Goal: Task Accomplishment & Management: Use online tool/utility

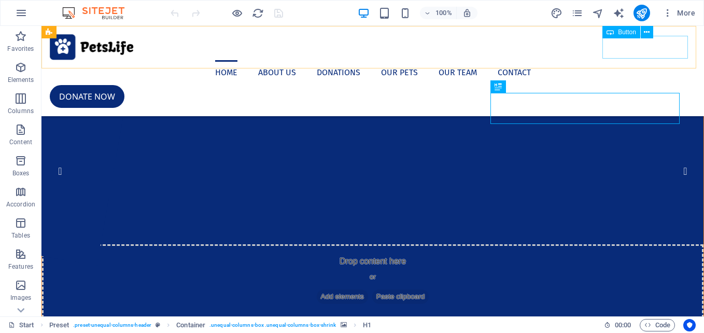
click at [642, 85] on div "Donate now" at bounding box center [373, 96] width 646 height 23
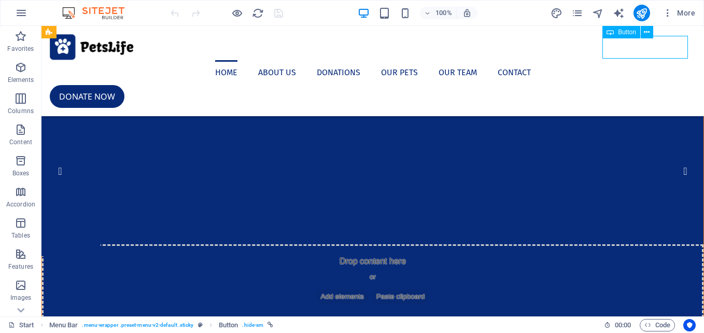
click at [660, 85] on div "Donate now" at bounding box center [373, 96] width 646 height 23
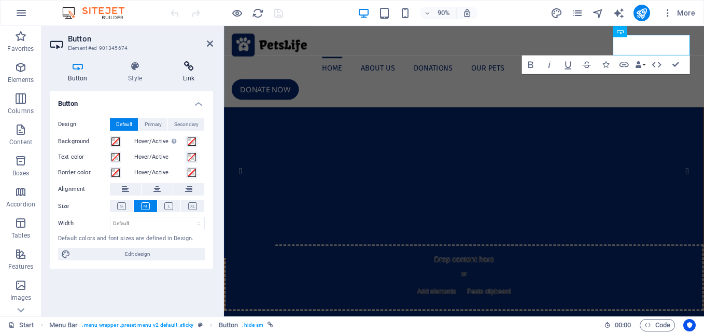
click at [187, 71] on icon at bounding box center [188, 66] width 49 height 10
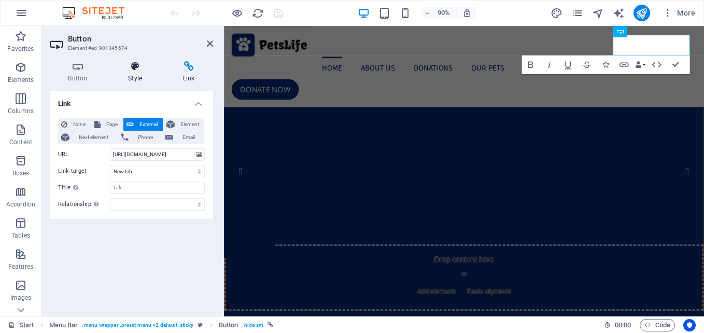
click at [134, 73] on h4 "Style" at bounding box center [137, 72] width 55 height 22
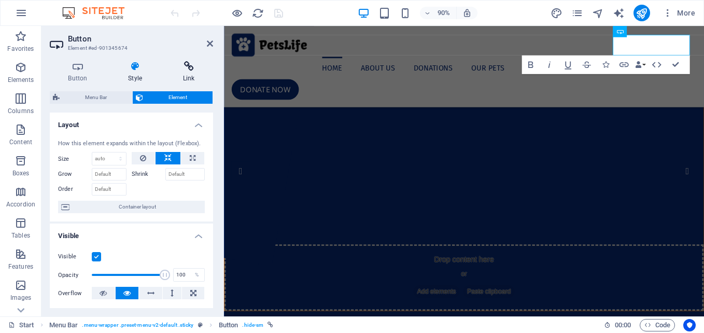
click at [191, 68] on icon at bounding box center [188, 66] width 49 height 10
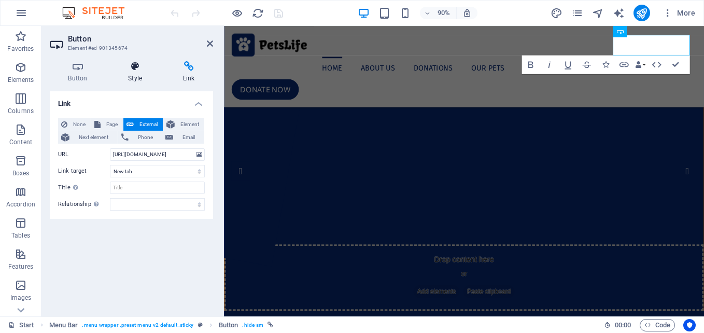
click at [137, 68] on icon at bounding box center [135, 66] width 51 height 10
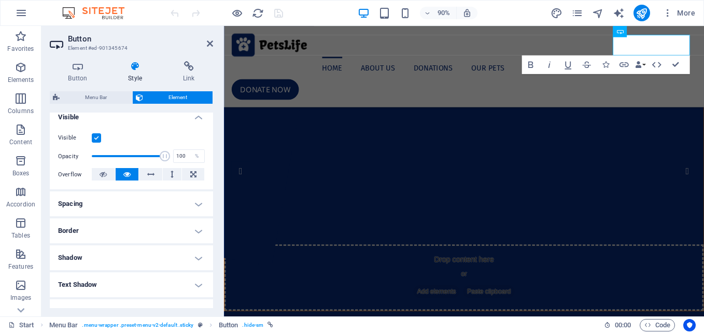
scroll to position [114, 0]
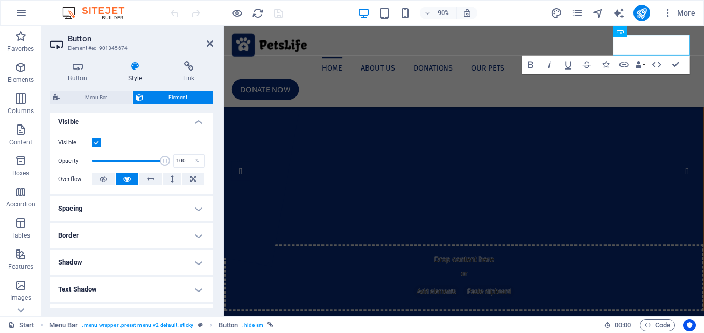
click at [195, 208] on h4 "Spacing" at bounding box center [131, 208] width 163 height 25
click at [195, 208] on h4 "Spacing" at bounding box center [131, 205] width 163 height 19
click at [198, 231] on h4 "Border" at bounding box center [131, 235] width 163 height 25
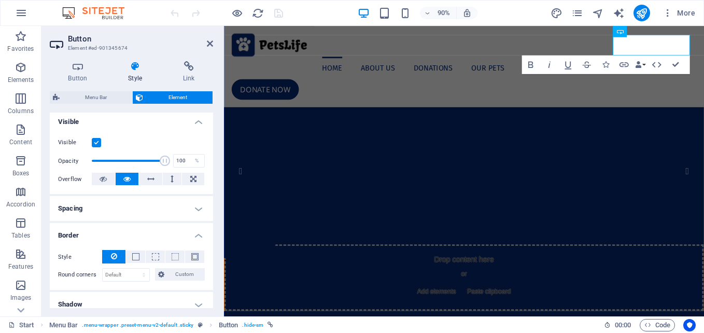
click at [198, 231] on h4 "Border" at bounding box center [131, 232] width 163 height 19
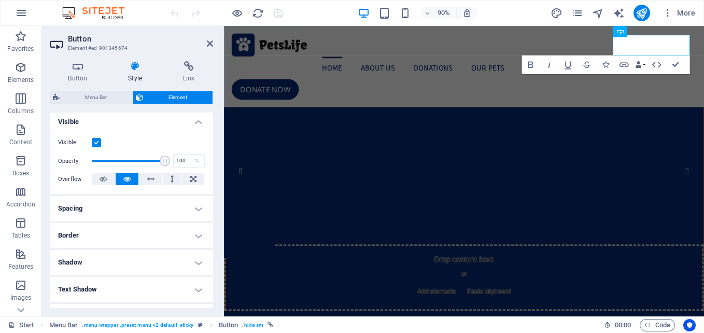
click at [196, 290] on h4 "Text Shadow" at bounding box center [131, 289] width 163 height 25
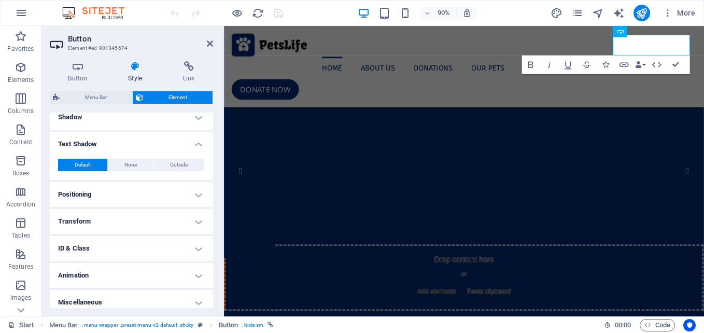
scroll to position [260, 0]
click at [198, 140] on h4 "Text Shadow" at bounding box center [131, 140] width 163 height 19
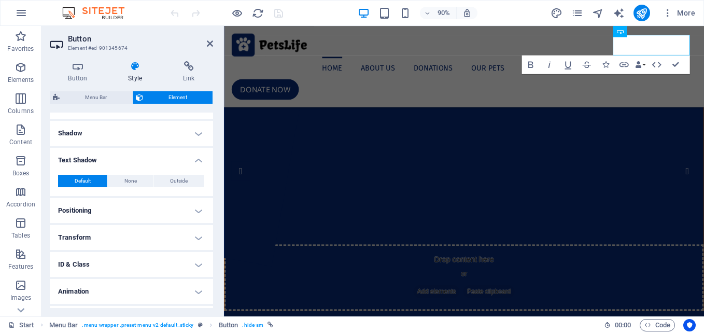
click at [198, 140] on h4 "Shadow" at bounding box center [131, 133] width 163 height 25
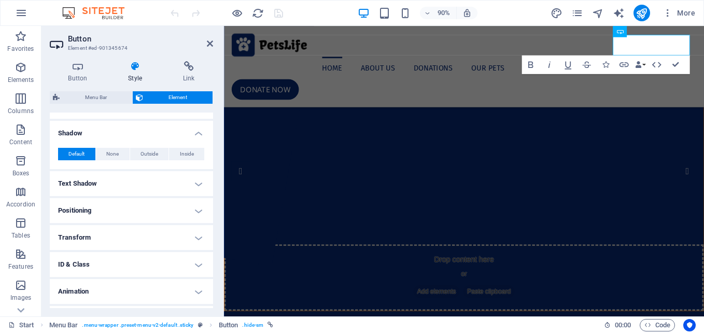
click at [198, 140] on div "Default None Outside Inside Color X offset 0 px rem vh vw Y offset 0 px rem vh …" at bounding box center [131, 154] width 163 height 30
click at [196, 136] on h4 "Shadow" at bounding box center [131, 130] width 163 height 19
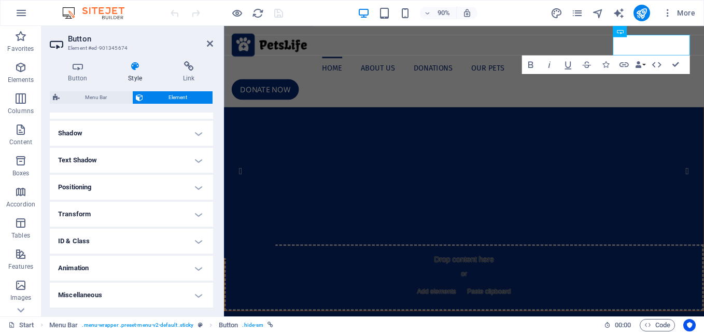
scroll to position [0, 0]
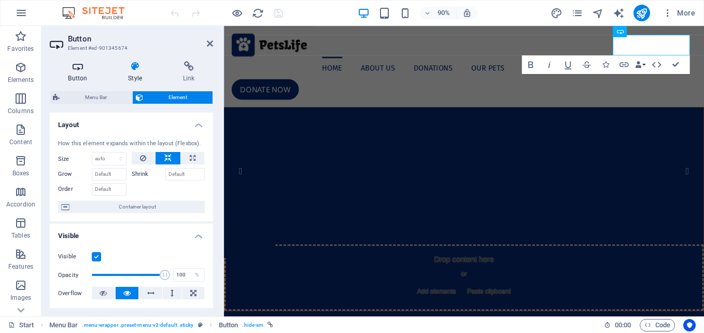
click at [82, 69] on icon at bounding box center [78, 66] width 56 height 10
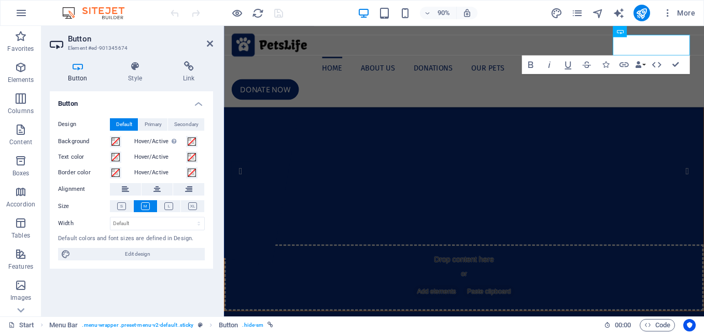
click at [82, 69] on icon at bounding box center [78, 66] width 56 height 10
click at [159, 252] on span "Edit design" at bounding box center [138, 254] width 128 height 12
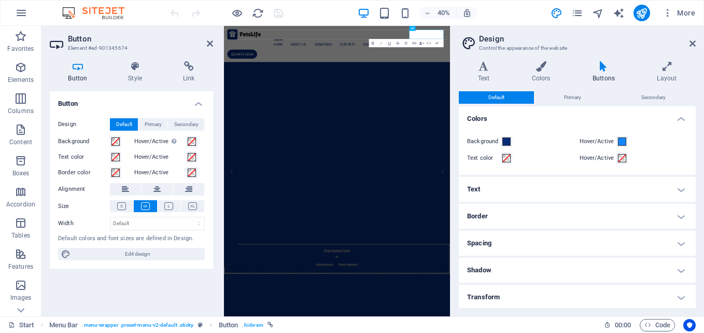
click at [579, 184] on h4 "Text" at bounding box center [576, 189] width 237 height 25
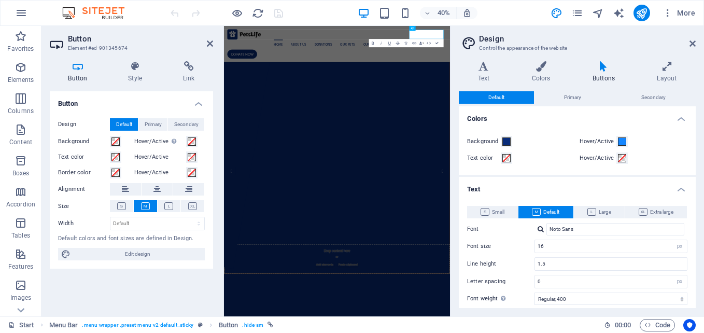
drag, startPoint x: 695, startPoint y: 168, endPoint x: 703, endPoint y: 213, distance: 46.2
click at [703, 213] on div "Variants Text Colors Buttons Layout Text Standard Bold Links Font color Font Fi…" at bounding box center [576, 184] width 253 height 263
click at [577, 101] on span "Primary" at bounding box center [572, 97] width 17 height 12
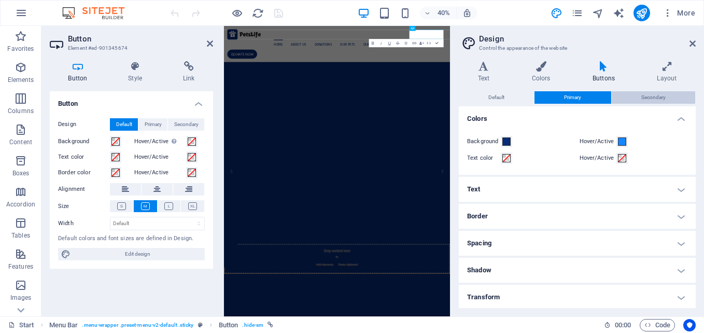
click at [636, 96] on button "Secondary" at bounding box center [652, 97] width 83 height 12
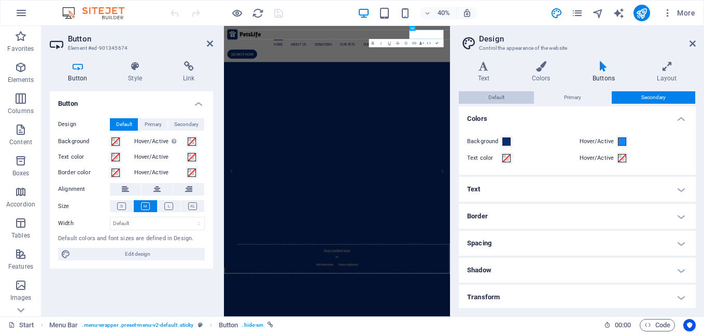
click at [509, 97] on button "Default" at bounding box center [495, 97] width 75 height 12
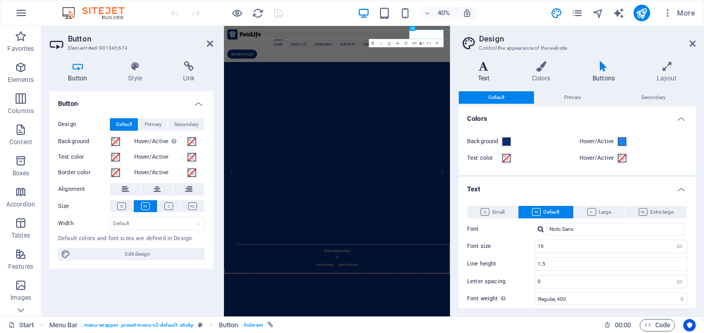
click at [480, 71] on icon at bounding box center [483, 66] width 50 height 10
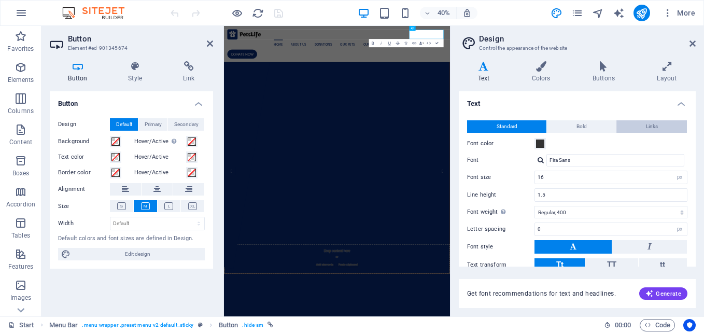
click at [660, 128] on button "Links" at bounding box center [651, 126] width 70 height 12
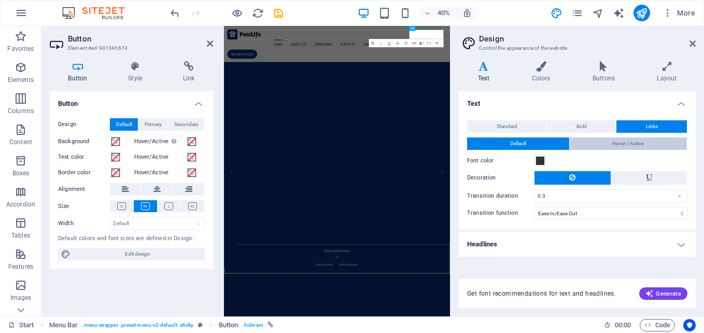
click at [605, 140] on button "Hover / Active" at bounding box center [628, 143] width 118 height 12
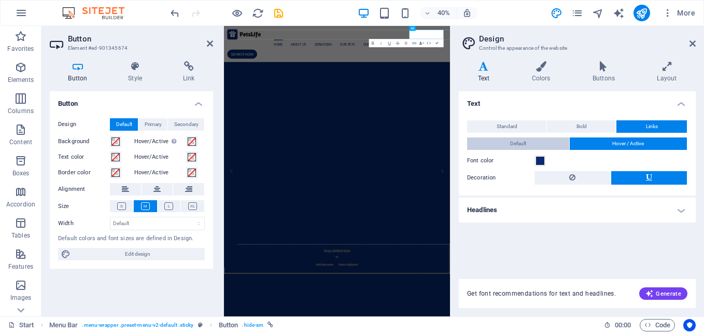
click at [539, 142] on button "Default" at bounding box center [518, 143] width 102 height 12
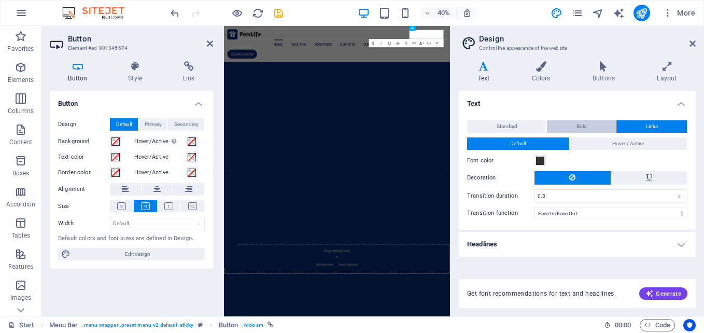
click at [578, 122] on span "Bold" at bounding box center [581, 126] width 10 height 12
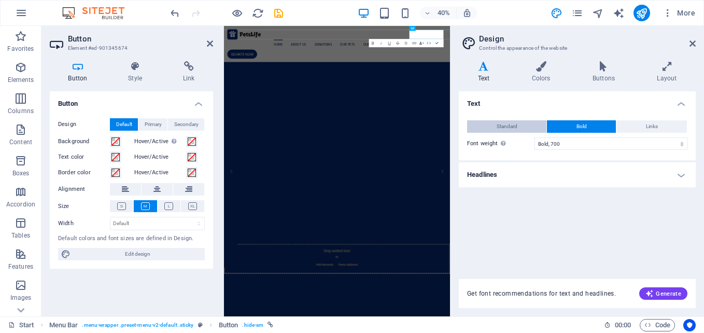
click at [524, 122] on button "Standard" at bounding box center [506, 126] width 79 height 12
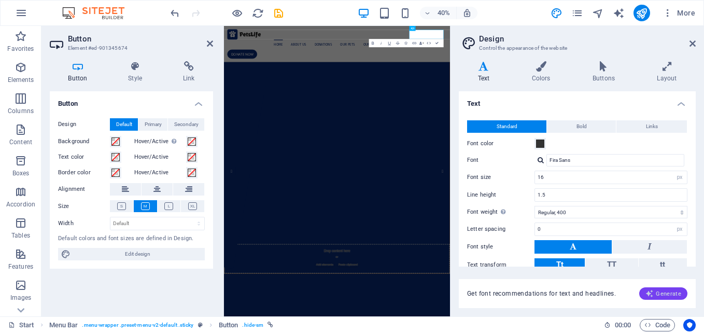
click at [668, 293] on span "Generate" at bounding box center [663, 293] width 36 height 8
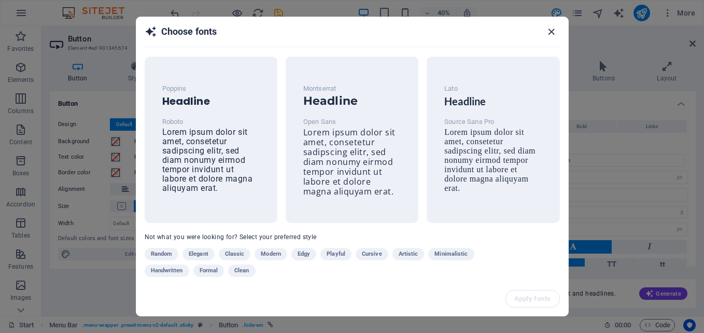
click at [550, 31] on icon "button" at bounding box center [551, 32] width 12 height 12
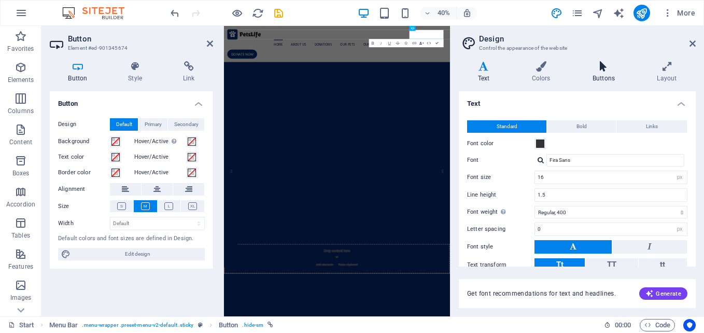
click at [603, 67] on icon at bounding box center [603, 66] width 60 height 10
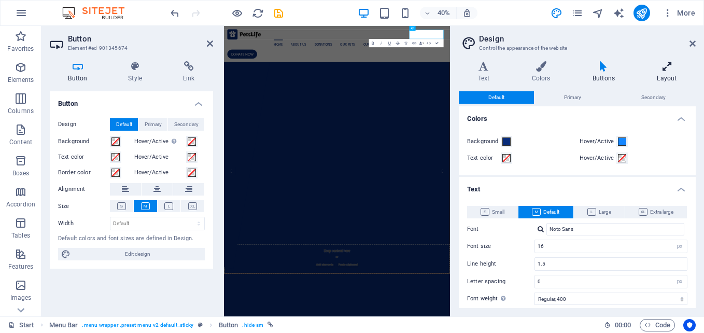
click at [661, 73] on h4 "Layout" at bounding box center [667, 72] width 58 height 22
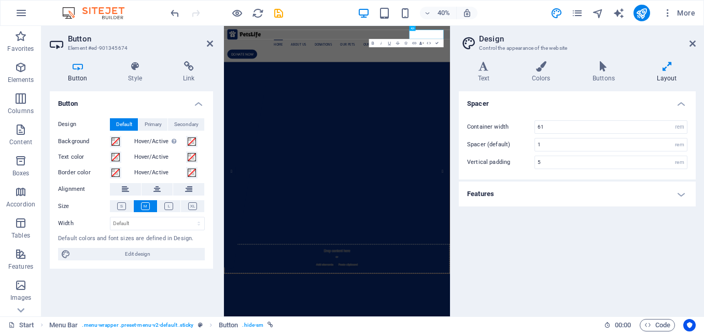
click at [680, 190] on h4 "Features" at bounding box center [576, 193] width 237 height 25
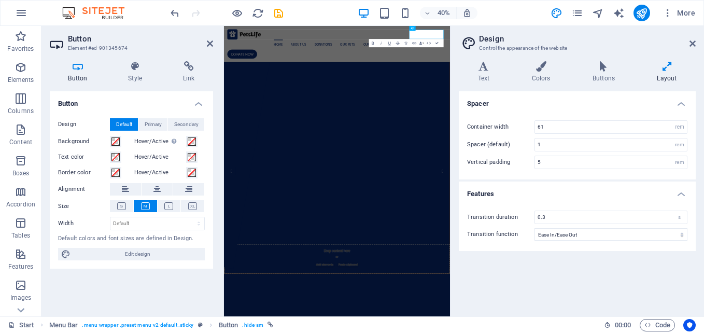
click at [680, 190] on h4 "Features" at bounding box center [576, 190] width 237 height 19
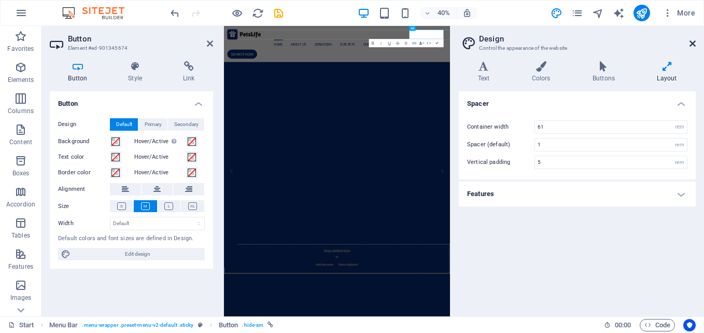
click at [693, 44] on icon at bounding box center [692, 43] width 6 height 8
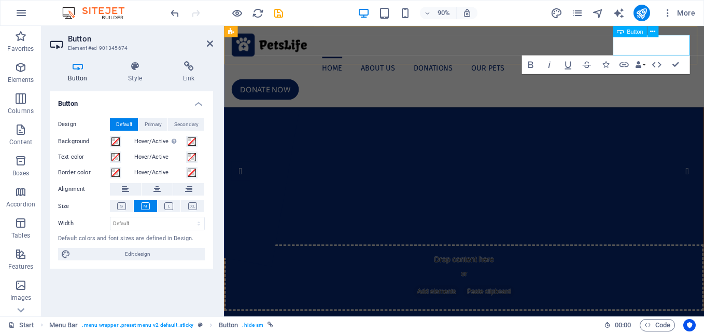
click at [621, 33] on icon at bounding box center [619, 31] width 7 height 11
click at [307, 85] on link "Donate now" at bounding box center [269, 96] width 75 height 23
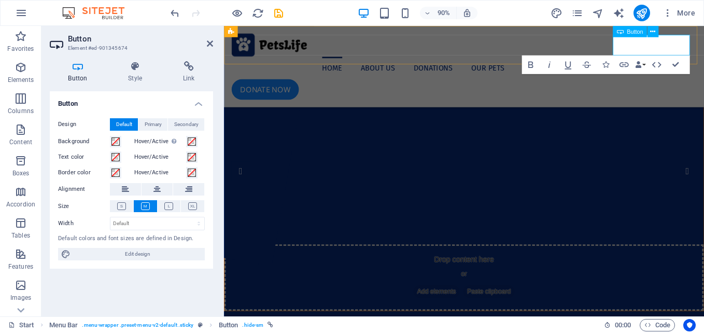
click at [307, 85] on link "Donate now" at bounding box center [269, 96] width 75 height 23
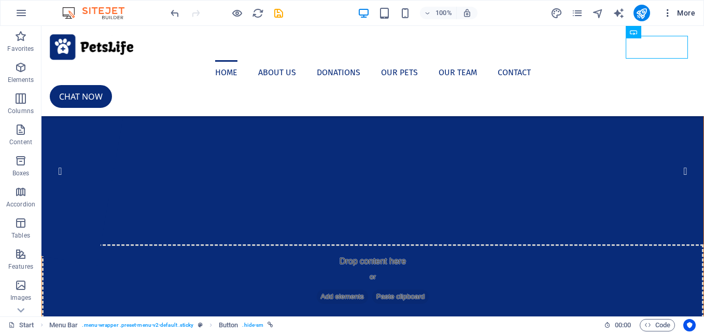
click at [666, 14] on icon "button" at bounding box center [667, 13] width 10 height 10
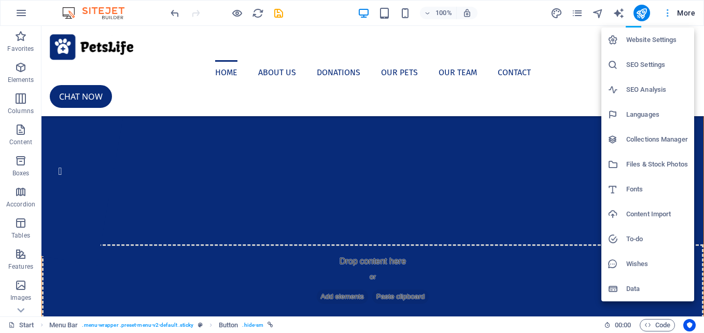
click at [666, 14] on div at bounding box center [352, 166] width 704 height 333
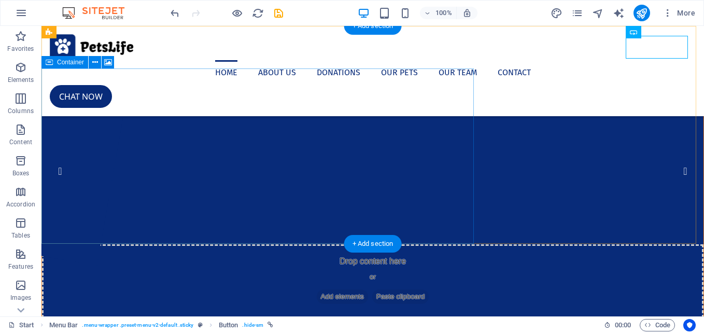
click at [401, 244] on div "Drop content here or Add elements Paste clipboard" at bounding box center [372, 281] width 661 height 74
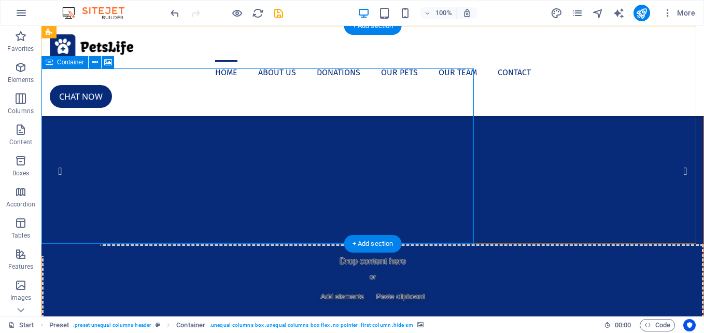
click at [372, 289] on span "Paste clipboard" at bounding box center [400, 296] width 57 height 15
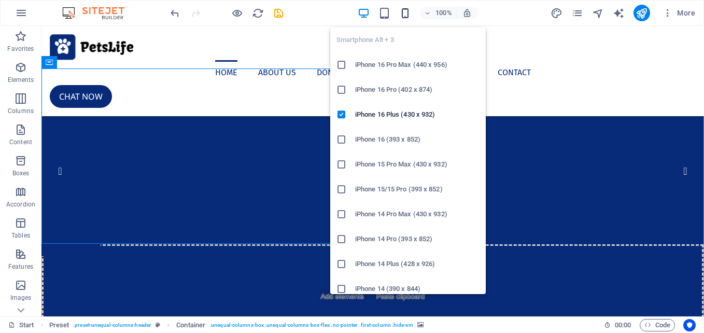
click at [402, 16] on icon "button" at bounding box center [405, 13] width 12 height 12
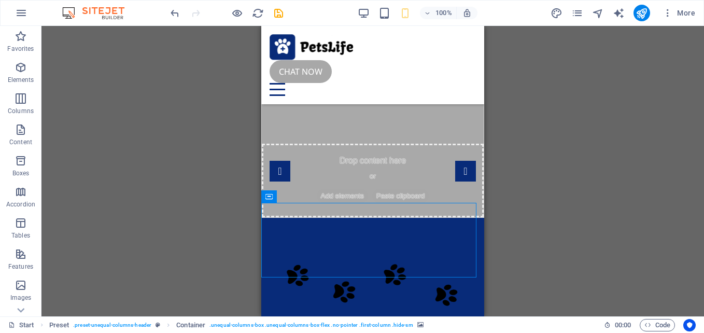
click at [567, 76] on div "H1 Preset Container Spacer Menu Bar Menu Button Logo Placeholder Container" at bounding box center [372, 171] width 662 height 290
click at [461, 83] on div at bounding box center [372, 89] width 206 height 13
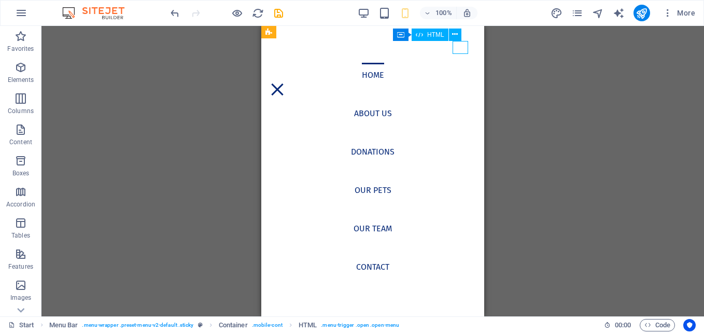
click at [285, 83] on div at bounding box center [277, 89] width 16 height 13
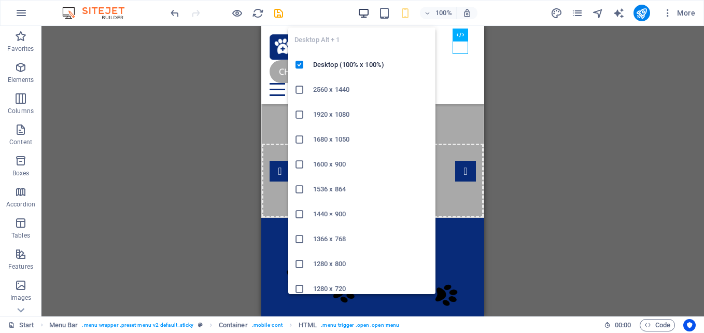
click at [361, 12] on icon "button" at bounding box center [363, 13] width 12 height 12
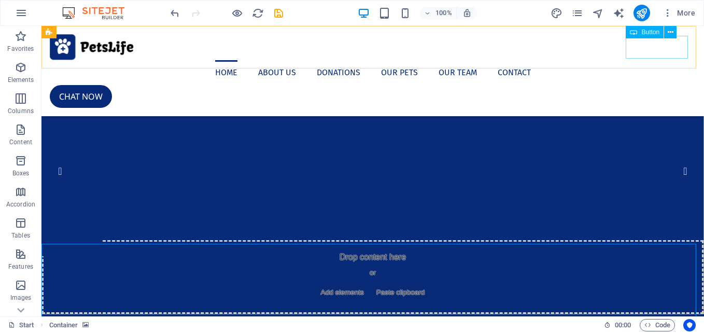
click at [652, 85] on div "Chat now" at bounding box center [373, 96] width 646 height 23
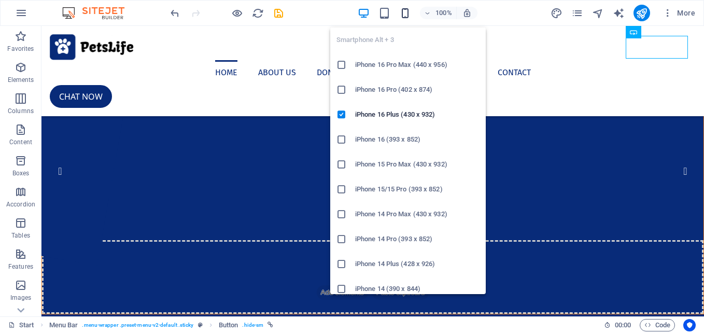
click at [405, 17] on icon "button" at bounding box center [405, 13] width 12 height 12
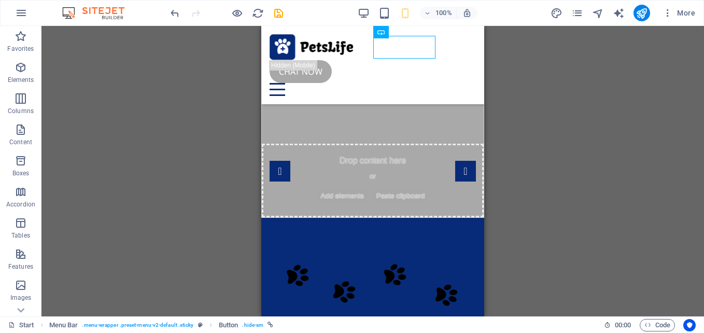
click at [521, 18] on div "100% More" at bounding box center [433, 13] width 531 height 17
click at [396, 34] on span "Button" at bounding box center [398, 32] width 18 height 6
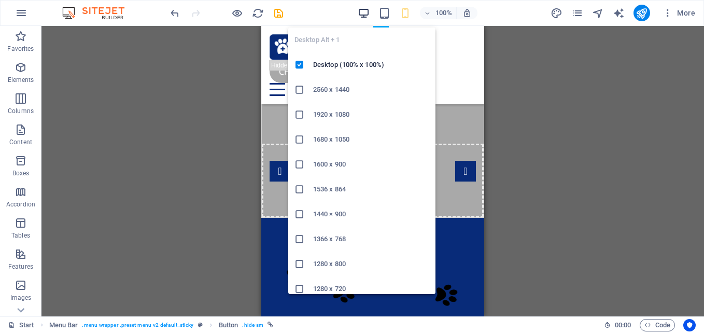
click at [364, 17] on icon "button" at bounding box center [363, 13] width 12 height 12
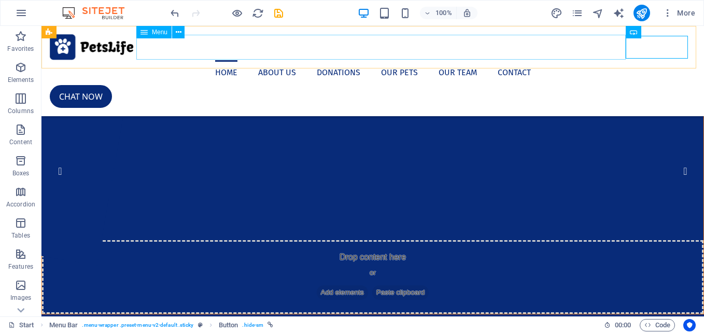
click at [554, 60] on nav "Home About us Donations Our Pets Our Team Contact" at bounding box center [373, 72] width 646 height 25
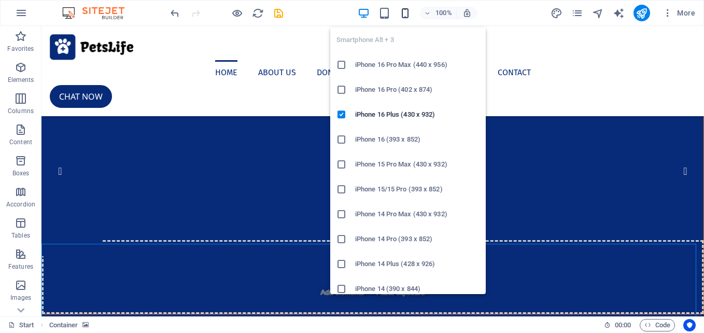
click at [405, 15] on icon "button" at bounding box center [405, 13] width 12 height 12
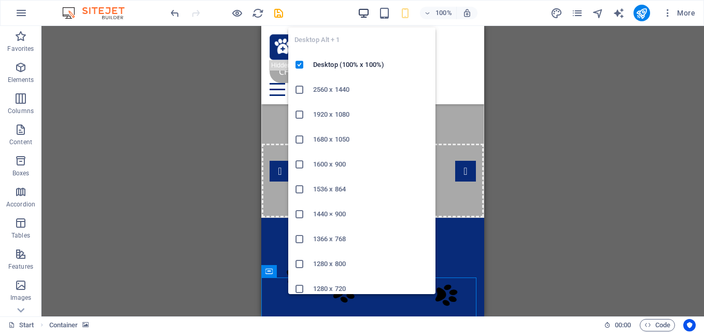
click at [364, 9] on icon "button" at bounding box center [363, 13] width 12 height 12
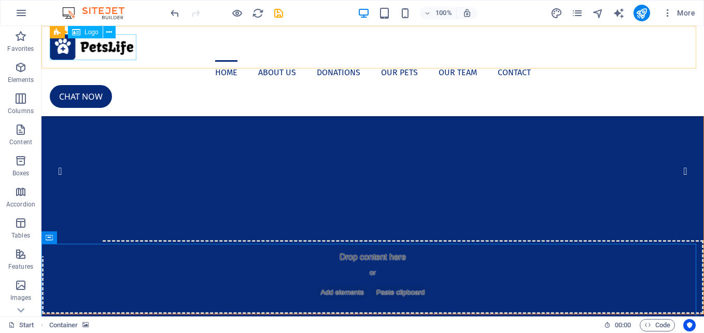
click at [108, 40] on div at bounding box center [373, 47] width 646 height 26
click at [85, 32] on span "Logo" at bounding box center [91, 32] width 14 height 6
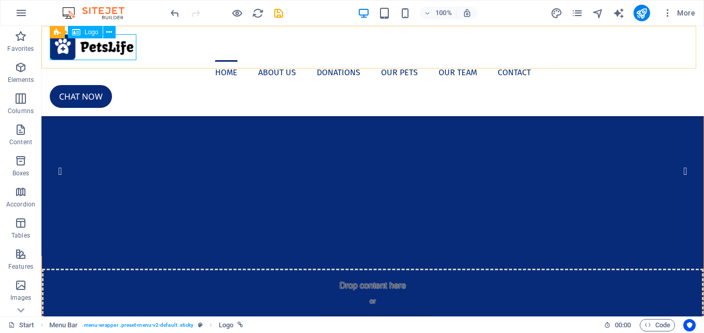
select select "px"
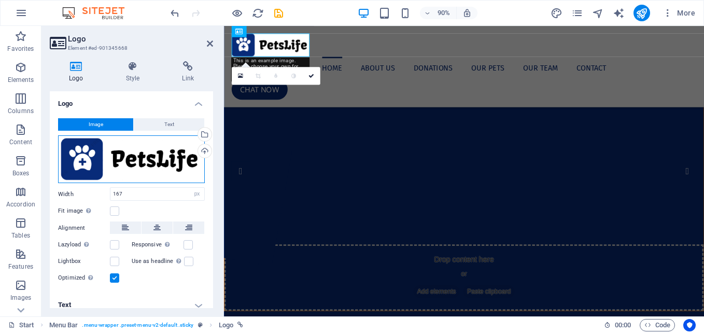
click at [156, 158] on div "Drag files here, click to choose files or select files from Files or our free s…" at bounding box center [131, 159] width 147 height 48
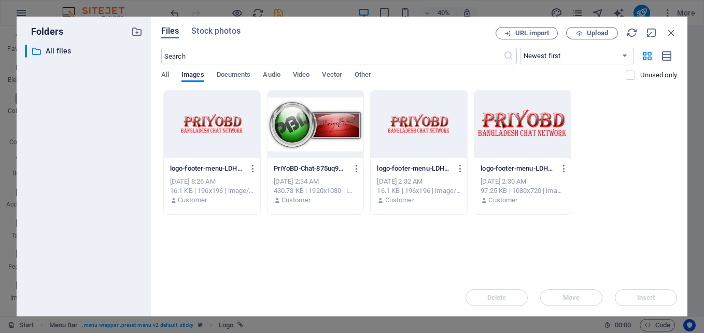
click at [353, 133] on div at bounding box center [315, 124] width 96 height 67
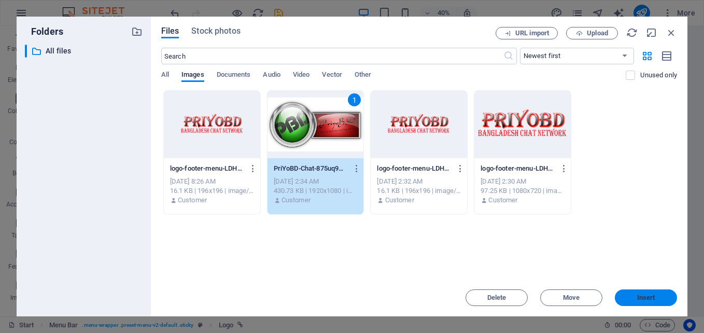
click at [639, 292] on button "Insert" at bounding box center [645, 297] width 62 height 17
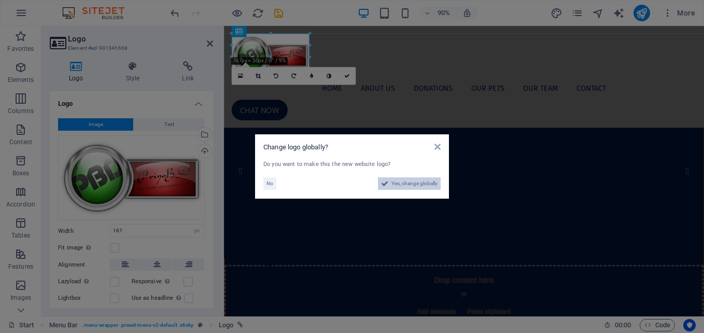
click at [398, 184] on span "Yes, change globally" at bounding box center [414, 183] width 46 height 12
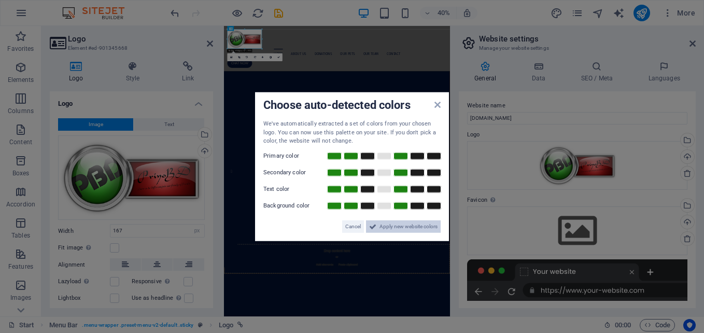
click at [409, 226] on span "Apply new website colors" at bounding box center [408, 226] width 58 height 12
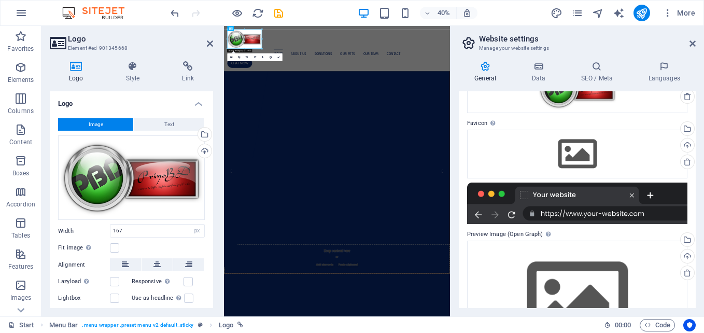
scroll to position [75, 0]
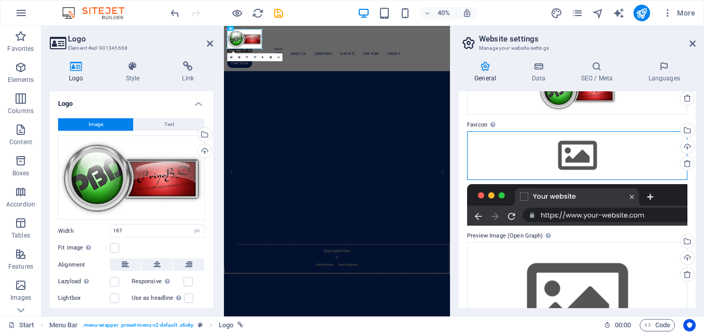
click at [563, 154] on div "Drag files here, click to choose files or select files from Files or our free s…" at bounding box center [577, 155] width 220 height 49
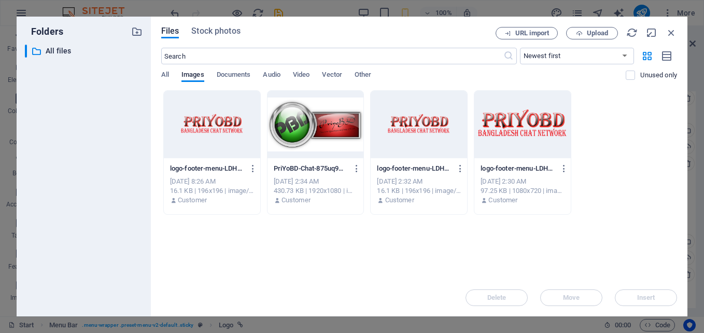
click at [406, 123] on div at bounding box center [418, 124] width 96 height 67
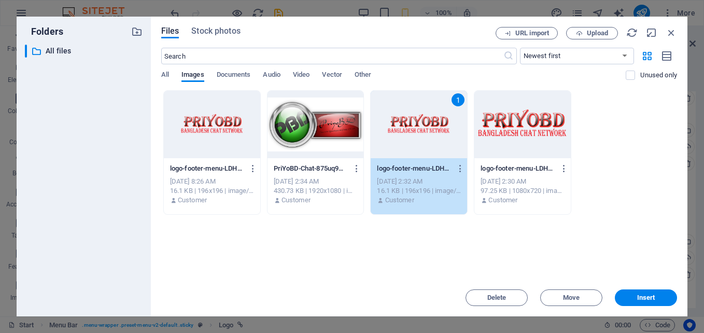
click at [406, 123] on div "1" at bounding box center [418, 124] width 96 height 67
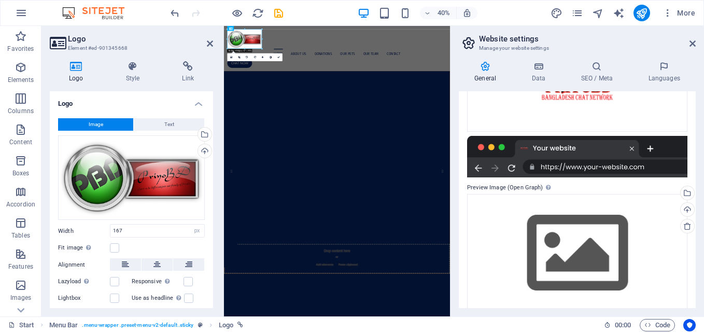
scroll to position [170, 0]
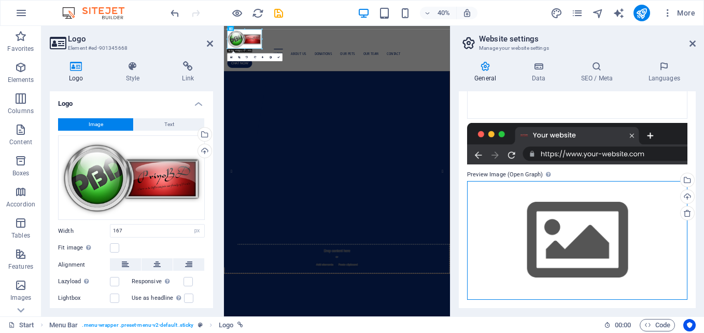
click at [609, 248] on div "Drag files here, click to choose files or select files from Files or our free s…" at bounding box center [577, 240] width 220 height 119
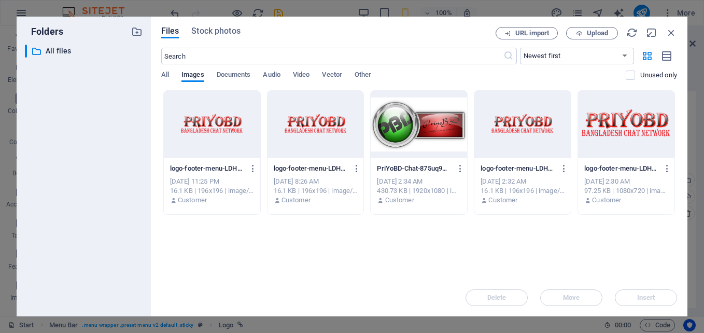
click at [436, 126] on div at bounding box center [418, 124] width 96 height 67
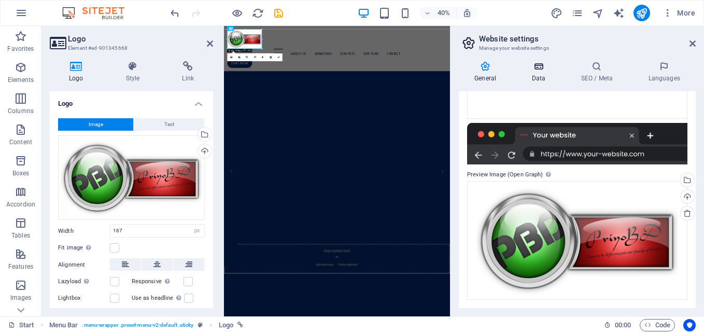
click at [546, 70] on icon at bounding box center [537, 66] width 45 height 10
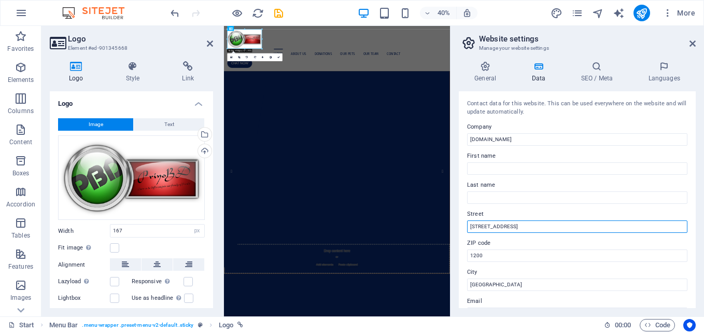
click at [561, 225] on input "[STREET_ADDRESS]" at bounding box center [577, 226] width 220 height 12
type input "1"
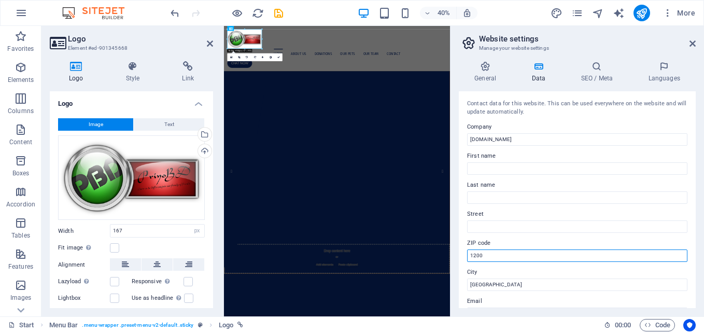
click at [532, 256] on input "1200" at bounding box center [577, 255] width 220 height 12
type input "1"
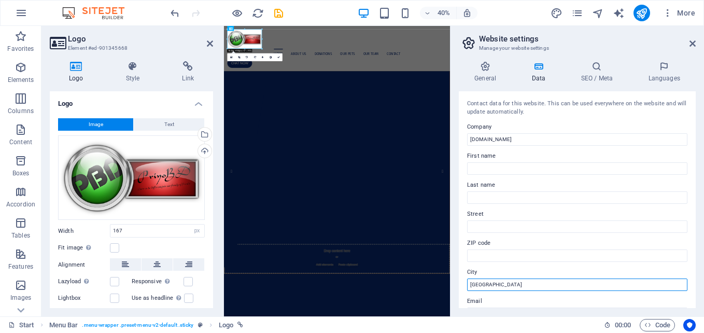
click at [520, 285] on input "[GEOGRAPHIC_DATA]" at bounding box center [577, 284] width 220 height 12
type input "D"
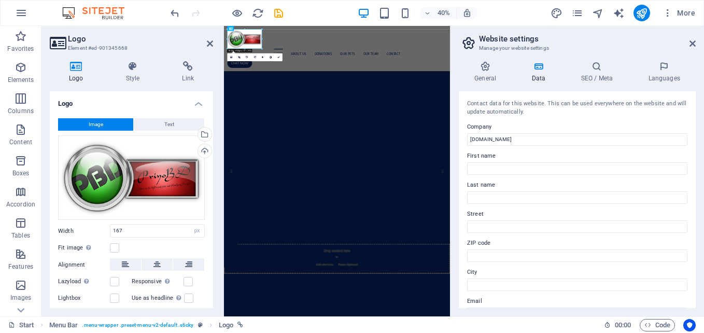
drag, startPoint x: 696, startPoint y: 169, endPoint x: 699, endPoint y: 191, distance: 21.5
click at [699, 191] on div "General Data SEO / Meta Languages Website name [DOMAIN_NAME] Logo Drag files he…" at bounding box center [576, 184] width 253 height 263
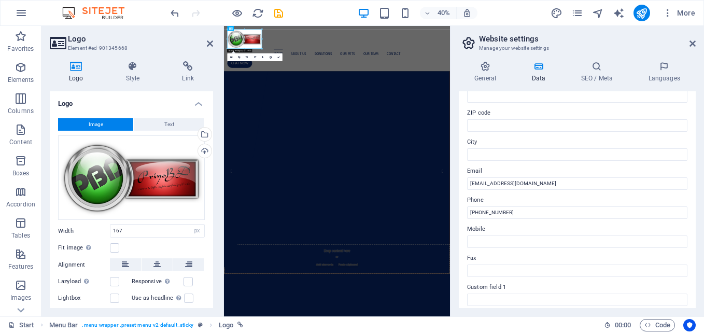
scroll to position [151, 0]
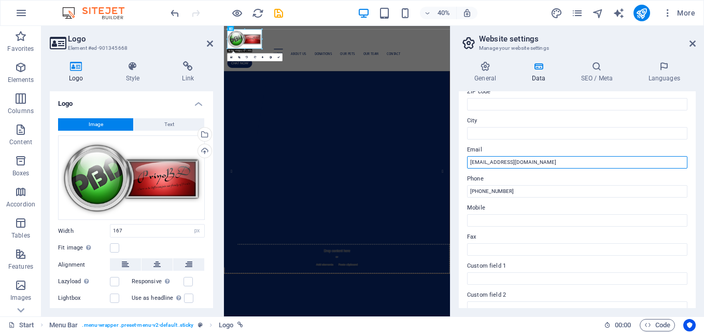
click at [488, 160] on input "[EMAIL_ADDRESS][DOMAIN_NAME]" at bounding box center [577, 162] width 220 height 12
type input "[EMAIL_ADDRESS][DOMAIN_NAME]"
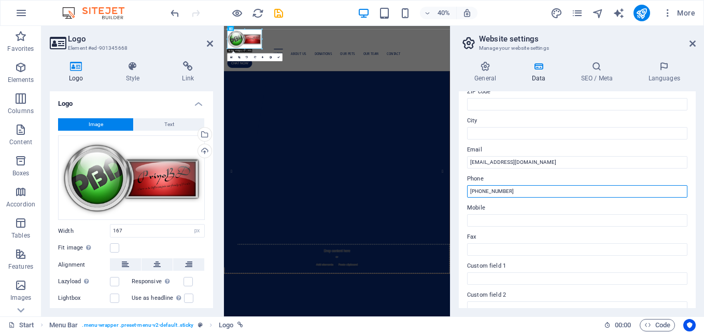
click at [520, 195] on input "[PHONE_NUMBER]" at bounding box center [577, 191] width 220 height 12
type input "+"
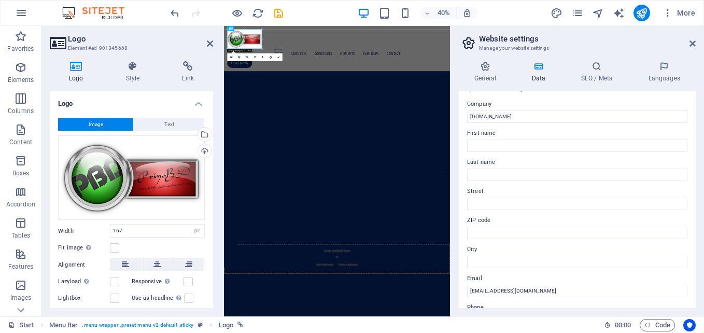
scroll to position [0, 0]
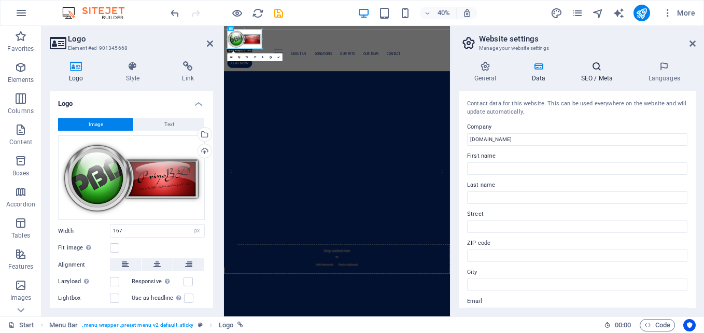
click at [597, 67] on icon at bounding box center [596, 66] width 63 height 10
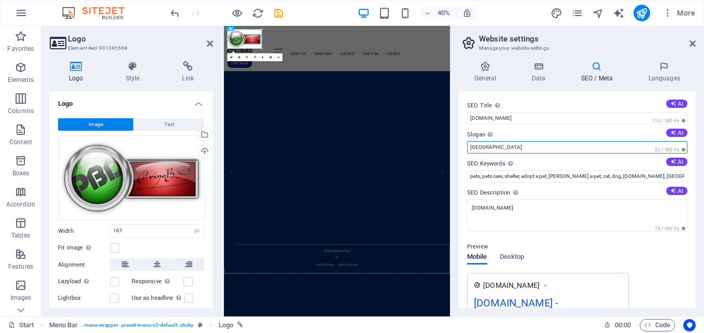
click at [515, 146] on input "[GEOGRAPHIC_DATA]" at bounding box center [577, 147] width 220 height 12
paste input "PriyoBD is the largest Bangladeshi Chatroom. This is a non-profit leading chat …"
type input "PriyoBD is the largest Bangladeshi Chatroom. This is a non-profit leading chat …"
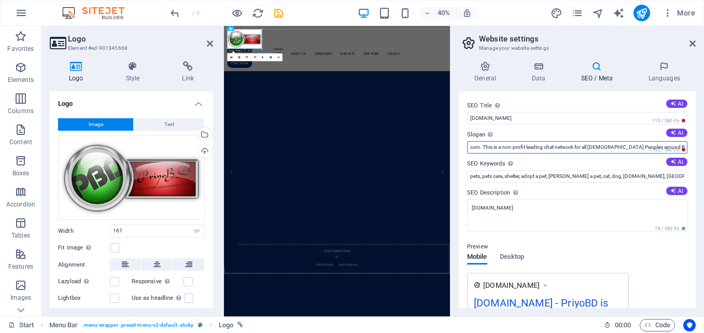
click at [517, 148] on input "PriyoBD is the largest Bangladeshi Chatroom. This is a non-profit leading chat …" at bounding box center [577, 147] width 220 height 12
type input "Bangladesh Chat"
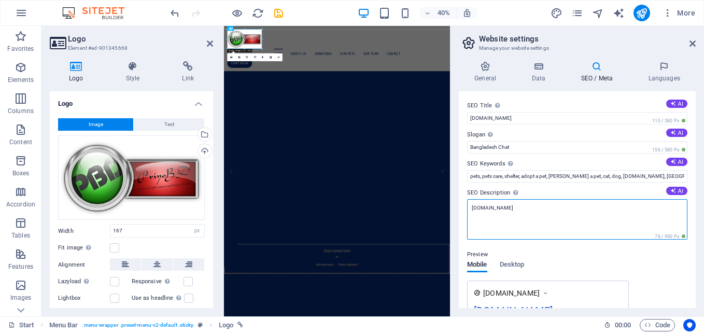
click at [597, 215] on textarea "[DOMAIN_NAME]" at bounding box center [577, 219] width 220 height 40
click at [556, 218] on textarea "[DOMAIN_NAME]" at bounding box center [577, 219] width 220 height 40
type textarea "p"
paste textarea "PriyoBD is the largest Bangladeshi Chatroom. This is a non-profit leading chat …"
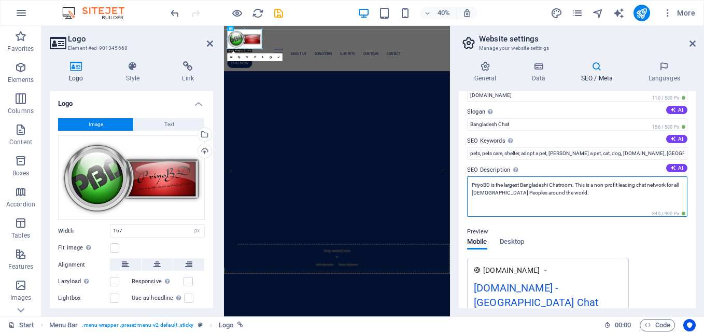
scroll to position [17, 0]
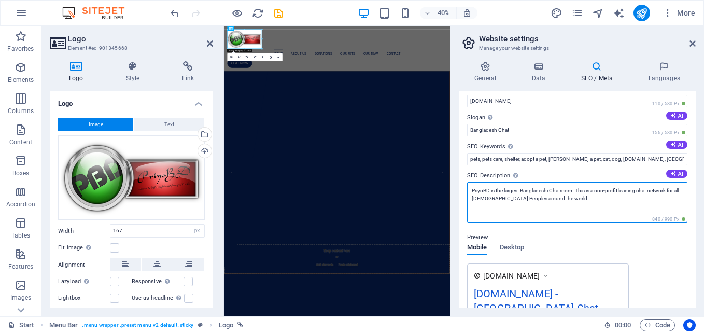
type textarea "PriyoBD is the largest Bangladeshi Chatroom. This is a non-profit leading chat …"
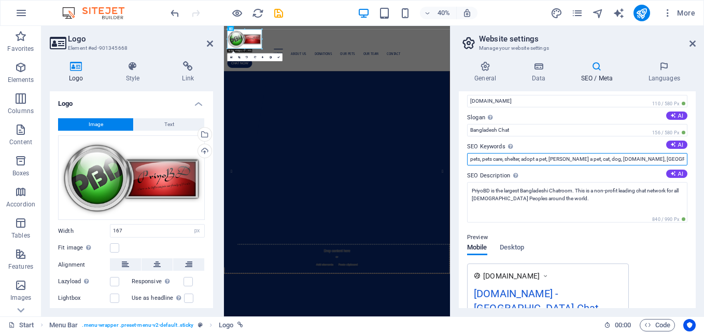
click at [656, 159] on input "pets, pets care, shelter, adopt a pet, [PERSON_NAME] a pet, cat, dog, [DOMAIN_N…" at bounding box center [577, 159] width 220 height 12
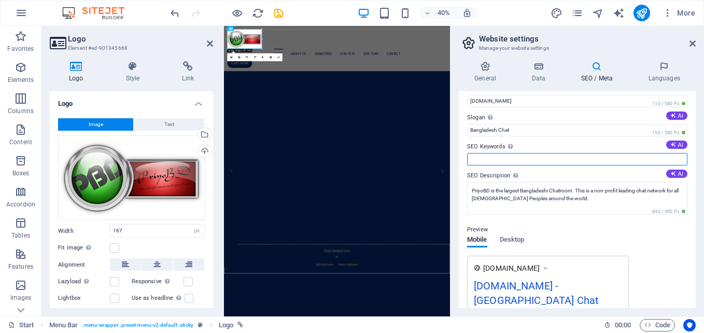
paste input "Bangladesh chat, Bangla Chat, BD Chat, Deshi Chat, Bengoli Chat, Bangali Chat, …"
type input "Bangladesh chat, Bangla Chat, BD Chat, Deshi Chat, Bengoli Chat, Bangali Chat, …"
drag, startPoint x: 693, startPoint y: 150, endPoint x: 696, endPoint y: 173, distance: 23.6
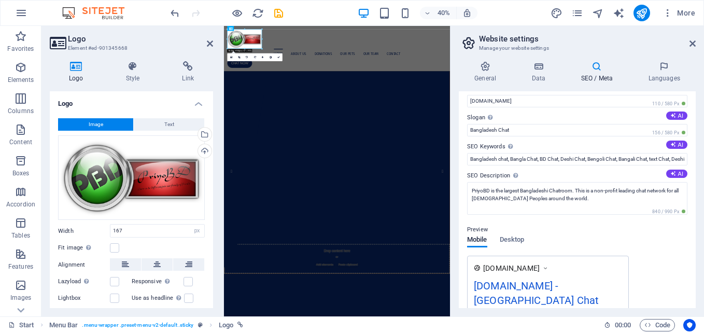
click at [696, 173] on div "General Data SEO / Meta Languages Website name [DOMAIN_NAME] Logo Drag files he…" at bounding box center [576, 184] width 253 height 263
drag, startPoint x: 696, startPoint y: 169, endPoint x: 705, endPoint y: 224, distance: 55.6
click at [703, 224] on html "[DOMAIN_NAME] Start Favorites Elements Columns Content Boxes Accordion Tables F…" at bounding box center [352, 166] width 704 height 333
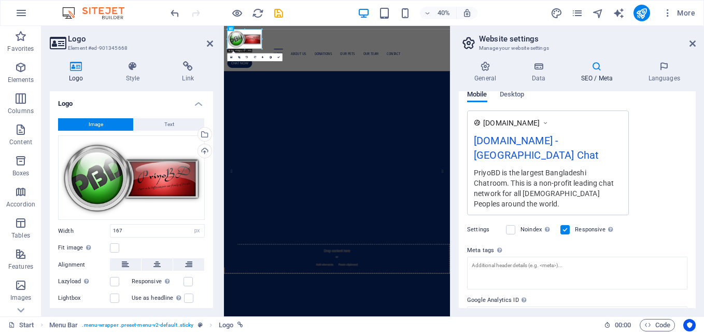
scroll to position [163, 0]
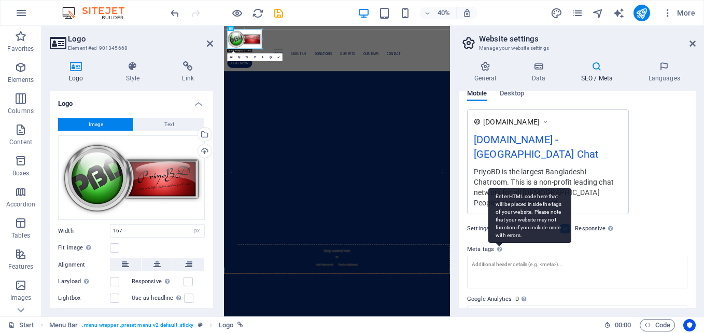
click at [497, 246] on icon at bounding box center [499, 249] width 5 height 6
click at [497, 255] on textarea "Meta tags Enter HTML code here that will be placed inside the tags of your webs…" at bounding box center [577, 271] width 220 height 33
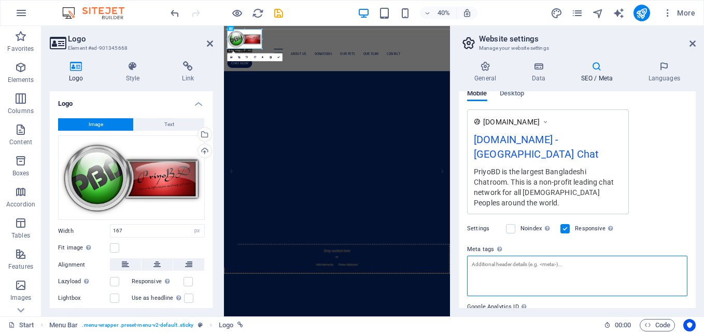
click at [539, 261] on textarea "Meta tags Enter HTML code here that will be placed inside the tags of your webs…" at bounding box center [577, 275] width 220 height 40
type textarea "B"
type textarea "P"
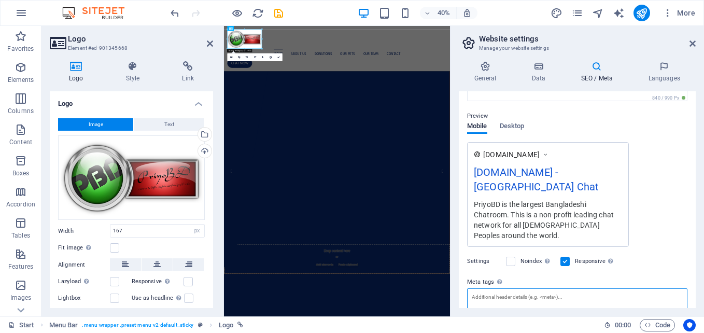
scroll to position [131, 0]
click at [512, 128] on span "Desktop" at bounding box center [511, 126] width 25 height 15
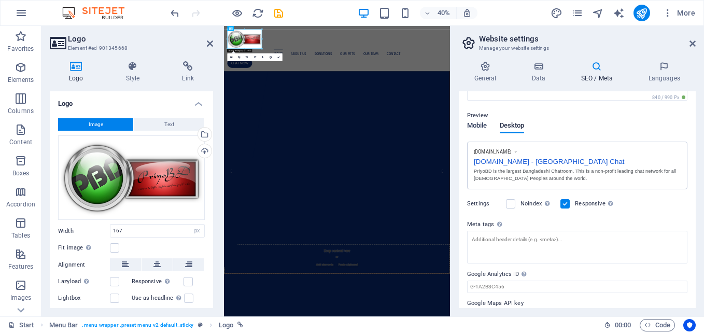
click at [479, 127] on span "Mobile" at bounding box center [477, 126] width 20 height 15
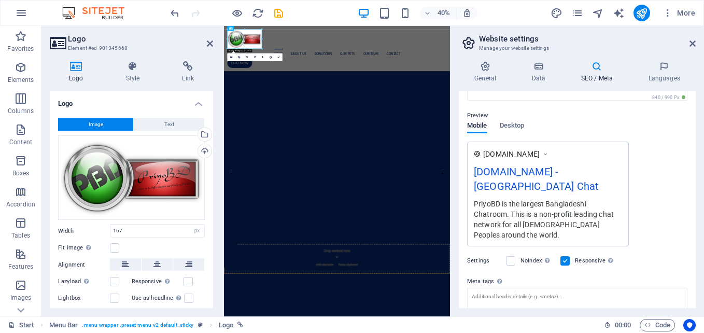
click at [565, 256] on label at bounding box center [564, 260] width 9 height 9
click at [0, 0] on input "Responsive Determine whether the website should be responsive based on screen r…" at bounding box center [0, 0] width 0 height 0
click at [565, 256] on label at bounding box center [564, 260] width 9 height 9
click at [0, 0] on input "Responsive Determine whether the website should be responsive based on screen r…" at bounding box center [0, 0] width 0 height 0
click at [565, 256] on label at bounding box center [564, 260] width 9 height 9
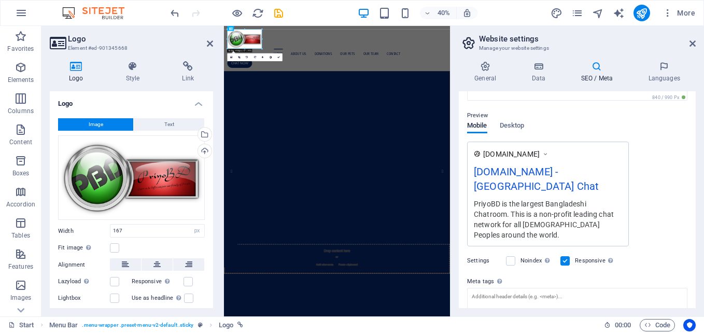
click at [0, 0] on input "Responsive Determine whether the website should be responsive based on screen r…" at bounding box center [0, 0] width 0 height 0
click at [565, 256] on label at bounding box center [564, 260] width 9 height 9
click at [0, 0] on input "Responsive Determine whether the website should be responsive based on screen r…" at bounding box center [0, 0] width 0 height 0
click at [659, 66] on icon at bounding box center [663, 66] width 63 height 10
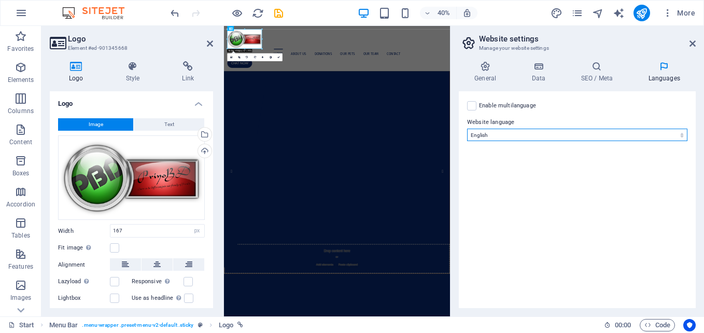
click at [507, 136] on select "Abkhazian Afar Afrikaans Akan Albanian Amharic Arabic Aragonese Armenian Assame…" at bounding box center [577, 134] width 220 height 12
click at [471, 105] on label at bounding box center [471, 105] width 9 height 9
click at [0, 0] on input "Enable multilanguage To disable multilanguage delete all languages until only o…" at bounding box center [0, 0] width 0 height 0
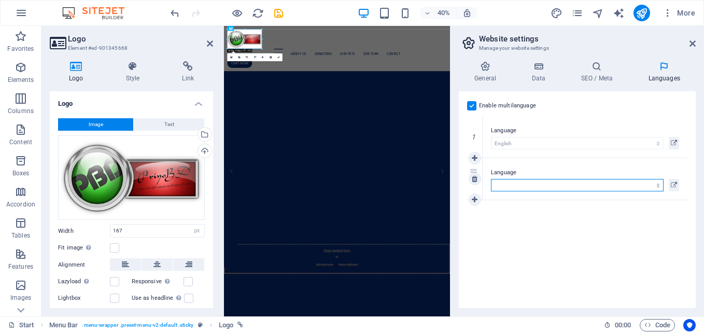
click at [588, 184] on select "Abkhazian Afar Afrikaans Akan Albanian Amharic Arabic Aragonese Armenian Assame…" at bounding box center [577, 185] width 173 height 12
select select "18"
click at [491, 179] on select "Abkhazian Afar Afrikaans Akan Albanian Amharic Arabic Aragonese Armenian Assame…" at bounding box center [577, 185] width 173 height 12
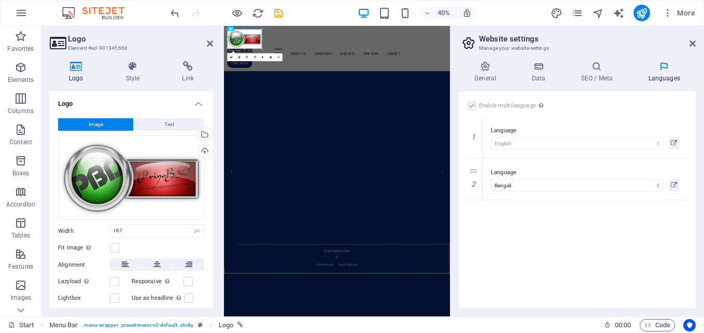
click at [600, 242] on div "Enable multilanguage To disable multilanguage delete all languages until only o…" at bounding box center [576, 199] width 237 height 217
click at [690, 43] on icon at bounding box center [692, 43] width 6 height 8
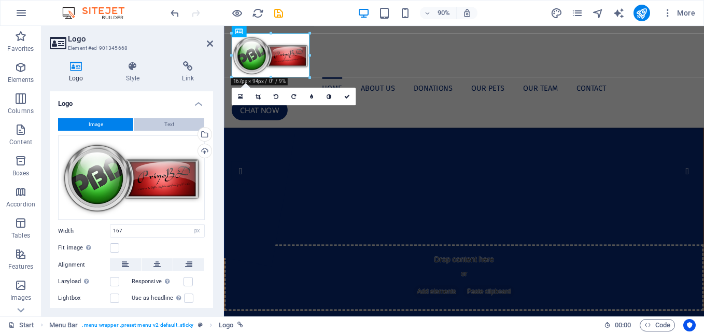
click at [169, 128] on span "Text" at bounding box center [169, 124] width 10 height 12
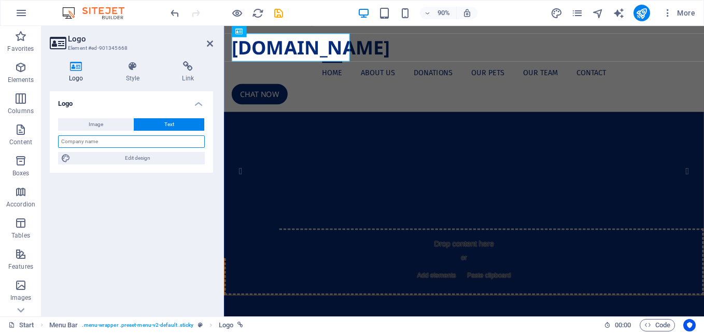
click at [142, 140] on input "text" at bounding box center [131, 141] width 147 height 12
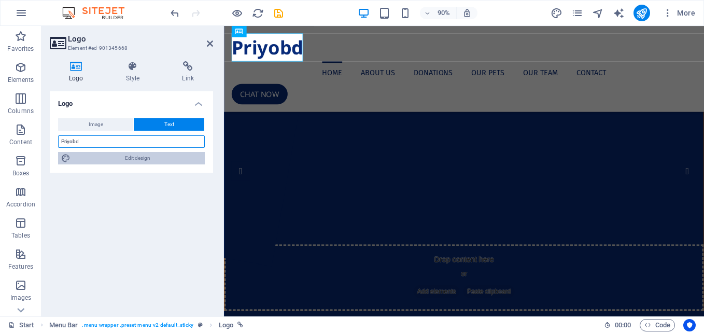
type input "Priyobd"
click at [140, 156] on span "Edit design" at bounding box center [138, 158] width 128 height 12
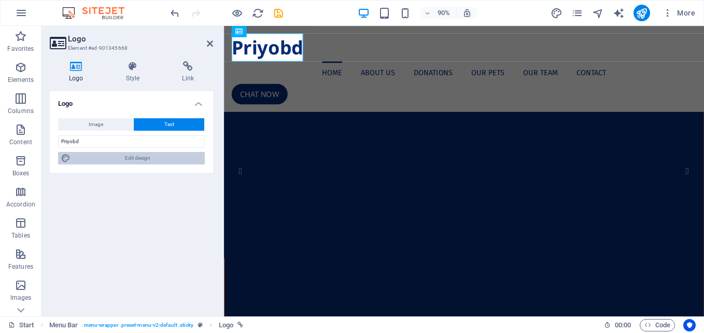
select select "px"
select select "400"
select select "px"
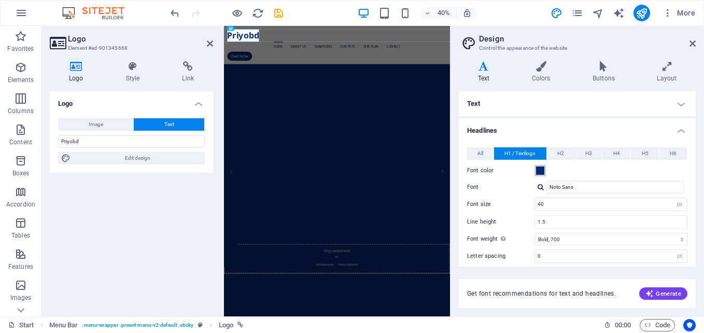
click at [540, 169] on span at bounding box center [540, 170] width 8 height 8
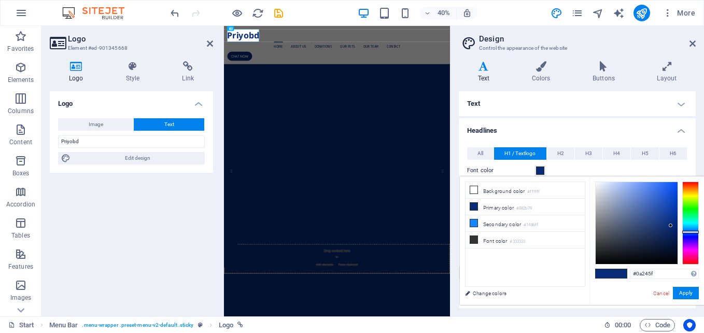
click at [670, 225] on div at bounding box center [636, 223] width 82 height 82
click at [691, 234] on div at bounding box center [690, 222] width 17 height 83
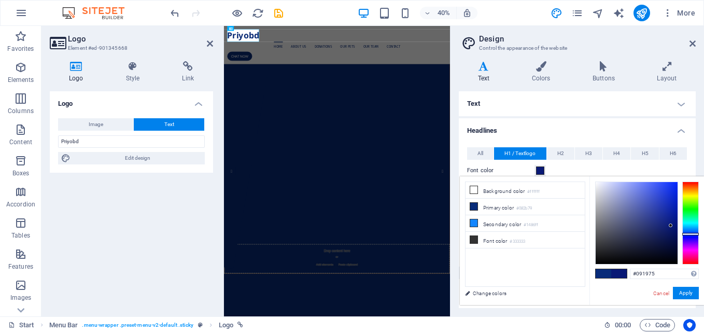
click at [691, 234] on div at bounding box center [690, 234] width 17 height 3
drag, startPoint x: 669, startPoint y: 224, endPoint x: 667, endPoint y: 205, distance: 19.3
click at [667, 205] on div at bounding box center [667, 205] width 4 height 4
type input "#0820a7"
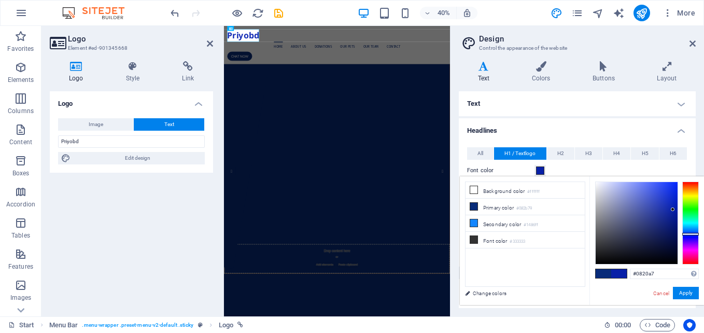
drag, startPoint x: 667, startPoint y: 205, endPoint x: 672, endPoint y: 209, distance: 7.4
click at [672, 209] on div at bounding box center [672, 209] width 4 height 4
click at [483, 79] on h4 "Text" at bounding box center [485, 72] width 54 height 22
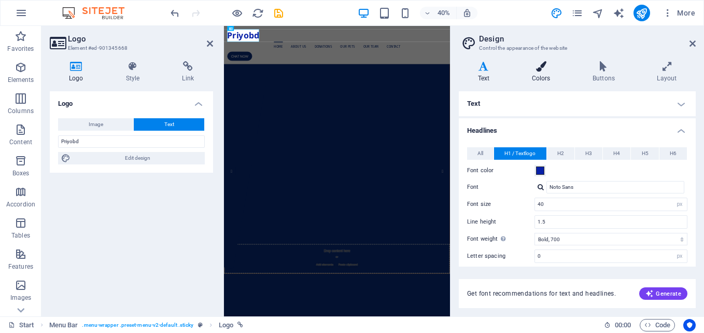
click at [549, 73] on h4 "Colors" at bounding box center [542, 72] width 61 height 22
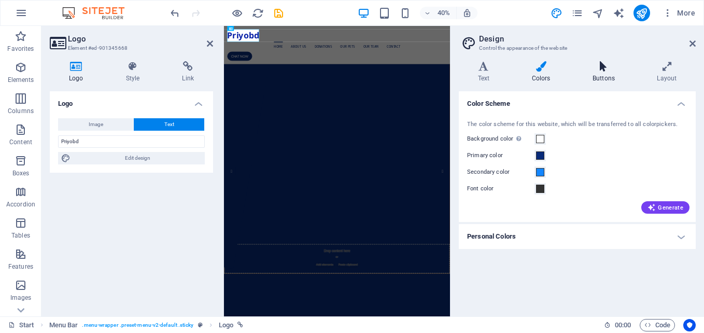
click at [601, 69] on icon at bounding box center [603, 66] width 60 height 10
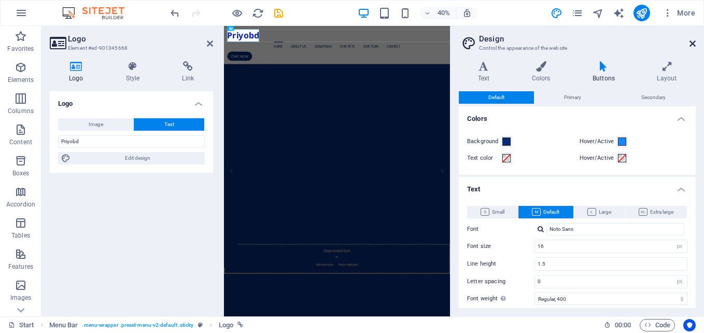
click at [693, 40] on icon at bounding box center [692, 43] width 6 height 8
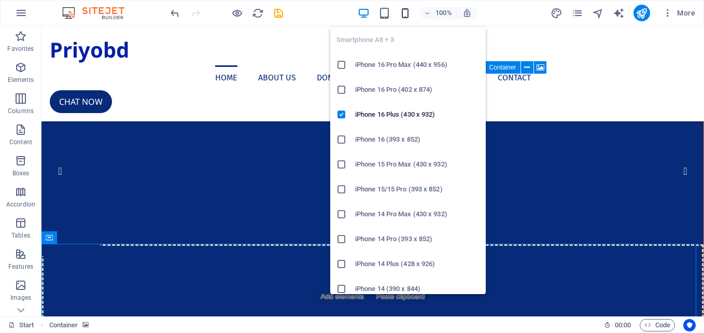
click at [407, 14] on icon "button" at bounding box center [405, 13] width 12 height 12
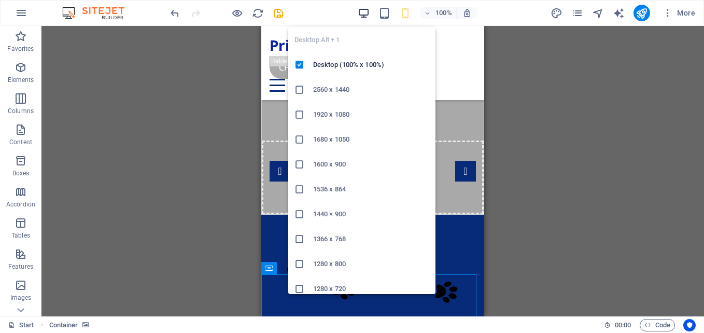
click at [366, 13] on icon "button" at bounding box center [363, 13] width 12 height 12
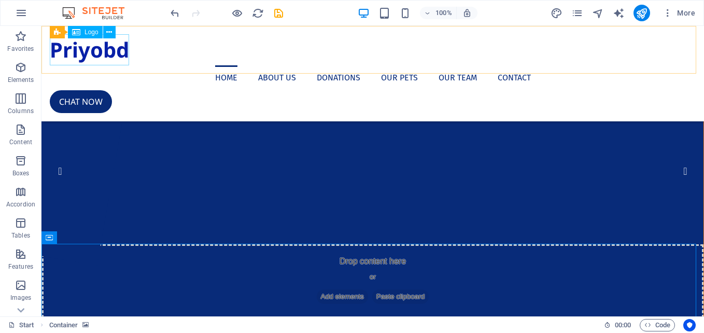
click at [108, 50] on div "Priyobd" at bounding box center [373, 49] width 646 height 31
click at [91, 31] on span "Logo" at bounding box center [91, 32] width 14 height 6
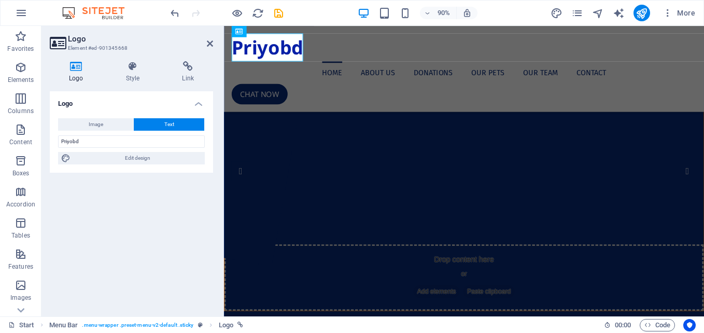
click at [74, 79] on h4 "Logo" at bounding box center [78, 72] width 57 height 22
click at [97, 122] on span "Image" at bounding box center [96, 124] width 15 height 12
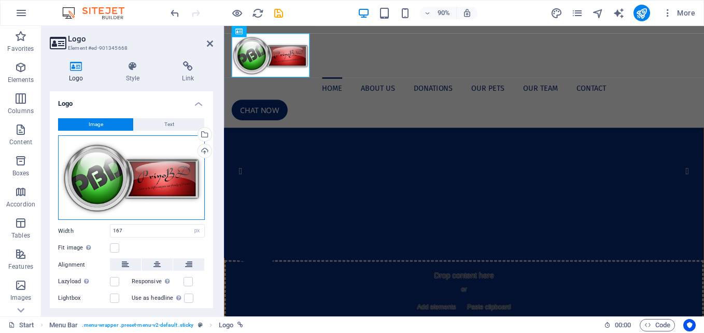
click at [114, 161] on div "Drag files here, click to choose files or select files from Files or our free s…" at bounding box center [131, 177] width 147 height 85
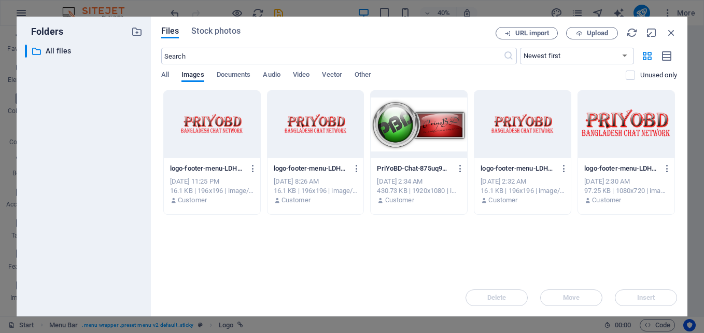
click at [505, 132] on div at bounding box center [522, 124] width 96 height 67
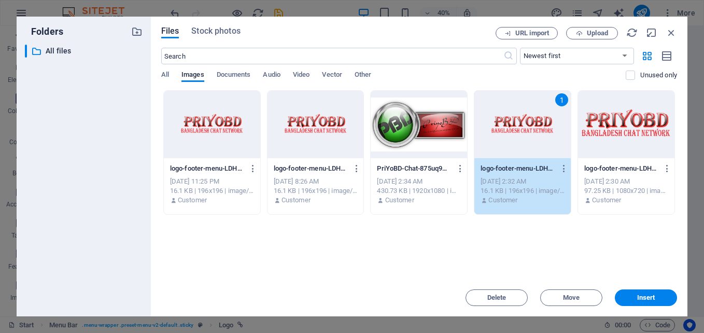
click at [505, 132] on div "1" at bounding box center [522, 124] width 96 height 67
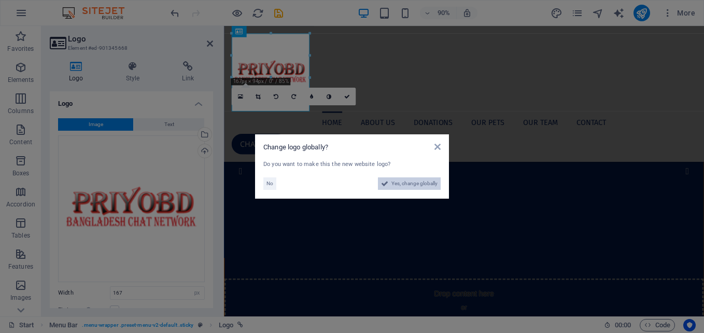
click at [403, 182] on span "Yes, change globally" at bounding box center [414, 183] width 46 height 12
select select "41"
select select "18"
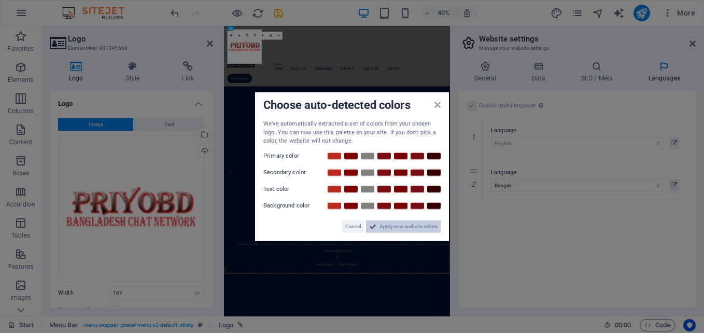
click at [394, 222] on span "Apply new website colors" at bounding box center [408, 226] width 58 height 12
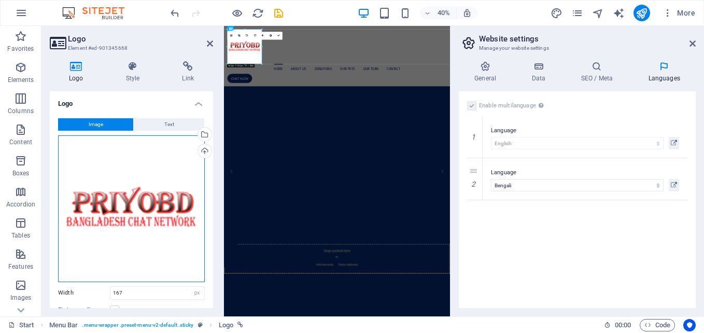
click at [155, 205] on div "Drag files here, click to choose files or select files from Files or our free s…" at bounding box center [131, 208] width 147 height 147
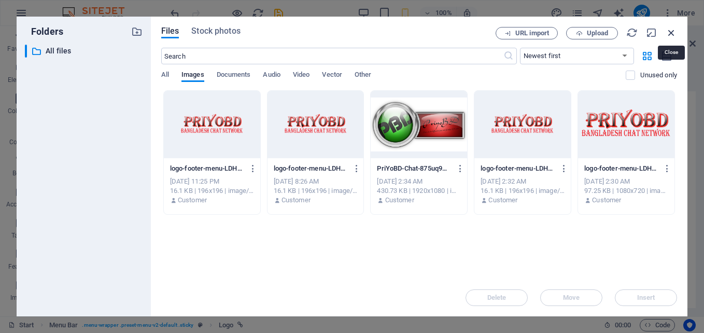
click at [668, 30] on icon "button" at bounding box center [670, 32] width 11 height 11
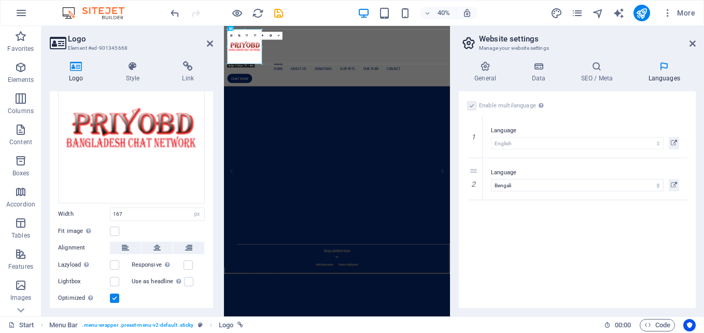
scroll to position [81, 0]
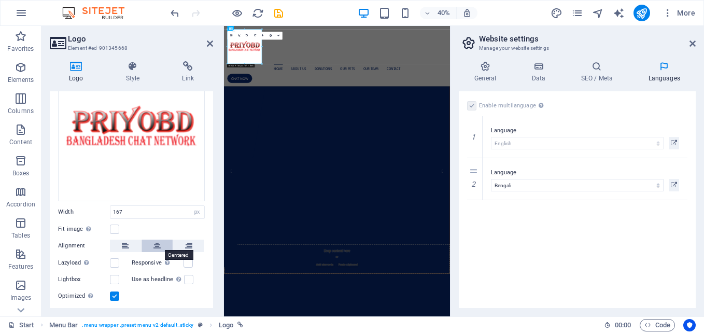
click at [153, 245] on icon at bounding box center [156, 245] width 7 height 12
click at [113, 259] on label at bounding box center [114, 262] width 9 height 9
click at [0, 0] on input "Lazyload Loading images after the page loads improves page speed." at bounding box center [0, 0] width 0 height 0
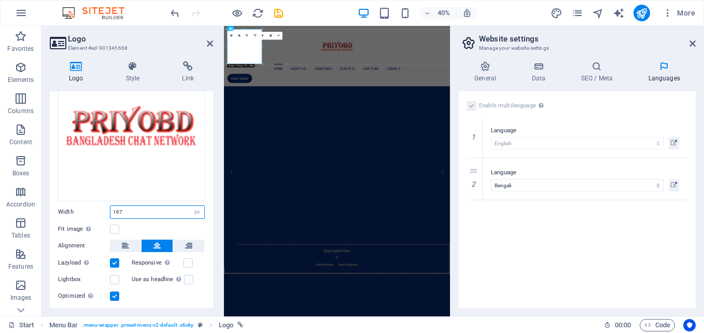
click at [141, 210] on input "167" at bounding box center [157, 212] width 94 height 12
click at [114, 228] on label at bounding box center [114, 228] width 9 height 9
click at [0, 0] on input "Fit image Automatically fit image to a fixed width and height" at bounding box center [0, 0] width 0 height 0
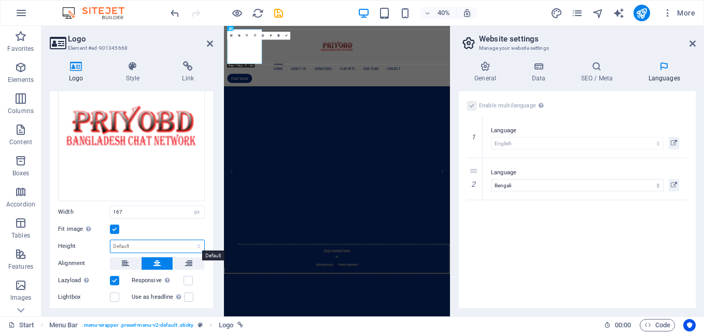
click at [134, 242] on select "Default auto px" at bounding box center [157, 246] width 94 height 12
click at [110, 240] on select "Default auto px" at bounding box center [157, 246] width 94 height 12
click at [161, 245] on select "Default auto px" at bounding box center [157, 246] width 94 height 12
select select "px"
click at [188, 240] on select "Default auto px" at bounding box center [157, 246] width 94 height 12
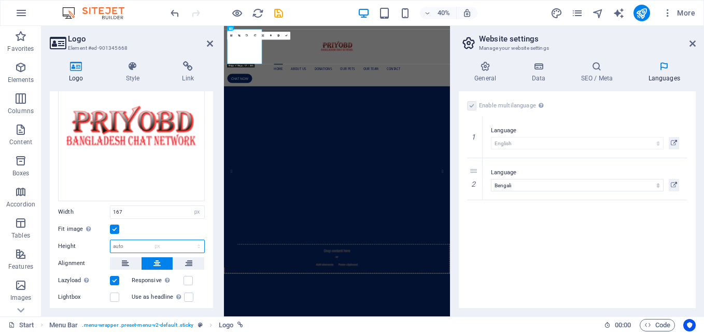
type input "167"
click at [160, 243] on input "167" at bounding box center [157, 246] width 94 height 12
click at [195, 243] on select "Default auto px" at bounding box center [197, 246] width 15 height 12
select select "auto"
click at [190, 240] on select "Default auto px" at bounding box center [197, 246] width 15 height 12
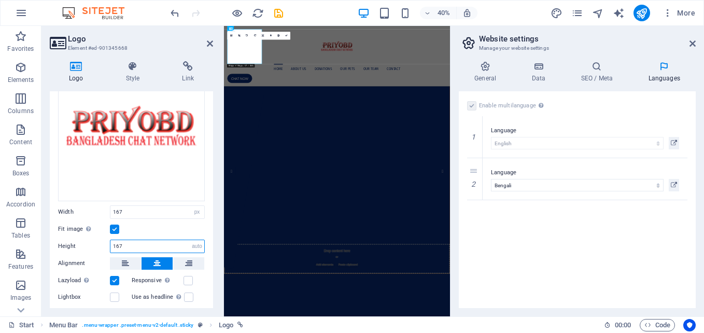
select select "DISABLED_OPTION_VALUE"
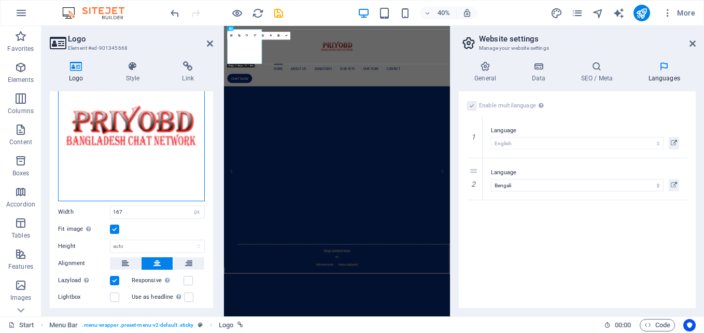
click at [169, 132] on div "Drag files here, click to choose files or select files from Files or our free s…" at bounding box center [131, 127] width 147 height 147
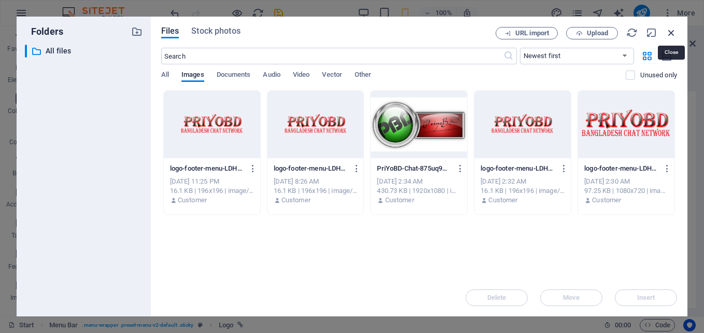
click at [668, 34] on icon "button" at bounding box center [670, 32] width 11 height 11
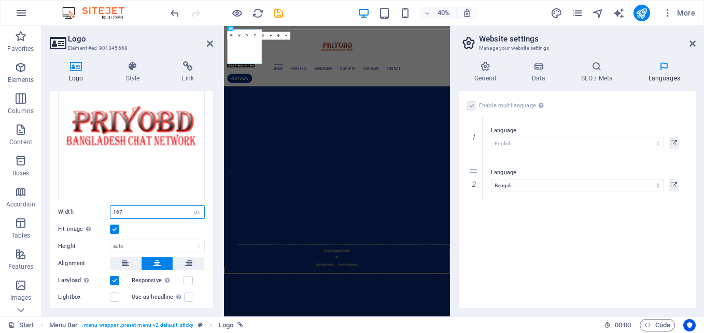
click at [142, 212] on input "167" at bounding box center [157, 212] width 94 height 12
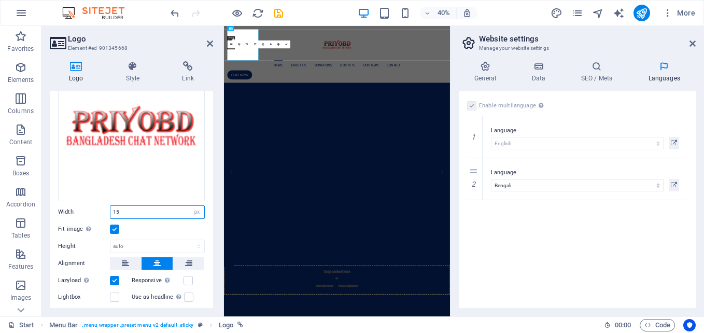
type input "1"
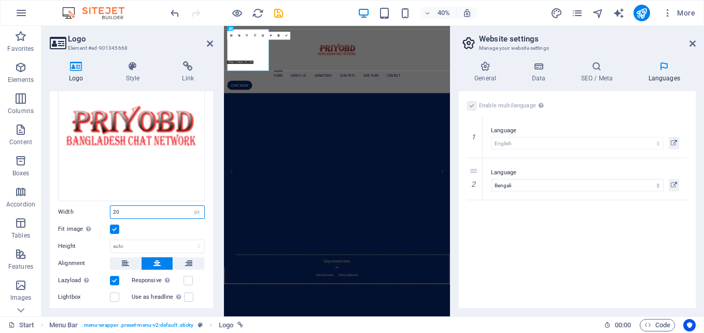
type input "2"
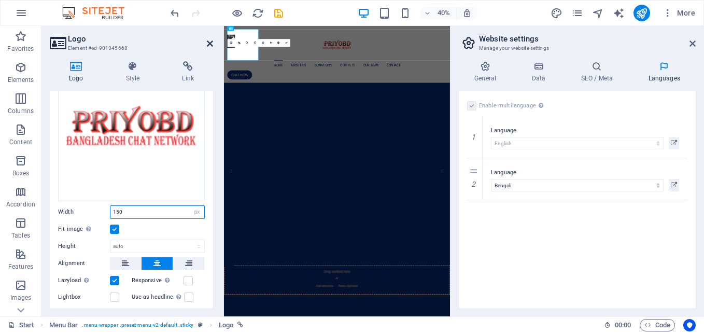
type input "150"
click at [207, 45] on icon at bounding box center [210, 43] width 6 height 8
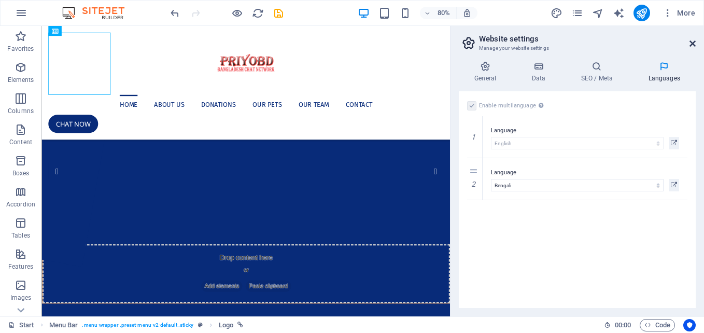
click at [694, 44] on icon at bounding box center [692, 43] width 6 height 8
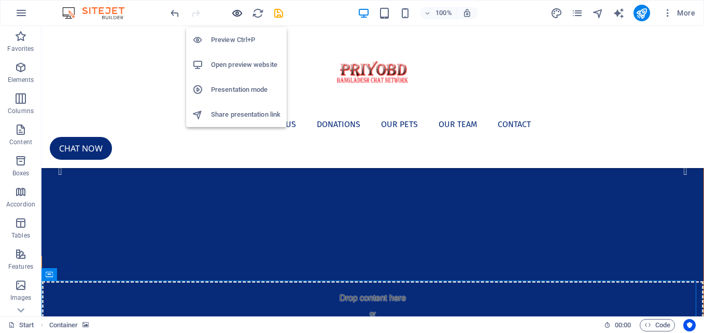
click at [240, 11] on icon "button" at bounding box center [237, 13] width 12 height 12
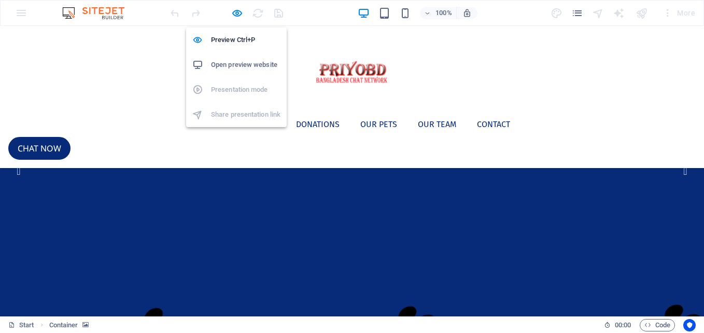
click at [238, 64] on h6 "Open preview website" at bounding box center [245, 65] width 69 height 12
click at [232, 42] on h6 "Preview Ctrl+P" at bounding box center [245, 40] width 69 height 12
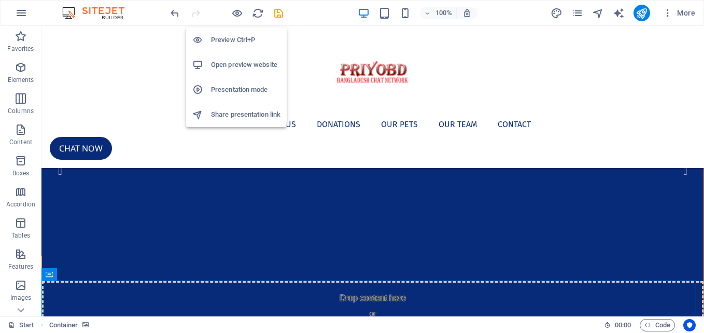
click at [232, 42] on h6 "Preview Ctrl+P" at bounding box center [245, 40] width 69 height 12
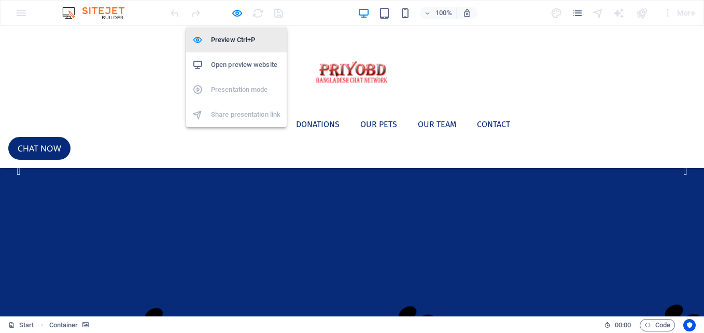
click at [232, 42] on h6 "Preview Ctrl+P" at bounding box center [245, 40] width 69 height 12
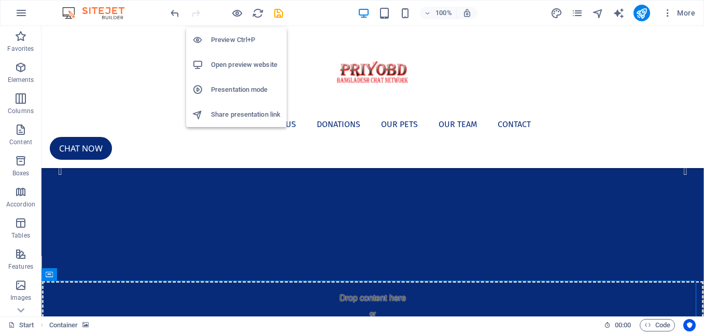
click at [232, 42] on h6 "Preview Ctrl+P" at bounding box center [245, 40] width 69 height 12
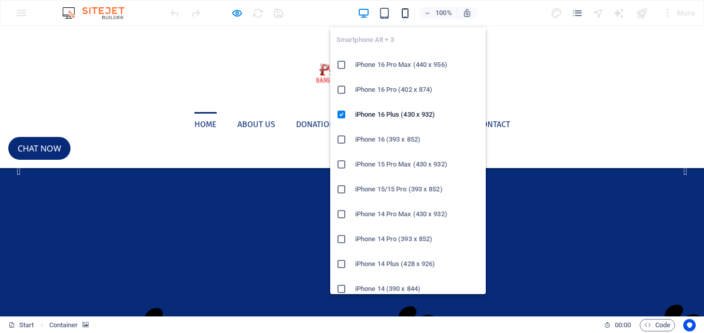
click at [401, 11] on icon "button" at bounding box center [405, 13] width 12 height 12
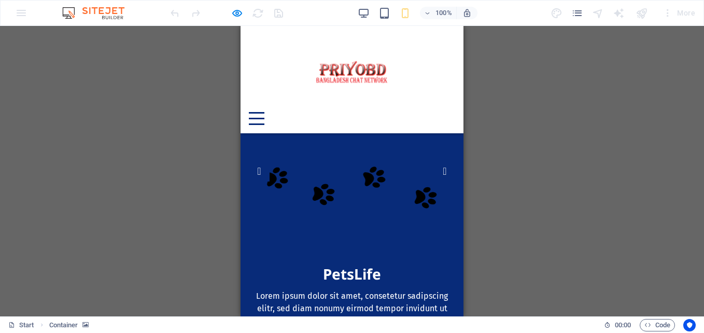
click at [574, 89] on div "H1 Preset Container Spacer Menu Bar Menu Button Logo Placeholder Container Cont…" at bounding box center [352, 171] width 704 height 290
click at [264, 112] on button at bounding box center [257, 113] width 16 height 2
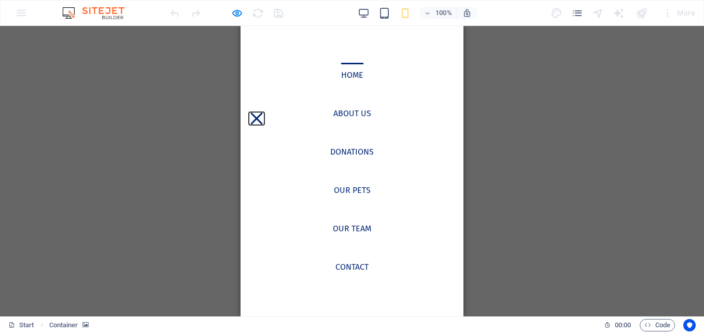
click at [262, 112] on button at bounding box center [256, 118] width 12 height 12
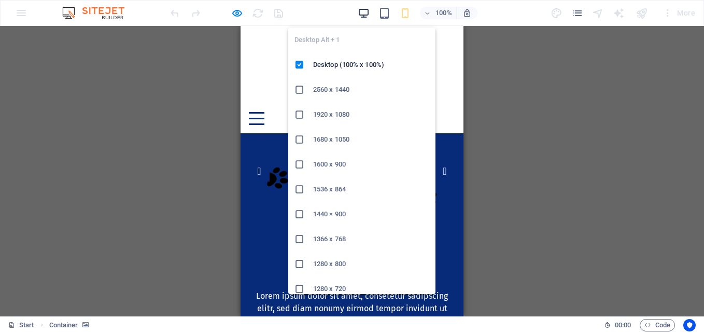
click at [359, 12] on icon "button" at bounding box center [363, 13] width 12 height 12
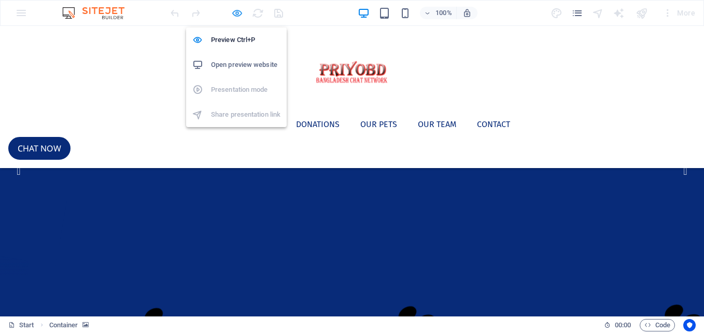
click at [238, 18] on icon "button" at bounding box center [237, 13] width 12 height 12
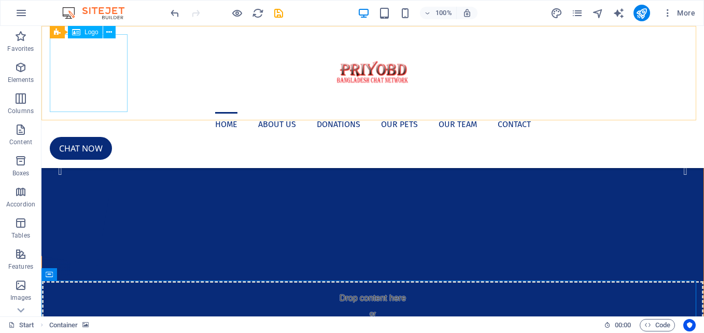
click at [121, 74] on div at bounding box center [373, 73] width 646 height 78
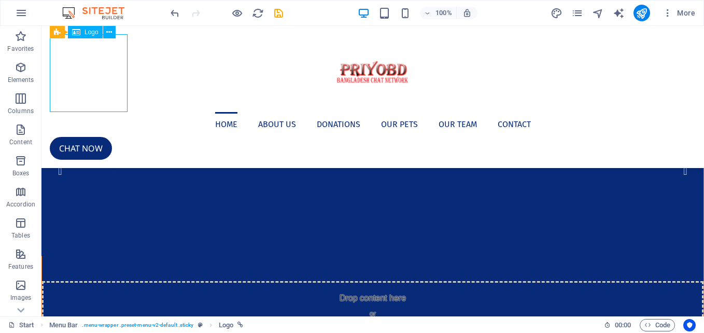
click at [121, 74] on div at bounding box center [373, 73] width 646 height 78
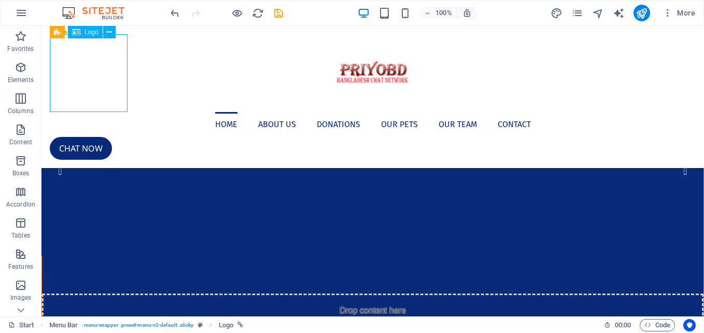
select select "px"
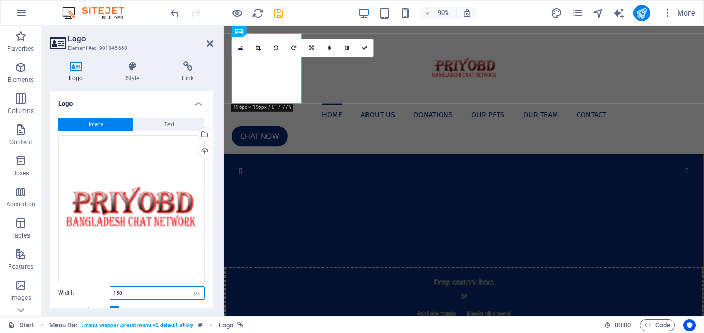
click at [165, 289] on input "150" at bounding box center [157, 292] width 94 height 12
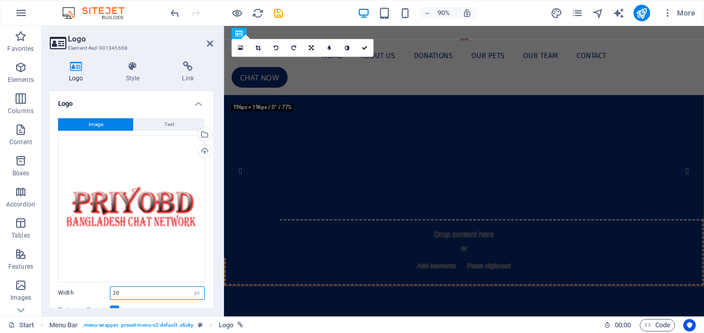
type input "2"
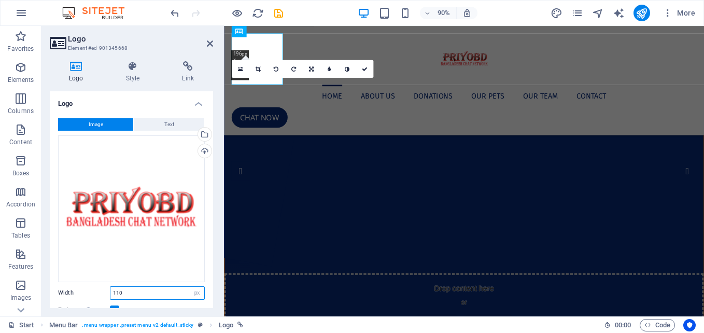
type input "110"
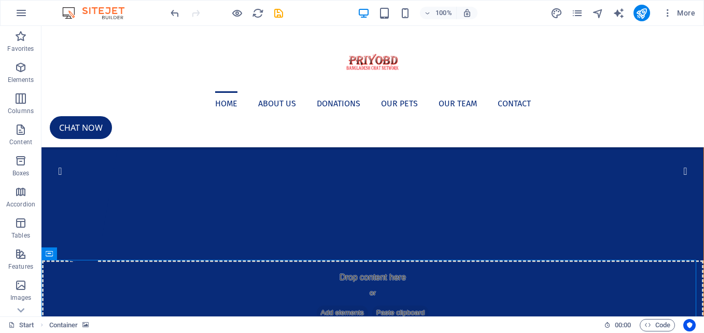
click at [230, 12] on div at bounding box center [226, 13] width 116 height 17
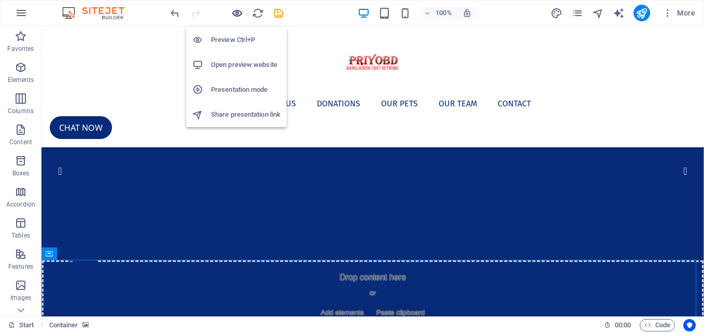
click at [238, 12] on icon "button" at bounding box center [237, 13] width 12 height 12
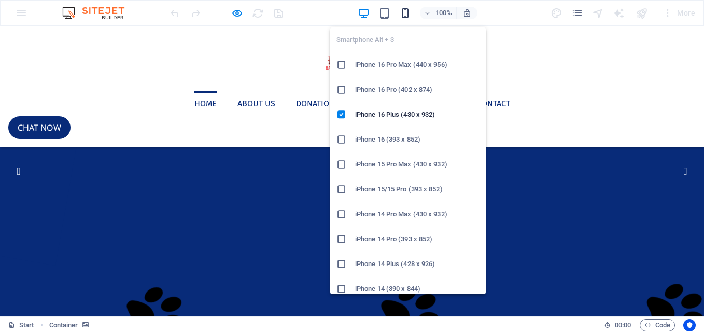
click at [406, 18] on icon "button" at bounding box center [405, 13] width 12 height 12
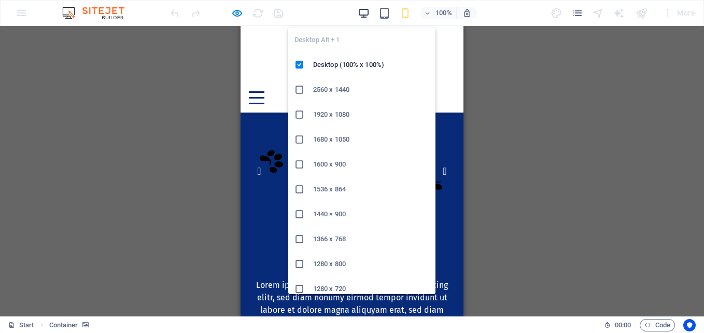
click at [358, 16] on icon "button" at bounding box center [363, 13] width 12 height 12
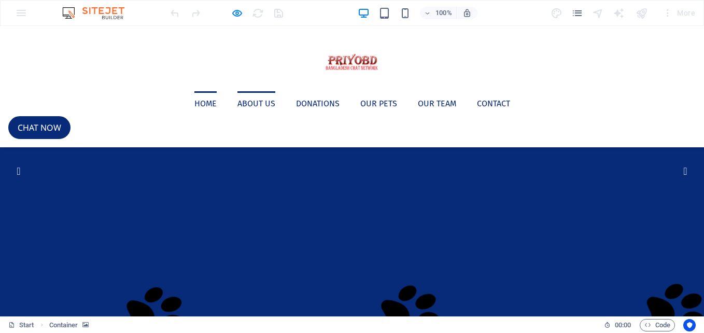
click at [257, 91] on link "About us" at bounding box center [256, 103] width 38 height 25
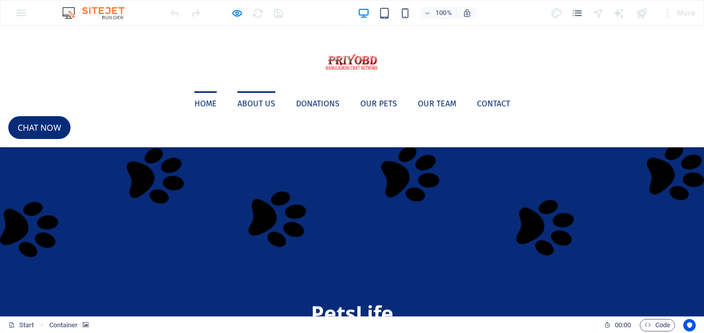
scroll to position [160, 0]
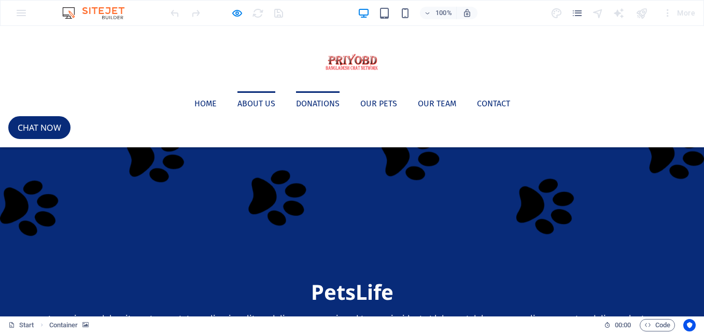
click at [319, 91] on link "Donations" at bounding box center [318, 103] width 44 height 25
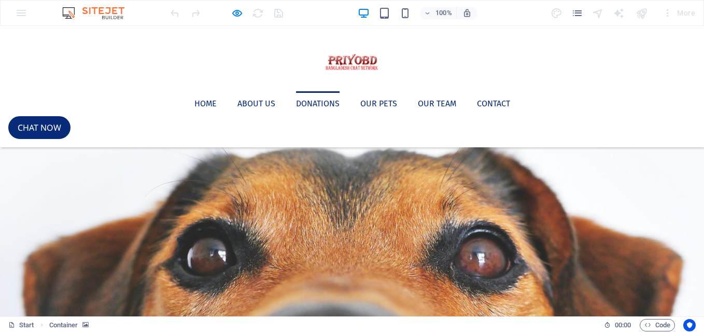
scroll to position [610, 0]
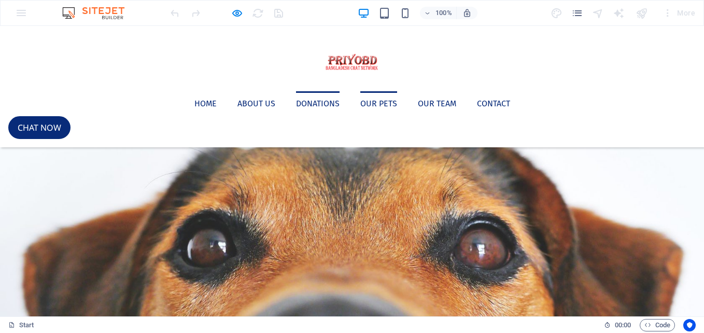
click at [381, 91] on link "Our Pets" at bounding box center [378, 103] width 37 height 25
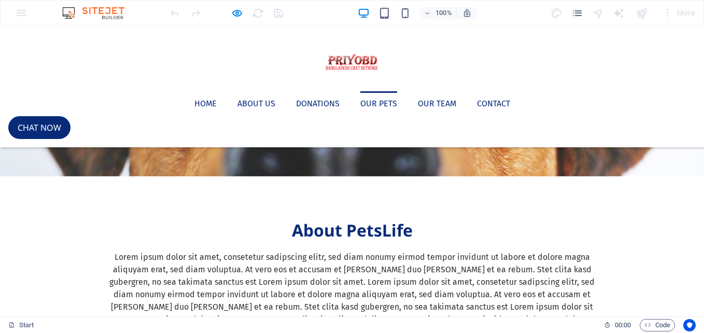
scroll to position [828, 0]
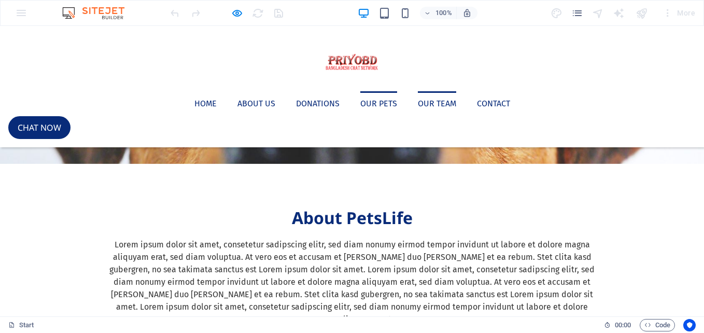
click at [430, 91] on link "Our Team" at bounding box center [437, 103] width 38 height 25
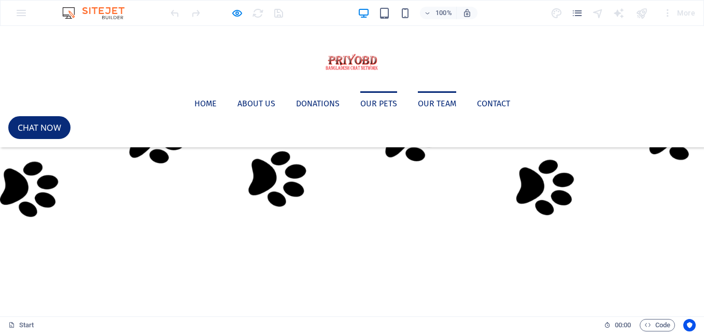
scroll to position [1434, 0]
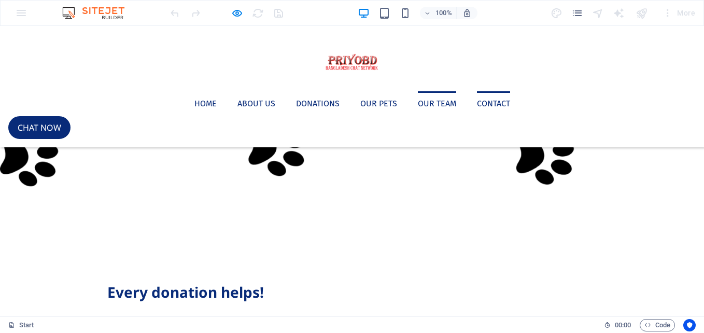
click at [479, 91] on link "Contact" at bounding box center [493, 103] width 33 height 25
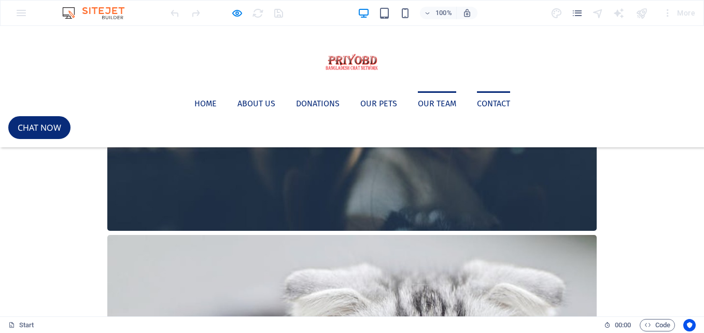
scroll to position [3792, 0]
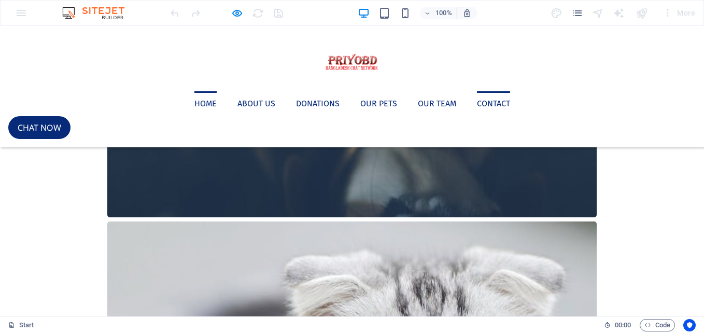
click at [194, 91] on link "Home" at bounding box center [205, 103] width 22 height 25
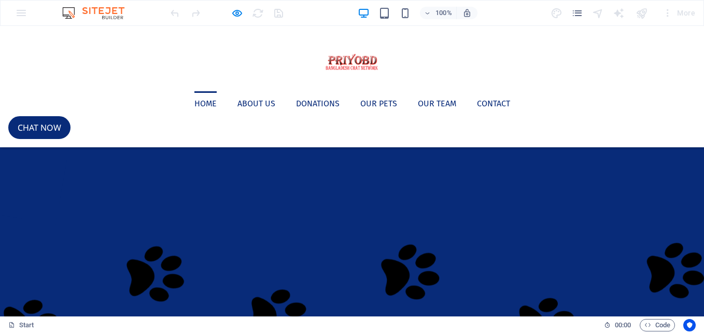
scroll to position [0, 0]
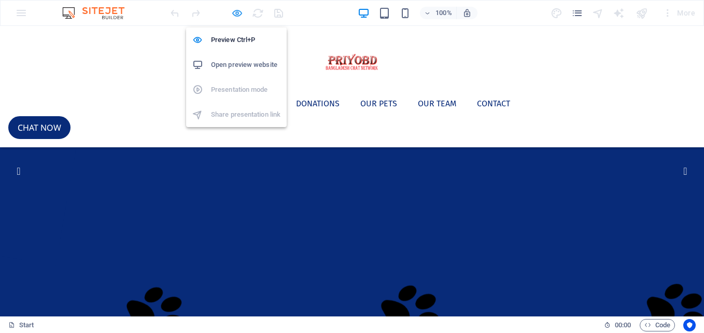
click at [233, 11] on icon "button" at bounding box center [237, 13] width 12 height 12
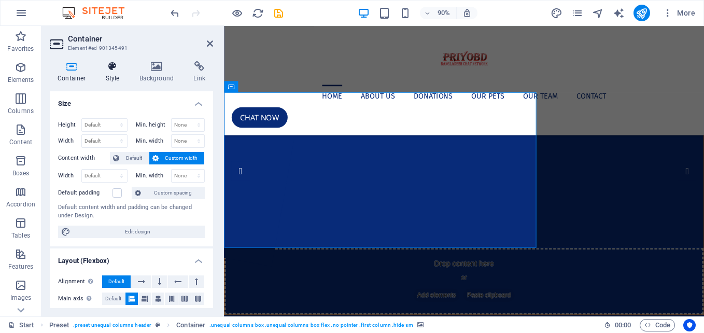
click at [120, 74] on h4 "Style" at bounding box center [115, 72] width 34 height 22
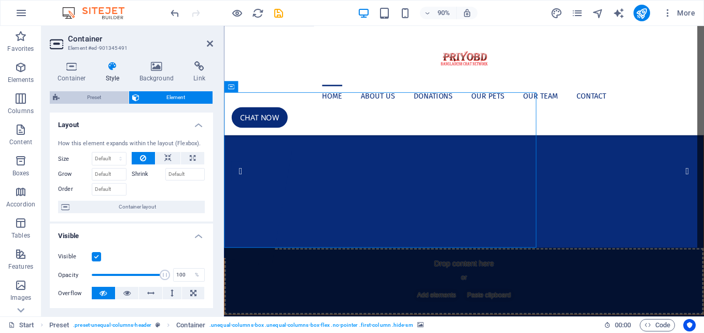
click at [98, 95] on span "Preset" at bounding box center [94, 97] width 63 height 12
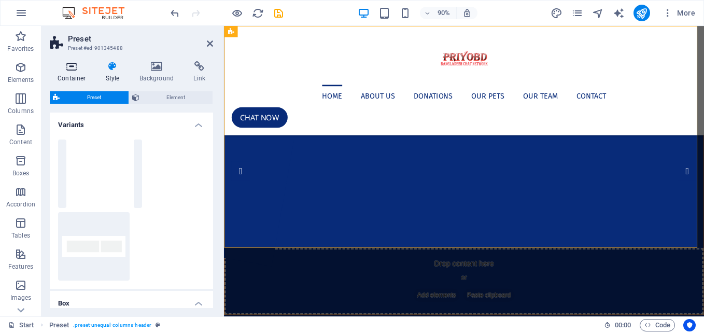
click at [65, 73] on h4 "Container" at bounding box center [74, 72] width 48 height 22
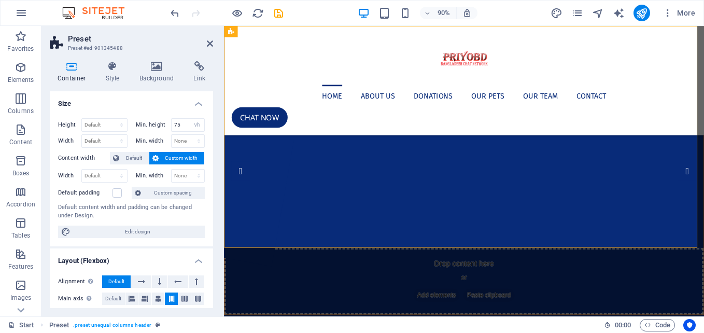
click at [65, 73] on h4 "Container" at bounding box center [74, 72] width 48 height 22
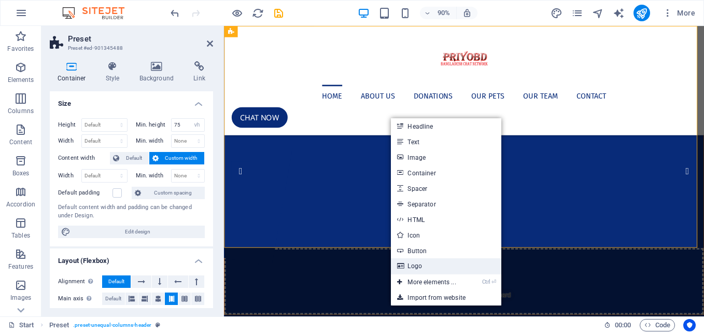
click at [451, 268] on link "Logo" at bounding box center [446, 266] width 110 height 16
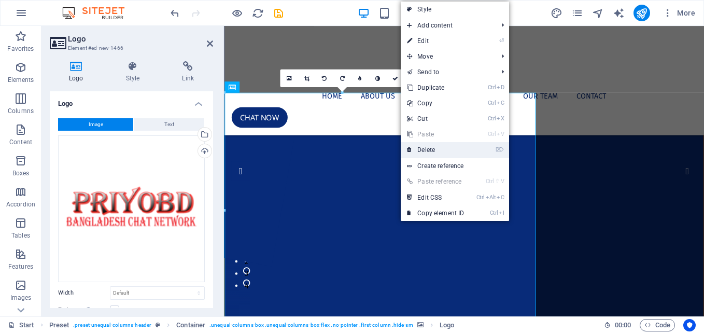
click at [420, 149] on link "⌦ Delete" at bounding box center [434, 150] width 69 height 16
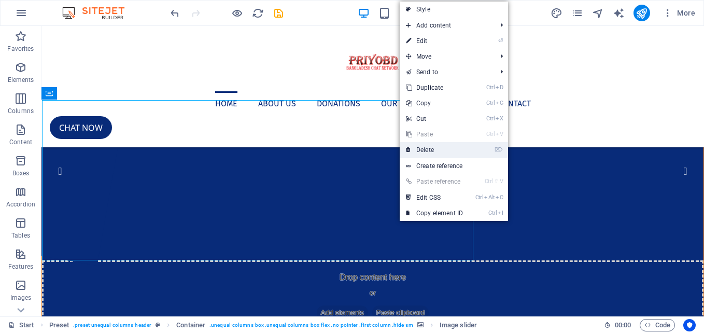
click at [418, 148] on link "⌦ Delete" at bounding box center [433, 150] width 69 height 16
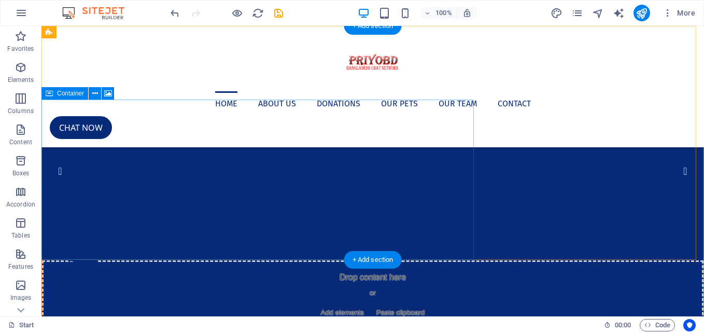
click at [372, 305] on span "Paste clipboard" at bounding box center [400, 312] width 57 height 15
click at [176, 260] on div "Drop content here or Add elements Paste clipboard" at bounding box center [372, 297] width 661 height 74
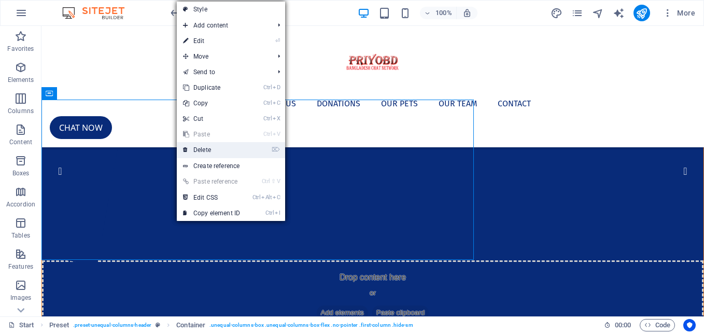
click at [200, 150] on link "⌦ Delete" at bounding box center [211, 150] width 69 height 16
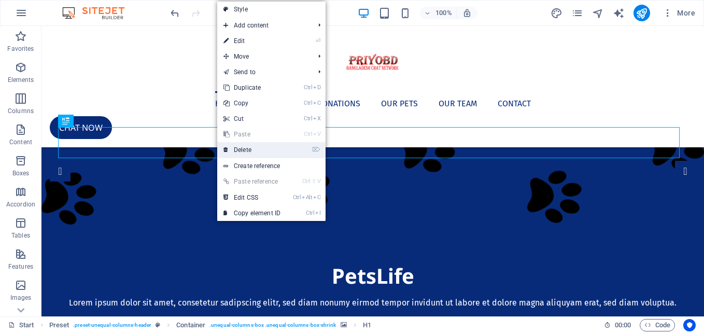
click at [237, 146] on link "⌦ Delete" at bounding box center [251, 150] width 69 height 16
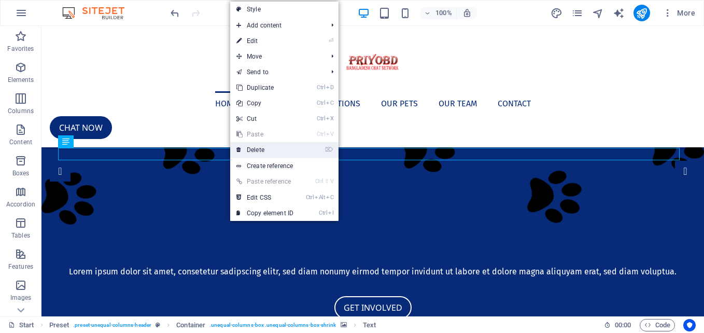
click at [242, 147] on link "⌦ Delete" at bounding box center [264, 150] width 69 height 16
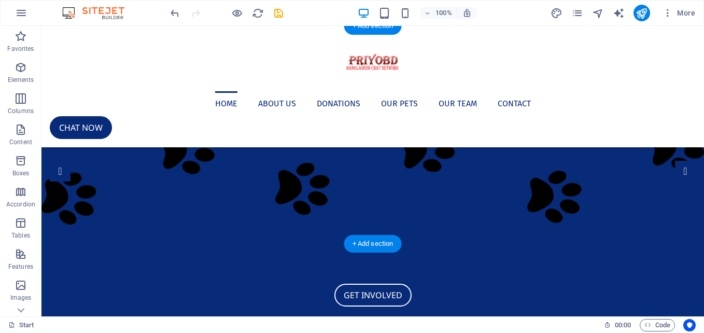
click at [213, 134] on figure at bounding box center [372, 171] width 662 height 144
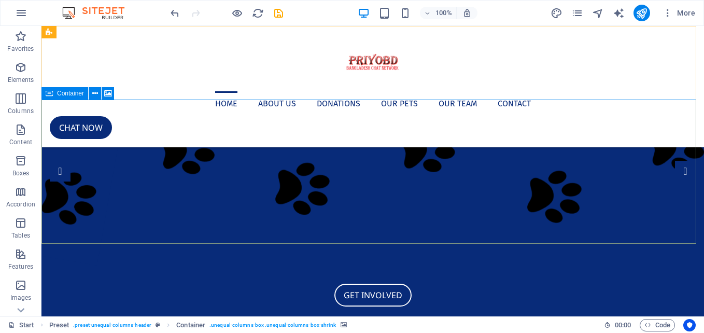
click at [68, 91] on span "Container" at bounding box center [70, 93] width 27 height 6
click at [92, 94] on icon at bounding box center [95, 93] width 6 height 11
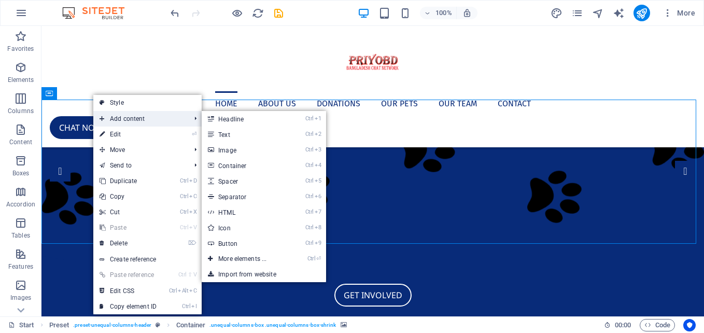
click at [126, 114] on span "Add content" at bounding box center [139, 119] width 93 height 16
click at [267, 124] on link "Ctrl 1 Headline" at bounding box center [244, 119] width 85 height 16
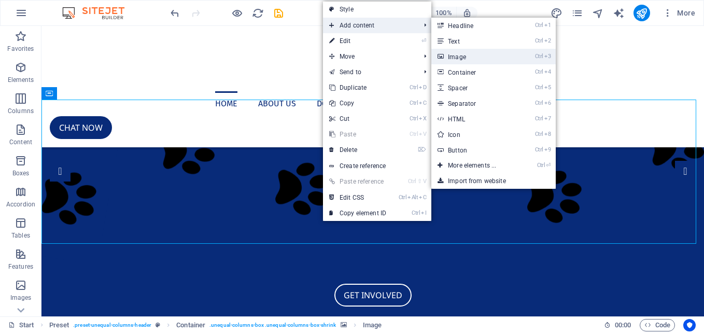
click at [469, 55] on link "Ctrl 3 Image" at bounding box center [473, 57] width 85 height 16
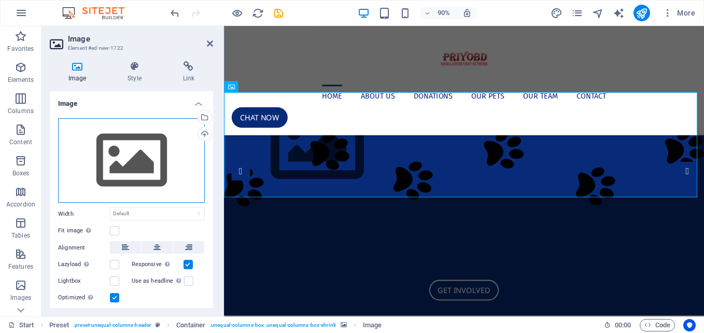
click at [131, 166] on div "Drag files here, click to choose files or select files from Files or our free s…" at bounding box center [131, 160] width 147 height 85
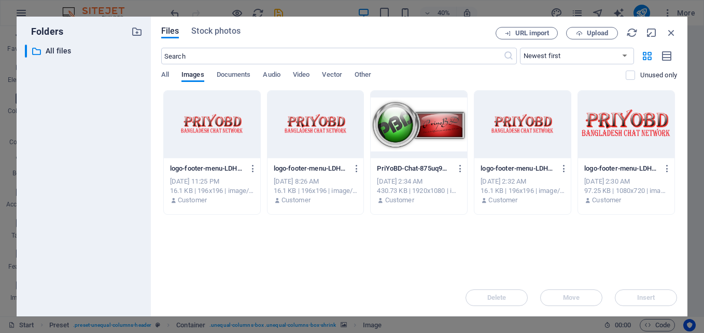
click at [418, 117] on div at bounding box center [418, 124] width 96 height 67
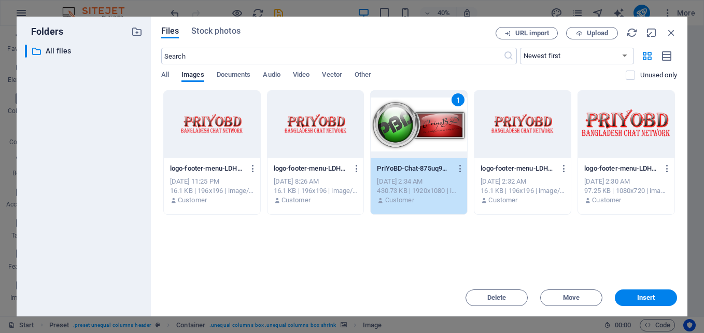
click at [418, 117] on div "1" at bounding box center [418, 124] width 96 height 67
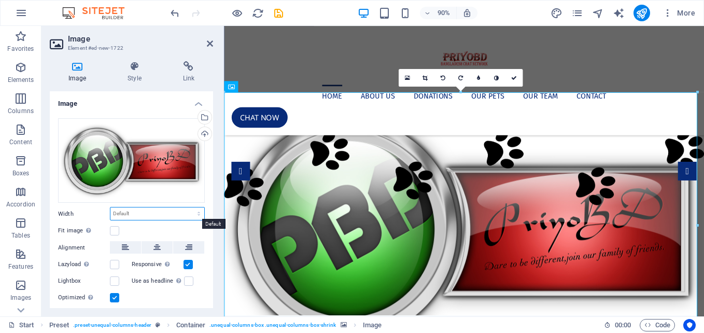
click at [182, 216] on select "Default auto px rem % em vh vw" at bounding box center [157, 213] width 94 height 12
click at [110, 207] on select "Default auto px rem % em vh vw" at bounding box center [157, 213] width 94 height 12
click at [126, 246] on icon at bounding box center [125, 247] width 7 height 12
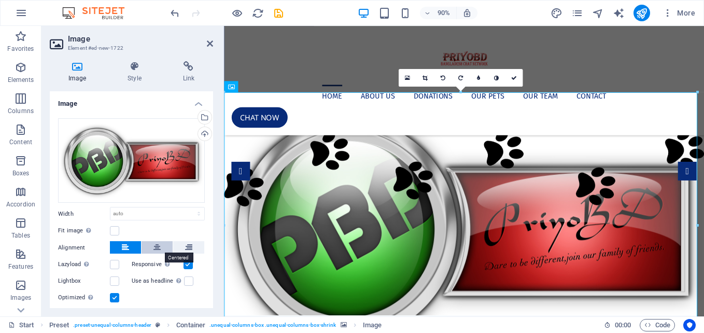
click at [153, 247] on icon at bounding box center [156, 247] width 7 height 12
click at [114, 301] on div "Optimized Images are compressed to improve page speed." at bounding box center [131, 297] width 147 height 12
click at [114, 294] on label at bounding box center [114, 297] width 9 height 9
click at [0, 0] on input "Optimized Images are compressed to improve page speed." at bounding box center [0, 0] width 0 height 0
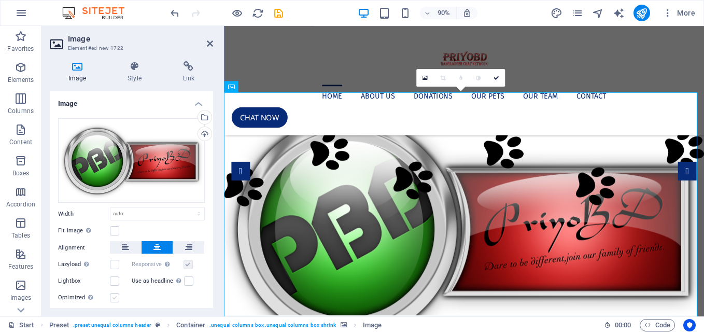
click at [114, 294] on label at bounding box center [114, 297] width 9 height 9
click at [0, 0] on input "Optimized Images are compressed to improve page speed." at bounding box center [0, 0] width 0 height 0
click at [188, 277] on label at bounding box center [188, 280] width 9 height 9
click at [0, 0] on input "Use as headline The image will be wrapped in an H1 headline tag. Useful for giv…" at bounding box center [0, 0] width 0 height 0
click at [188, 277] on label at bounding box center [188, 280] width 9 height 9
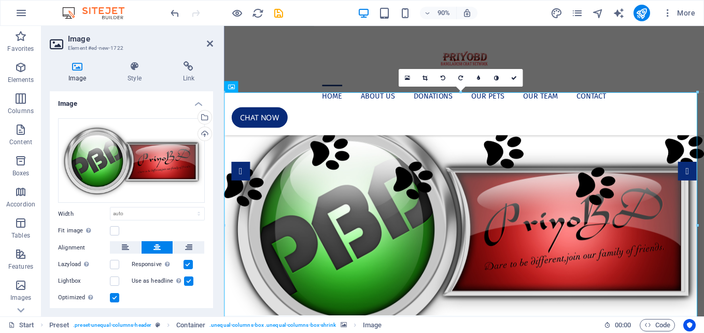
click at [0, 0] on input "Use as headline The image will be wrapped in an H1 headline tag. Useful for giv…" at bounding box center [0, 0] width 0 height 0
click at [130, 214] on select "Default auto px rem % em vh vw" at bounding box center [157, 213] width 94 height 12
select select "vw"
click at [188, 207] on select "Default auto px rem % em vh vw" at bounding box center [157, 213] width 94 height 12
type input "100"
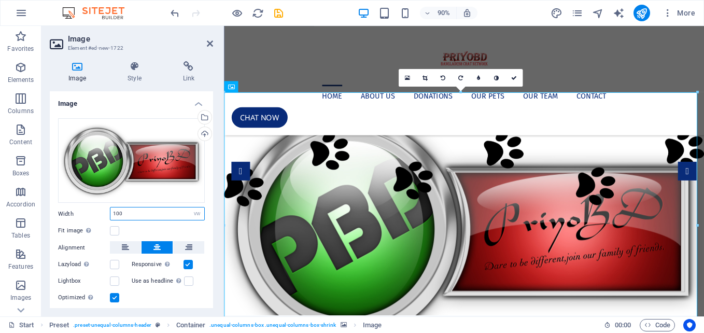
click at [174, 214] on input "100" at bounding box center [157, 213] width 94 height 12
click at [198, 210] on select "Default auto px rem % em vh vw" at bounding box center [197, 213] width 15 height 12
click at [190, 207] on select "Default auto px rem % em vh vw" at bounding box center [197, 213] width 15 height 12
click at [199, 210] on select "Default auto px rem % em vh vw" at bounding box center [197, 213] width 15 height 12
select select "auto"
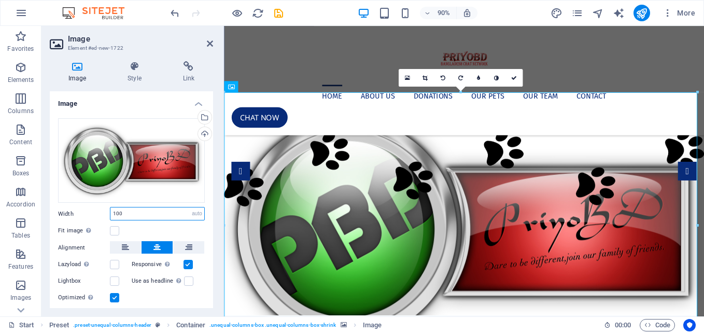
click at [190, 207] on select "Default auto px rem % em vh vw" at bounding box center [197, 213] width 15 height 12
select select "DISABLED_OPTION_VALUE"
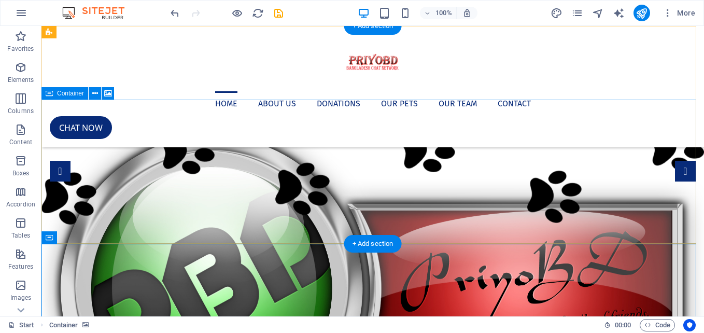
click at [397, 119] on figure at bounding box center [372, 171] width 662 height 144
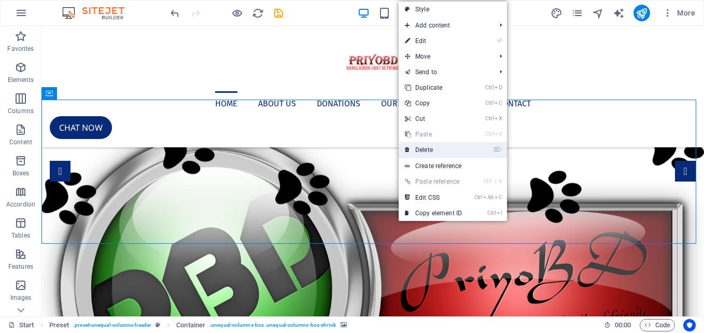
click at [429, 144] on link "⌦ Delete" at bounding box center [432, 150] width 69 height 16
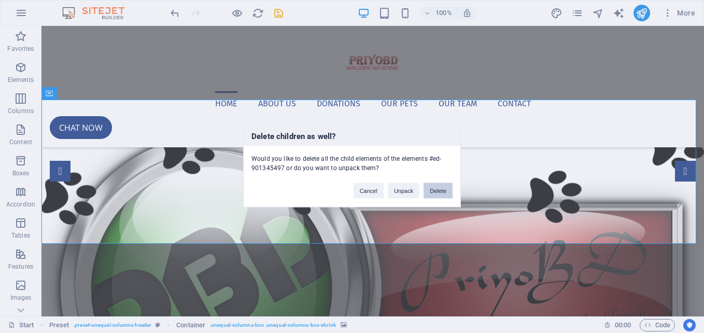
click at [427, 189] on button "Delete" at bounding box center [437, 191] width 29 height 16
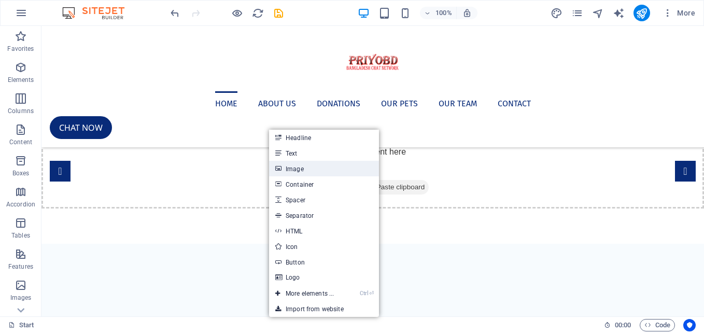
click at [292, 163] on link "Image" at bounding box center [324, 169] width 110 height 16
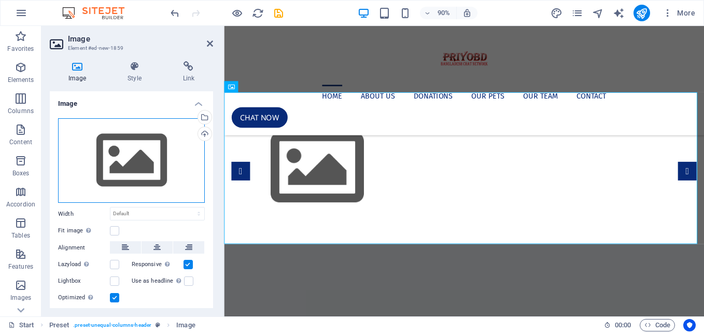
click at [128, 158] on div "Drag files here, click to choose files or select files from Files or our free s…" at bounding box center [131, 160] width 147 height 85
click at [128, 158] on body "[DOMAIN_NAME] Start Favorites Elements Columns Content Boxes Accordion Tables F…" at bounding box center [352, 166] width 704 height 333
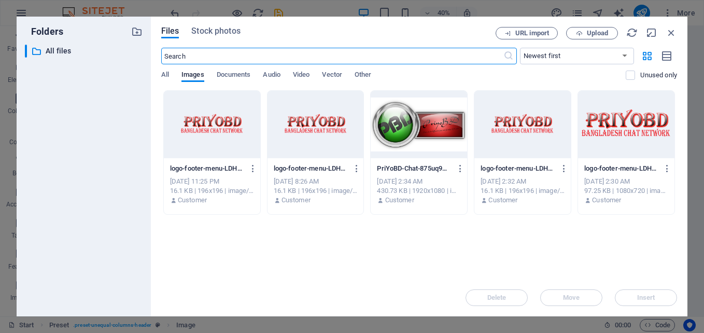
click at [441, 151] on div at bounding box center [418, 124] width 96 height 67
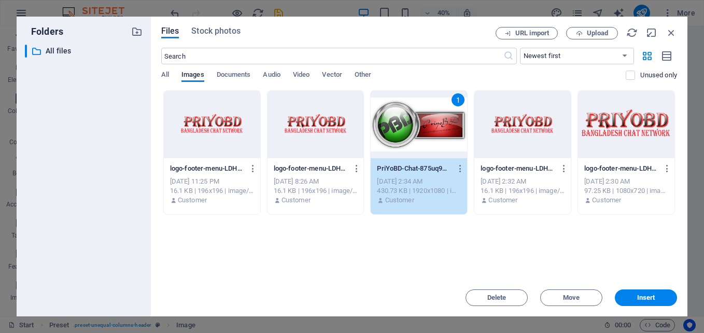
click at [441, 151] on div "1" at bounding box center [418, 124] width 96 height 67
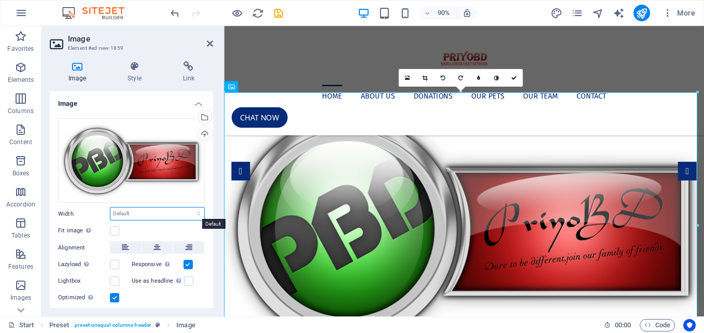
click at [147, 209] on select "Default auto px rem % em vh vw" at bounding box center [157, 213] width 94 height 12
click at [110, 207] on select "Default auto px rem % em vh vw" at bounding box center [157, 213] width 94 height 12
select select "DISABLED_OPTION_VALUE"
click at [136, 74] on h4 "Style" at bounding box center [136, 72] width 55 height 22
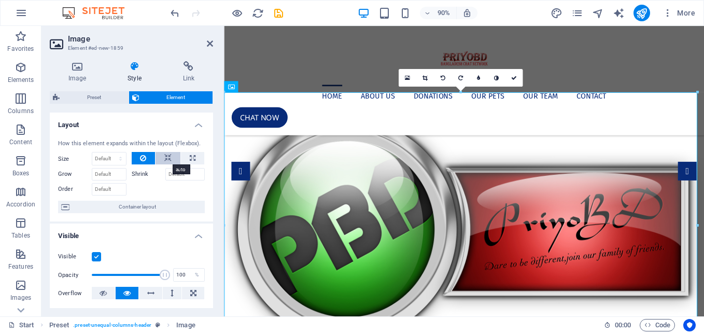
click at [165, 156] on icon at bounding box center [167, 158] width 7 height 12
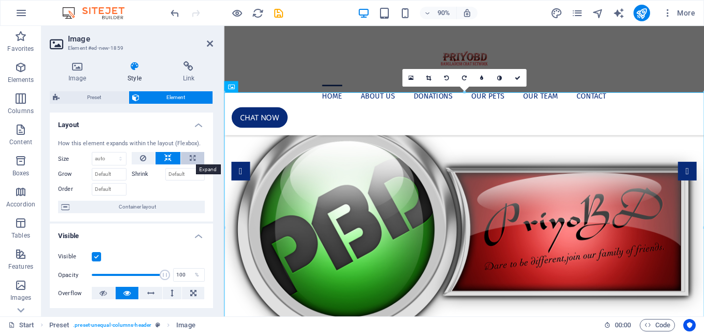
click at [192, 157] on icon at bounding box center [193, 158] width 6 height 12
type input "100"
select select "%"
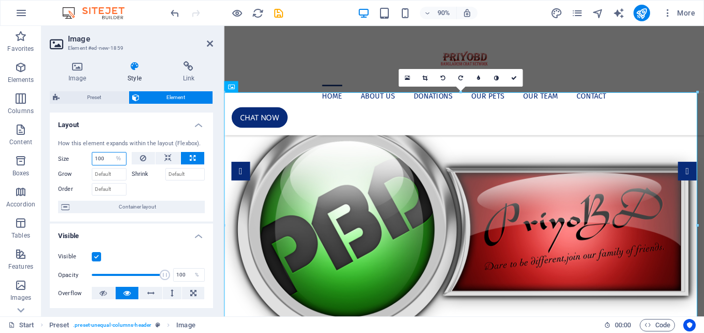
click at [107, 159] on input "100" at bounding box center [109, 158] width 34 height 12
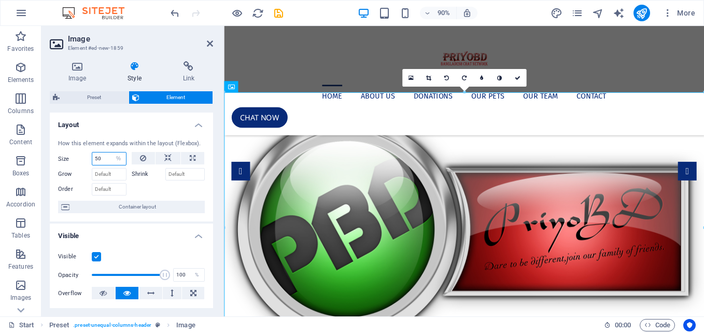
type input "5"
type input "100"
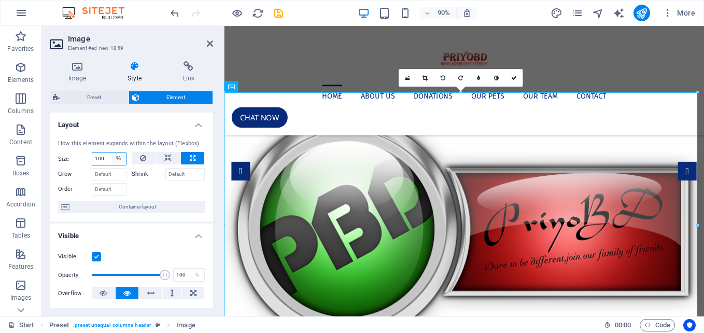
click at [120, 159] on select "Default auto px % 1/1 1/2 1/3 1/4 1/5 1/6 1/7 1/8 1/9 1/10" at bounding box center [118, 158] width 15 height 12
select select "auto"
click at [111, 152] on select "Default auto px % 1/1 1/2 1/3 1/4 1/5 1/6 1/7 1/8 1/9 1/10" at bounding box center [118, 158] width 15 height 12
select select "DISABLED_OPTION_VALUE"
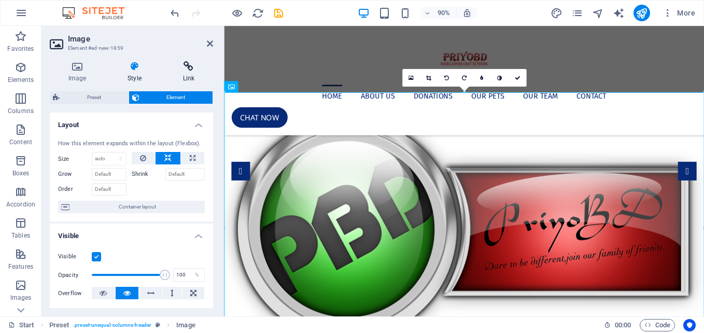
click at [186, 69] on icon at bounding box center [188, 66] width 49 height 10
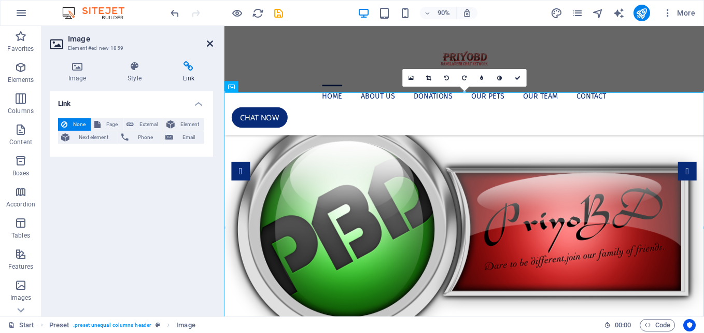
click at [207, 44] on icon at bounding box center [210, 43] width 6 height 8
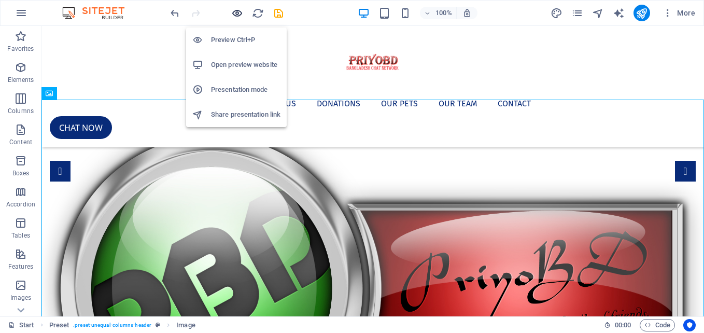
click at [236, 13] on icon "button" at bounding box center [237, 13] width 12 height 12
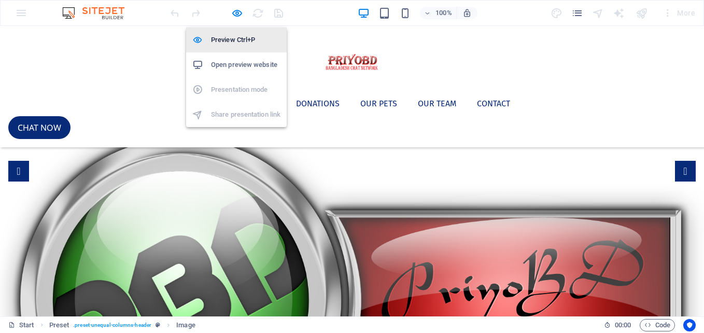
click at [234, 39] on h6 "Preview Ctrl+P" at bounding box center [245, 40] width 69 height 12
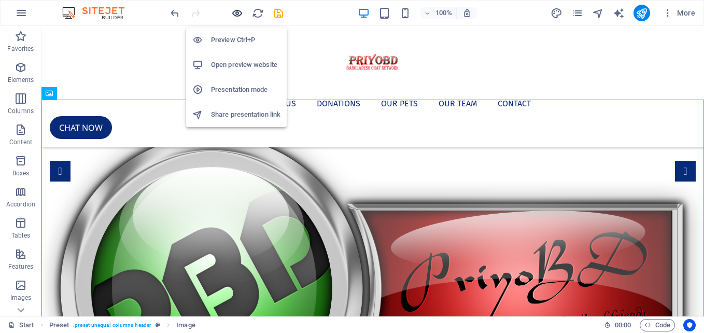
click at [240, 15] on icon "button" at bounding box center [237, 13] width 12 height 12
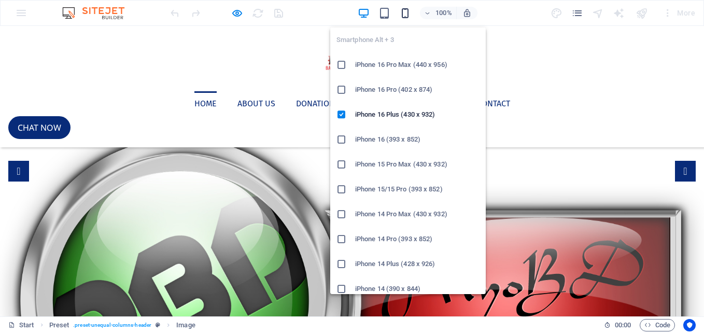
click at [406, 18] on icon "button" at bounding box center [405, 13] width 12 height 12
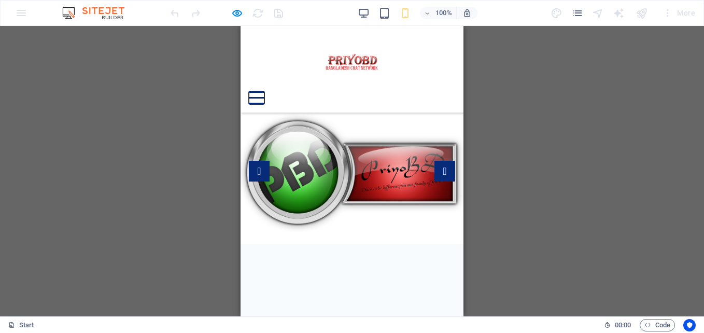
click at [264, 91] on button at bounding box center [257, 92] width 16 height 2
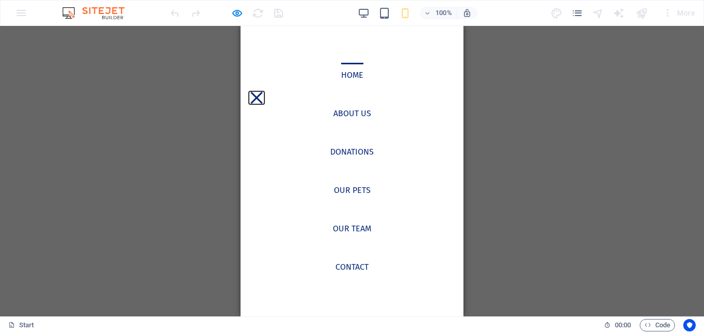
click at [262, 92] on button at bounding box center [256, 98] width 12 height 12
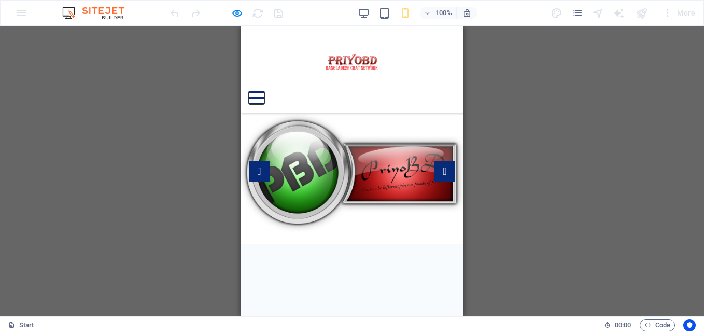
click at [264, 91] on button at bounding box center [257, 92] width 16 height 2
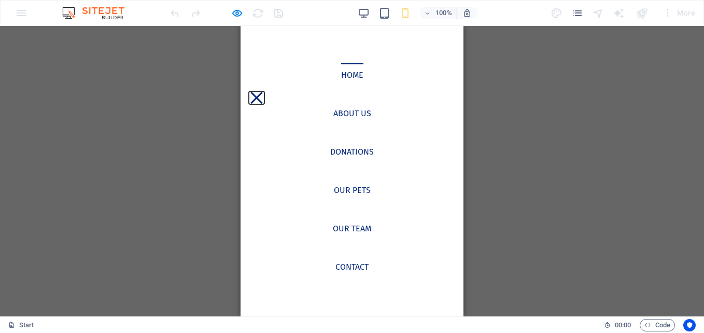
click at [262, 92] on button at bounding box center [256, 98] width 12 height 12
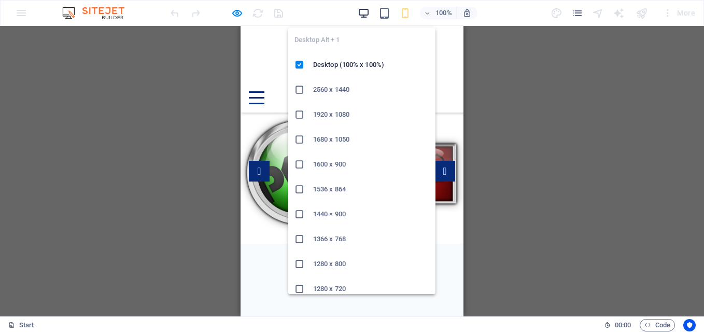
click at [362, 13] on icon "button" at bounding box center [363, 13] width 12 height 12
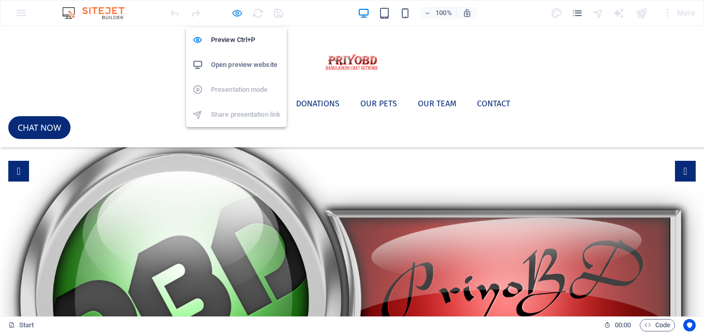
click at [236, 13] on icon "button" at bounding box center [237, 13] width 12 height 12
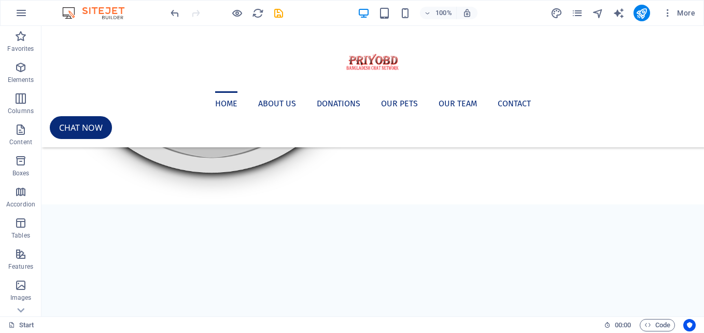
scroll to position [313, 0]
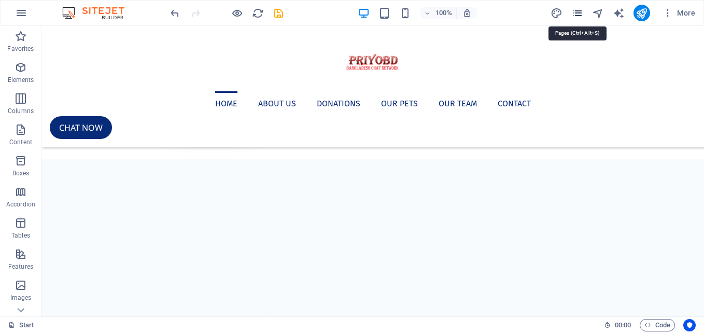
click at [582, 15] on icon "pages" at bounding box center [577, 13] width 12 height 12
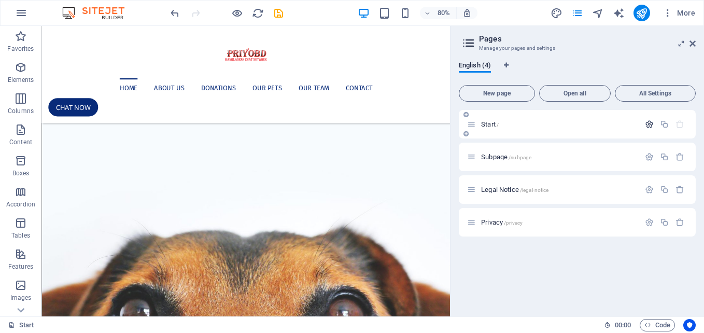
click at [652, 123] on icon "button" at bounding box center [648, 124] width 9 height 9
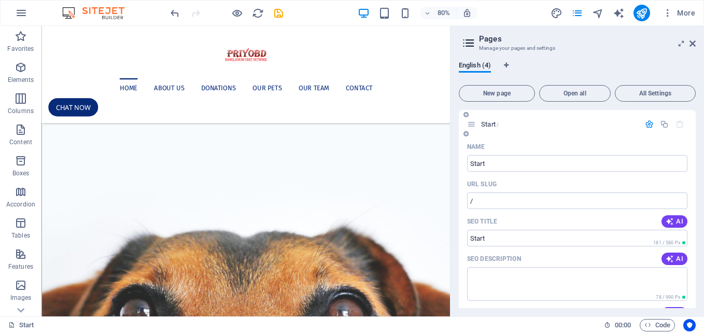
click at [652, 123] on button "button" at bounding box center [648, 124] width 15 height 9
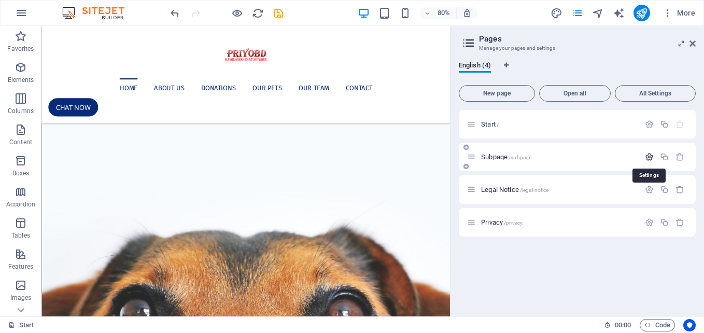
click at [651, 155] on icon "button" at bounding box center [648, 156] width 9 height 9
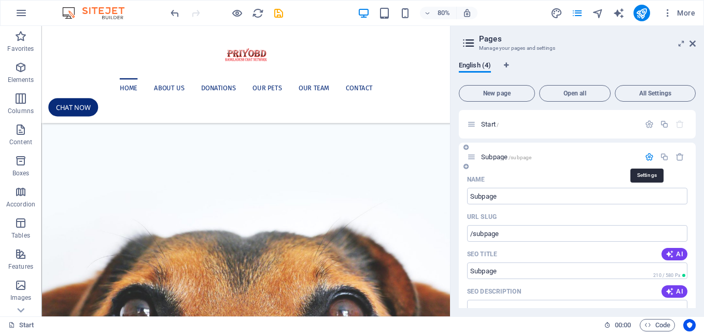
click at [651, 155] on icon "button" at bounding box center [648, 156] width 9 height 9
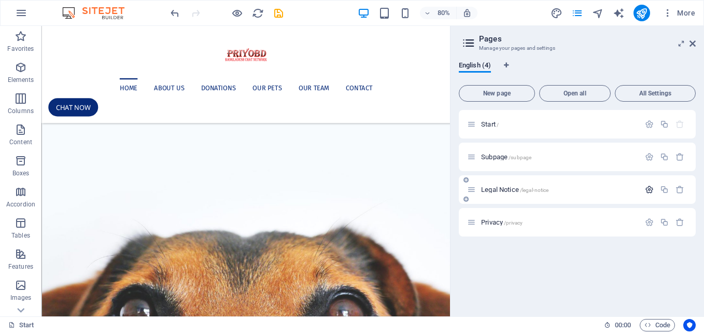
click at [650, 188] on icon "button" at bounding box center [648, 189] width 9 height 9
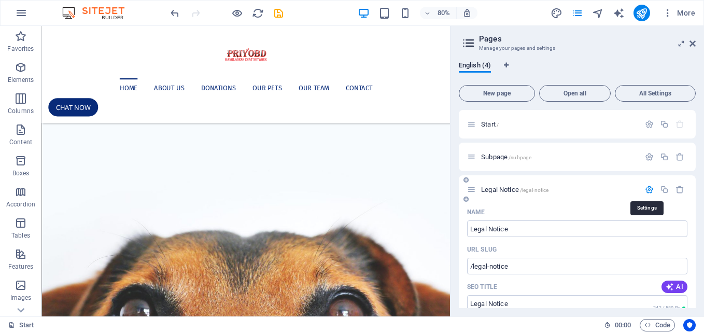
click at [650, 188] on icon "button" at bounding box center [648, 189] width 9 height 9
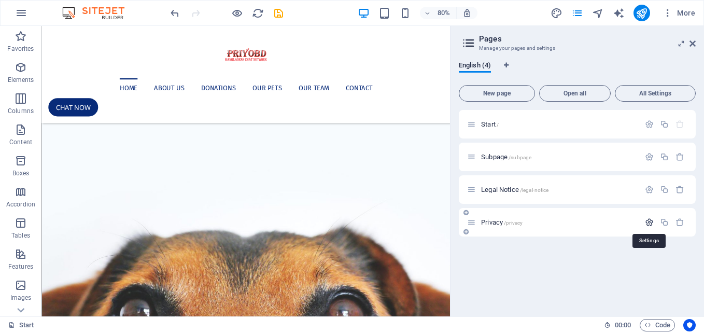
click at [649, 219] on icon "button" at bounding box center [648, 222] width 9 height 9
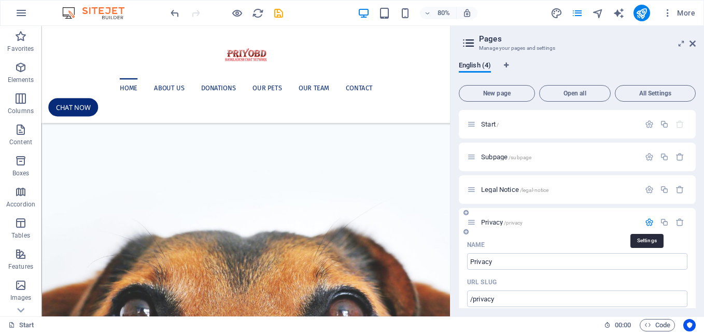
click at [649, 219] on icon "button" at bounding box center [648, 222] width 9 height 9
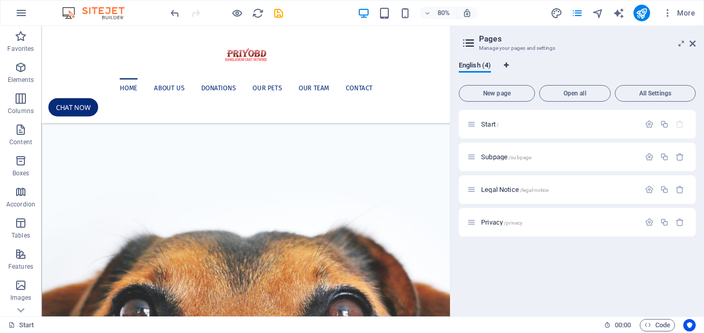
click at [508, 65] on icon "Language Tabs" at bounding box center [506, 65] width 5 height 6
select select "41"
select select "18"
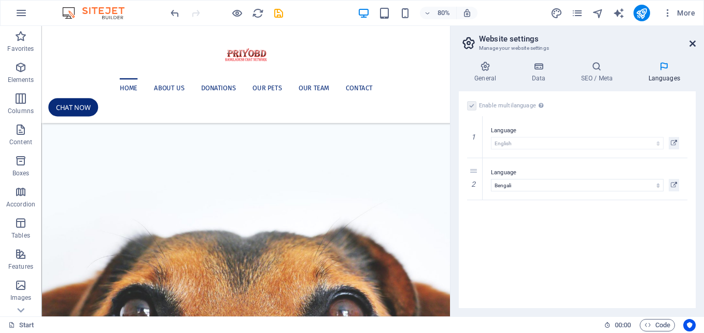
click at [691, 42] on icon at bounding box center [692, 43] width 6 height 8
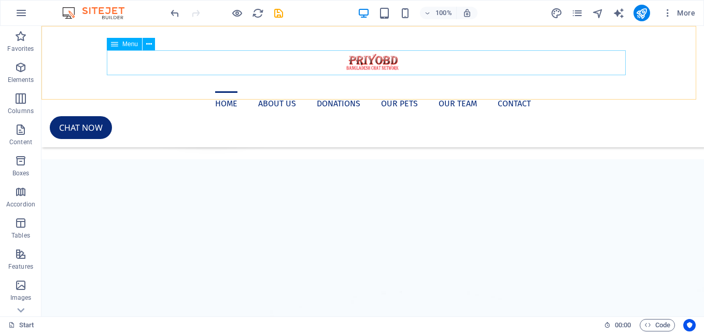
click at [259, 91] on nav "Home About us Donations Our Pets Our Team Contact" at bounding box center [373, 103] width 646 height 25
click at [131, 43] on span "Menu" at bounding box center [130, 44] width 16 height 6
click at [151, 45] on icon at bounding box center [149, 44] width 6 height 11
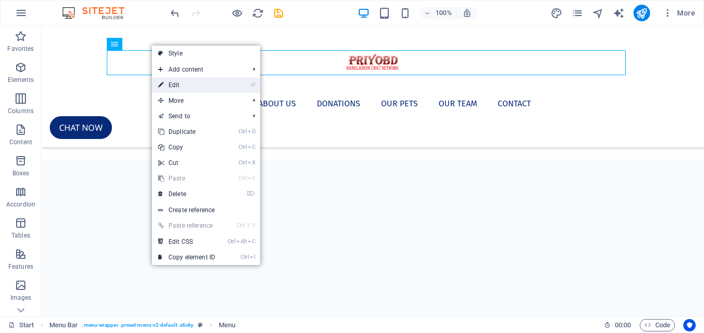
click at [200, 85] on link "⏎ Edit" at bounding box center [186, 85] width 69 height 16
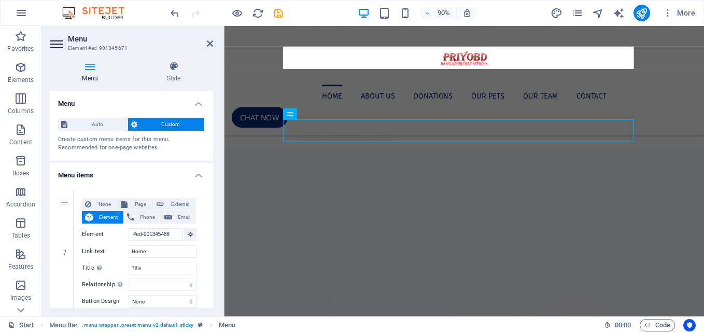
scroll to position [239, 0]
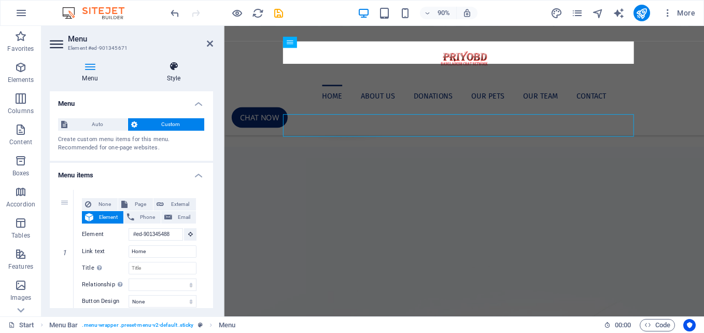
click at [173, 70] on icon at bounding box center [173, 66] width 79 height 10
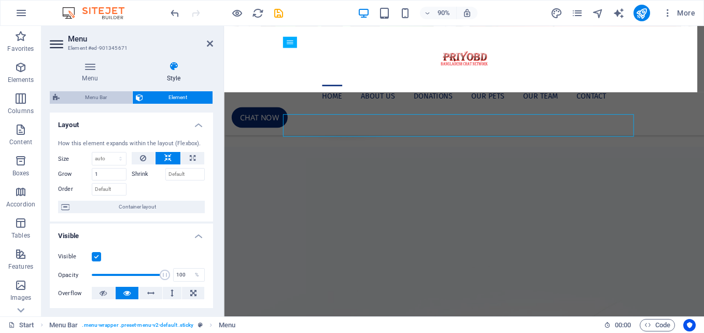
click at [81, 97] on span "Menu Bar" at bounding box center [96, 97] width 66 height 12
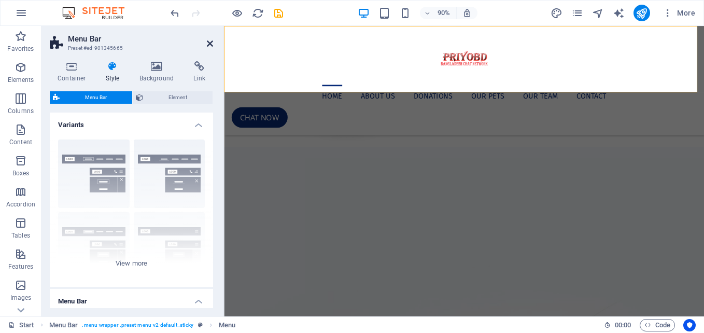
click at [211, 42] on icon at bounding box center [210, 43] width 6 height 8
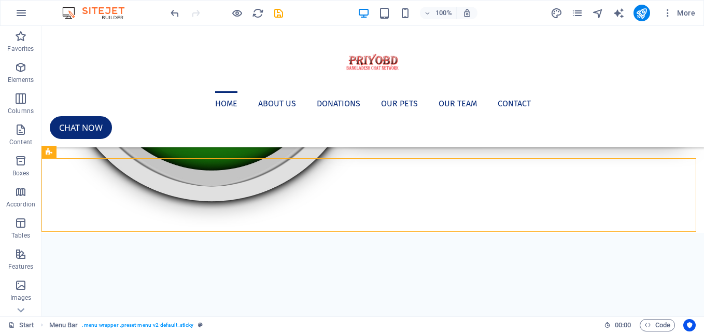
scroll to position [0, 0]
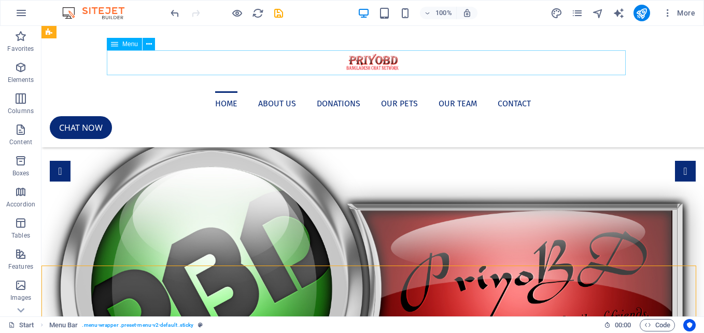
click at [272, 91] on nav "Home About us Donations Our Pets Our Team Contact" at bounding box center [373, 103] width 646 height 25
click at [147, 43] on icon at bounding box center [149, 44] width 6 height 11
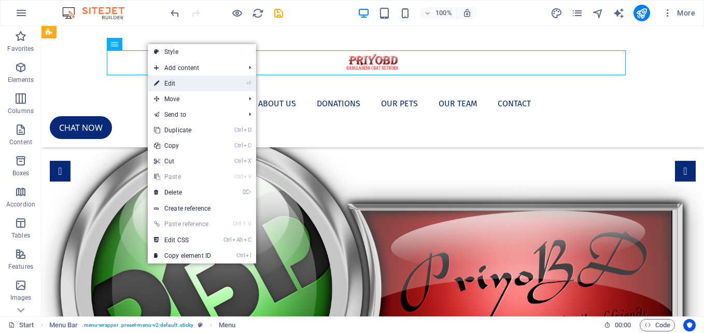
click at [198, 87] on link "⏎ Edit" at bounding box center [182, 84] width 69 height 16
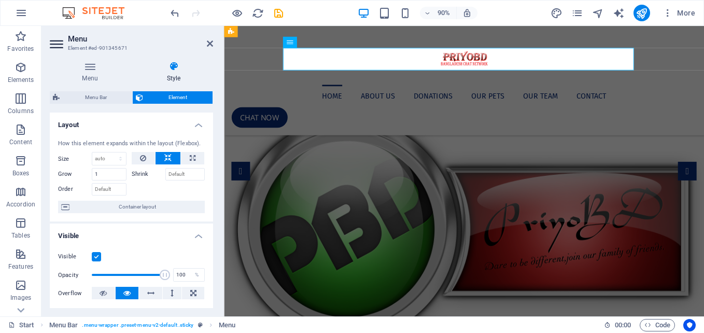
drag, startPoint x: 209, startPoint y: 163, endPoint x: 210, endPoint y: 245, distance: 81.3
click at [210, 245] on ul "Layout How this element expands within the layout (Flexbox). Size Default auto …" at bounding box center [131, 331] width 163 height 438
click at [90, 70] on icon at bounding box center [90, 66] width 80 height 10
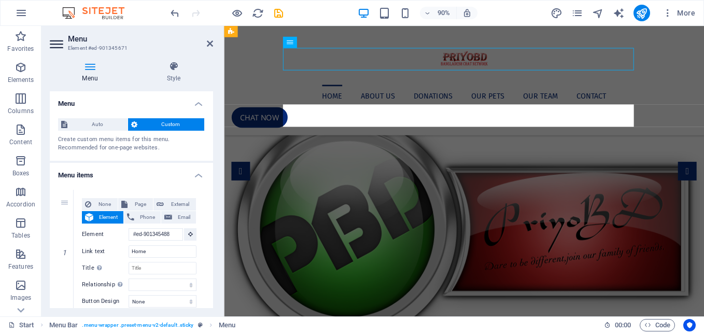
drag, startPoint x: 213, startPoint y: 131, endPoint x: 215, endPoint y: 147, distance: 15.7
click at [215, 147] on div "Menu Style Menu Auto Custom Create custom menu items for this menu. Recommended…" at bounding box center [131, 184] width 180 height 263
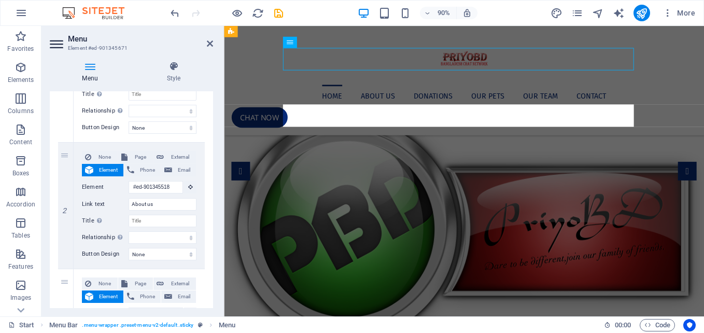
scroll to position [176, 0]
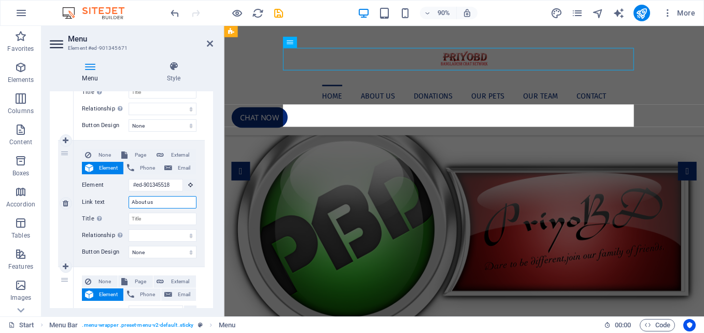
click at [153, 204] on input "About us" at bounding box center [162, 202] width 68 height 12
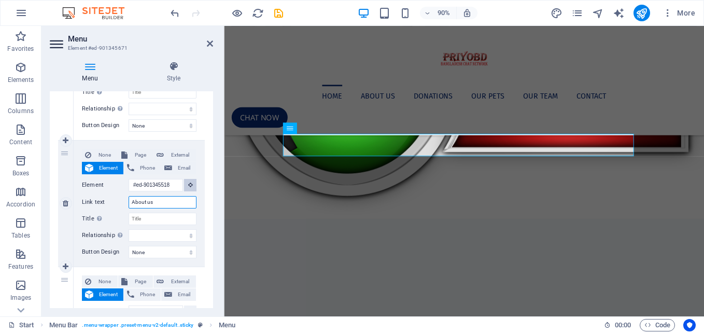
scroll to position [0, 0]
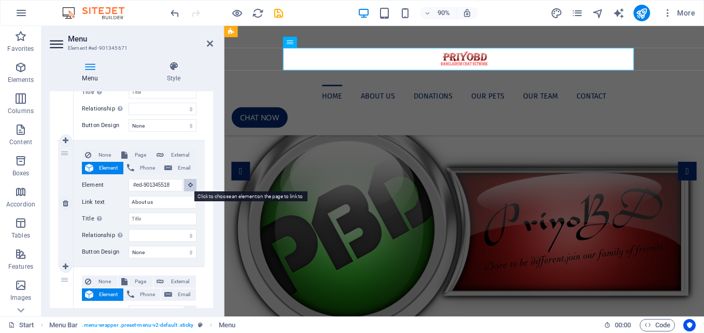
click at [188, 183] on icon at bounding box center [190, 184] width 5 height 5
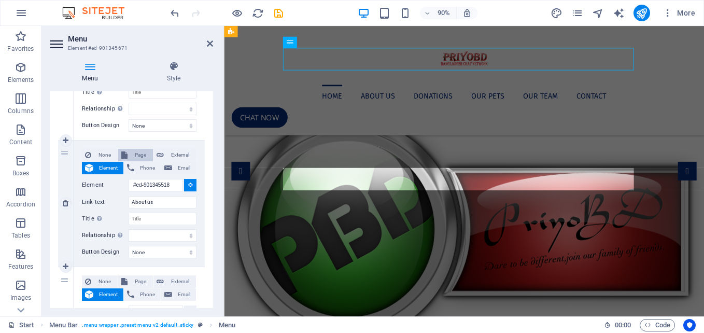
click at [133, 154] on span "Page" at bounding box center [140, 155] width 19 height 12
select select
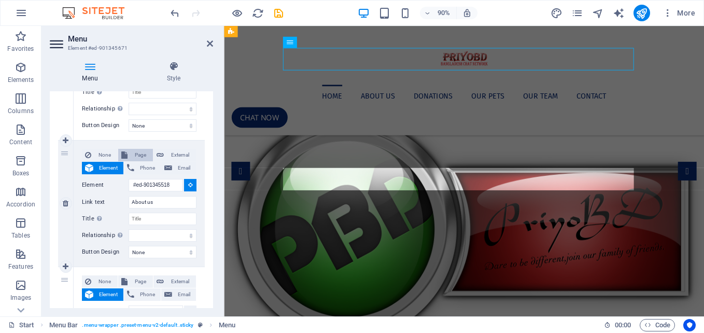
select select
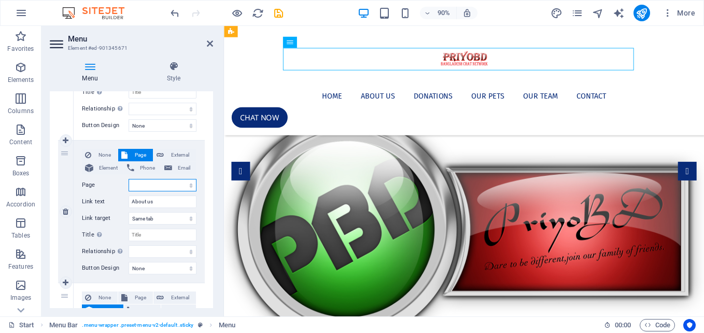
click at [178, 186] on select "Start Subpage Legal Notice Privacy" at bounding box center [162, 185] width 68 height 12
click at [160, 183] on select "Start Subpage Legal Notice Privacy" at bounding box center [162, 185] width 68 height 12
click at [146, 204] on input "About us" at bounding box center [162, 201] width 68 height 12
click at [160, 186] on select "Start Subpage Legal Notice Privacy" at bounding box center [162, 185] width 68 height 12
select select "1"
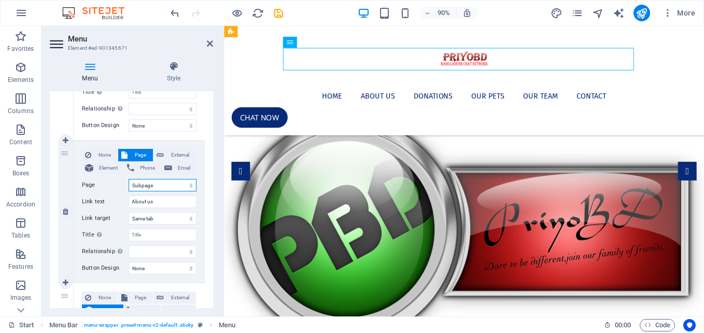
click at [128, 179] on select "Start Subpage Legal Notice Privacy" at bounding box center [162, 185] width 68 height 12
select select
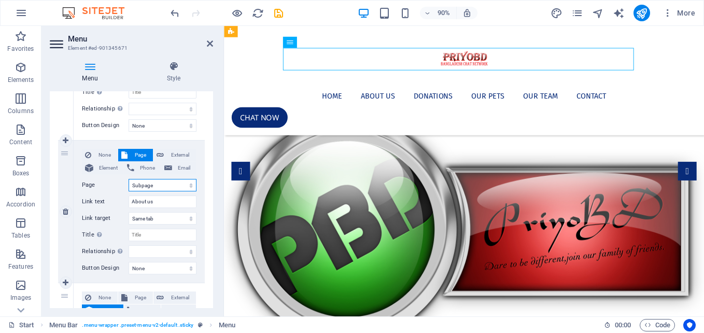
select select
click at [172, 183] on select "Start Subpage Legal Notice Privacy" at bounding box center [162, 185] width 68 height 12
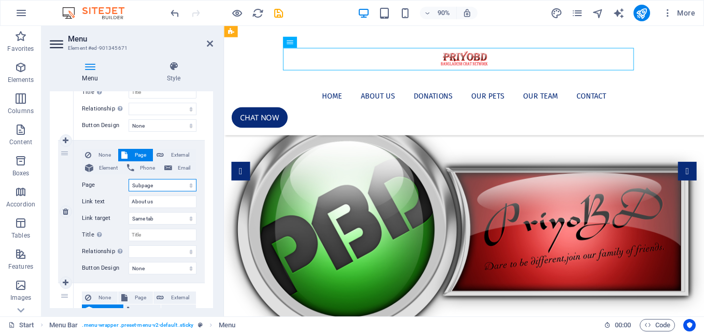
click at [172, 183] on select "Start Subpage Legal Notice Privacy" at bounding box center [162, 185] width 68 height 12
click at [205, 43] on h2 "Menu" at bounding box center [140, 38] width 145 height 9
click at [208, 43] on icon at bounding box center [210, 43] width 6 height 8
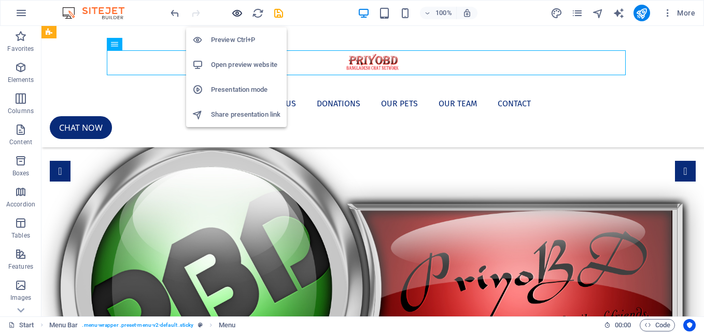
click at [237, 10] on icon "button" at bounding box center [237, 13] width 12 height 12
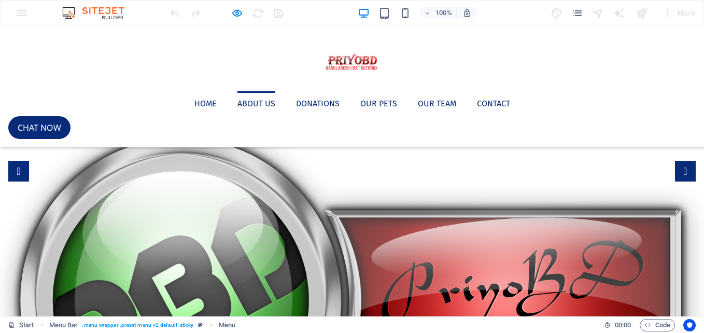
click at [248, 91] on link "About us" at bounding box center [256, 103] width 38 height 25
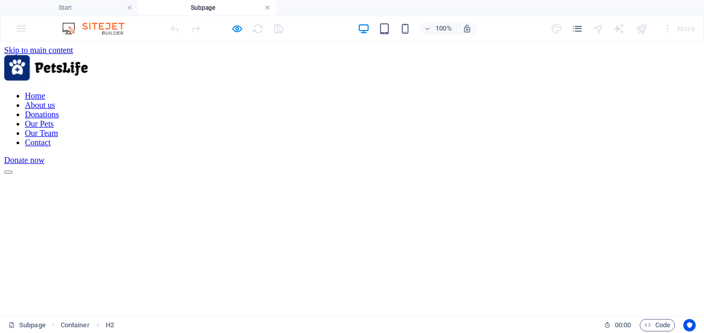
click at [266, 8] on link at bounding box center [267, 8] width 6 height 10
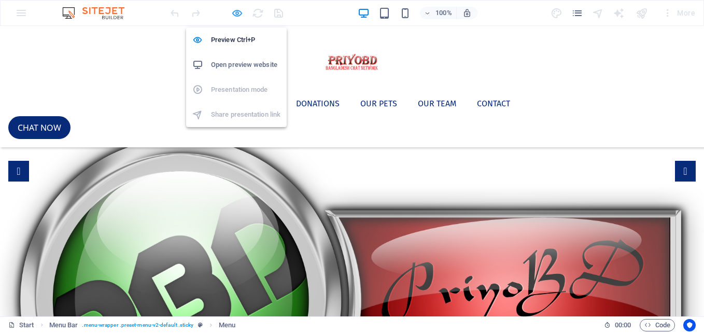
click at [236, 10] on icon "button" at bounding box center [237, 13] width 12 height 12
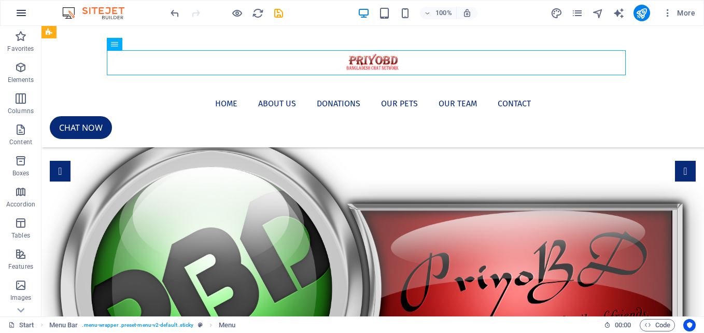
click at [20, 18] on icon "button" at bounding box center [21, 13] width 12 height 12
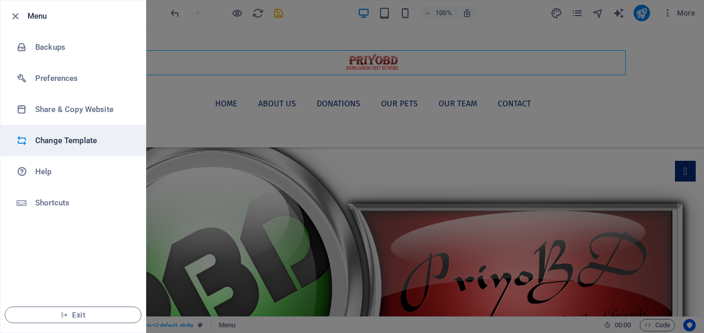
click at [95, 134] on h6 "Change Template" at bounding box center [83, 140] width 96 height 12
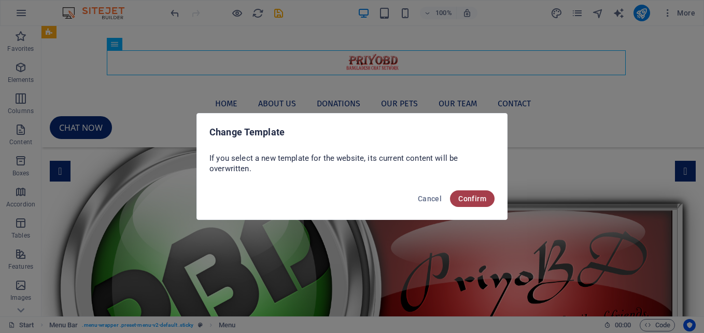
click at [478, 202] on span "Confirm" at bounding box center [472, 198] width 28 height 8
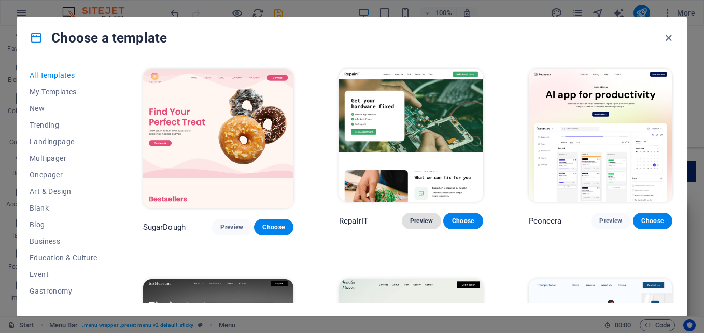
click at [417, 222] on span "Preview" at bounding box center [421, 221] width 23 height 8
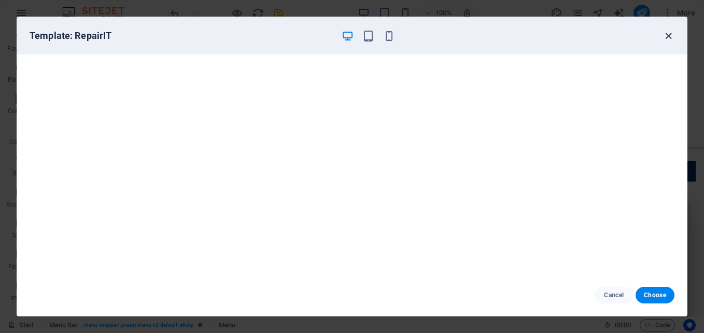
click at [669, 37] on icon "button" at bounding box center [668, 36] width 12 height 12
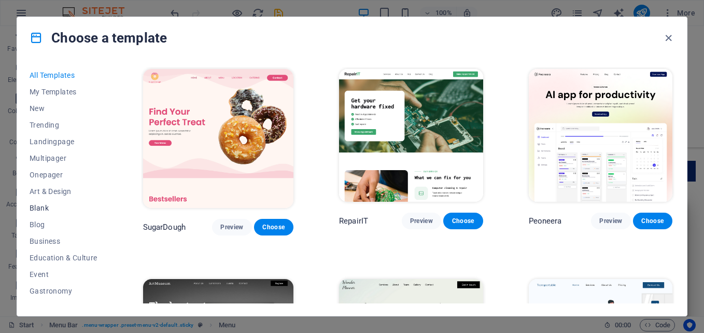
click at [42, 206] on span "Blank" at bounding box center [64, 208] width 68 height 8
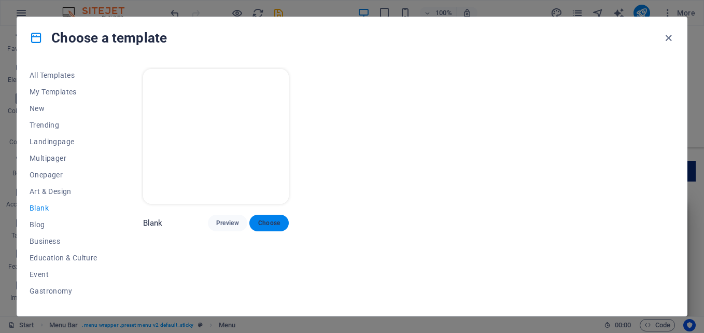
click at [269, 221] on span "Choose" at bounding box center [268, 223] width 23 height 8
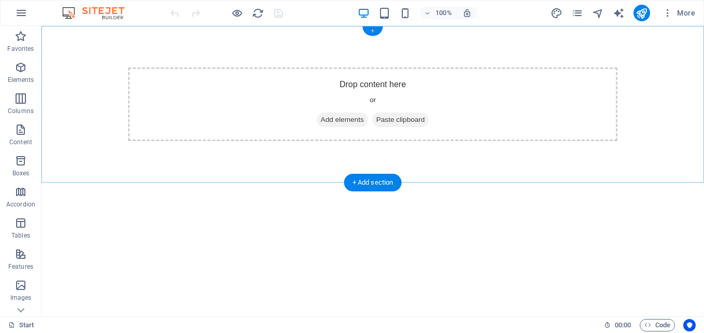
click at [376, 35] on div "+" at bounding box center [372, 30] width 20 height 9
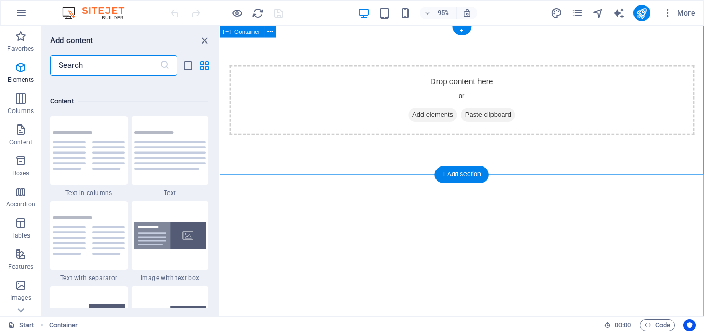
scroll to position [1813, 0]
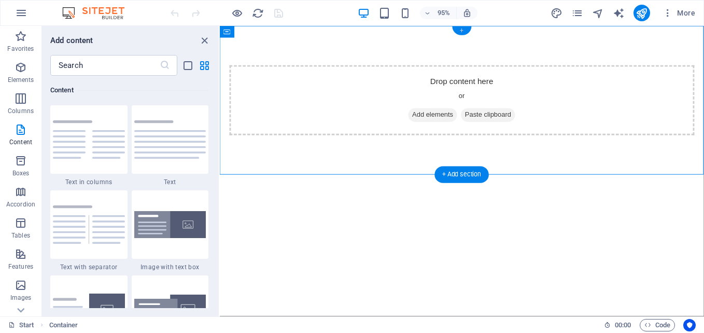
click at [461, 31] on div "+" at bounding box center [461, 30] width 19 height 9
click at [205, 60] on icon "grid-view" at bounding box center [204, 66] width 12 height 12
click at [184, 69] on icon "list-view" at bounding box center [188, 66] width 12 height 12
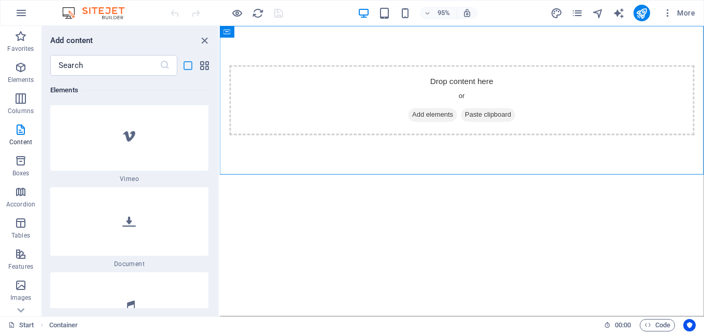
scroll to position [5420, 0]
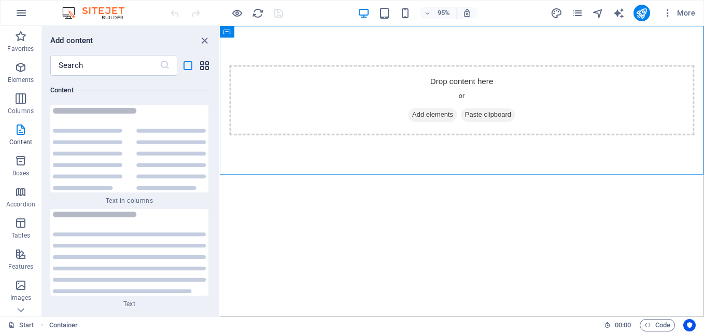
click at [208, 64] on icon "grid-view" at bounding box center [204, 66] width 12 height 12
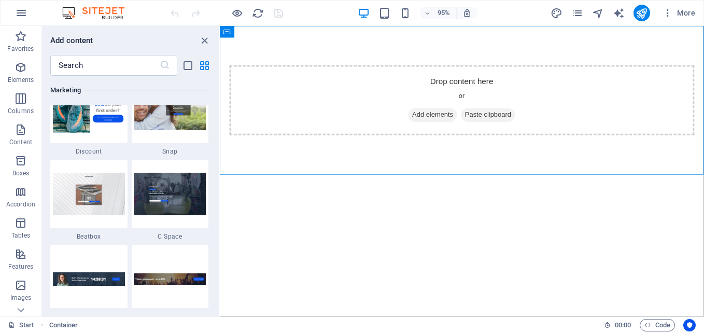
scroll to position [9218, 0]
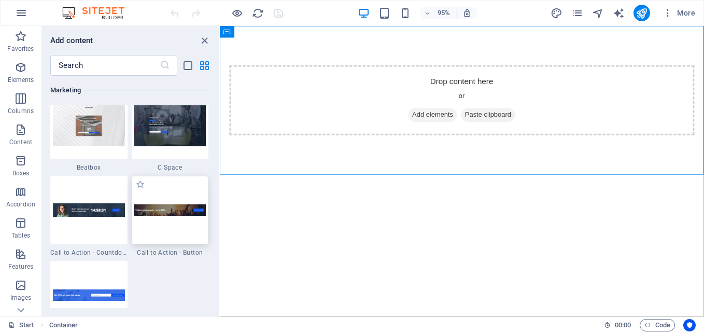
click at [180, 211] on img at bounding box center [170, 210] width 72 height 12
click at [220, 211] on div "Drag here to replace the existing content. Press “Ctrl” if you want to create a…" at bounding box center [462, 171] width 484 height 290
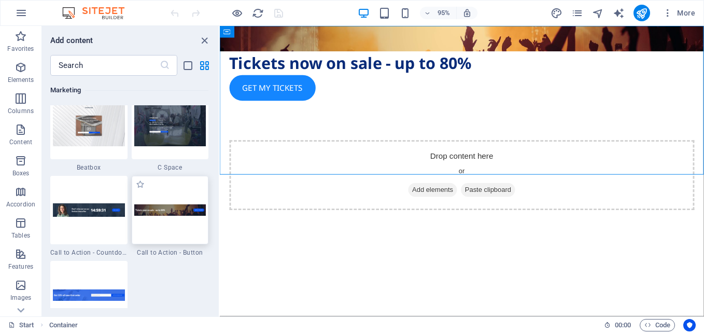
click at [220, 211] on div "Drag here to replace the existing content. Press “Ctrl” if you want to create a…" at bounding box center [462, 171] width 484 height 290
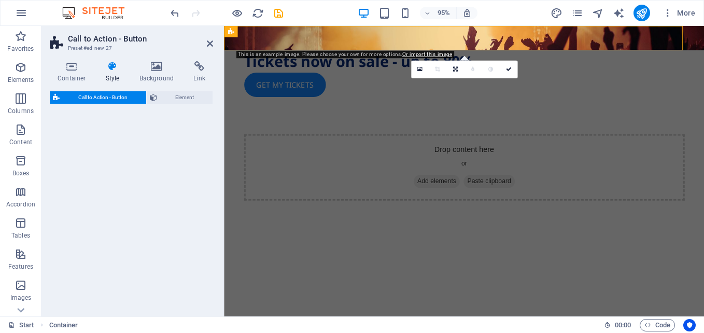
select select "rem"
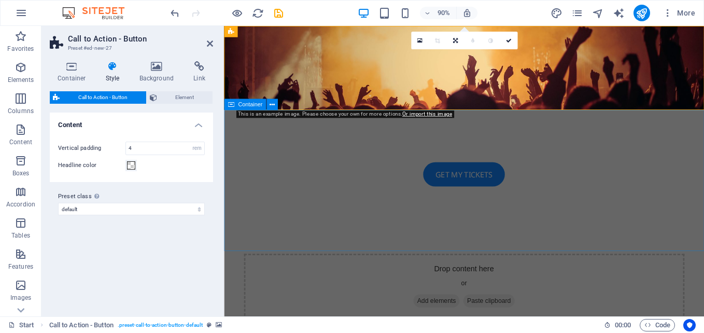
drag, startPoint x: 404, startPoint y: 237, endPoint x: 363, endPoint y: 185, distance: 66.0
click at [363, 279] on div "Drop content here or Add elements Paste clipboard" at bounding box center [490, 316] width 489 height 74
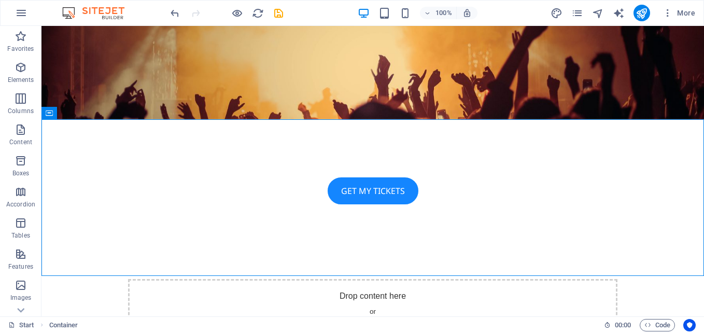
click at [423, 85] on figure at bounding box center [372, 72] width 662 height 93
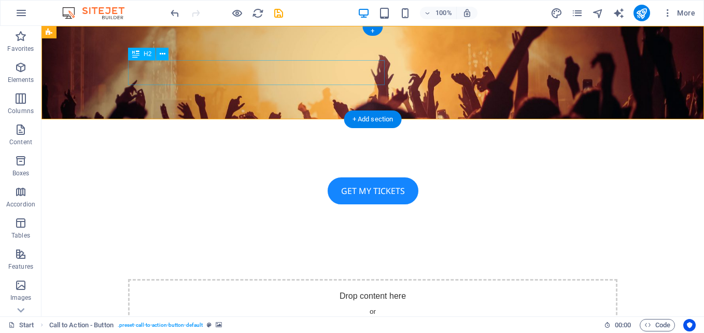
click at [355, 152] on div "Tickets now on sale - up to 80%" at bounding box center [372, 164] width 489 height 25
click at [376, 152] on div "Tickets now on sale - up to 80%" at bounding box center [372, 164] width 489 height 25
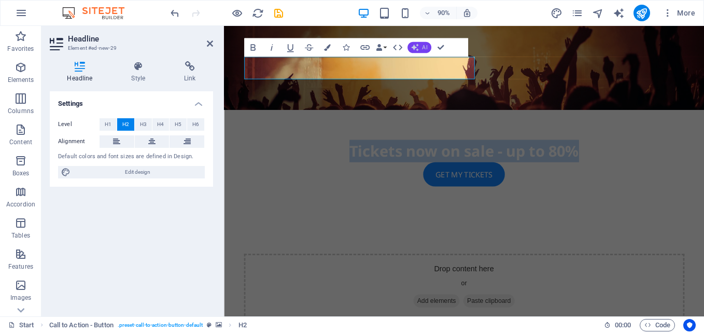
click at [422, 47] on span "AI" at bounding box center [424, 48] width 5 height 6
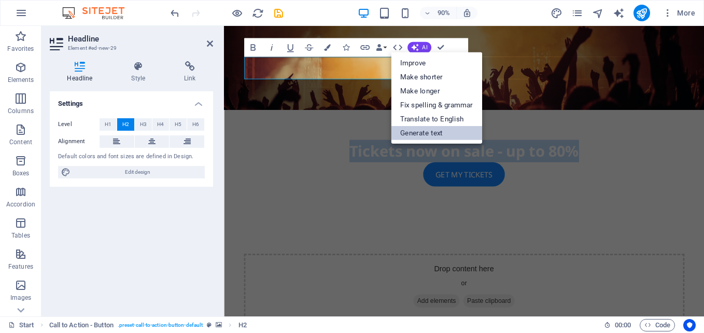
click at [426, 132] on link "Generate text" at bounding box center [436, 132] width 91 height 14
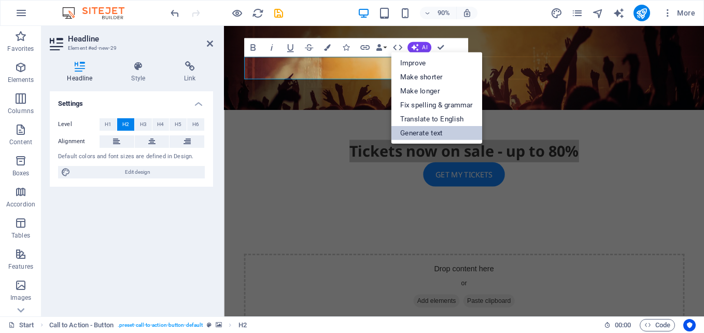
select select "English"
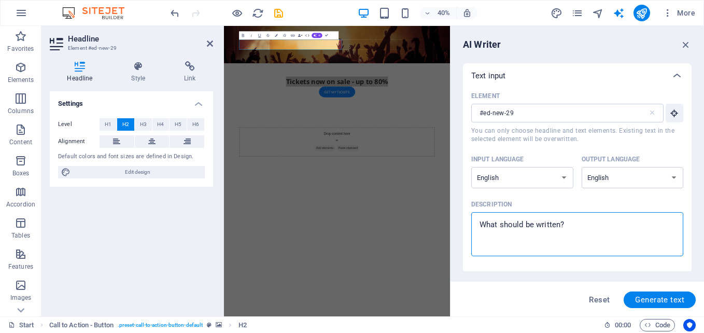
click at [580, 230] on textarea "Description x ​" at bounding box center [577, 234] width 202 height 34
click at [571, 222] on textarea "Description x ​" at bounding box center [577, 234] width 202 height 34
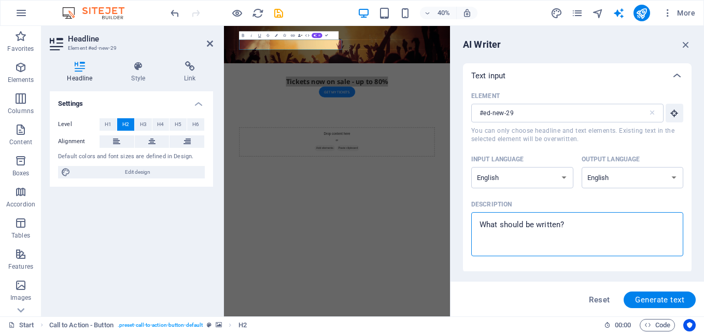
click at [571, 222] on textarea "Description x ​" at bounding box center [577, 234] width 202 height 34
drag, startPoint x: 571, startPoint y: 222, endPoint x: 494, endPoint y: 227, distance: 77.9
click at [494, 227] on textarea "Description x ​" at bounding box center [577, 234] width 202 height 34
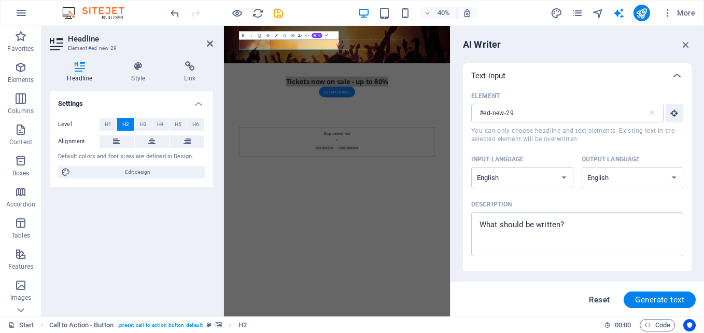
click at [595, 298] on span "Reset" at bounding box center [599, 299] width 21 height 8
type textarea "x"
type input "100"
type textarea "x"
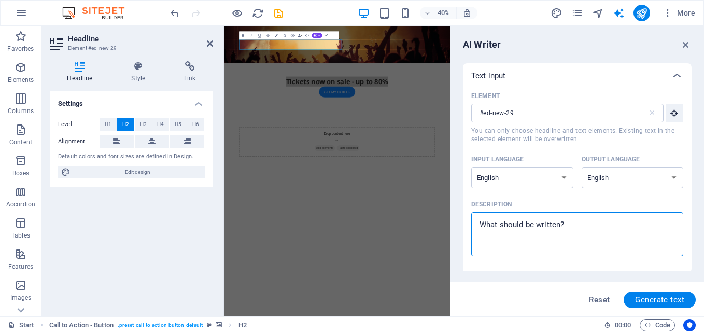
click at [564, 225] on textarea "Description x ​" at bounding box center [577, 234] width 202 height 34
type textarea "a"
type textarea "x"
type textarea "asc"
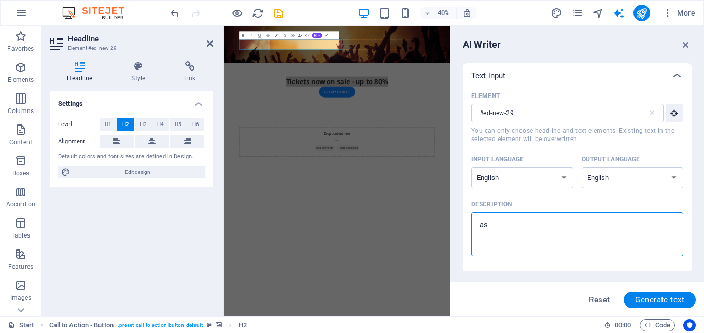
type textarea "x"
type textarea "as"
type textarea "x"
type textarea "a"
type textarea "x"
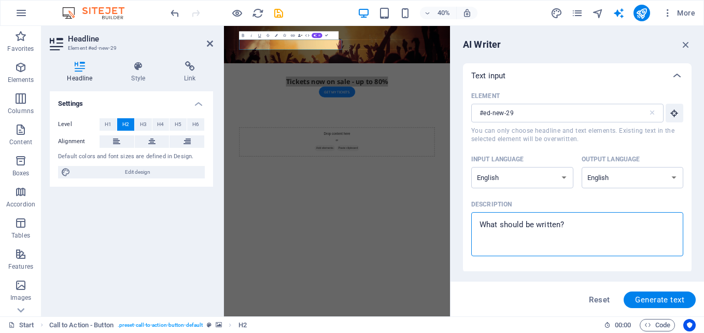
type textarea "W"
type textarea "x"
type textarea "We"
type textarea "x"
type textarea "Wel"
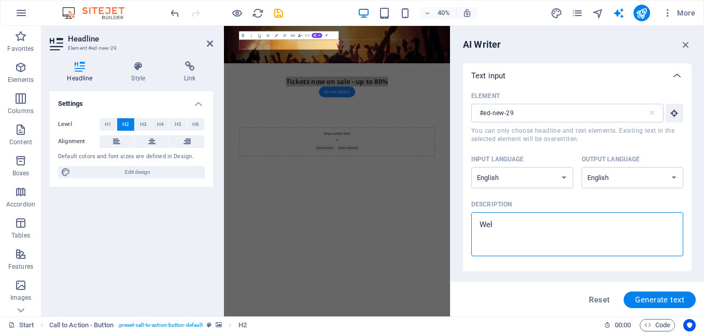
type textarea "x"
type textarea "Welc"
type textarea "x"
type textarea "Welco"
type textarea "x"
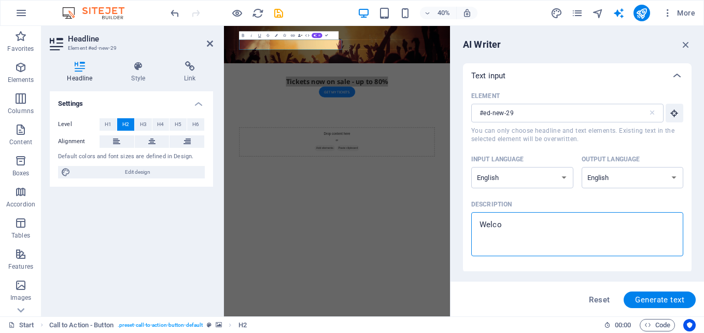
type textarea "Welcom"
type textarea "x"
type textarea "Welcome"
type textarea "x"
type textarea "Welcome"
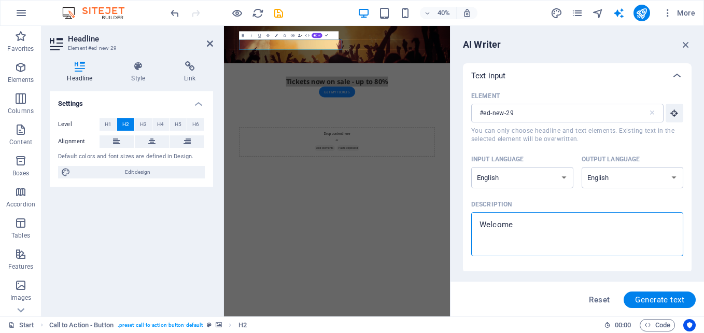
type textarea "x"
type textarea "Welcome t"
type textarea "x"
type textarea "Welcome te"
type textarea "x"
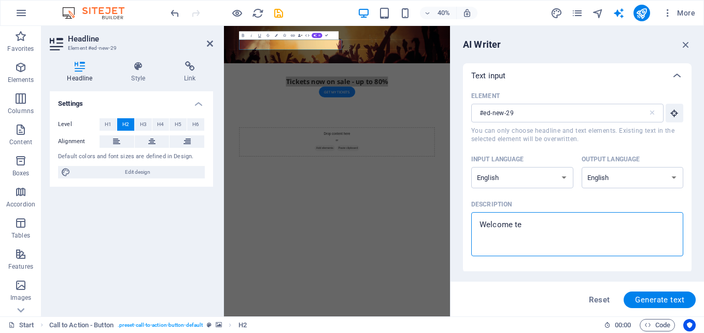
type textarea "Welcome tex"
type textarea "x"
type textarea "Welcome text"
type textarea "x"
type textarea "Welcome text"
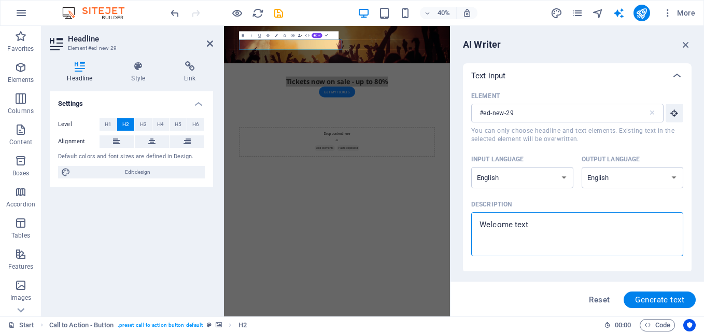
type textarea "x"
type textarea "Welcome text f"
type textarea "x"
type textarea "Welcome text fo"
type textarea "x"
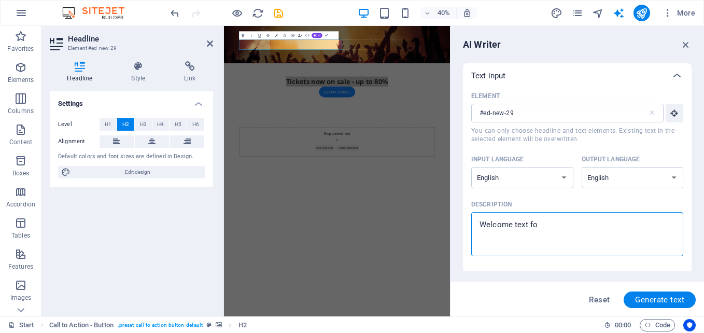
type textarea "Welcome text for"
type textarea "x"
type textarea "Welcome text for"
type textarea "x"
type textarea "Welcome text for P"
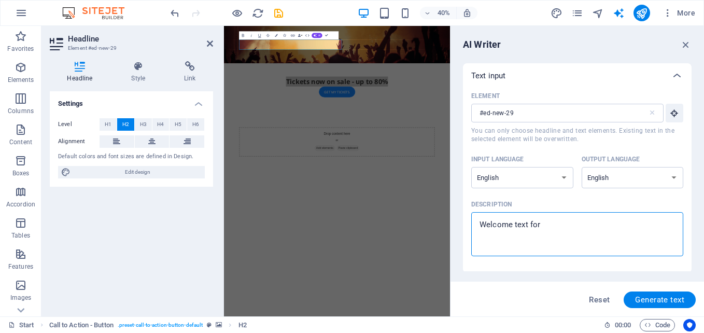
type textarea "x"
type textarea "Welcome text for Pr"
type textarea "x"
type textarea "Welcome text for Pri"
type textarea "x"
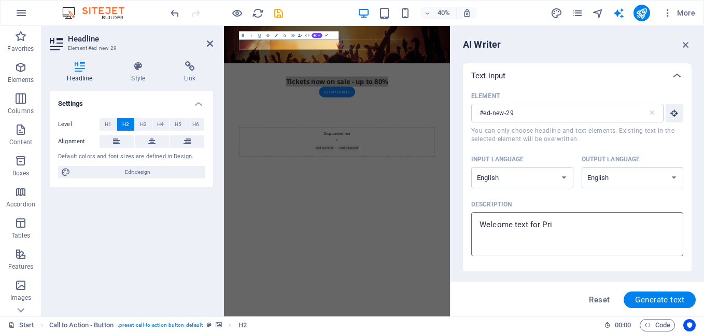
type textarea "Welcome text for PriY"
type textarea "x"
type textarea "Welcome text for PriYo"
type textarea "x"
type textarea "Welcome text for PriYoB"
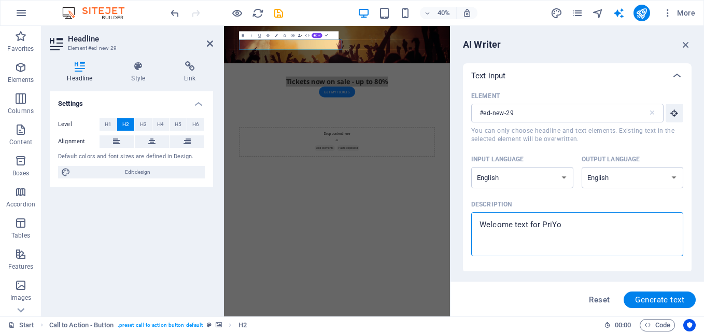
type textarea "x"
type textarea "Welcome text for PriYoBD"
type textarea "x"
type textarea "Welcome text for PriYoBD"
type textarea "x"
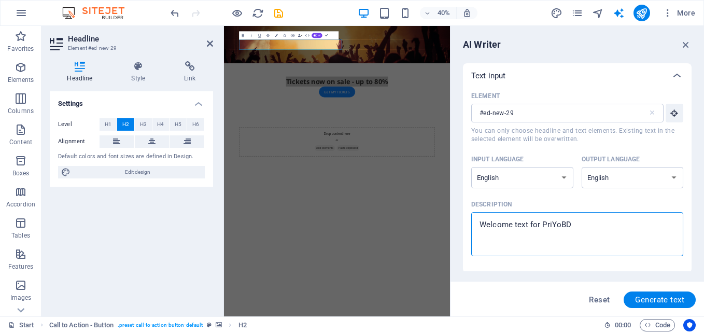
type textarea "Welcome text for PriYoBD C"
type textarea "x"
type textarea "Welcome text for PriYoBD Ch"
type textarea "x"
type textarea "Welcome text for PriYoBD Cha"
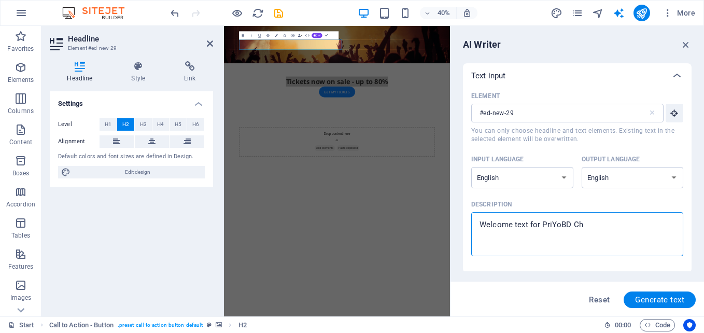
type textarea "x"
type textarea "Welcome text for PriYoBD Chat"
type textarea "x"
type textarea "Welcome text for PriYoBD Chat"
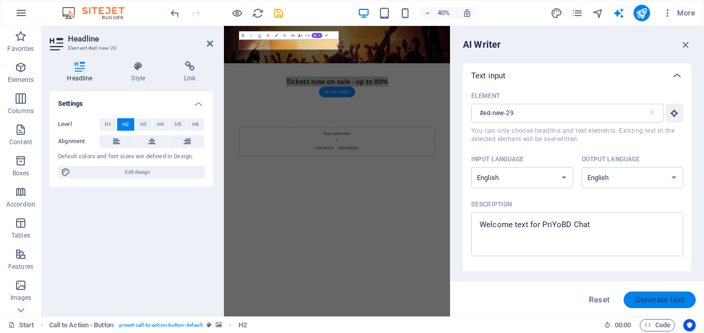
click at [671, 299] on span "Generate text" at bounding box center [659, 299] width 49 height 8
type textarea "x"
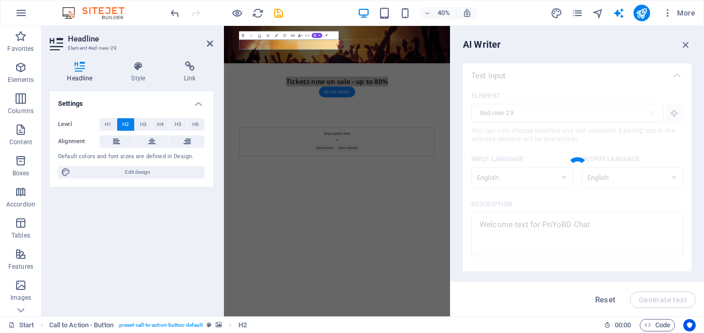
type textarea "x"
type textarea "Welcome to PriYoBD Chat! Engage with a vibrant community where conversations th…"
type textarea "x"
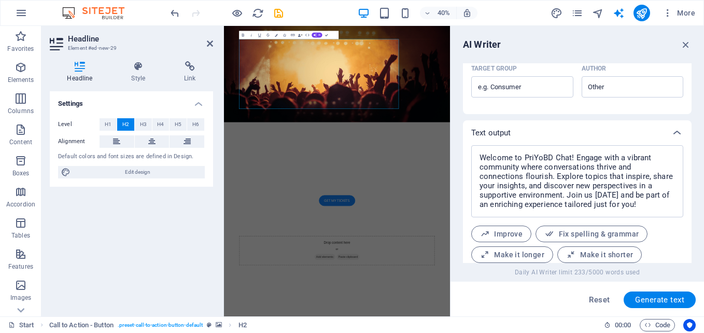
scroll to position [366, 0]
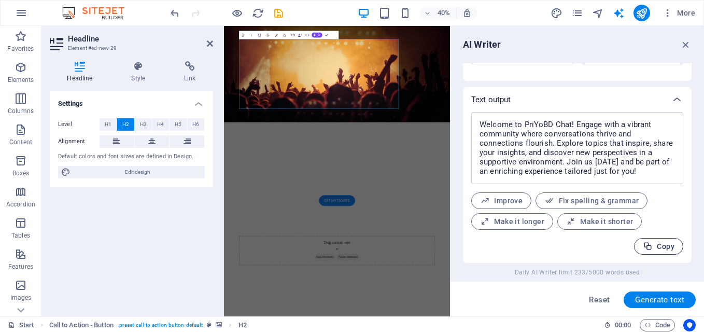
click at [656, 245] on span "Copy" at bounding box center [658, 246] width 32 height 10
type textarea "x"
click at [689, 47] on icon "button" at bounding box center [685, 44] width 11 height 11
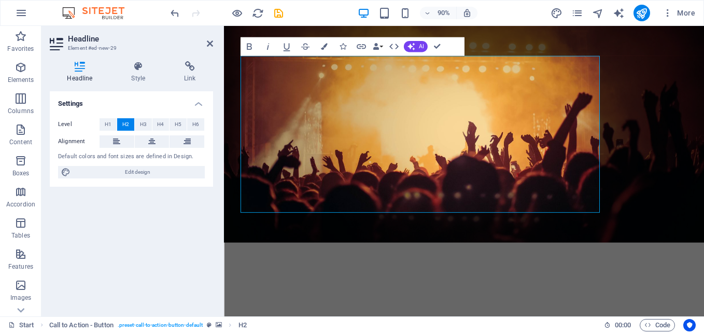
click at [675, 249] on figure at bounding box center [490, 146] width 533 height 240
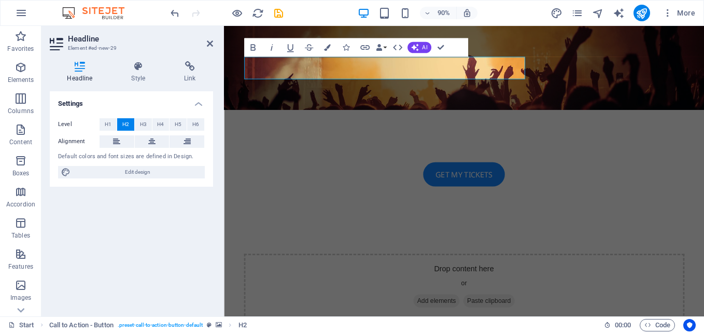
click at [629, 98] on figure at bounding box center [490, 72] width 533 height 93
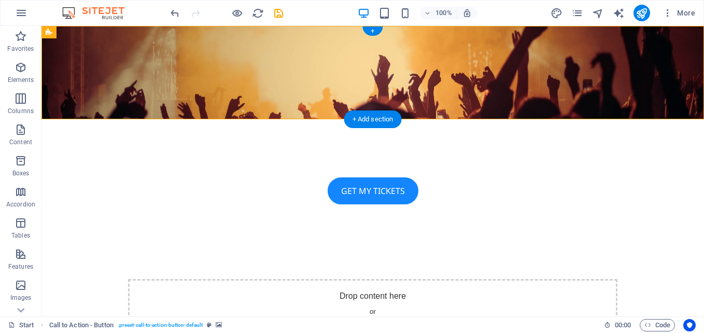
click at [485, 103] on figure at bounding box center [372, 72] width 662 height 93
select select "rem"
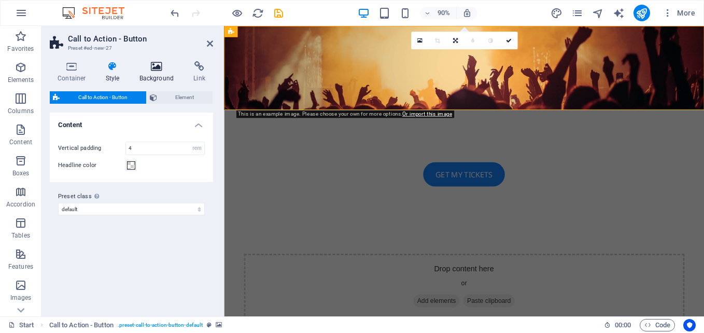
click at [155, 72] on h4 "Background" at bounding box center [159, 72] width 54 height 22
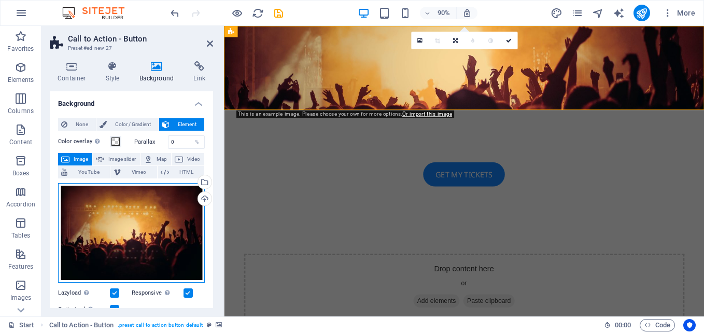
click at [156, 215] on div "Drag files here, click to choose files or select files from Files or our free s…" at bounding box center [131, 232] width 147 height 99
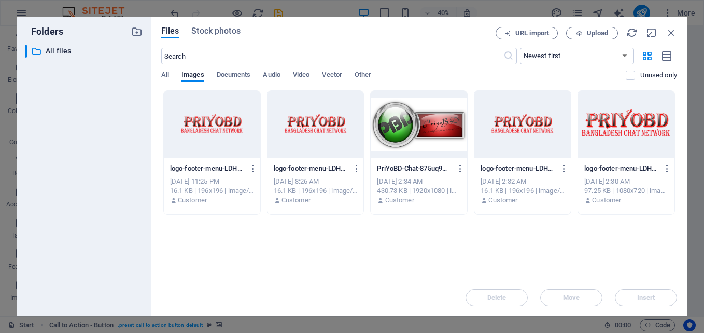
click at [413, 133] on div at bounding box center [418, 124] width 96 height 67
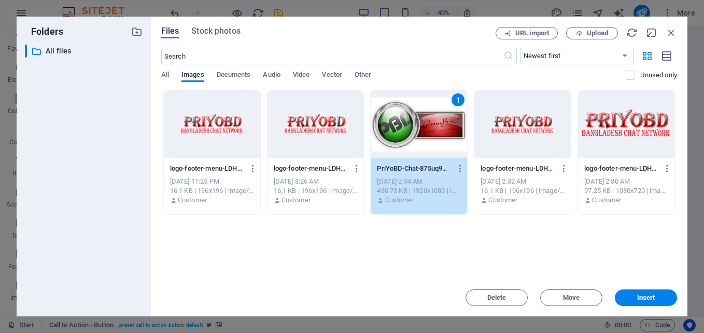
click at [413, 133] on div "1" at bounding box center [418, 124] width 96 height 67
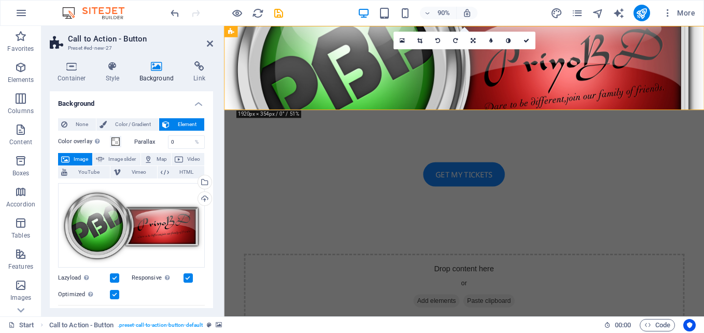
drag, startPoint x: 213, startPoint y: 212, endPoint x: 213, endPoint y: 233, distance: 20.7
click at [213, 233] on div "Container Style Background Link Size Height Default px rem % vh vw Min. height …" at bounding box center [131, 184] width 180 height 263
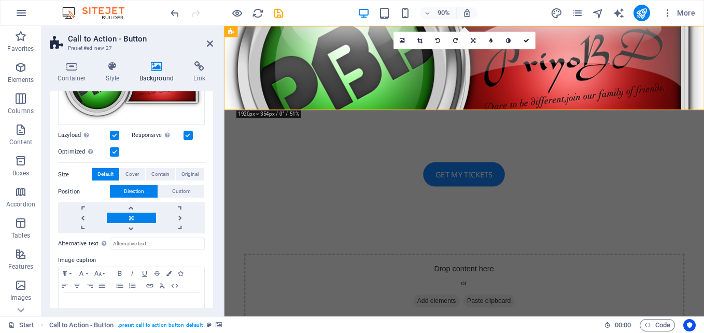
scroll to position [166, 0]
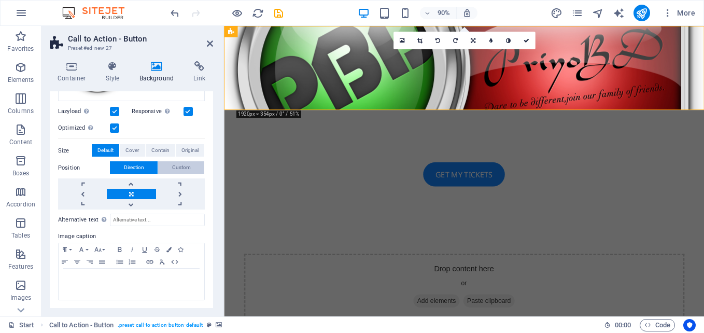
click at [180, 163] on span "Custom" at bounding box center [181, 167] width 19 height 12
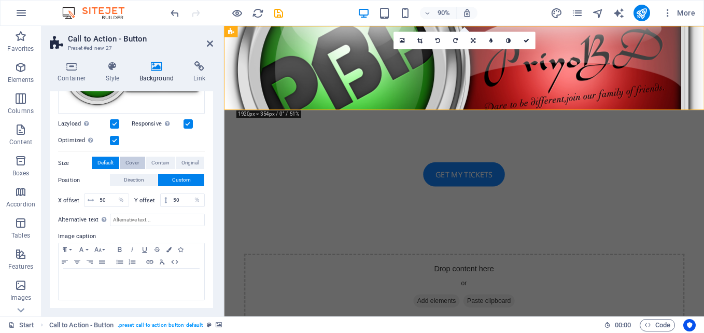
click at [129, 162] on span "Cover" at bounding box center [131, 162] width 13 height 12
click at [106, 160] on span "Default" at bounding box center [105, 162] width 16 height 12
click at [116, 65] on icon at bounding box center [113, 66] width 30 height 10
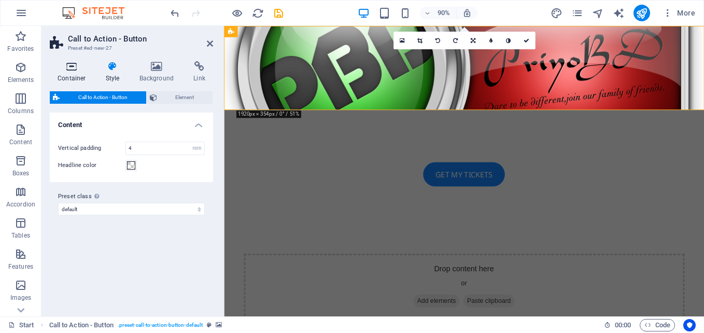
click at [66, 64] on icon at bounding box center [72, 66] width 44 height 10
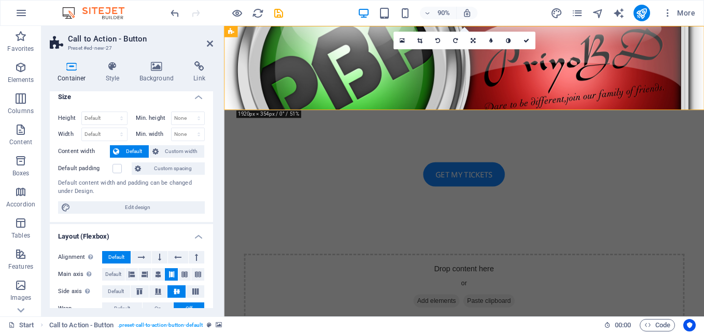
scroll to position [0, 0]
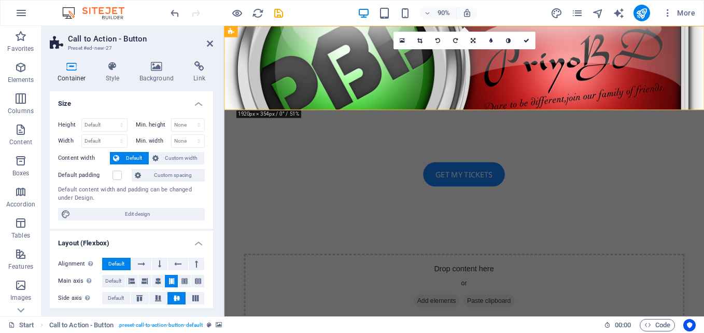
drag, startPoint x: 212, startPoint y: 202, endPoint x: 1, endPoint y: 170, distance: 213.2
click at [120, 174] on label at bounding box center [116, 174] width 9 height 9
click at [0, 0] on input "Default padding" at bounding box center [0, 0] width 0 height 0
click at [120, 174] on label at bounding box center [116, 174] width 9 height 9
click at [0, 0] on input "Default padding" at bounding box center [0, 0] width 0 height 0
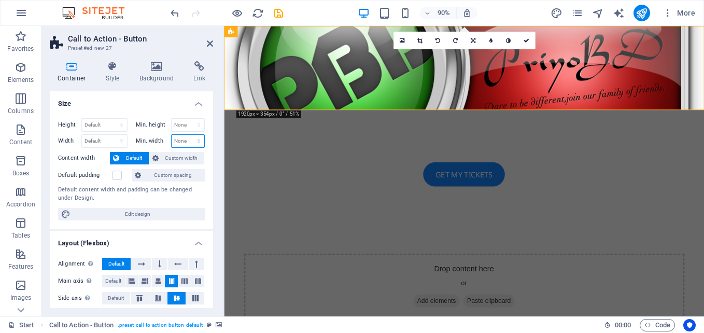
click at [184, 138] on select "None px rem % vh vw" at bounding box center [187, 141] width 33 height 12
click at [180, 120] on select "None px rem % vh vw" at bounding box center [187, 125] width 33 height 12
click at [113, 123] on select "Default px rem % vh vw" at bounding box center [104, 125] width 45 height 12
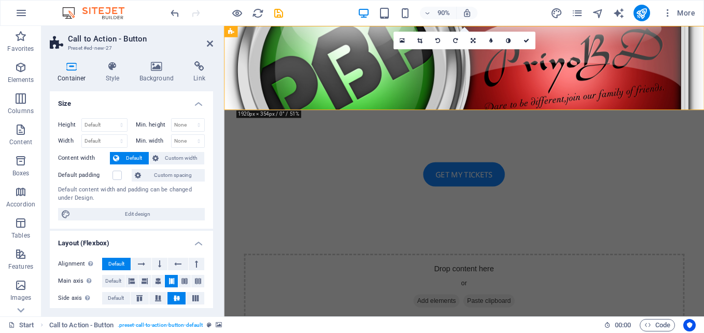
click at [127, 99] on h4 "Size" at bounding box center [131, 100] width 163 height 19
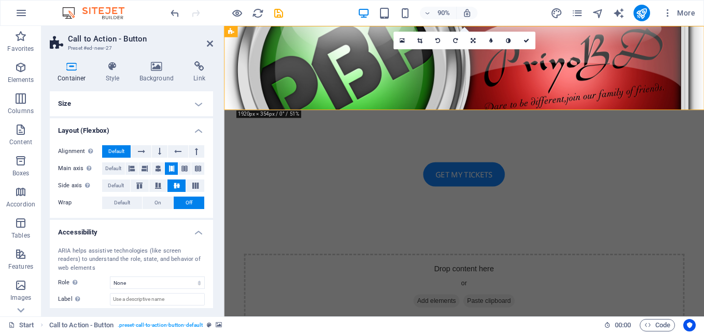
click at [175, 126] on h4 "Layout (Flexbox)" at bounding box center [131, 127] width 163 height 19
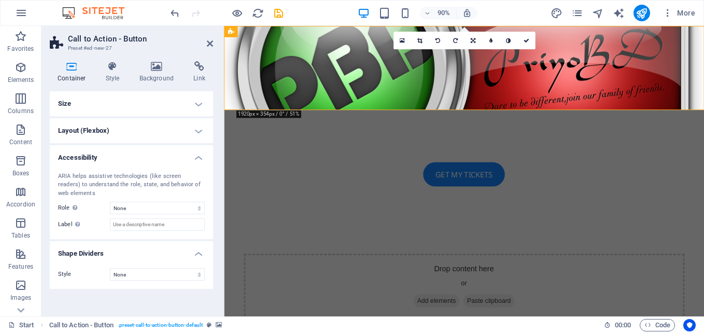
click at [181, 159] on h4 "Accessibility" at bounding box center [131, 154] width 163 height 19
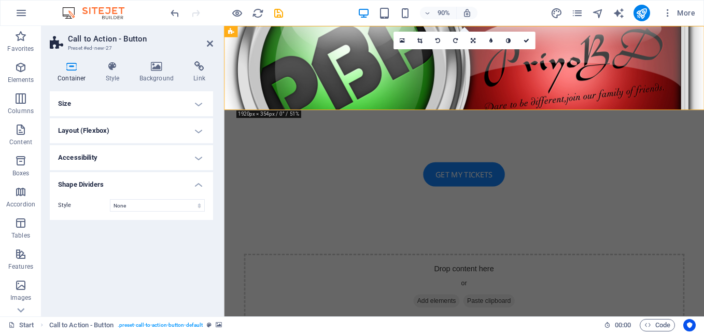
click at [157, 190] on h4 "Shape Dividers" at bounding box center [131, 181] width 163 height 19
click at [198, 102] on h4 "Size" at bounding box center [131, 103] width 163 height 25
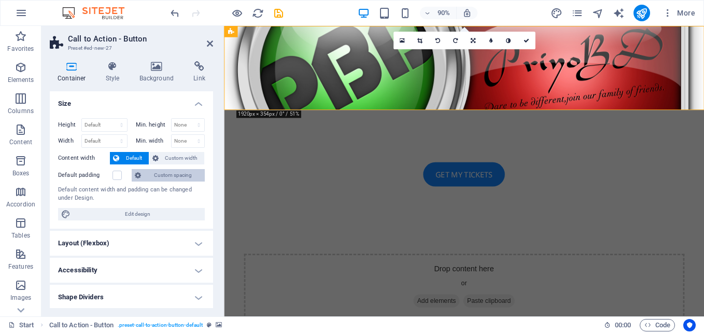
click at [161, 175] on span "Custom spacing" at bounding box center [173, 175] width 58 height 12
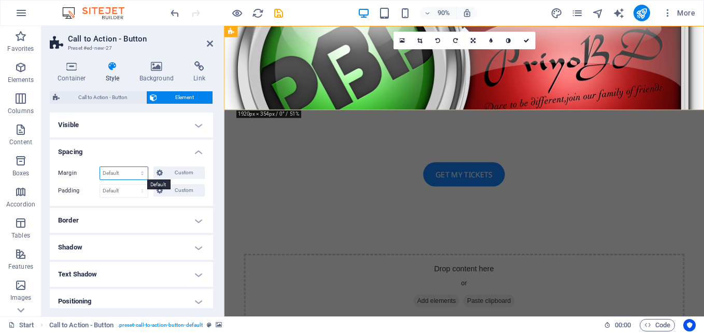
click at [126, 177] on select "Default auto px % rem vw vh Custom" at bounding box center [124, 173] width 48 height 12
click at [100, 167] on select "Default auto px % rem vw vh Custom" at bounding box center [124, 173] width 48 height 12
select select "DISABLED_OPTION_VALUE"
click at [130, 190] on select "Default px rem % vh vw Custom" at bounding box center [124, 190] width 48 height 12
click at [100, 184] on select "Default px rem % vh vw Custom" at bounding box center [124, 190] width 48 height 12
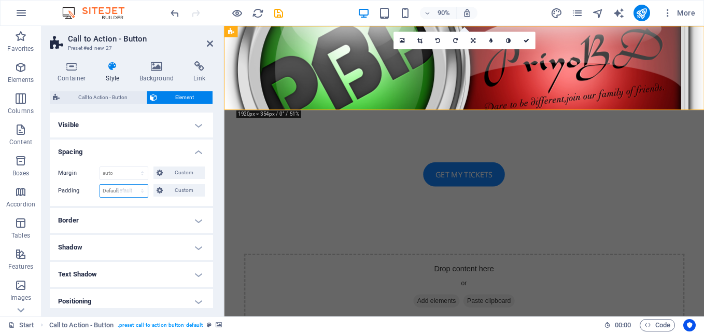
select select "DISABLED_OPTION_VALUE"
click at [195, 155] on h4 "Spacing" at bounding box center [131, 148] width 163 height 19
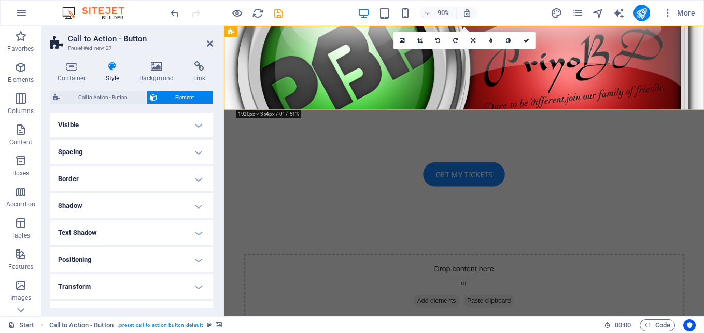
click at [195, 120] on h4 "Visible" at bounding box center [131, 124] width 163 height 25
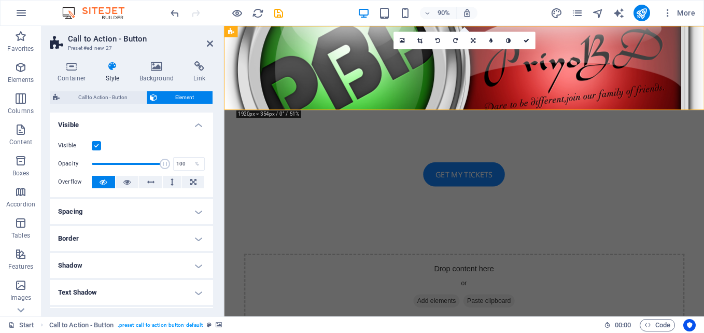
click at [195, 120] on h4 "Visible" at bounding box center [131, 121] width 163 height 19
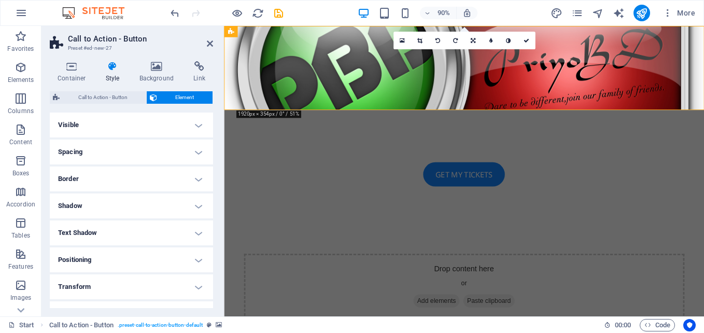
click at [195, 120] on h4 "Visible" at bounding box center [131, 124] width 163 height 25
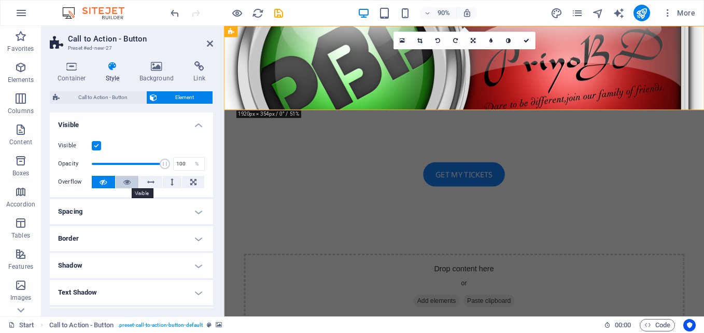
click at [121, 183] on button at bounding box center [127, 182] width 23 height 12
click at [186, 178] on button at bounding box center [193, 182] width 22 height 12
click at [127, 184] on icon at bounding box center [126, 182] width 7 height 12
click at [195, 126] on h4 "Visible" at bounding box center [131, 121] width 163 height 19
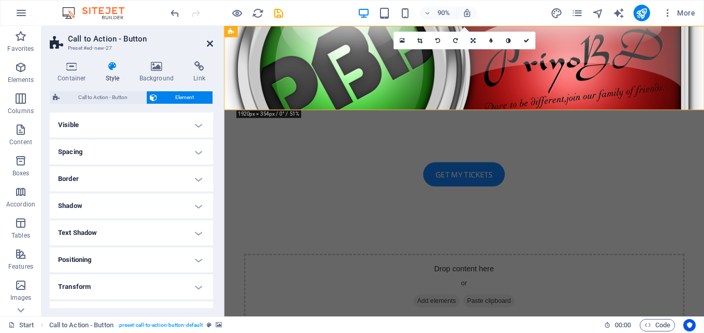
click at [210, 41] on icon at bounding box center [210, 43] width 6 height 8
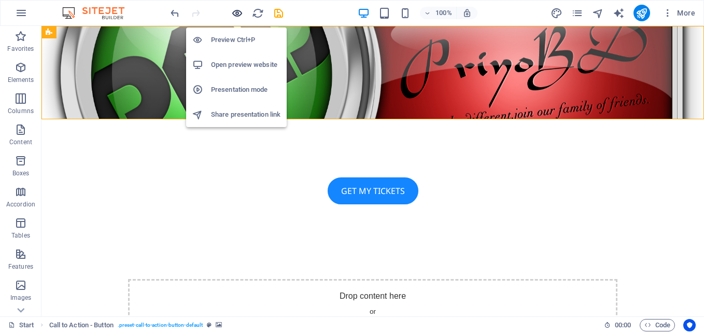
click at [236, 11] on icon "button" at bounding box center [237, 13] width 12 height 12
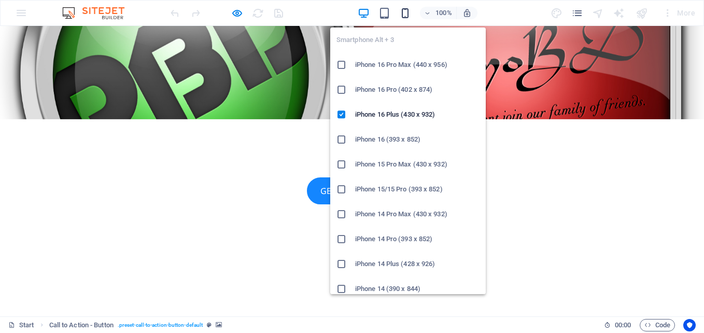
click at [405, 13] on icon "button" at bounding box center [405, 13] width 12 height 12
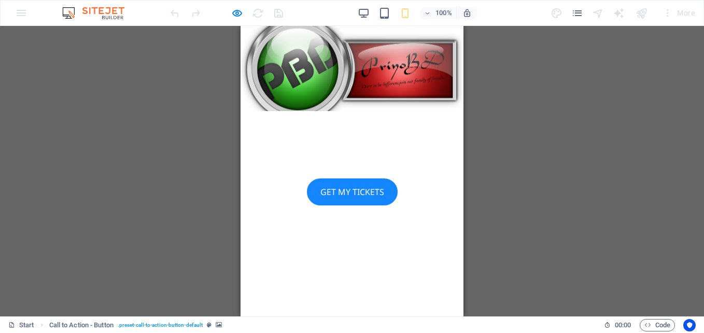
click at [606, 120] on div "Drag here to replace the existing content. Press “Ctrl” if you want to create a…" at bounding box center [352, 171] width 704 height 290
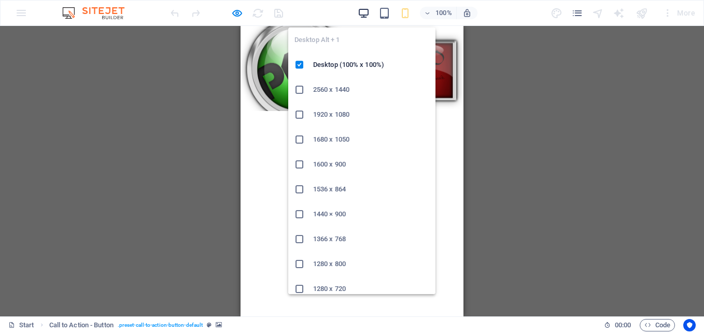
click at [367, 9] on icon "button" at bounding box center [363, 13] width 12 height 12
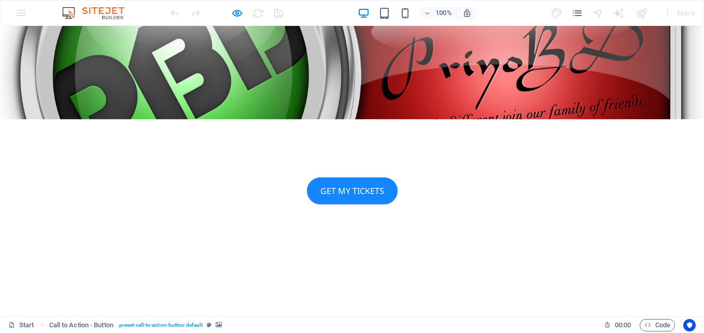
click at [540, 237] on div "Drop content here or Add elements Paste clipboard" at bounding box center [352, 278] width 704 height 83
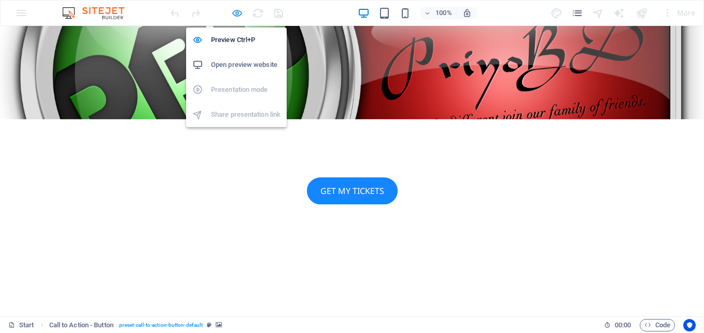
click at [242, 9] on icon "button" at bounding box center [237, 13] width 12 height 12
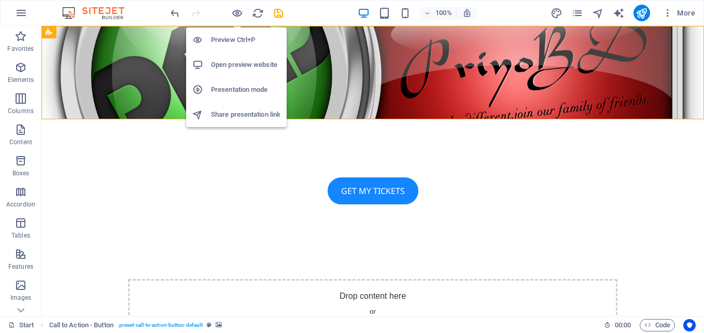
click at [255, 89] on h6 "Presentation mode" at bounding box center [245, 89] width 69 height 12
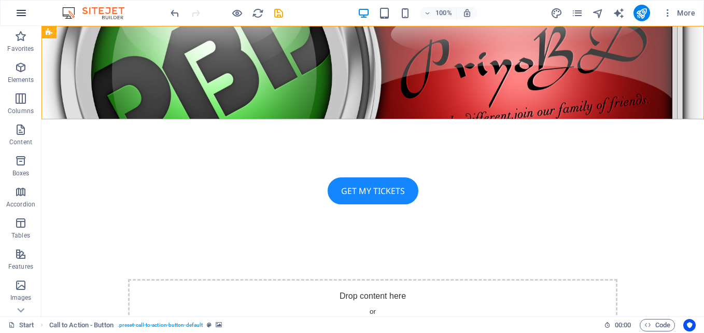
click at [18, 14] on icon "button" at bounding box center [21, 13] width 12 height 12
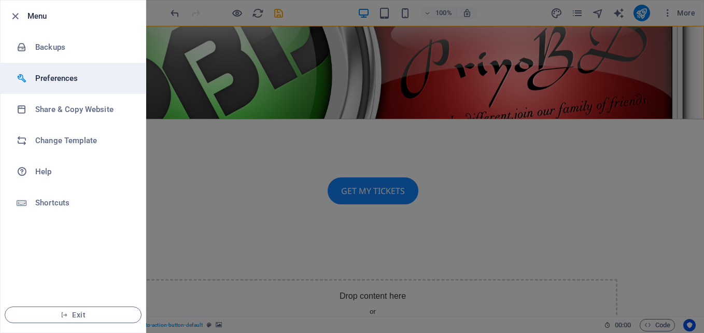
click at [77, 80] on h6 "Preferences" at bounding box center [83, 78] width 96 height 12
select select "en"
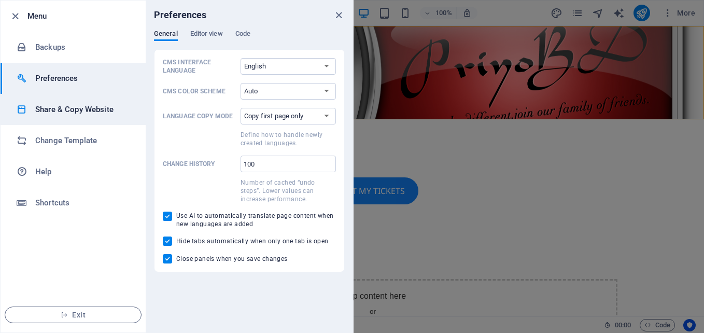
click at [90, 114] on h6 "Share & Copy Website" at bounding box center [83, 109] width 96 height 12
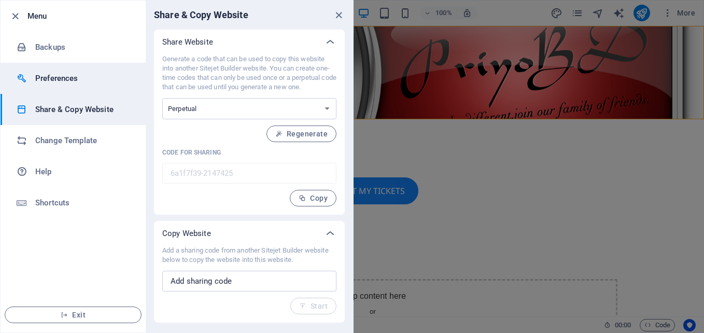
click at [49, 76] on h6 "Preferences" at bounding box center [83, 78] width 96 height 12
select select "en"
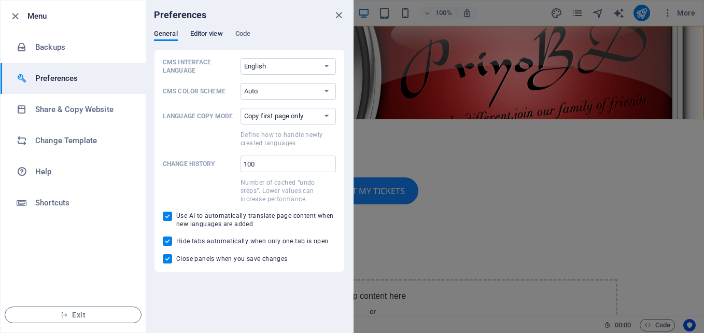
click at [217, 35] on span "Editor view" at bounding box center [206, 34] width 33 height 15
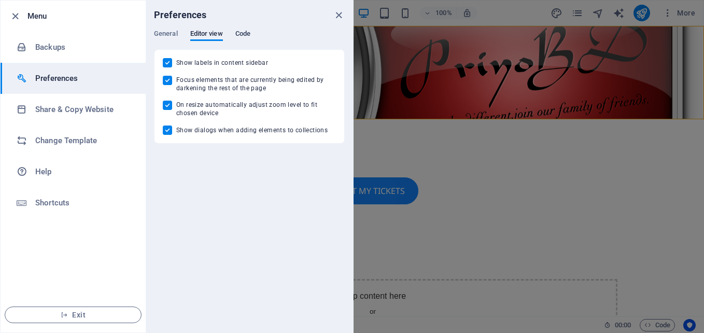
click at [247, 35] on span "Code" at bounding box center [242, 34] width 15 height 15
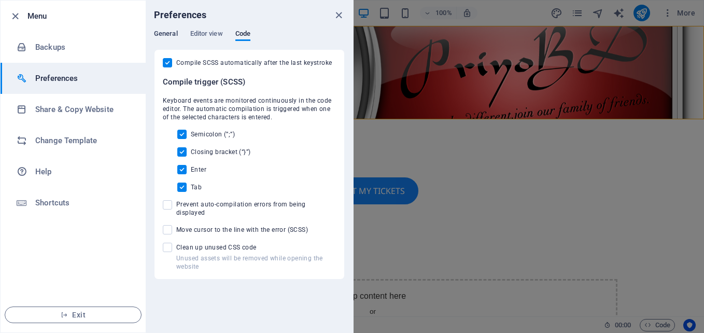
click at [161, 33] on span "General" at bounding box center [166, 34] width 24 height 15
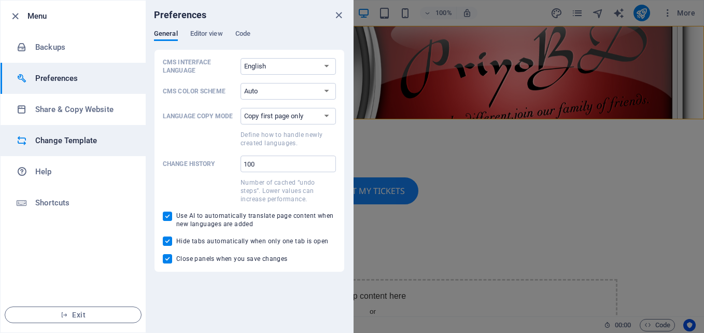
click at [74, 136] on h6 "Change Template" at bounding box center [83, 140] width 96 height 12
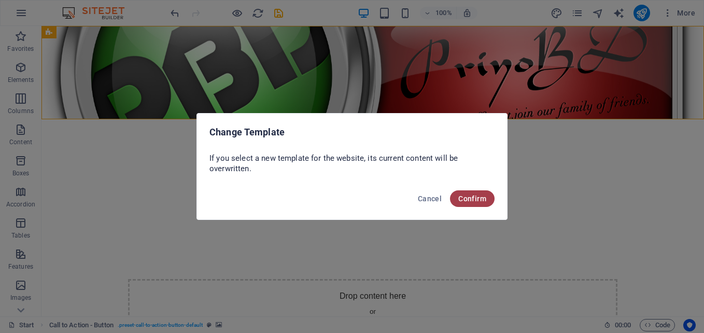
click at [478, 198] on span "Confirm" at bounding box center [472, 198] width 28 height 8
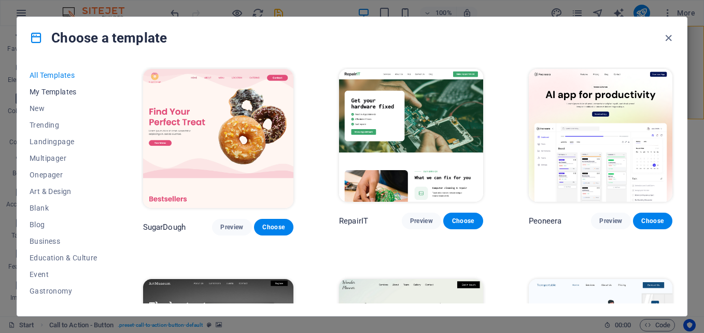
click at [60, 92] on span "My Templates" at bounding box center [64, 92] width 68 height 8
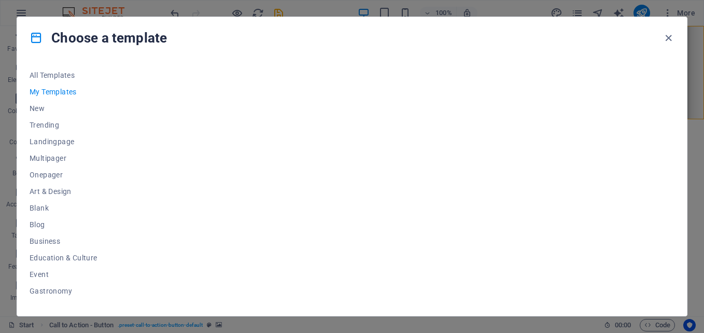
click at [60, 92] on span "My Templates" at bounding box center [64, 92] width 68 height 8
click at [668, 36] on icon "button" at bounding box center [668, 38] width 12 height 12
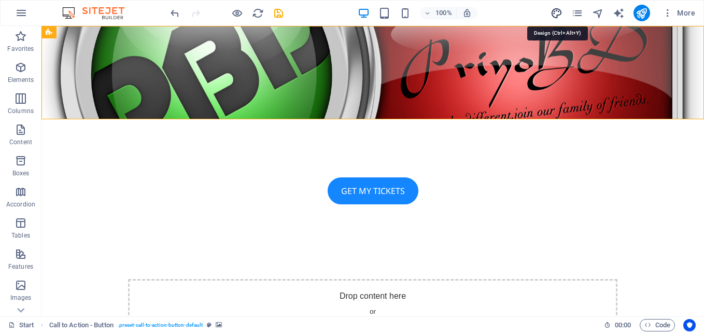
click at [552, 15] on icon "design" at bounding box center [556, 13] width 12 height 12
select select "px"
select select "400"
select select "px"
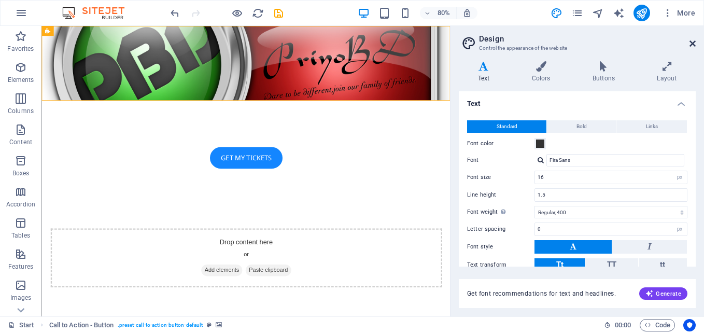
click at [691, 41] on icon at bounding box center [692, 43] width 6 height 8
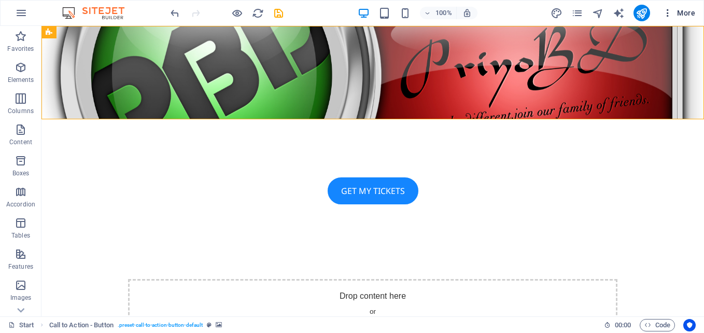
click at [668, 14] on icon "button" at bounding box center [667, 13] width 10 height 10
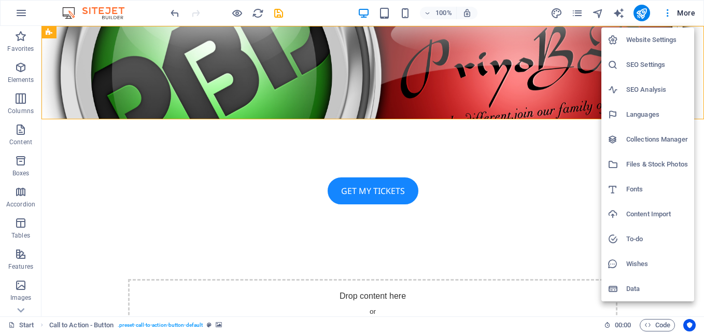
click at [24, 14] on div at bounding box center [352, 166] width 704 height 333
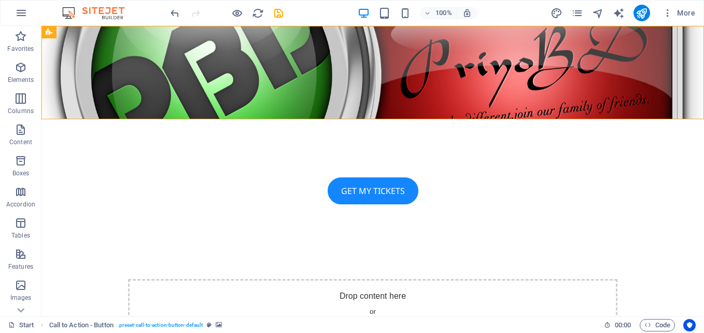
click at [24, 14] on icon "button" at bounding box center [21, 13] width 12 height 12
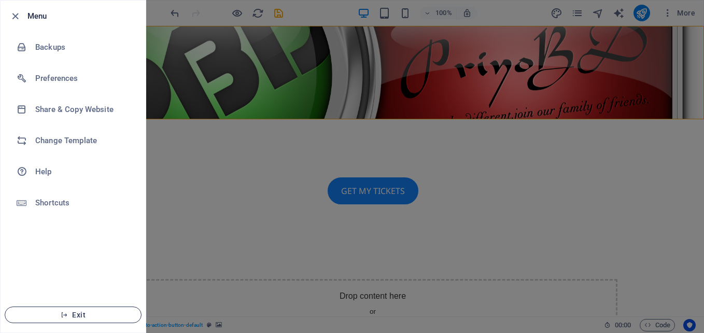
click at [101, 321] on button "Exit" at bounding box center [73, 314] width 137 height 17
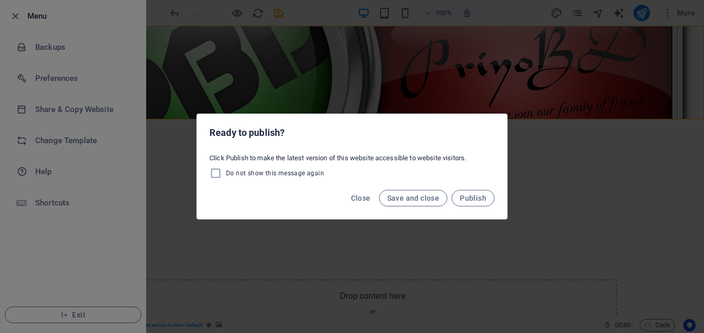
click at [296, 177] on span "Do not show this message again" at bounding box center [275, 173] width 98 height 8
click at [226, 177] on input "Do not show this message again" at bounding box center [217, 173] width 17 height 12
checkbox input "true"
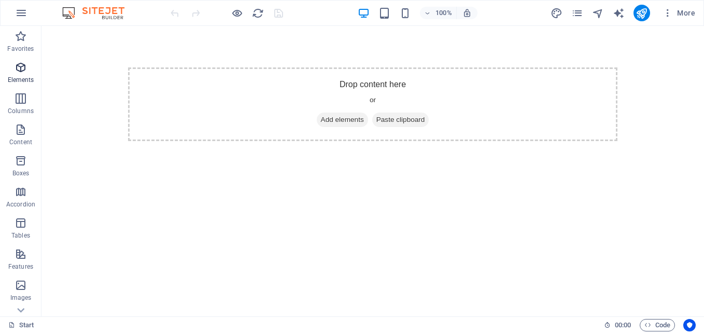
click at [13, 71] on span "Elements" at bounding box center [20, 73] width 41 height 25
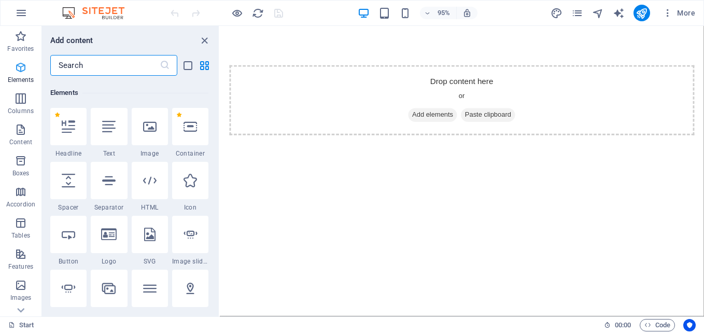
scroll to position [110, 0]
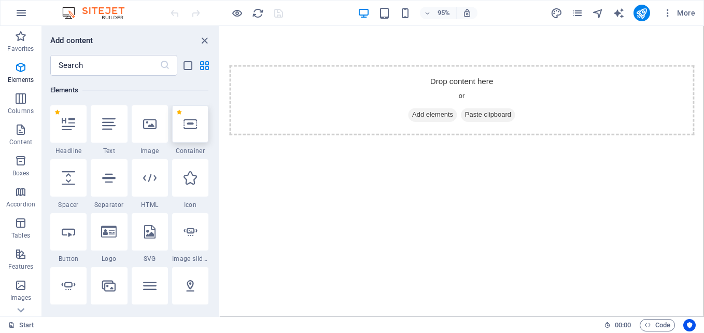
click at [190, 134] on div at bounding box center [190, 123] width 36 height 37
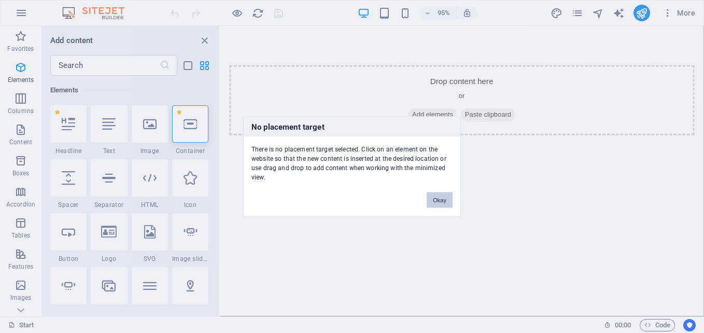
click at [439, 199] on button "Okay" at bounding box center [439, 200] width 26 height 16
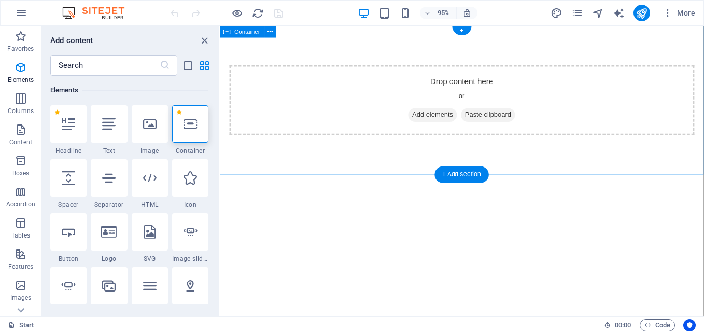
click at [406, 45] on div "Drop content here or Add elements Paste clipboard" at bounding box center [474, 104] width 509 height 156
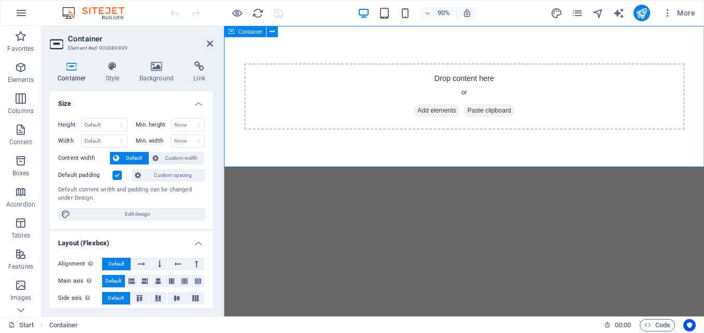
click at [437, 46] on div "Drop content here or Add elements Paste clipboard" at bounding box center [490, 104] width 533 height 156
click at [163, 71] on icon at bounding box center [157, 66] width 50 height 10
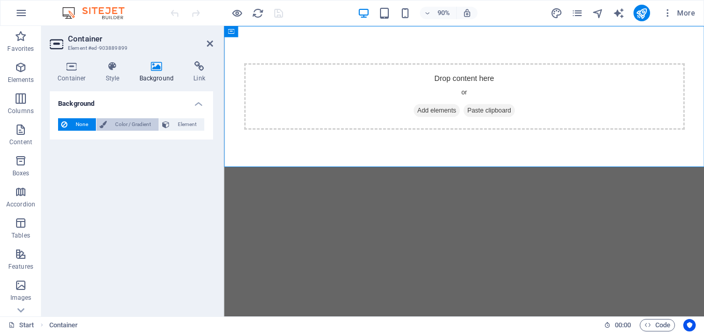
click at [138, 121] on span "Color / Gradient" at bounding box center [133, 124] width 46 height 12
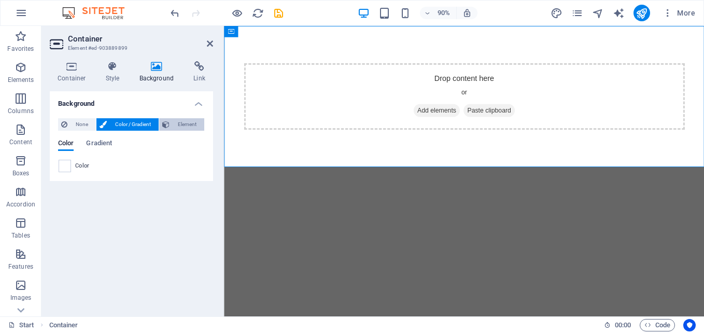
click at [181, 122] on span "Element" at bounding box center [187, 124] width 28 height 12
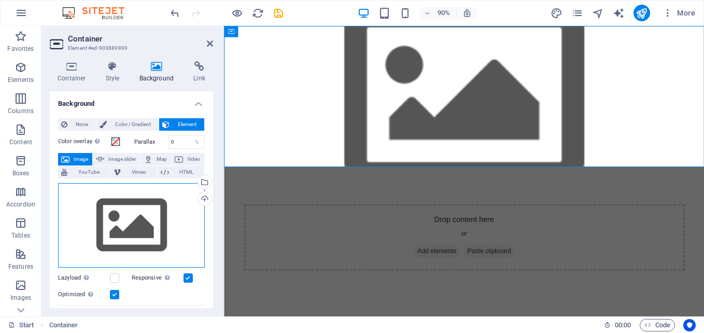
click at [148, 208] on div "Drag files here, click to choose files or select files from Files or our free s…" at bounding box center [131, 225] width 147 height 85
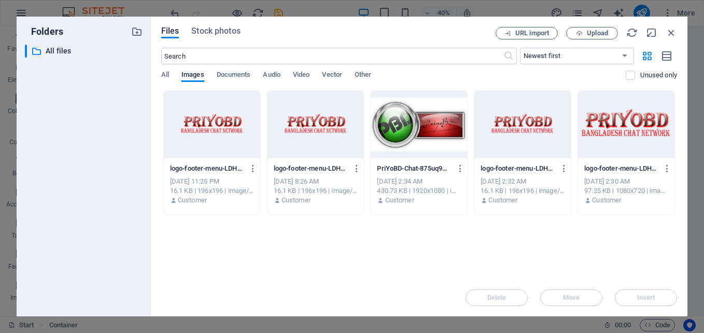
click at [434, 130] on div at bounding box center [418, 124] width 96 height 67
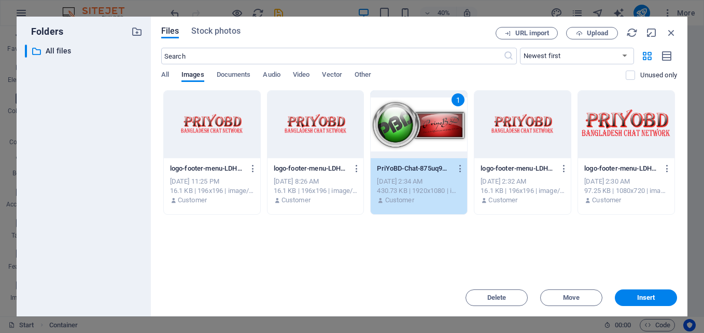
click at [434, 130] on div "1" at bounding box center [418, 124] width 96 height 67
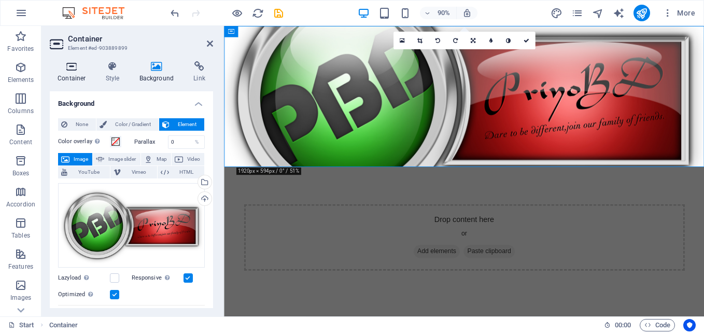
click at [81, 67] on icon at bounding box center [72, 66] width 44 height 10
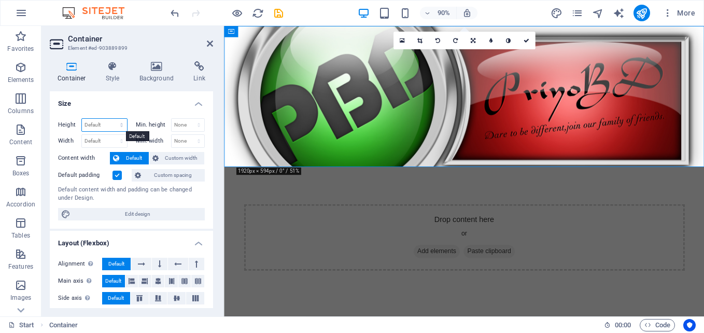
click at [115, 125] on select "Default px rem % vh vw" at bounding box center [104, 125] width 45 height 12
click at [188, 144] on select "None px rem % vh vw" at bounding box center [187, 141] width 33 height 12
click at [181, 123] on select "None px rem % vh vw" at bounding box center [187, 125] width 33 height 12
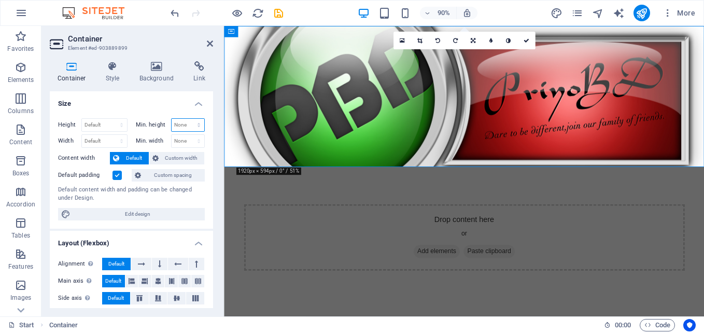
click at [181, 123] on select "None px rem % vh vw" at bounding box center [187, 125] width 33 height 12
click at [428, 224] on div "Drop content here or Add elements Paste clipboard" at bounding box center [490, 261] width 489 height 74
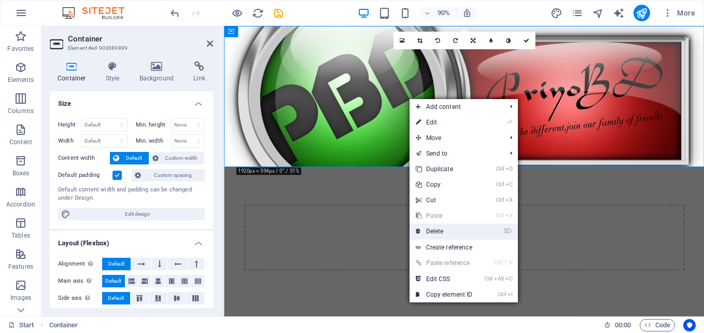
click at [449, 232] on link "⌦ Delete" at bounding box center [443, 231] width 69 height 16
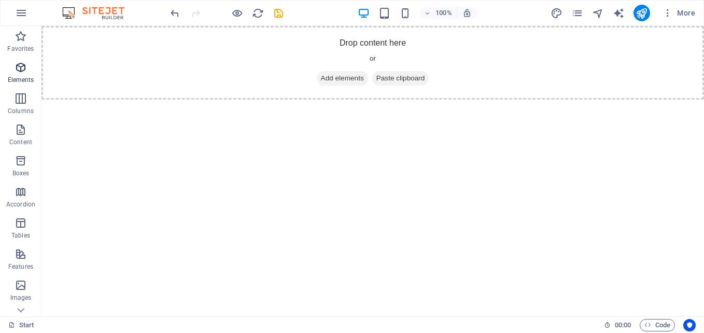
click at [20, 75] on span "Elements" at bounding box center [20, 73] width 41 height 25
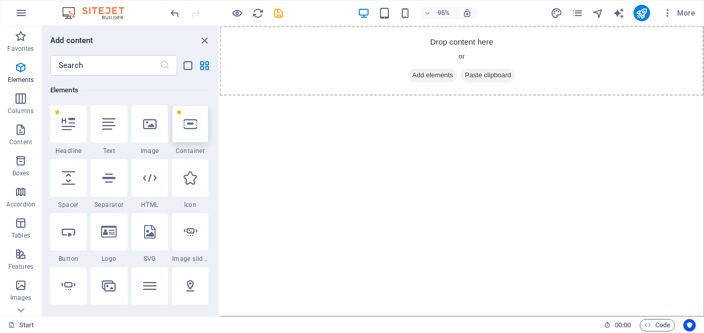
click at [193, 131] on div at bounding box center [190, 123] width 36 height 37
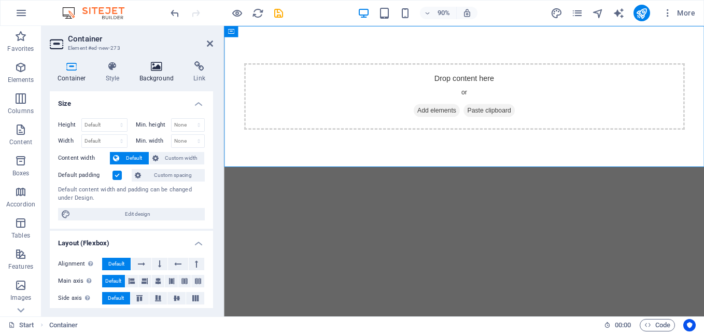
click at [156, 72] on h4 "Background" at bounding box center [159, 72] width 54 height 22
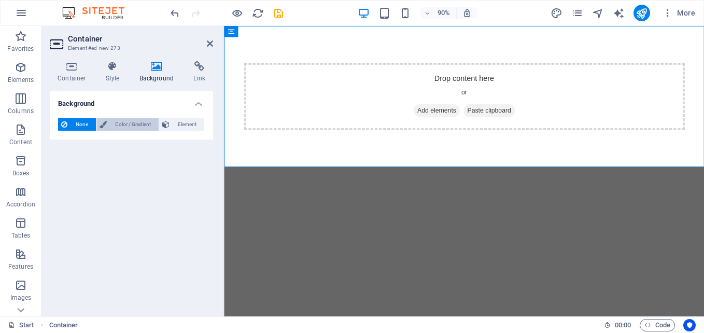
click at [140, 119] on span "Color / Gradient" at bounding box center [133, 124] width 46 height 12
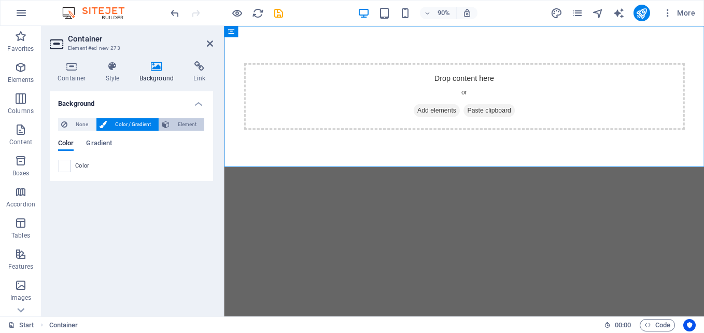
click at [188, 124] on span "Element" at bounding box center [187, 124] width 28 height 12
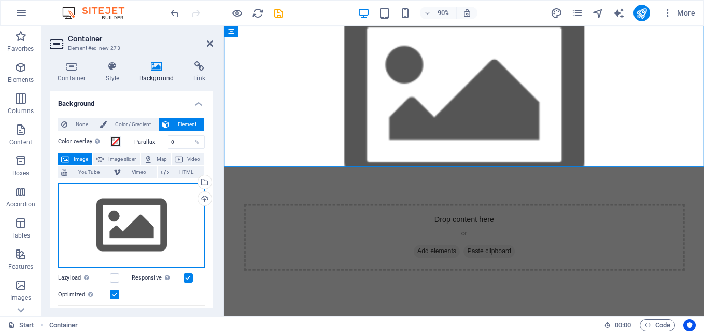
click at [151, 195] on div "Drag files here, click to choose files or select files from Files or our free s…" at bounding box center [131, 225] width 147 height 85
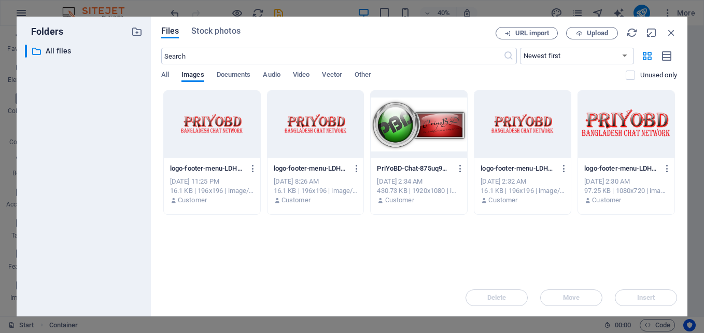
click at [382, 128] on div at bounding box center [418, 124] width 96 height 67
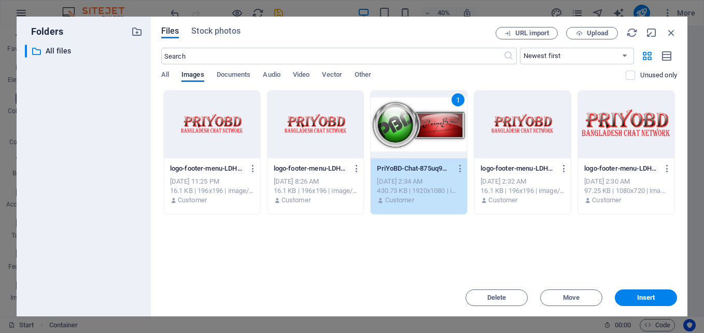
click at [382, 128] on div "1" at bounding box center [418, 124] width 96 height 67
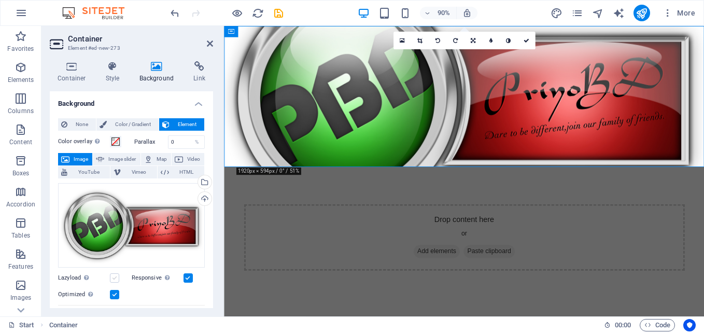
click at [112, 277] on label at bounding box center [114, 277] width 9 height 9
click at [0, 0] on input "Lazyload Loading images after the page loads improves page speed." at bounding box center [0, 0] width 0 height 0
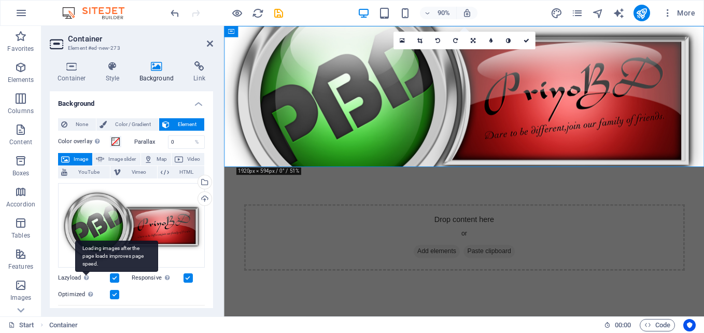
click at [88, 271] on div "Loading images after the page loads improves page speed." at bounding box center [116, 255] width 83 height 31
click at [0, 0] on input "Lazyload Loading images after the page loads improves page speed." at bounding box center [0, 0] width 0 height 0
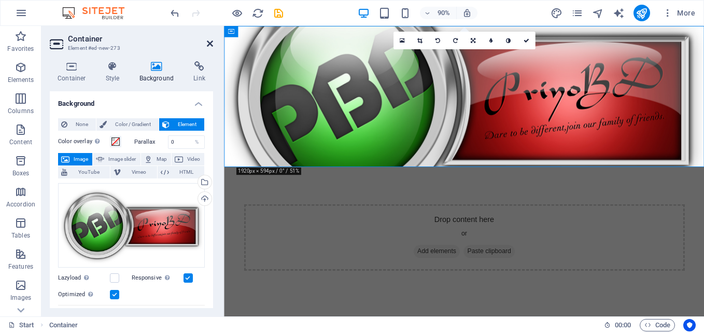
click at [208, 42] on icon at bounding box center [210, 43] width 6 height 8
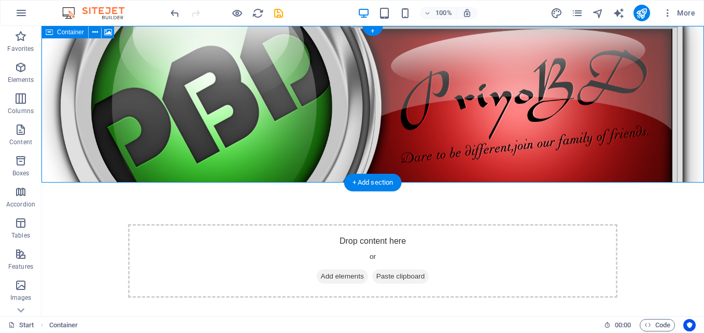
click at [370, 224] on div "Drop content here or Add elements Paste clipboard" at bounding box center [372, 261] width 489 height 74
click at [358, 224] on div "Drop content here or Add elements Paste clipboard" at bounding box center [372, 261] width 489 height 74
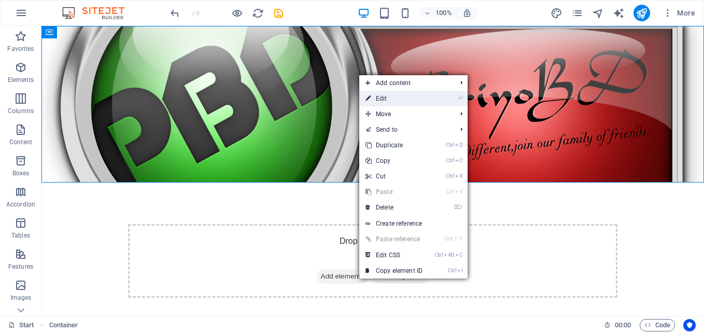
click at [379, 95] on link "⏎ Edit" at bounding box center [393, 99] width 69 height 16
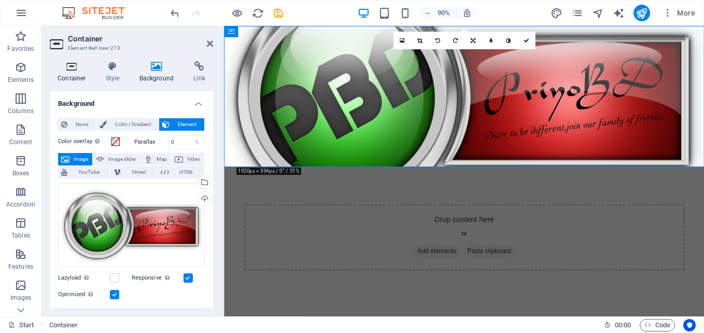
click at [74, 78] on h4 "Container" at bounding box center [74, 72] width 48 height 22
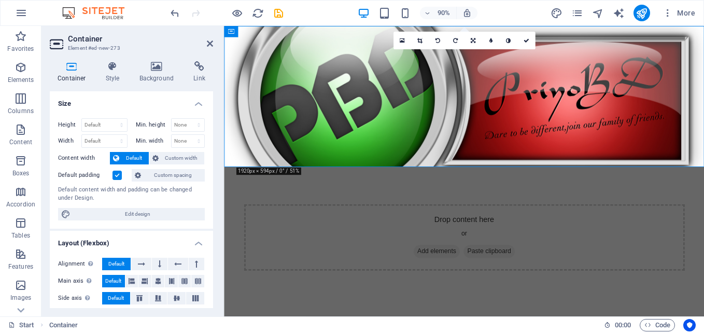
click at [197, 101] on h4 "Size" at bounding box center [131, 100] width 163 height 19
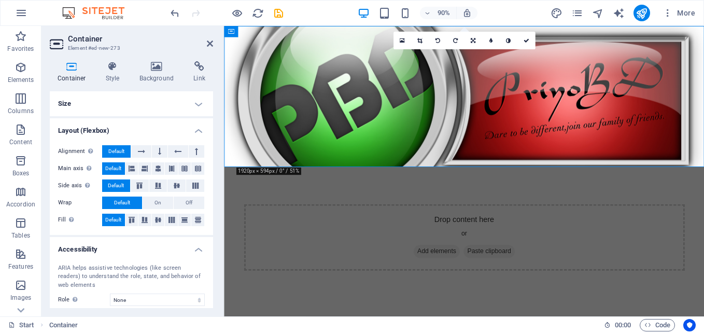
click at [197, 132] on h4 "Layout (Flexbox)" at bounding box center [131, 127] width 163 height 19
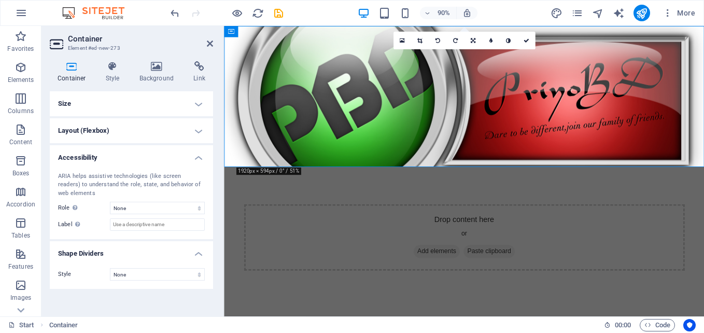
click at [201, 154] on h4 "Accessibility" at bounding box center [131, 154] width 163 height 19
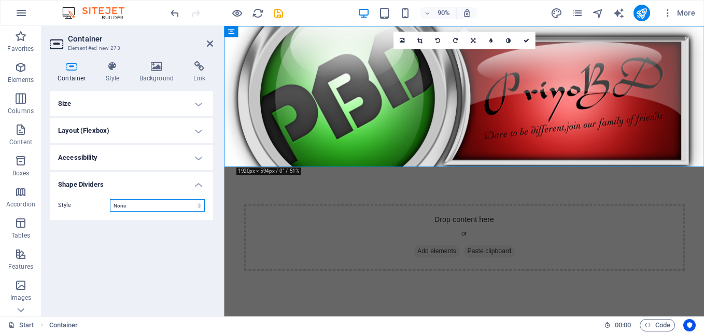
click at [187, 208] on select "None Triangle Square Diagonal Polygon 1 Polygon 2 Zigzag Multiple Zigzags Waves…" at bounding box center [157, 205] width 95 height 12
click at [110, 199] on select "None Triangle Square Diagonal Polygon 1 Polygon 2 Zigzag Multiple Zigzags Waves…" at bounding box center [157, 205] width 95 height 12
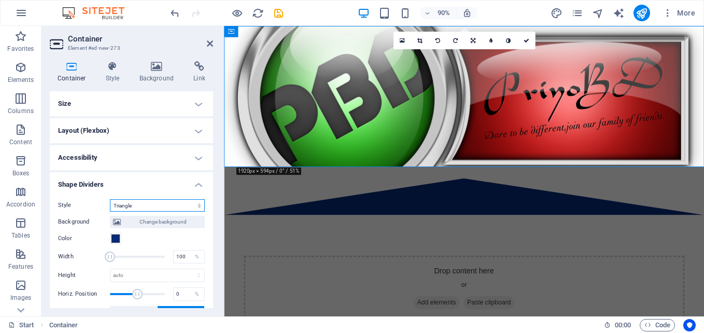
scroll to position [36, 0]
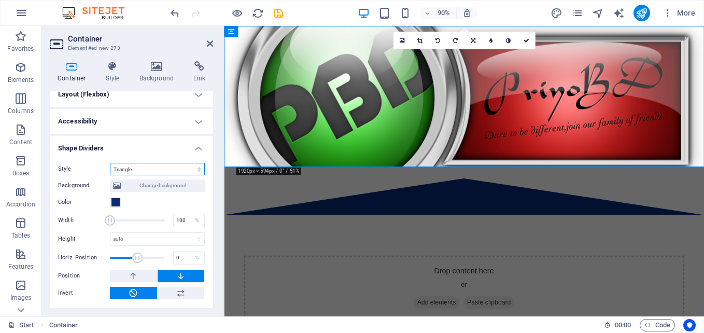
click at [175, 170] on select "None Triangle Square Diagonal Polygon 1 Polygon 2 Zigzag Multiple Zigzags Waves…" at bounding box center [157, 169] width 95 height 12
click at [110, 163] on select "None Triangle Square Diagonal Polygon 1 Polygon 2 Zigzag Multiple Zigzags Waves…" at bounding box center [157, 169] width 95 height 12
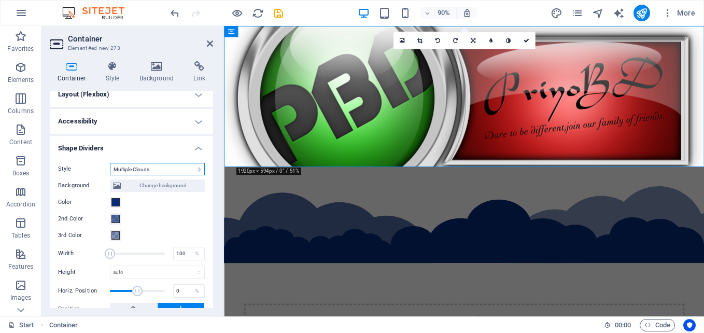
click at [169, 165] on select "None Triangle Square Diagonal Polygon 1 Polygon 2 Zigzag Multiple Zigzags Waves…" at bounding box center [157, 169] width 95 height 12
click at [110, 163] on select "None Triangle Square Diagonal Polygon 1 Polygon 2 Zigzag Multiple Zigzags Waves…" at bounding box center [157, 169] width 95 height 12
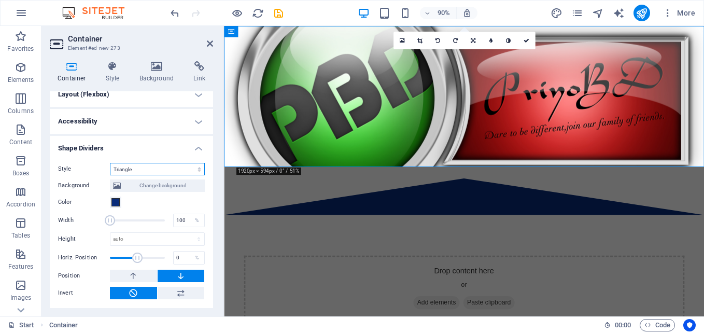
click at [155, 170] on select "None Triangle Square Diagonal Polygon 1 Polygon 2 Zigzag Multiple Zigzags Waves…" at bounding box center [157, 169] width 95 height 12
click at [110, 175] on select "None Triangle Square Diagonal Polygon 1 Polygon 2 Zigzag Multiple Zigzags Waves…" at bounding box center [157, 169] width 95 height 12
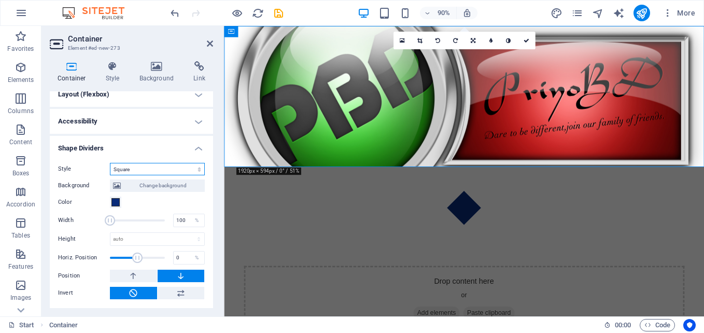
scroll to position [19, 0]
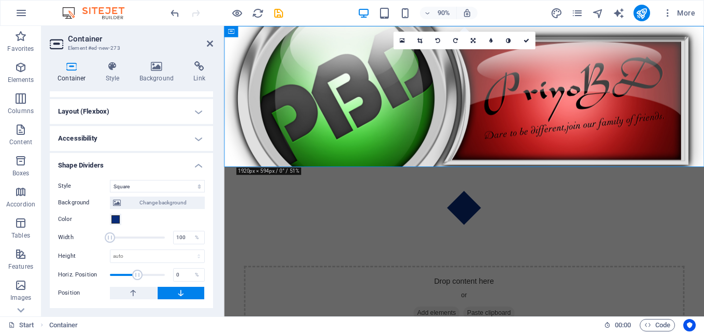
click at [159, 179] on div "Style None Triangle Square Diagonal Polygon 1 Polygon 2 Zigzag Multiple Zigzags…" at bounding box center [131, 239] width 163 height 136
click at [159, 184] on select "None Triangle Square Diagonal Polygon 1 Polygon 2 Zigzag Multiple Zigzags Waves…" at bounding box center [157, 186] width 95 height 12
click at [110, 180] on select "None Triangle Square Diagonal Polygon 1 Polygon 2 Zigzag Multiple Zigzags Waves…" at bounding box center [157, 186] width 95 height 12
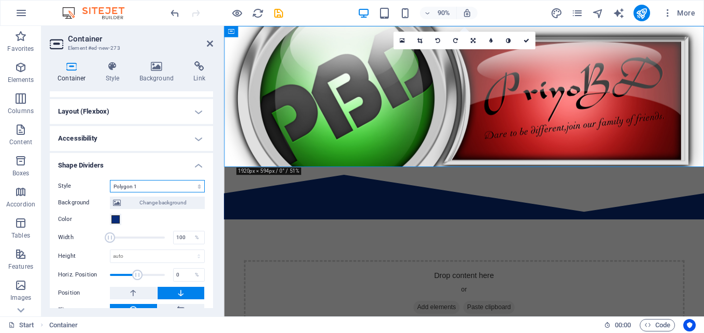
click at [183, 191] on select "None Triangle Square Diagonal Polygon 1 Polygon 2 Zigzag Multiple Zigzags Waves…" at bounding box center [157, 186] width 95 height 12
click at [110, 180] on select "None Triangle Square Diagonal Polygon 1 Polygon 2 Zigzag Multiple Zigzags Waves…" at bounding box center [157, 186] width 95 height 12
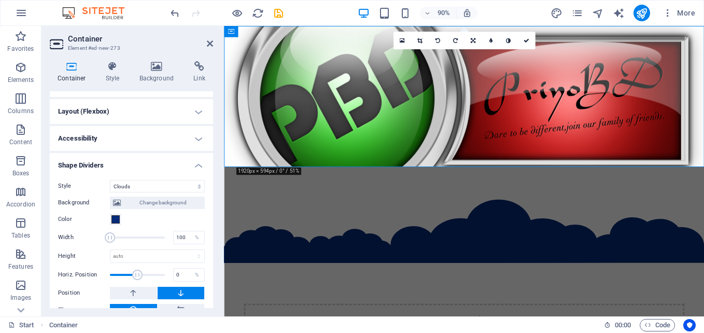
click at [184, 192] on div "Background Change background Color 2nd Color 3rd Color Width 100 % Height auto …" at bounding box center [131, 271] width 147 height 159
click at [174, 181] on select "None Triangle Square Diagonal Polygon 1 Polygon 2 Zigzag Multiple Zigzags Waves…" at bounding box center [157, 186] width 95 height 12
click at [110, 180] on select "None Triangle Square Diagonal Polygon 1 Polygon 2 Zigzag Multiple Zigzags Waves…" at bounding box center [157, 186] width 95 height 12
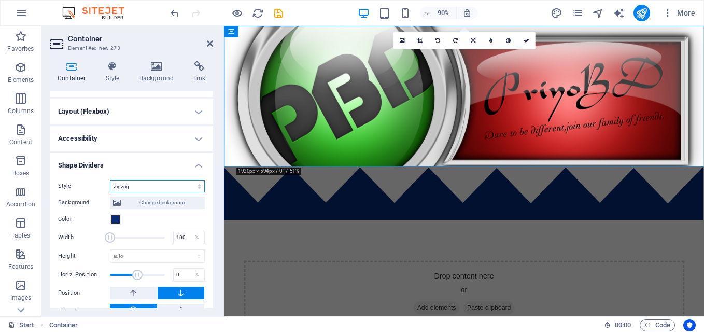
click at [188, 186] on select "None Triangle Square Diagonal Polygon 1 Polygon 2 Zigzag Multiple Zigzags Waves…" at bounding box center [157, 186] width 95 height 12
select select "waves"
click at [110, 180] on select "None Triangle Square Diagonal Polygon 1 Polygon 2 Zigzag Multiple Zigzags Waves…" at bounding box center [157, 186] width 95 height 12
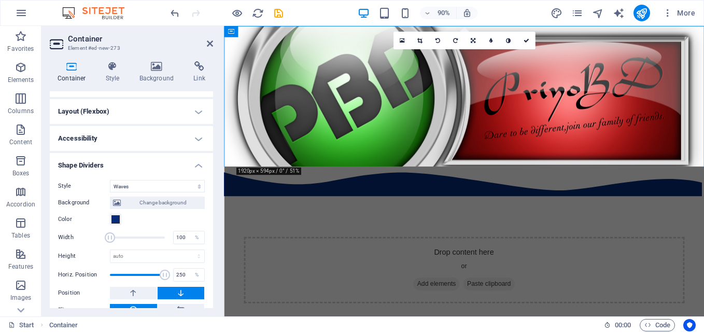
drag, startPoint x: 135, startPoint y: 274, endPoint x: 165, endPoint y: 273, distance: 30.1
click at [165, 273] on span at bounding box center [165, 274] width 10 height 10
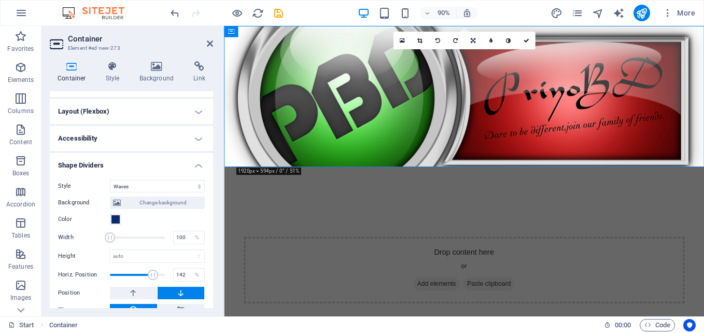
drag, startPoint x: 165, startPoint y: 273, endPoint x: 151, endPoint y: 274, distance: 13.5
click at [151, 274] on span at bounding box center [153, 274] width 10 height 10
drag, startPoint x: 151, startPoint y: 274, endPoint x: 133, endPoint y: 276, distance: 18.8
click at [133, 276] on span at bounding box center [135, 274] width 10 height 10
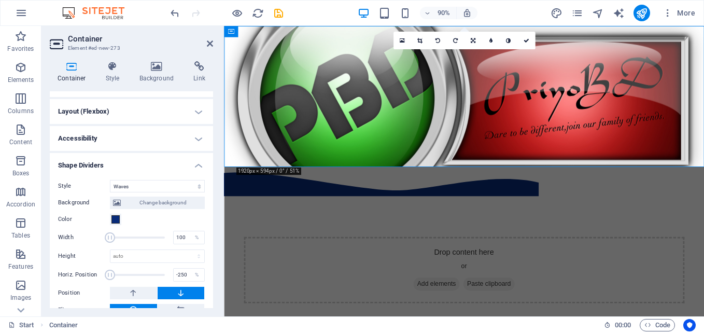
drag, startPoint x: 133, startPoint y: 276, endPoint x: 108, endPoint y: 279, distance: 25.1
click at [108, 279] on span at bounding box center [110, 274] width 10 height 10
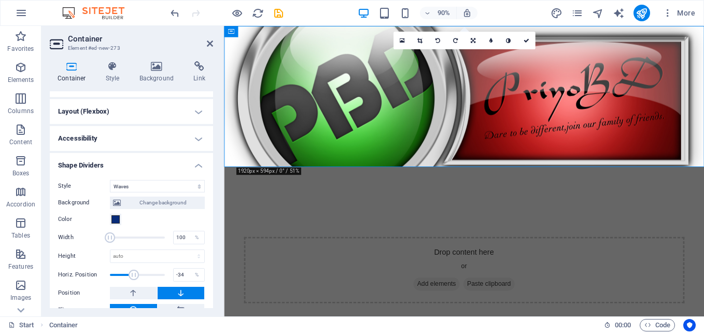
drag, startPoint x: 108, startPoint y: 279, endPoint x: 133, endPoint y: 285, distance: 25.5
click at [133, 285] on div "Background Change background Color 2nd Color 3rd Color Width 100 % Height auto …" at bounding box center [131, 262] width 147 height 141
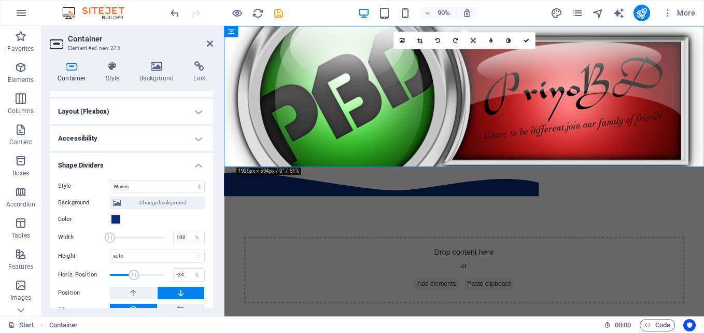
drag, startPoint x: 133, startPoint y: 285, endPoint x: 140, endPoint y: 285, distance: 7.8
click at [140, 285] on div "Background Change background Color 2nd Color 3rd Color Width 100 % Height auto …" at bounding box center [131, 262] width 147 height 141
drag, startPoint x: 132, startPoint y: 269, endPoint x: 137, endPoint y: 274, distance: 7.0
click at [137, 274] on span at bounding box center [138, 274] width 10 height 10
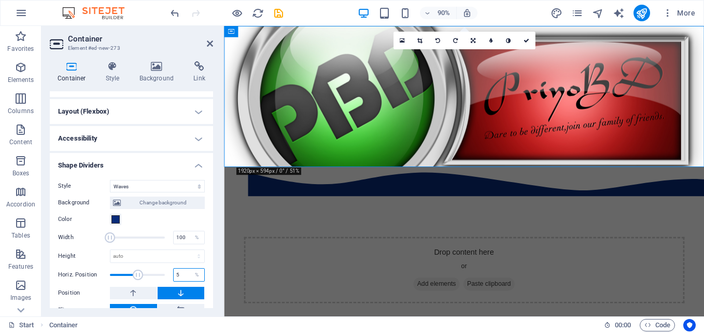
click at [179, 272] on input "5" at bounding box center [189, 274] width 31 height 12
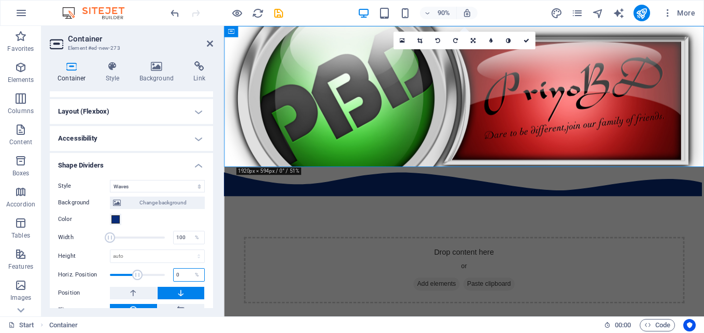
type input "0"
drag, startPoint x: 213, startPoint y: 279, endPoint x: 213, endPoint y: 287, distance: 8.3
click at [213, 287] on div "Container Style Background Link Size Height Default px rem % vh vw Min. height …" at bounding box center [131, 184] width 180 height 263
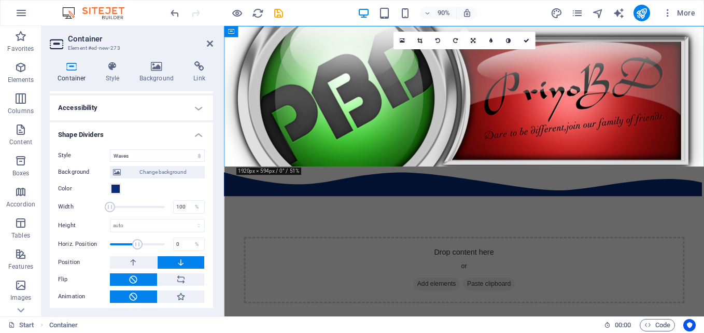
scroll to position [53, 0]
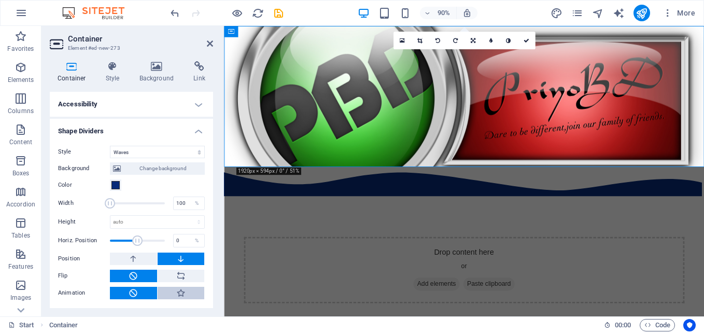
click at [177, 296] on icon at bounding box center [180, 292] width 9 height 12
type input "400"
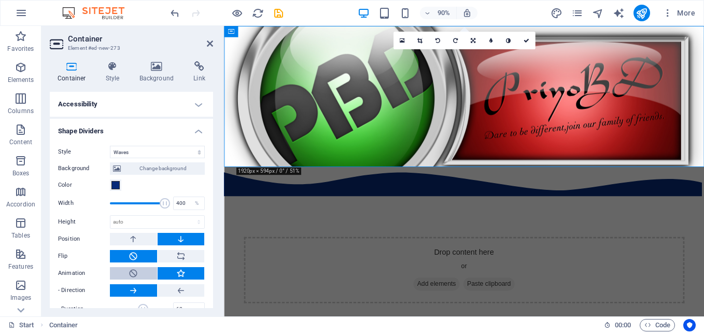
click at [129, 267] on icon at bounding box center [132, 273] width 9 height 12
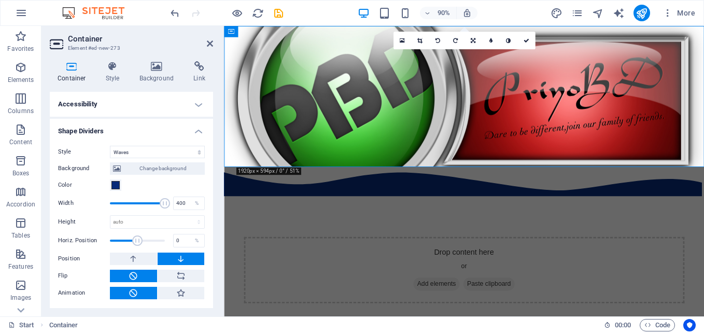
click at [137, 285] on div "Background Change background Color 2nd Color 3rd Color Width 400 % Height auto …" at bounding box center [131, 228] width 147 height 141
click at [181, 275] on icon at bounding box center [180, 275] width 9 height 12
click at [182, 291] on icon at bounding box center [180, 292] width 9 height 12
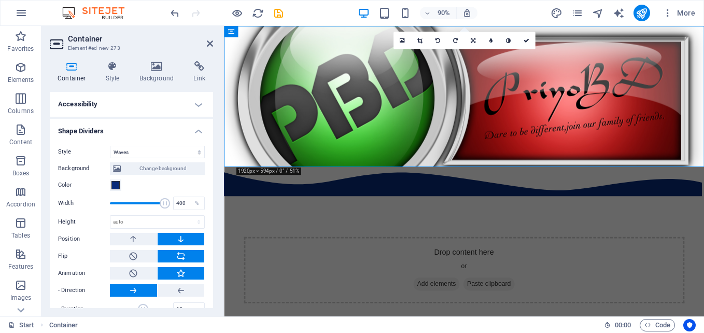
click at [149, 292] on button at bounding box center [133, 290] width 47 height 12
click at [71, 74] on h4 "Container" at bounding box center [74, 72] width 48 height 22
click at [169, 149] on select "None Triangle Square Diagonal Polygon 1 Polygon 2 Zigzag Multiple Zigzags Waves…" at bounding box center [157, 152] width 95 height 12
select select "none"
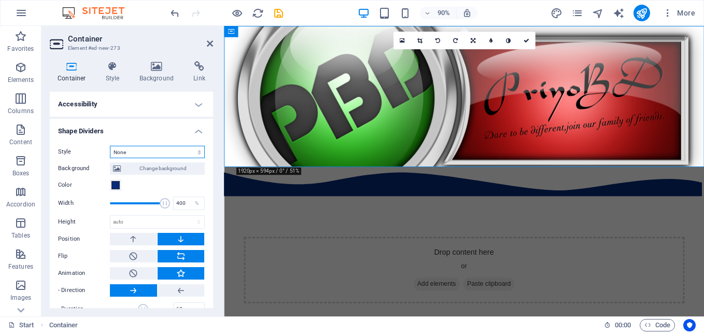
click at [110, 158] on select "None Triangle Square Diagonal Polygon 1 Polygon 2 Zigzag Multiple Zigzags Waves…" at bounding box center [157, 152] width 95 height 12
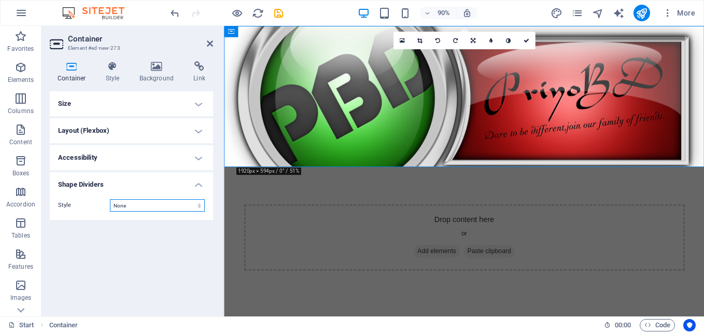
scroll to position [0, 0]
click at [324, 270] on html "Skip to main content Drop content here or Add elements Paste clipboard" at bounding box center [490, 182] width 533 height 313
click at [515, 224] on div "Drop content here or Add elements Paste clipboard" at bounding box center [490, 261] width 489 height 74
click at [216, 39] on aside "Container Element #ed-new-273 Container Style Background Link Size Height Defau…" at bounding box center [132, 171] width 182 height 290
click at [207, 42] on icon at bounding box center [210, 43] width 6 height 8
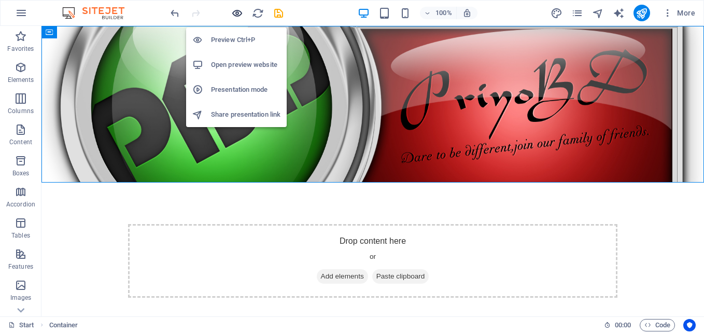
click at [234, 16] on icon "button" at bounding box center [237, 13] width 12 height 12
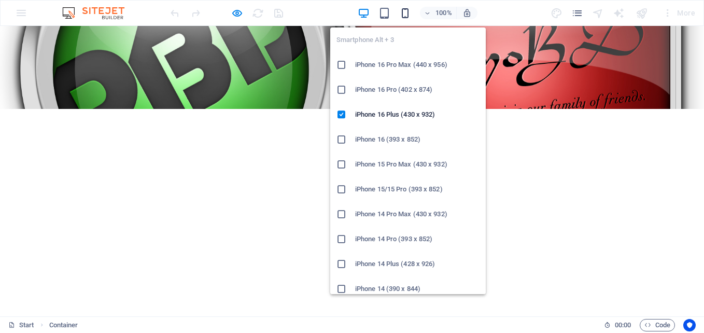
click at [411, 12] on span "button" at bounding box center [405, 13] width 12 height 12
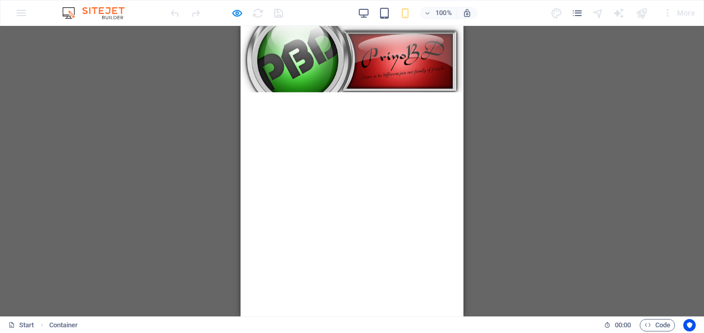
click at [563, 95] on div "Drag here to replace the existing content. Press “Ctrl” if you want to create a…" at bounding box center [352, 171] width 704 height 290
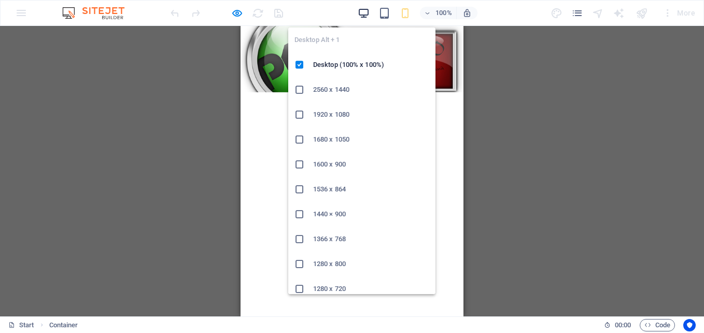
click at [362, 13] on icon "button" at bounding box center [363, 13] width 12 height 12
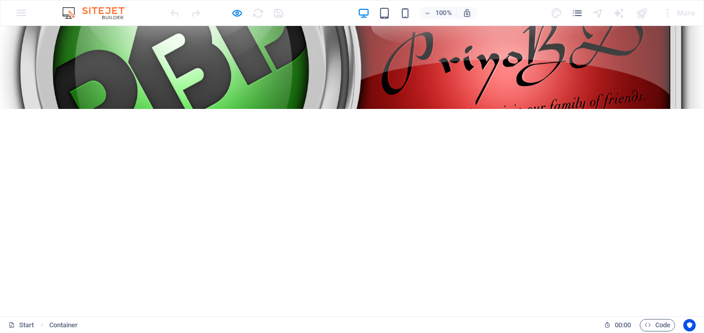
click at [599, 111] on html "Skip to main content Drop content here or Add elements Paste clipboard" at bounding box center [352, 109] width 704 height 166
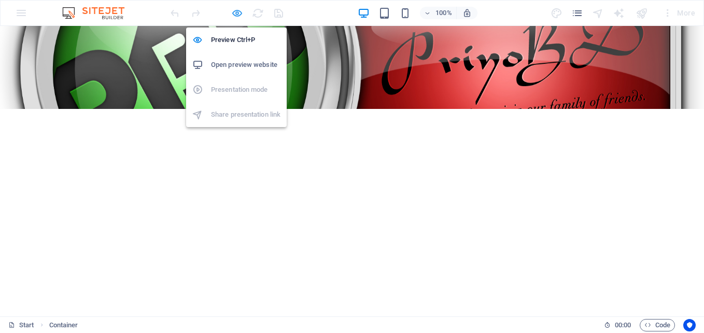
click at [235, 10] on icon "button" at bounding box center [237, 13] width 12 height 12
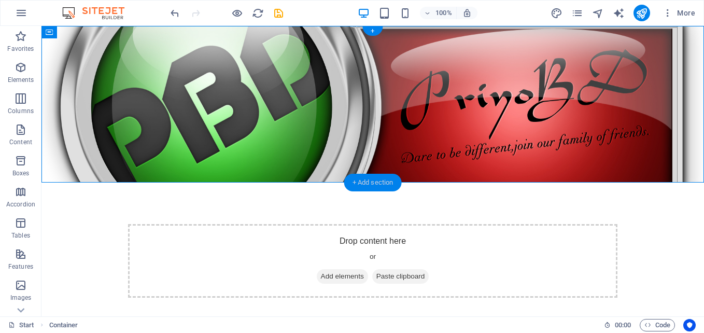
click at [371, 182] on div "+ Add section" at bounding box center [373, 183] width 58 height 18
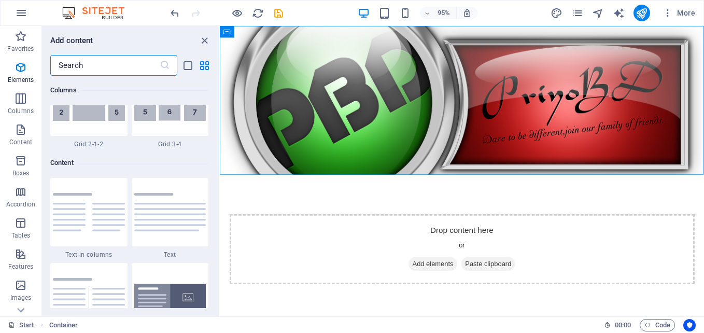
scroll to position [1813, 0]
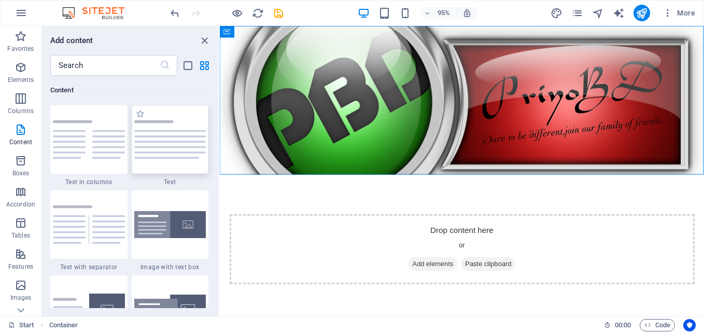
click at [167, 154] on img at bounding box center [170, 139] width 72 height 38
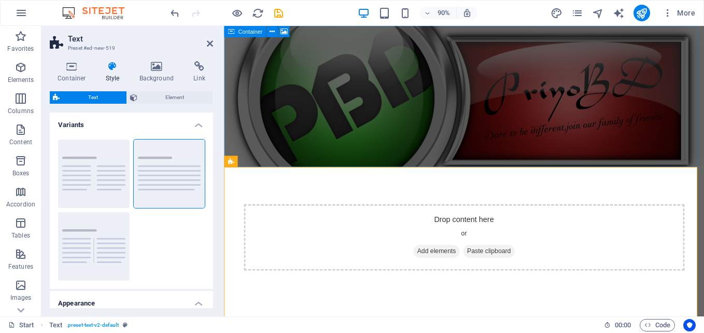
drag, startPoint x: 391, startPoint y: 180, endPoint x: 370, endPoint y: 109, distance: 73.3
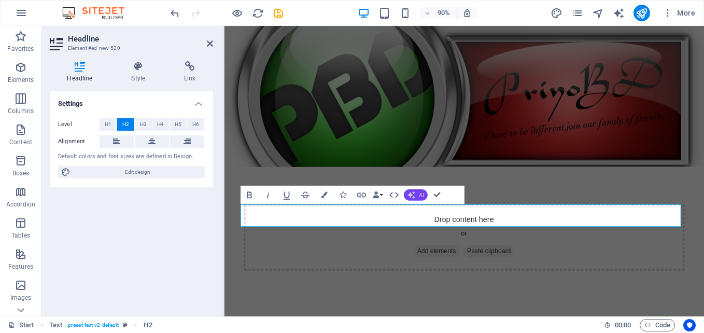
click at [420, 193] on span "AI" at bounding box center [420, 195] width 5 height 6
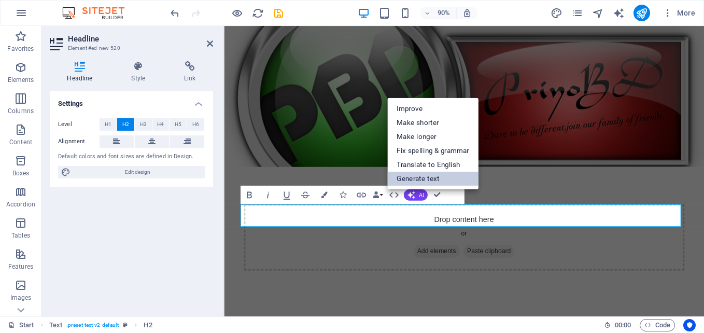
click at [435, 176] on link "Generate text" at bounding box center [432, 178] width 91 height 14
select select "English"
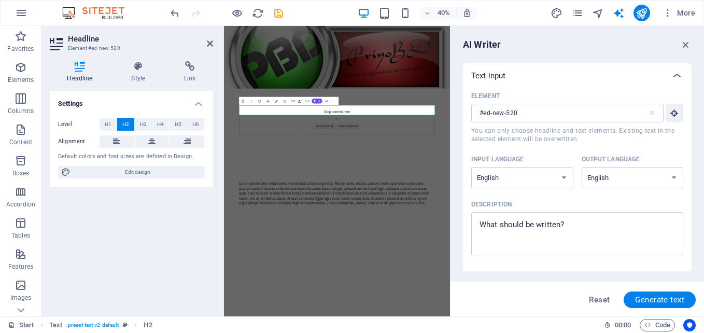
click at [703, 332] on html "Skip to main content Drop content here or Add elements Paste clipboard Lorem ip…" at bounding box center [506, 271] width 565 height 491
click at [571, 228] on textarea "Description x ​" at bounding box center [577, 234] width 202 height 34
click at [604, 298] on span "Reset" at bounding box center [599, 299] width 21 height 8
type textarea "x"
type input "100"
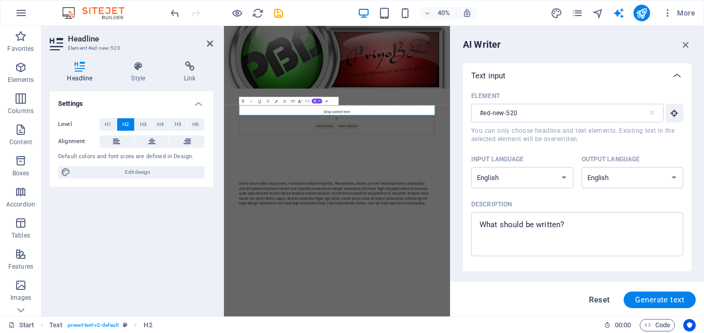
type textarea "x"
click at [685, 46] on icon "button" at bounding box center [685, 44] width 11 height 11
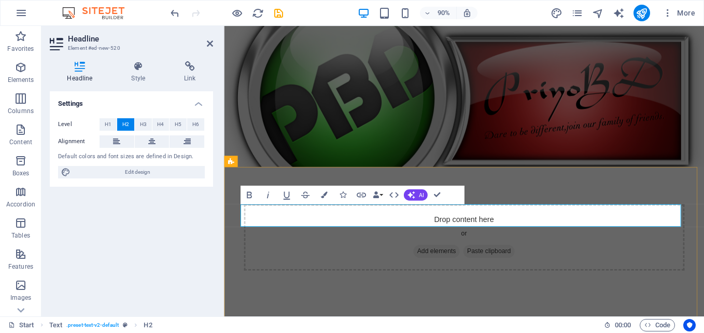
click at [423, 195] on span "AI" at bounding box center [420, 195] width 5 height 6
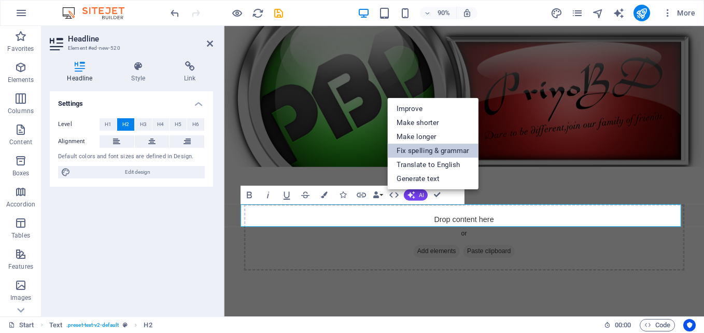
click at [434, 155] on link "Fix spelling & grammar" at bounding box center [432, 151] width 91 height 14
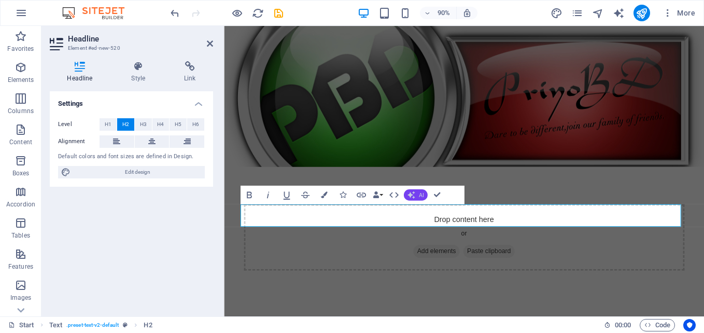
click at [423, 191] on button "AI" at bounding box center [416, 194] width 24 height 11
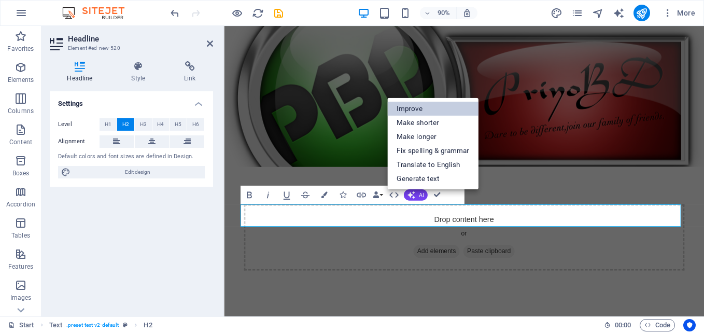
click at [414, 107] on link "Improve" at bounding box center [432, 109] width 91 height 14
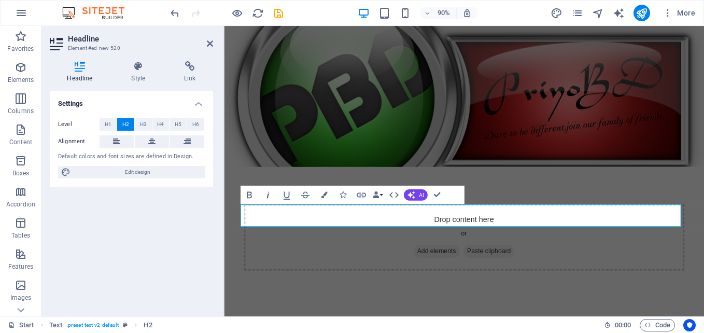
click at [266, 195] on icon "button" at bounding box center [267, 194] width 11 height 11
click at [382, 196] on button "Data Bindings" at bounding box center [377, 194] width 13 height 19
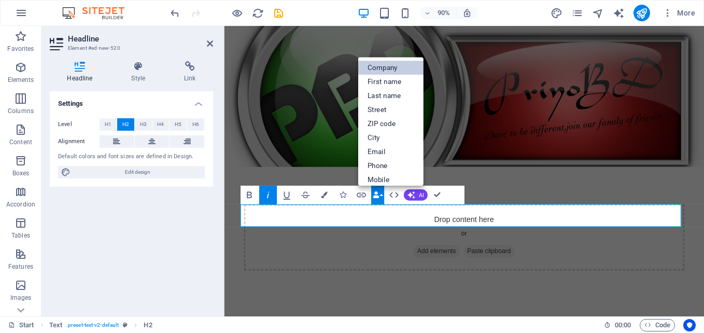
click at [384, 66] on link "Company" at bounding box center [389, 68] width 65 height 14
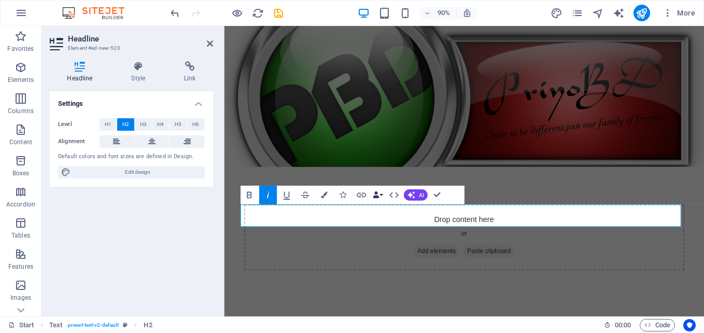
click at [381, 193] on button "Data Bindings" at bounding box center [377, 194] width 13 height 19
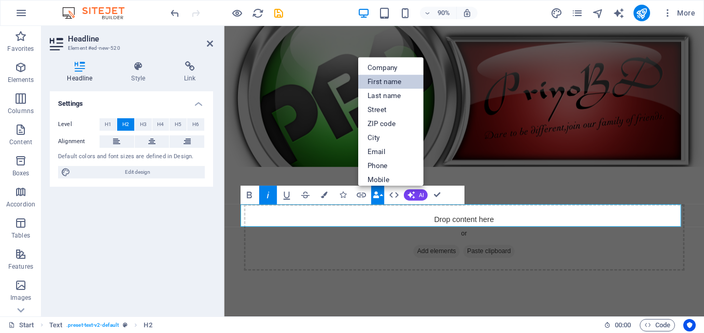
click at [382, 78] on link "First name" at bounding box center [389, 82] width 65 height 14
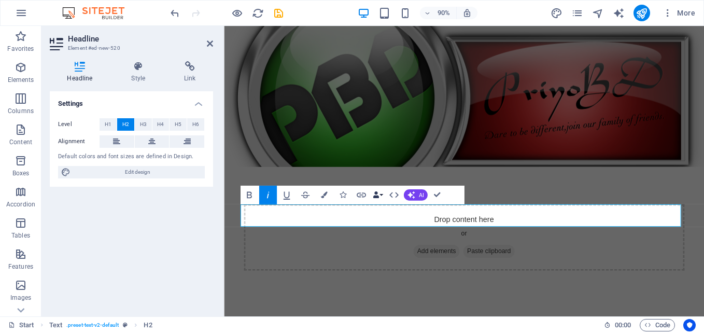
click at [381, 191] on button "Data Bindings" at bounding box center [377, 194] width 13 height 19
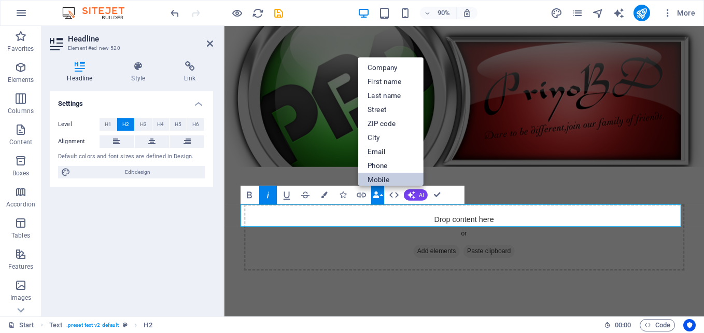
click at [399, 176] on link "Mobile" at bounding box center [389, 180] width 65 height 14
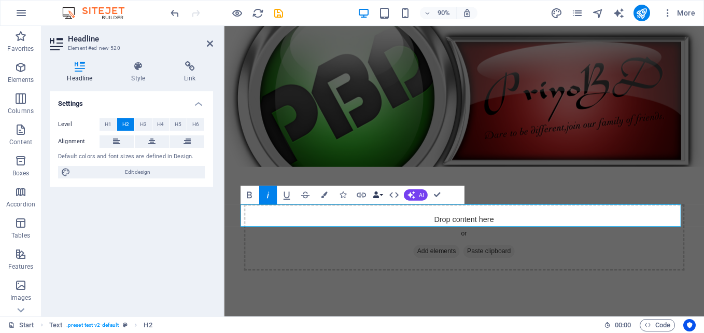
click at [384, 194] on button "Data Bindings" at bounding box center [377, 194] width 13 height 19
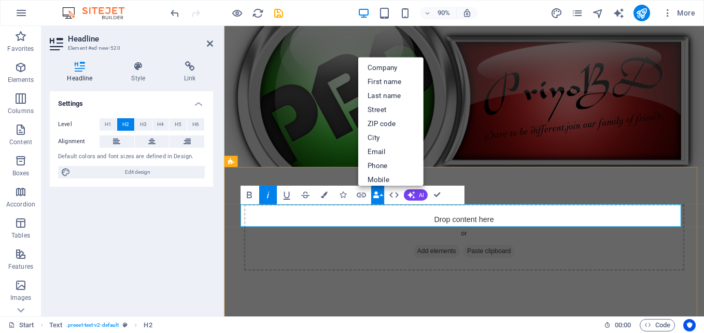
click at [384, 170] on link "Phone" at bounding box center [389, 166] width 65 height 14
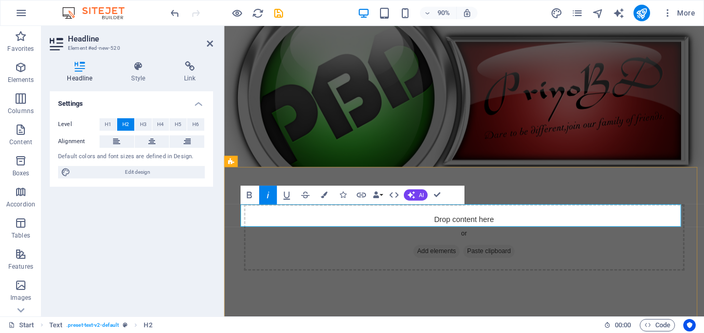
click at [243, 194] on button "Bold" at bounding box center [249, 194] width 18 height 19
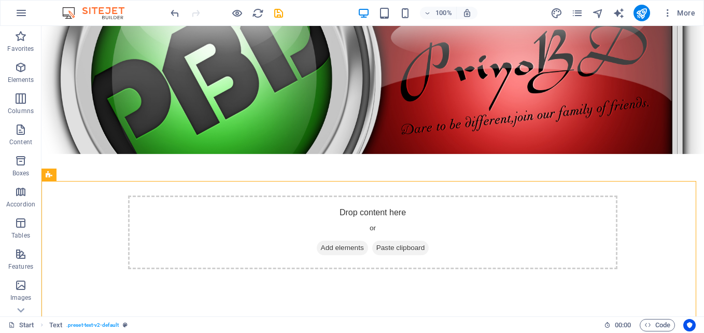
scroll to position [45, 0]
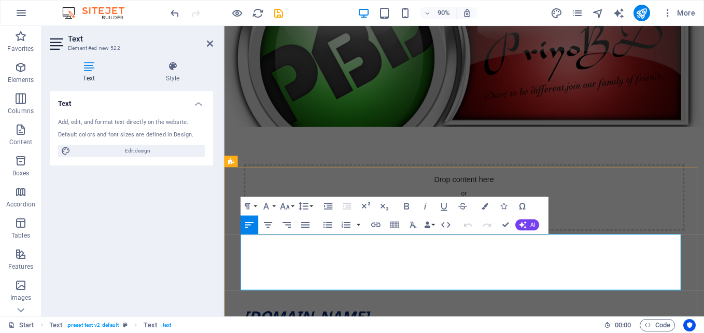
scroll to position [0, 0]
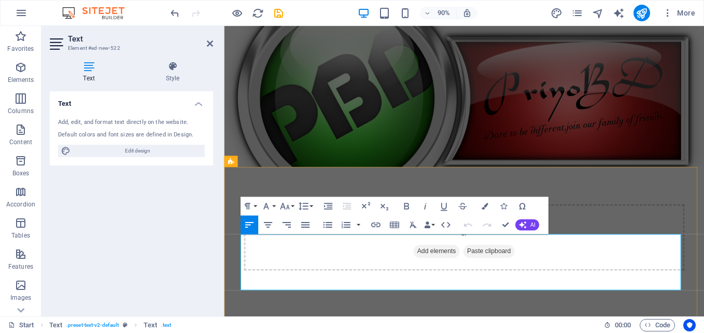
click at [526, 220] on button "AI" at bounding box center [527, 224] width 24 height 11
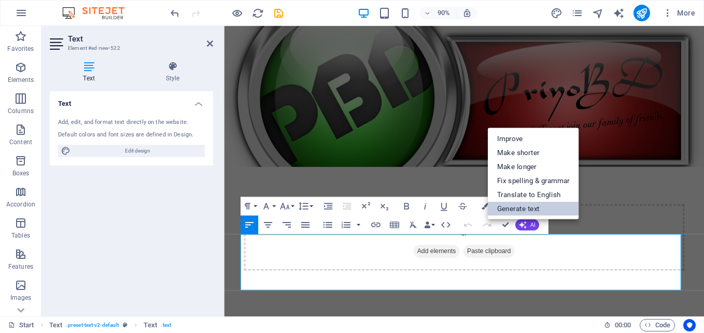
click at [523, 207] on link "Generate text" at bounding box center [533, 208] width 91 height 14
select select "English"
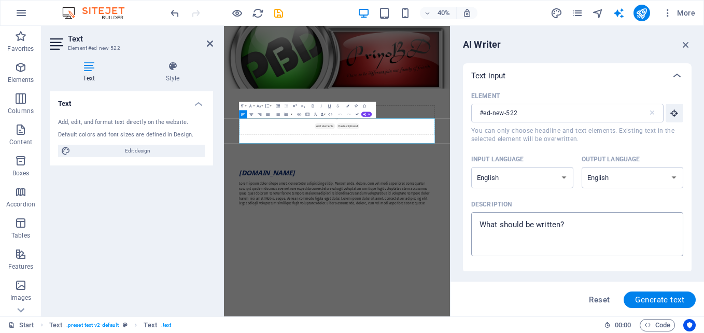
type textarea "x"
click at [581, 235] on textarea "Description x ​" at bounding box center [577, 234] width 202 height 34
type textarea "P"
type textarea "x"
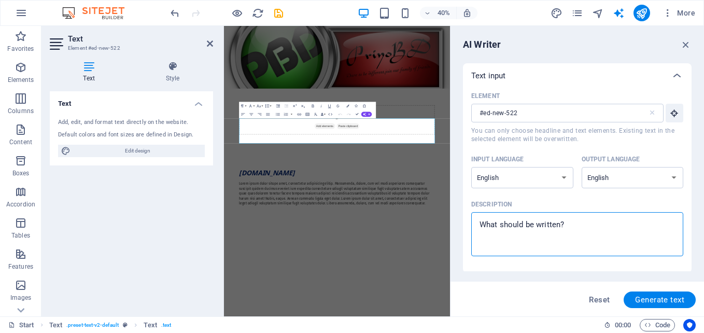
type textarea "J"
type textarea "x"
type textarea "Jo"
type textarea "x"
type textarea "Joi"
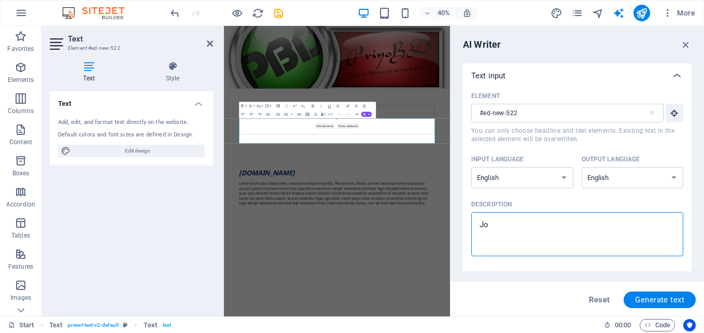
type textarea "x"
type textarea "Join"
type textarea "x"
type textarea "Join"
type textarea "x"
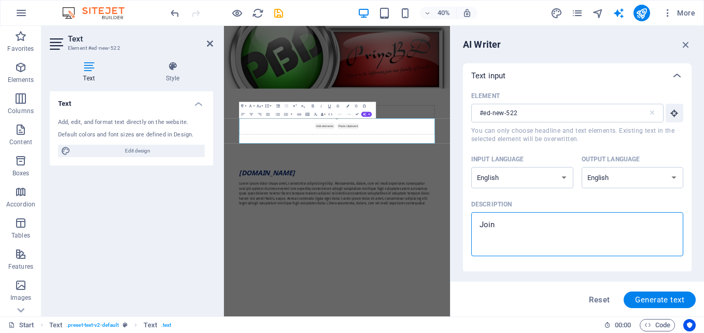
type textarea "Join w"
type textarea "x"
type textarea "Join wi"
type textarea "x"
type textarea "Join wit"
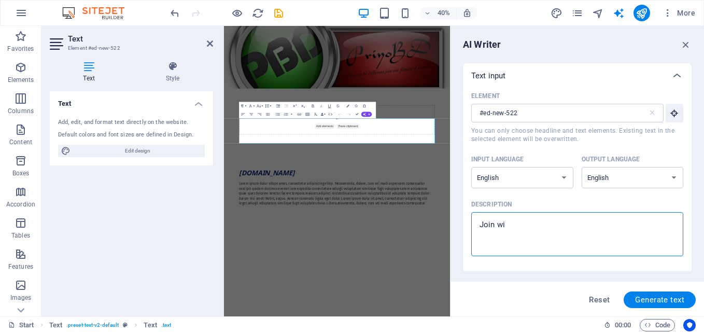
type textarea "x"
type textarea "Join with"
type textarea "x"
type textarea "Join with"
type textarea "x"
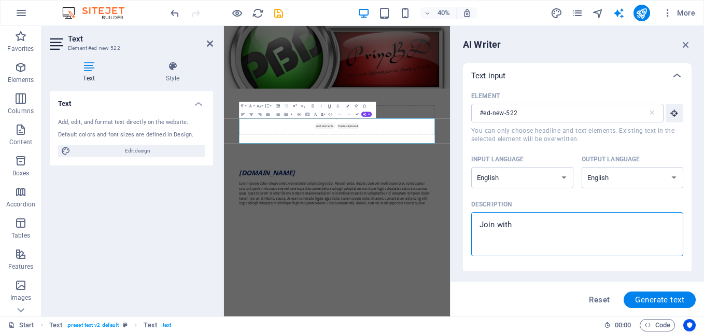
type textarea "Join with u"
type textarea "x"
type textarea "Join with us"
type textarea "x"
type textarea "Join with us"
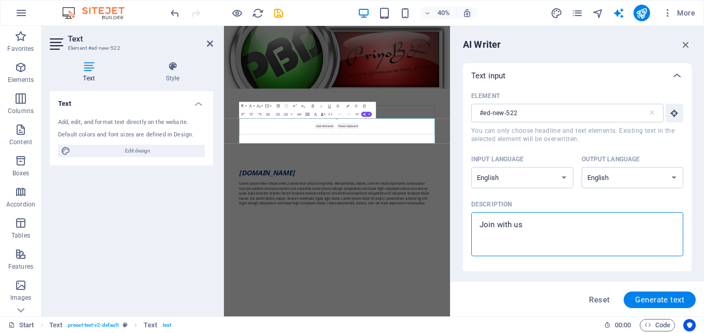
type textarea "x"
type textarea "Join with us P"
type textarea "x"
type textarea "Join with us Pr"
type textarea "x"
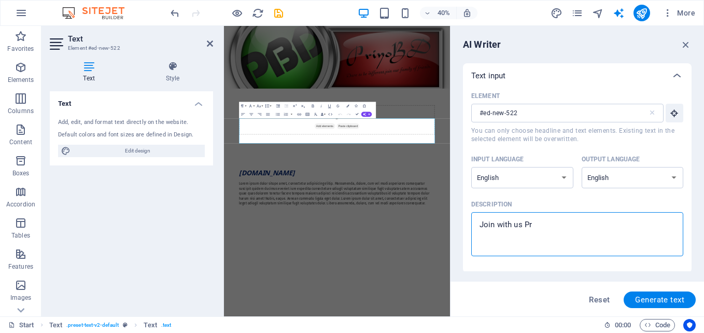
type textarea "Join with us Pri"
type textarea "x"
type textarea "Join with us PriY"
type textarea "x"
type textarea "Join with us PriYo"
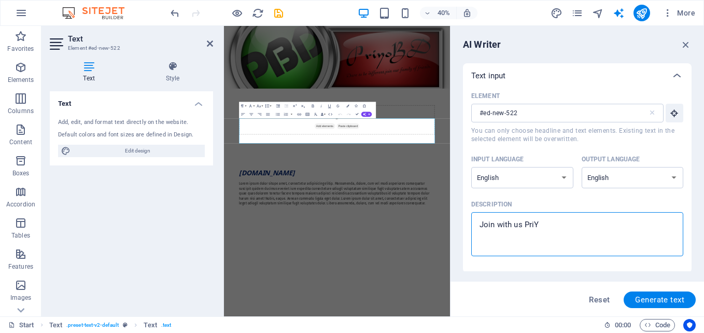
type textarea "x"
type textarea "Join with us PriYoB"
type textarea "x"
type textarea "Join with us PriYoBD"
type textarea "x"
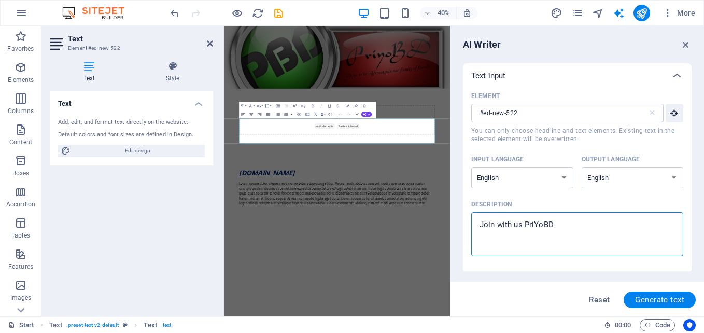
type textarea "Join with us PriYoBD"
type textarea "x"
type textarea "Join with us PriYoBD B"
type textarea "x"
type textarea "Join with us PriYoBD Ba"
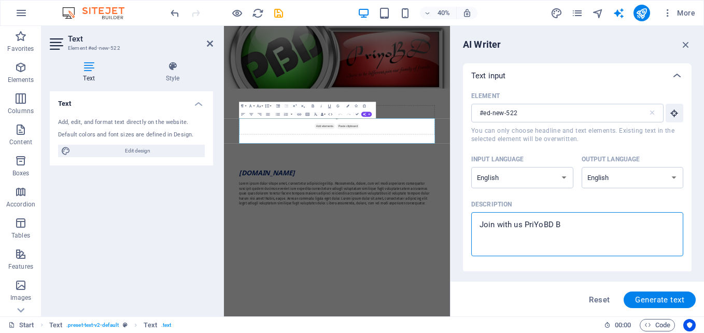
type textarea "x"
type textarea "Join with us PriYoBD Ban"
type textarea "x"
type textarea "Join with us PriYoBD Bang"
type textarea "x"
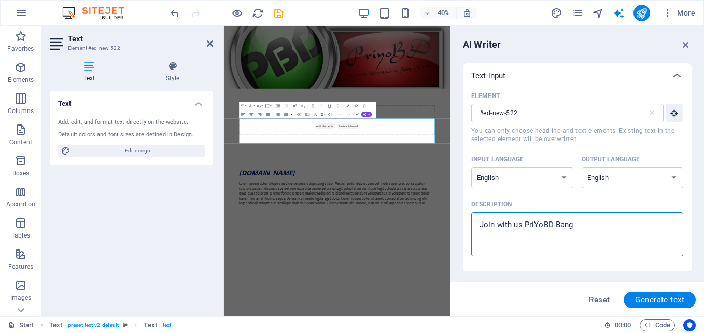
type textarea "Join with us PriYoBD Bangl"
type textarea "x"
type textarea "Join with us PriYoBD Bangla"
type textarea "x"
type textarea "Join with us PriYoBD Banglad"
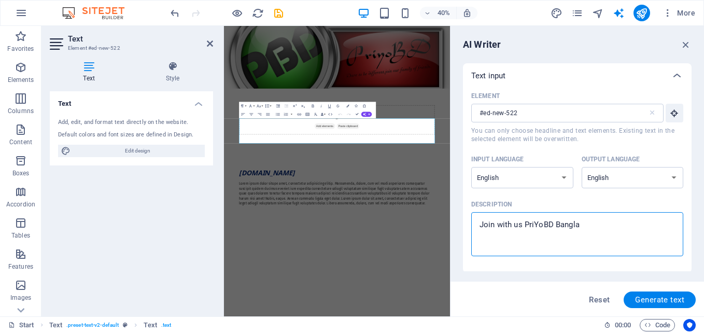
type textarea "x"
type textarea "Join with us PriYoBD Banglade"
type textarea "x"
type textarea "Join with us PriYoBD Banglades"
type textarea "x"
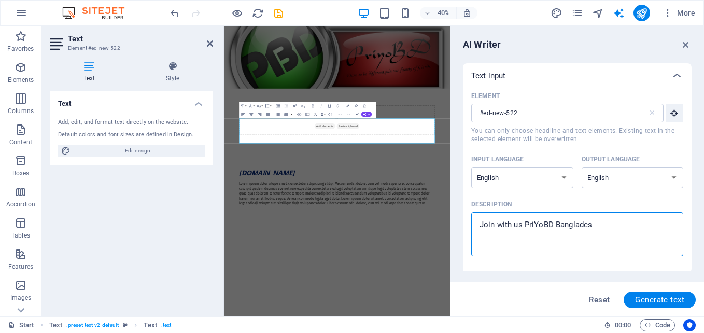
type textarea "Join with us PriYoBD Bangladesh"
type textarea "x"
type textarea "Join with us PriYoBD Bangladesh"
type textarea "x"
type textarea "Join with us PriYoBD Bangladesh c"
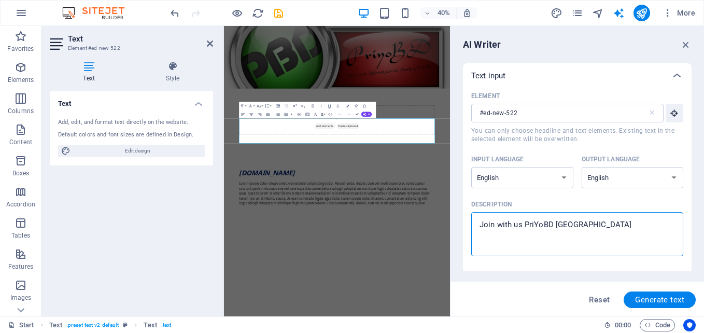
type textarea "x"
type textarea "Join with us PriYoBD Bangladesh ch"
type textarea "x"
type textarea "Join with us PriYoBD Bangladesh cha"
type textarea "x"
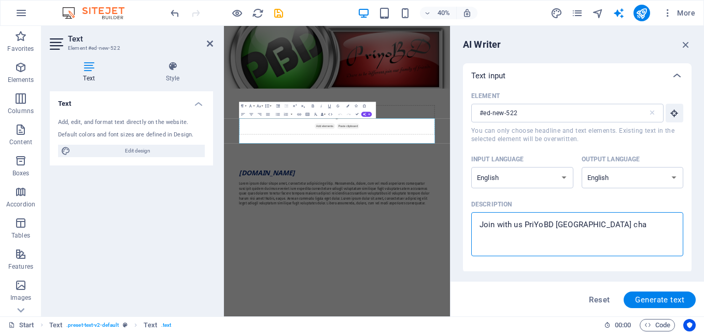
type textarea "Join with us PriYoBD Bangladesh chat"
type textarea "x"
type textarea "Join with us PriYoBD Bangladesh chat"
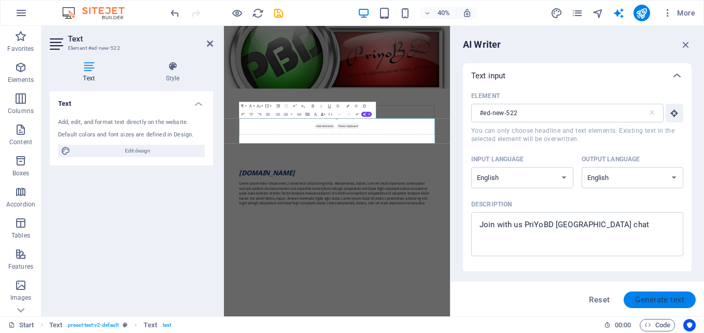
click at [656, 297] on span "Generate text" at bounding box center [659, 299] width 49 height 8
type textarea "x"
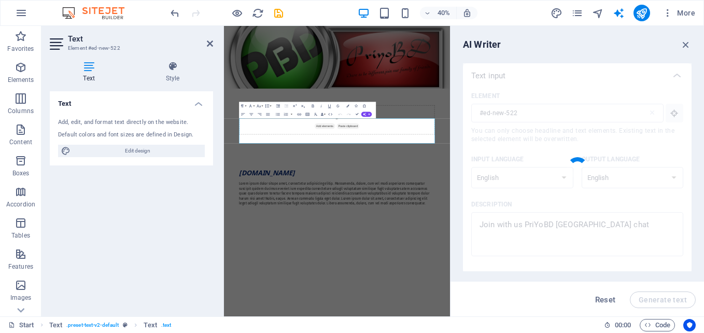
type textarea "x"
type textarea "Connect with us on PriYoBD for engaging chats about Bangladesh! Join our vibran…"
type textarea "x"
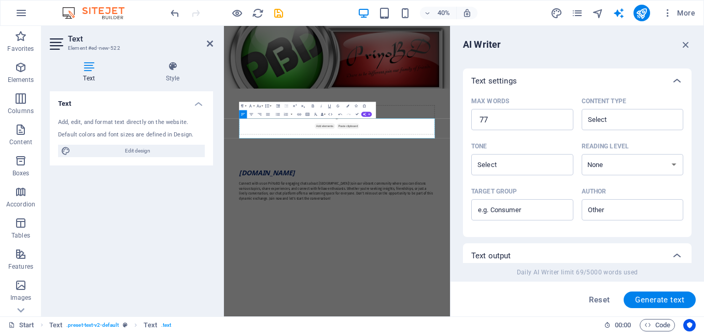
scroll to position [394, 0]
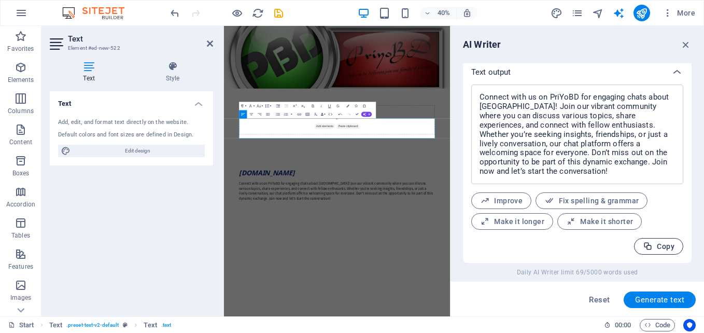
click at [667, 247] on span "Copy" at bounding box center [658, 246] width 32 height 10
type textarea "x"
click at [683, 45] on icon "button" at bounding box center [685, 44] width 11 height 11
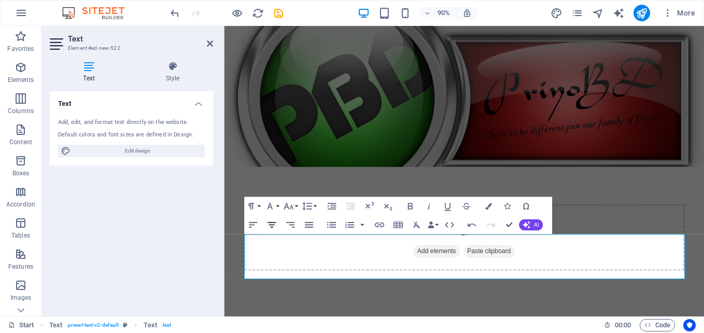
click at [273, 225] on icon "button" at bounding box center [271, 224] width 11 height 11
click at [259, 207] on button "Paragraph Format" at bounding box center [252, 205] width 18 height 19
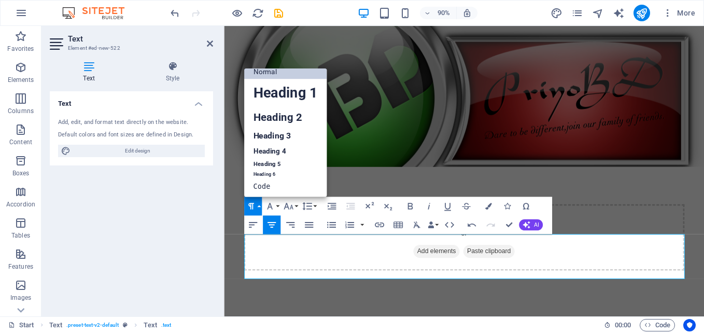
scroll to position [8, 0]
click at [265, 149] on link "Heading 4" at bounding box center [284, 151] width 83 height 14
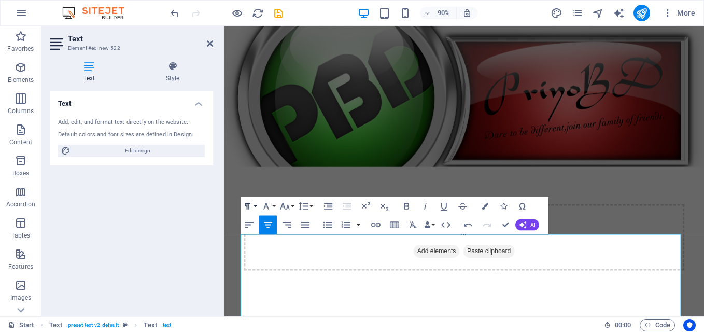
click at [255, 208] on button "Paragraph Format" at bounding box center [249, 205] width 18 height 19
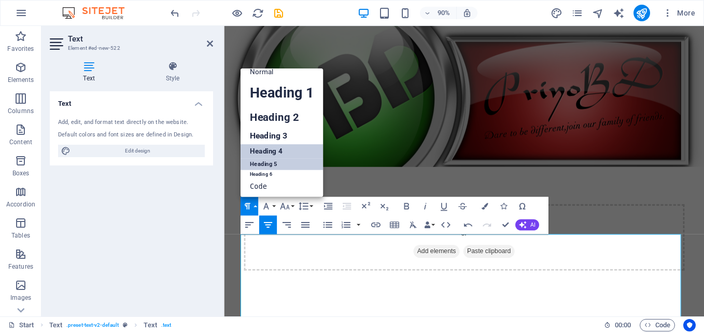
click at [259, 163] on link "Heading 5" at bounding box center [281, 163] width 83 height 11
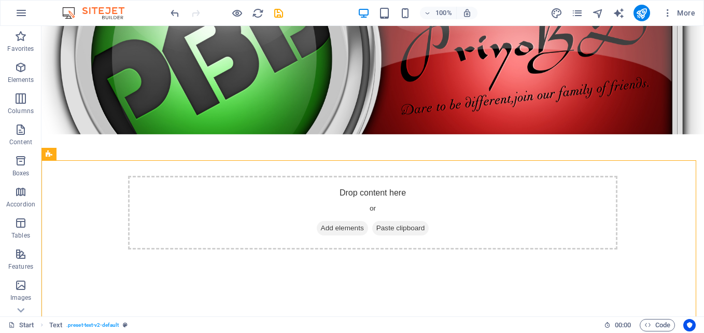
scroll to position [60, 0]
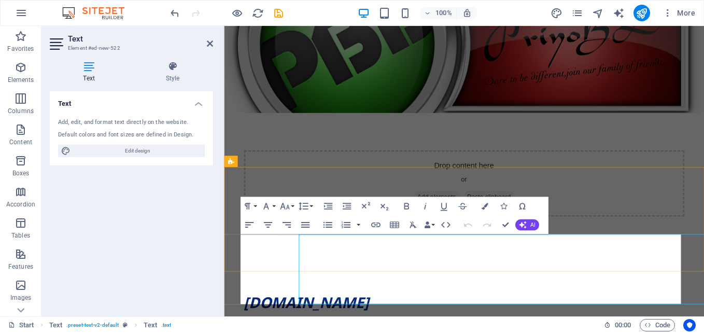
scroll to position [0, 0]
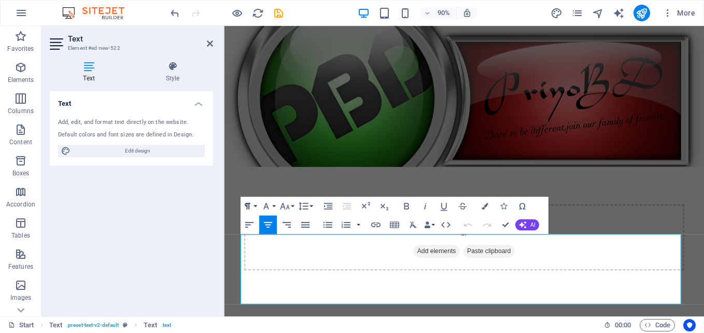
click at [253, 207] on button "Paragraph Format" at bounding box center [249, 205] width 18 height 19
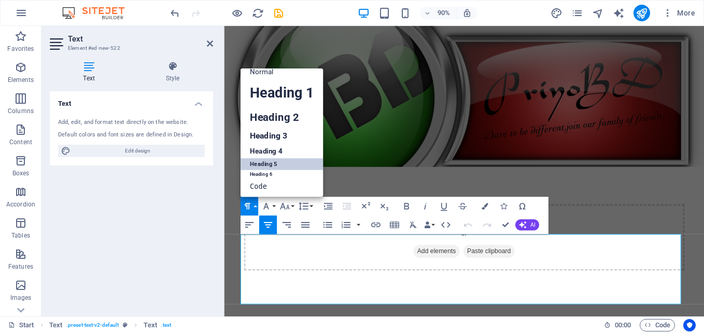
scroll to position [8, 0]
click at [259, 174] on link "Heading 6" at bounding box center [281, 173] width 83 height 9
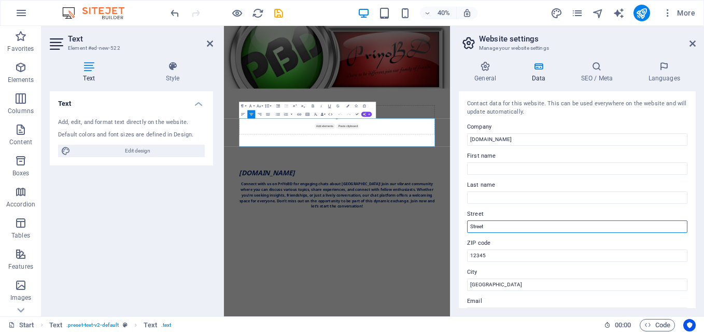
click at [581, 224] on input "Street" at bounding box center [577, 226] width 220 height 12
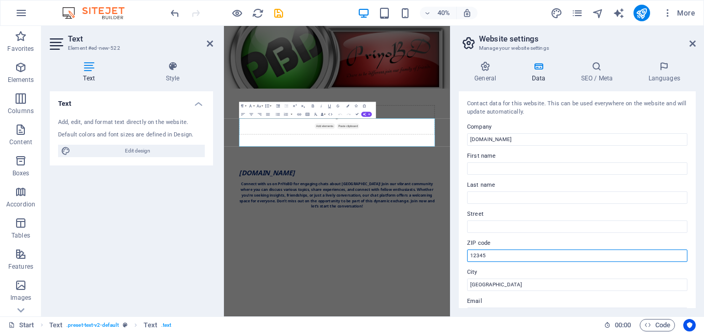
click at [554, 250] on input "12345" at bounding box center [577, 255] width 220 height 12
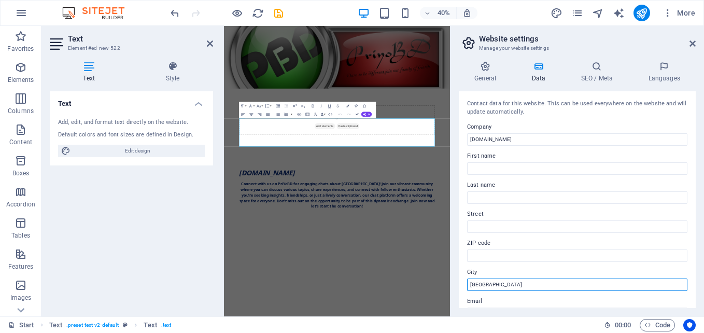
click at [541, 286] on input "[GEOGRAPHIC_DATA]" at bounding box center [577, 284] width 220 height 12
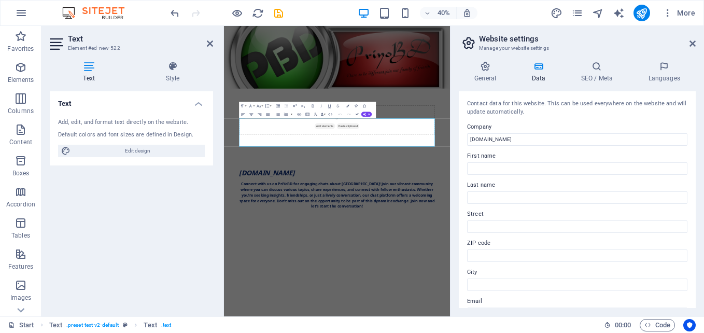
drag, startPoint x: 696, startPoint y: 180, endPoint x: 697, endPoint y: 219, distance: 38.4
click at [697, 219] on div "General Data SEO / Meta Languages Website name [DOMAIN_NAME] Logo Drag files he…" at bounding box center [576, 184] width 253 height 263
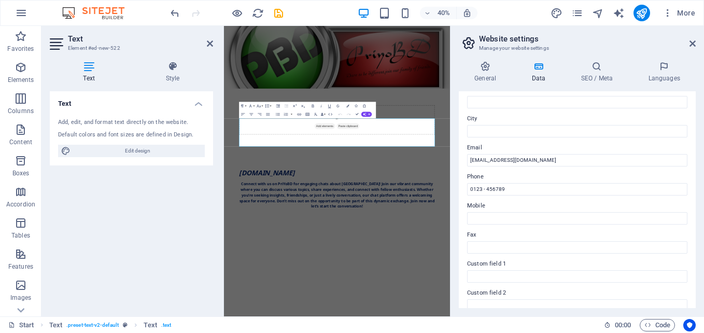
scroll to position [155, 0]
click at [484, 157] on input "[EMAIL_ADDRESS][DOMAIN_NAME]" at bounding box center [577, 158] width 220 height 12
type input "Admin@priyobd.com"
click at [525, 192] on input "0123 - 456789" at bounding box center [577, 187] width 220 height 12
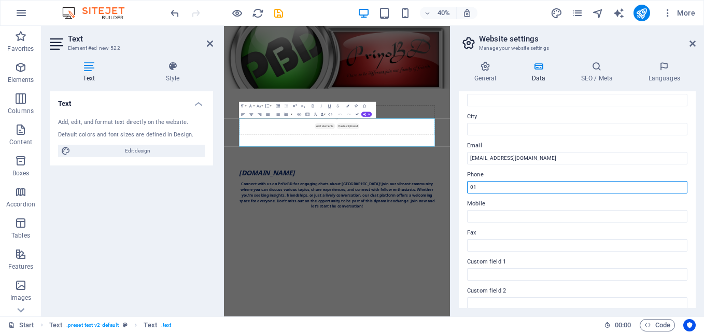
type input "0"
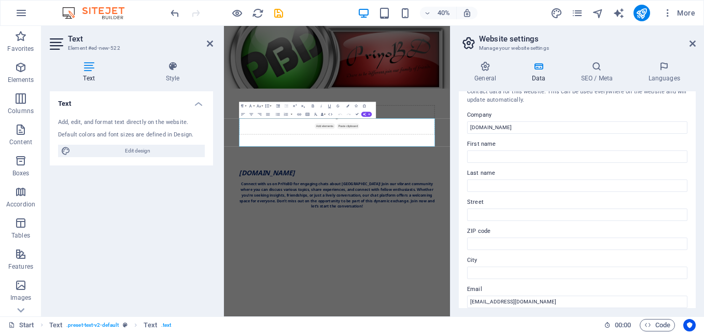
scroll to position [0, 0]
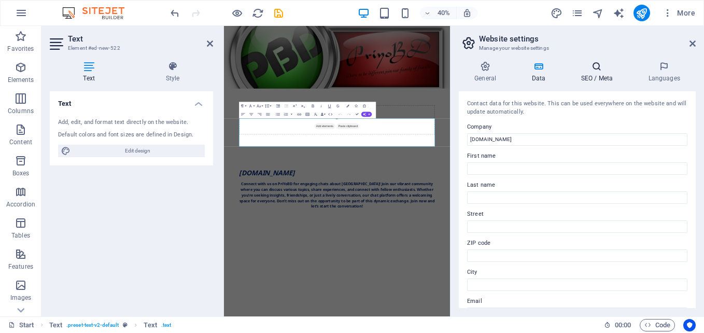
click at [600, 71] on h4 "SEO / Meta" at bounding box center [598, 72] width 67 height 22
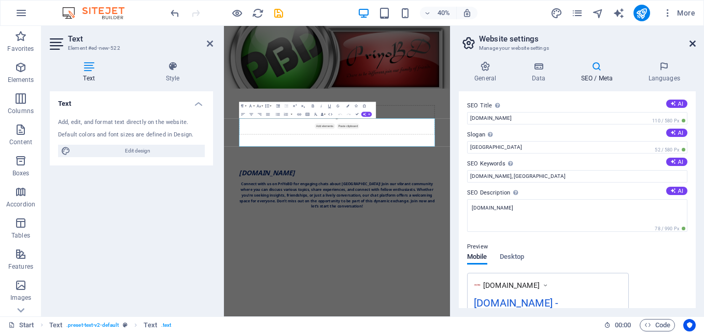
click at [691, 39] on icon at bounding box center [692, 43] width 6 height 8
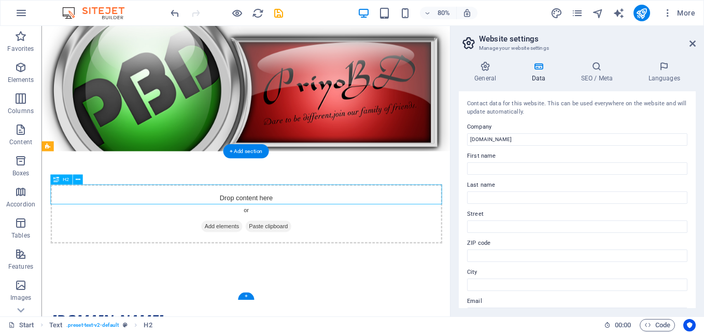
drag, startPoint x: 164, startPoint y: 236, endPoint x: 88, endPoint y: 237, distance: 76.2
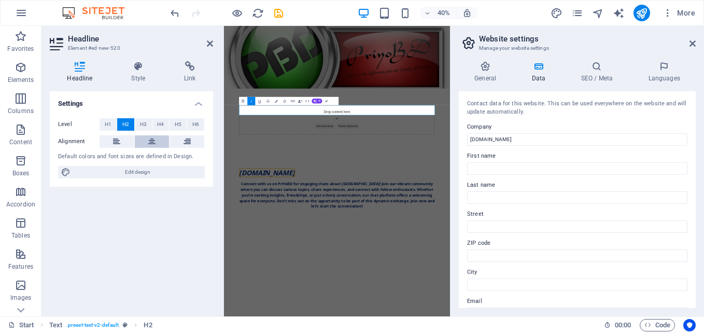
click at [152, 141] on icon at bounding box center [151, 141] width 7 height 12
click at [106, 125] on span "H1" at bounding box center [108, 124] width 7 height 12
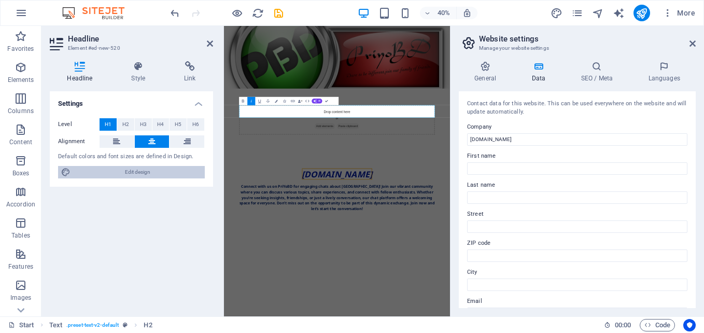
click at [162, 170] on span "Edit design" at bounding box center [138, 172] width 128 height 12
select select "px"
select select "400"
select select "px"
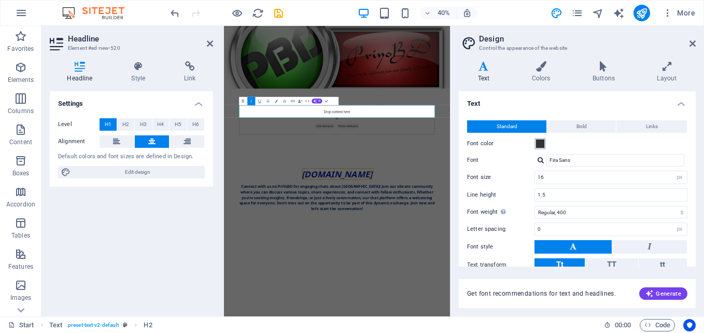
click at [540, 144] on span at bounding box center [540, 143] width 8 height 8
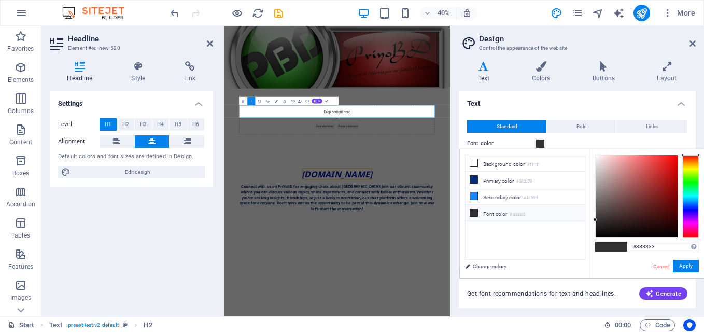
click at [474, 210] on icon at bounding box center [473, 212] width 7 height 7
type input "#131010"
click at [605, 230] on div at bounding box center [636, 196] width 82 height 82
click at [605, 230] on div at bounding box center [605, 230] width 4 height 4
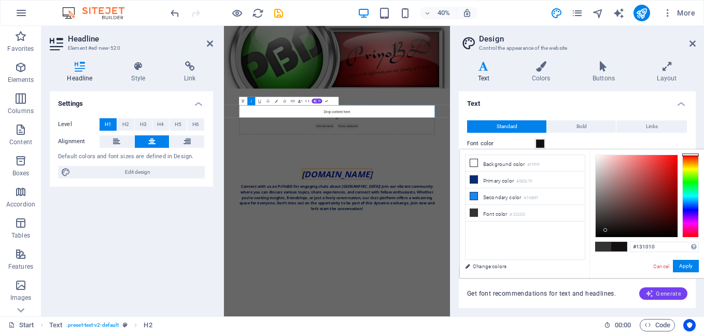
click at [670, 294] on span "Generate" at bounding box center [663, 293] width 36 height 8
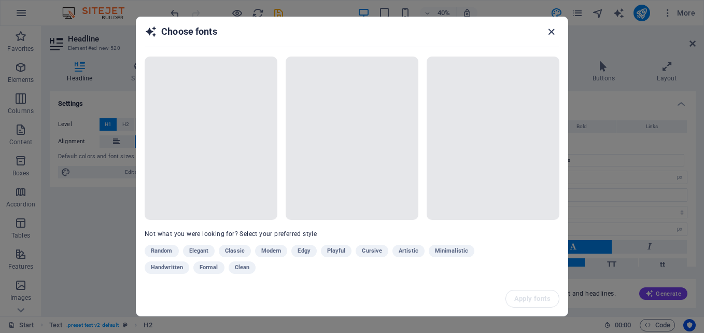
click at [549, 31] on icon "button" at bounding box center [551, 32] width 12 height 12
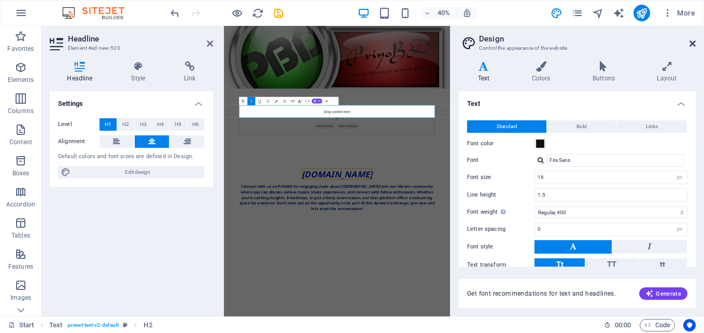
click at [692, 41] on icon at bounding box center [692, 43] width 6 height 8
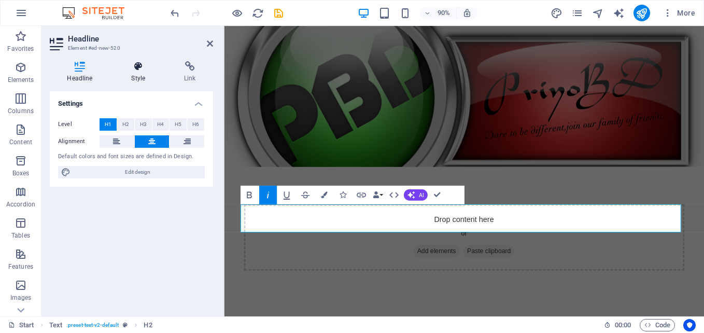
click at [146, 75] on h4 "Style" at bounding box center [140, 72] width 53 height 22
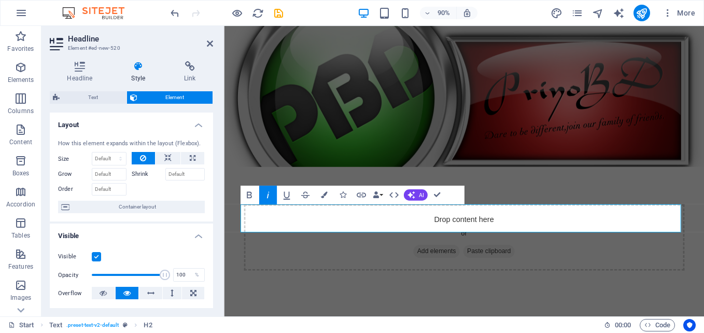
click at [142, 176] on label "Shrink" at bounding box center [149, 174] width 34 height 12
click at [165, 176] on input "Shrink" at bounding box center [185, 174] width 40 height 12
click at [167, 156] on icon at bounding box center [167, 158] width 7 height 12
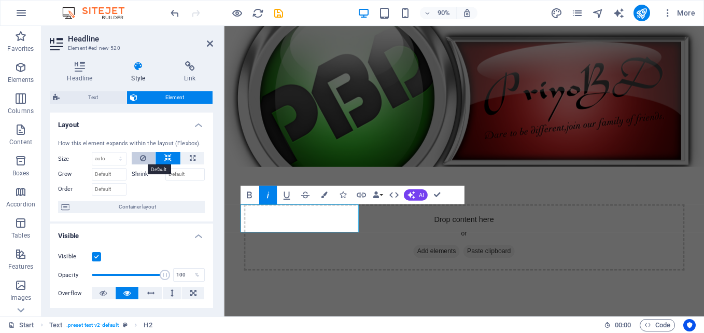
click at [145, 159] on icon at bounding box center [143, 158] width 6 height 12
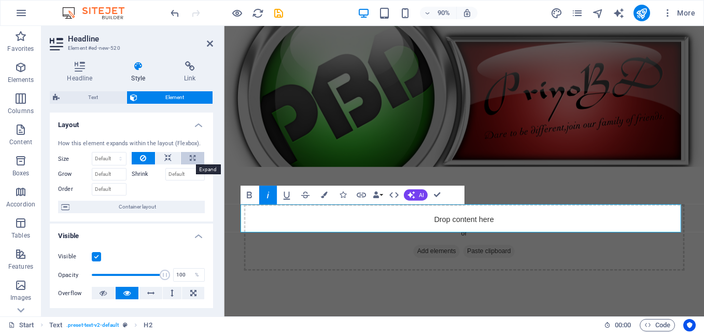
click at [191, 157] on icon at bounding box center [193, 158] width 6 height 12
type input "100"
select select "%"
click at [417, 198] on button "AI" at bounding box center [416, 194] width 24 height 11
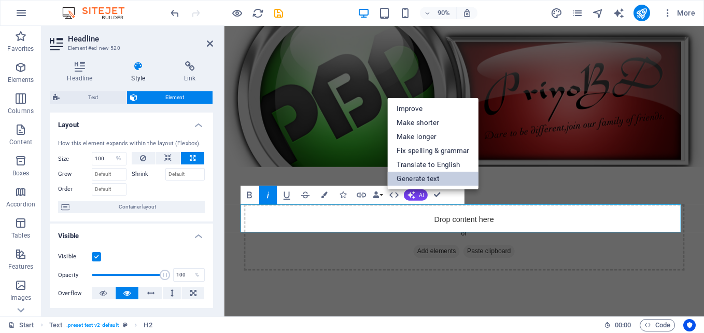
click at [416, 178] on link "Generate text" at bounding box center [432, 178] width 91 height 14
select select "English"
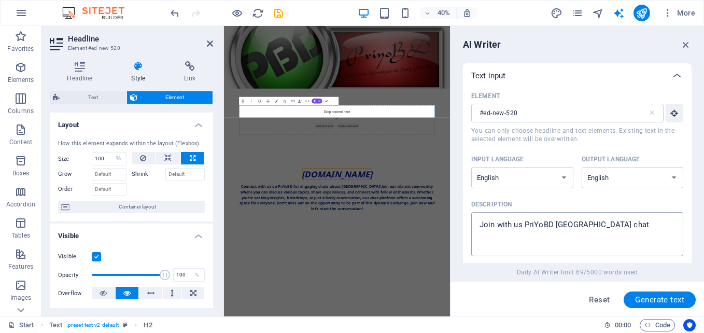
type textarea "x"
drag, startPoint x: 634, startPoint y: 226, endPoint x: 470, endPoint y: 230, distance: 164.3
click at [470, 230] on div "Element #ed-new-520 ​ You can only choose headline and text elements. Existing …" at bounding box center [577, 180] width 228 height 184
type textarea "P"
type textarea "x"
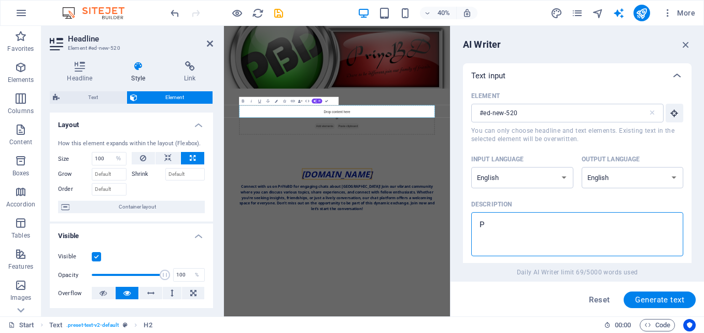
type textarea "Pr"
type textarea "x"
type textarea "Pri"
type textarea "x"
type textarea "Priy"
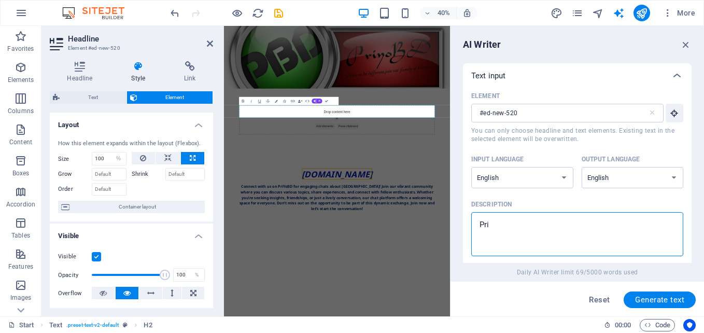
type textarea "x"
type textarea "Pri"
type textarea "x"
type textarea "PriY"
type textarea "x"
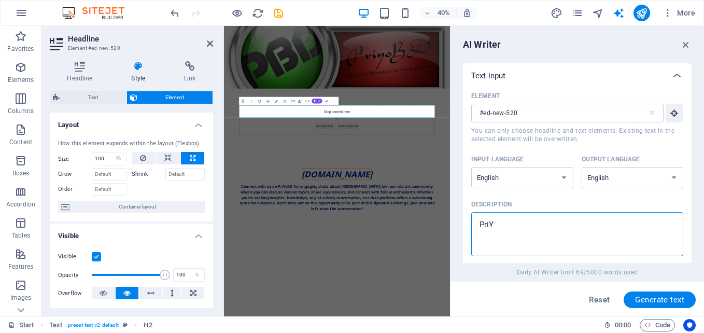
type textarea "PriYo"
type textarea "x"
type textarea "PriYoB"
type textarea "x"
type textarea "PriYoBD"
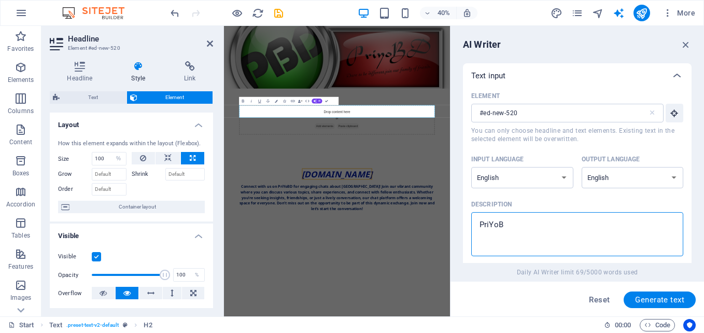
type textarea "x"
type textarea "PriYoBD"
type textarea "x"
type textarea "PriYoBD B"
type textarea "x"
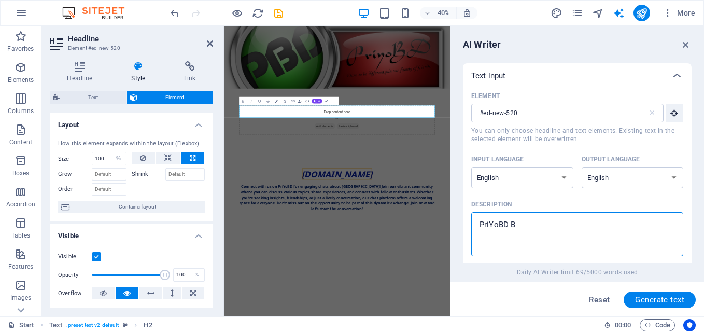
type textarea "PriYoBD Ba"
type textarea "x"
type textarea "PriYoBD Ban"
type textarea "x"
type textarea "PriYoBD Bang"
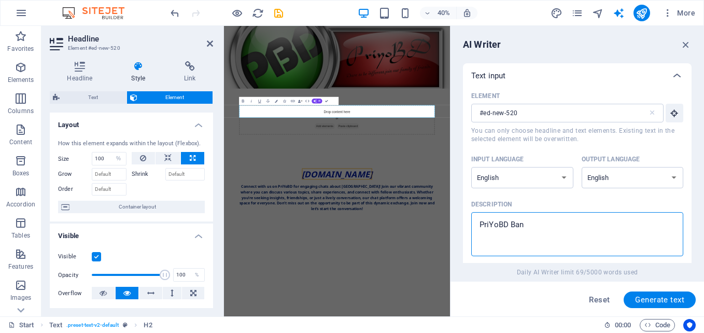
type textarea "x"
type textarea "PriYoBD Bangl"
type textarea "x"
type textarea "PriYoBD Bangla"
type textarea "x"
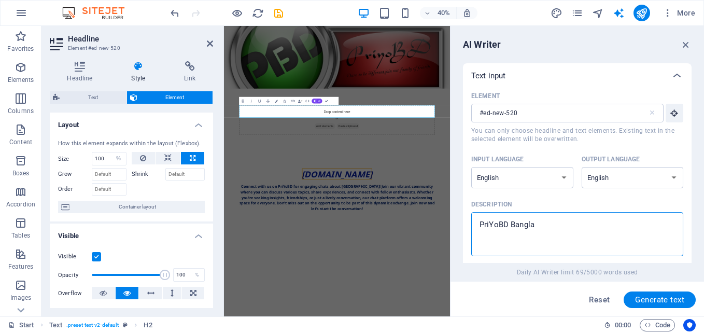
type textarea "PriYoBD Banglad"
type textarea "x"
type textarea "PriYoBD Banglade"
type textarea "x"
type textarea "PriYoBD Banglades"
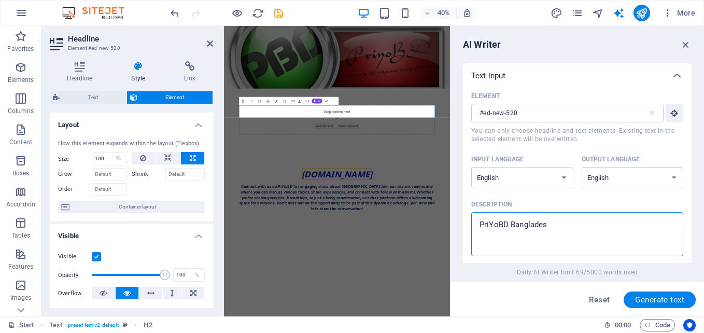
type textarea "x"
type textarea "PriYoBD Banglade"
type textarea "x"
type textarea "PriYoBD Banglad"
type textarea "x"
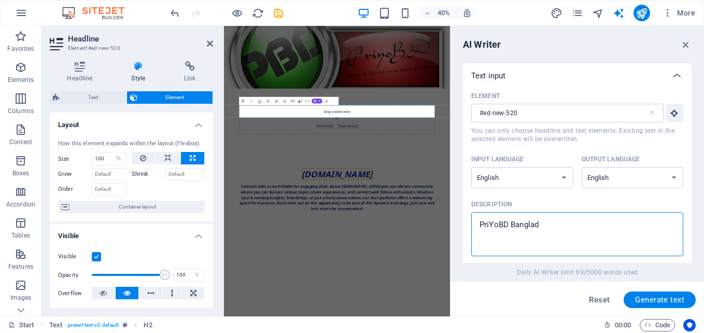
type textarea "PriYoBD Bangla"
type textarea "x"
type textarea "PriYoBD Bangl"
type textarea "x"
type textarea "PriYoBD Bang"
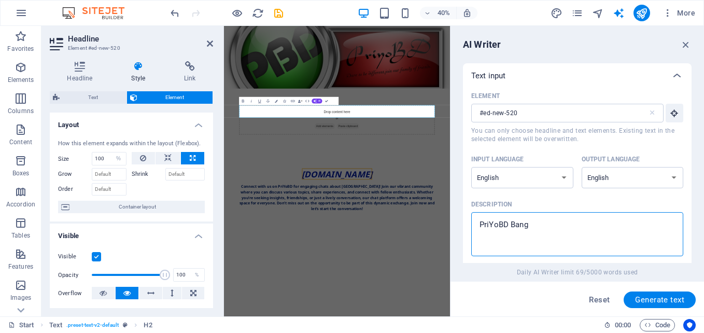
type textarea "x"
type textarea "PriYoBD Ban"
type textarea "x"
type textarea "PriYoBD Ba"
type textarea "x"
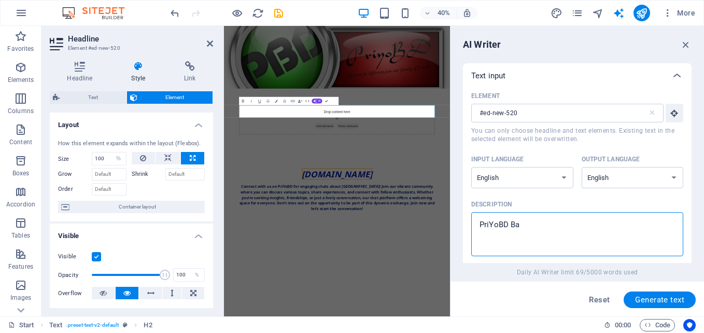
type textarea "PriYoBD B"
type textarea "x"
type textarea "PriYoBD"
type textarea "x"
type textarea "PriYoBD"
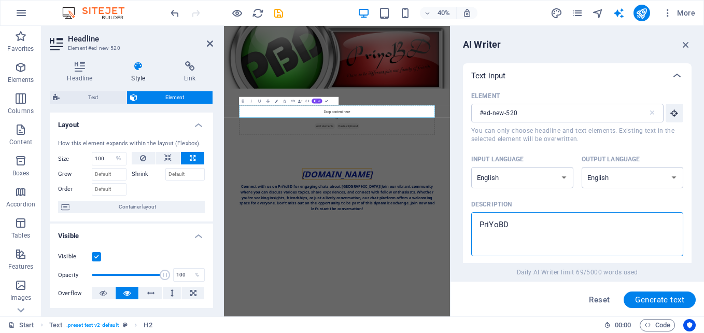
type textarea "x"
type textarea "PriYoBD."
type textarea "x"
type textarea "PriYoBD.c"
type textarea "x"
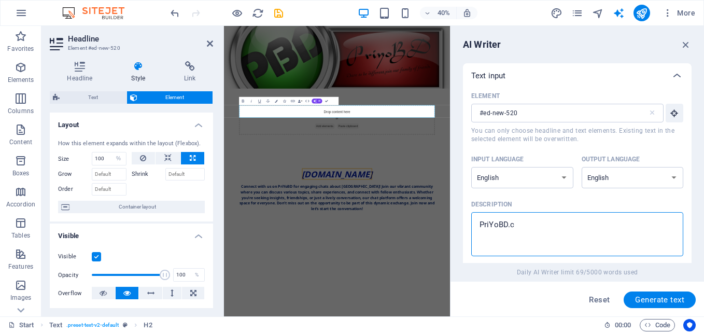
type textarea "PriYoBD.co"
type textarea "x"
type textarea "[DOMAIN_NAME]"
type textarea "x"
type textarea "[DOMAIN_NAME]"
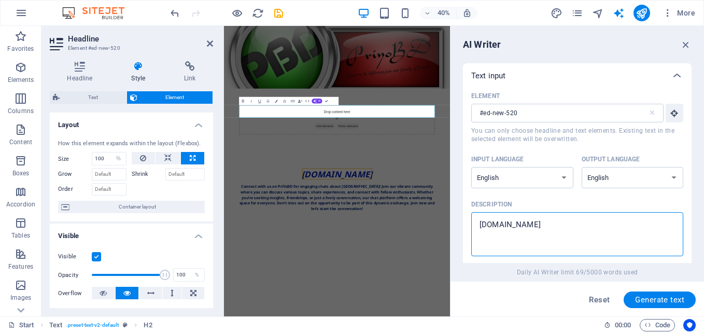
type textarea "x"
type textarea "PriYoBD.com B"
type textarea "x"
type textarea "PriYoBD.com Ba"
type textarea "x"
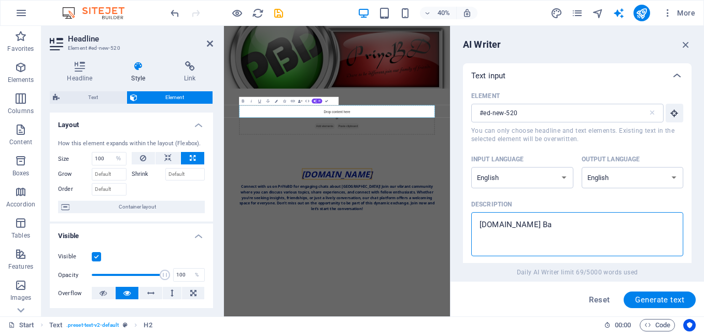
type textarea "PriYoBD.com Ban"
type textarea "x"
type textarea "PriYoBD.com Bang"
type textarea "x"
type textarea "PriYoBD.com Bangl"
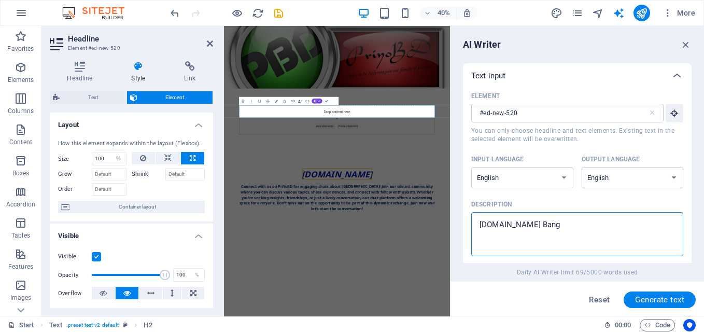
type textarea "x"
type textarea "PriYoBD.com Bangla"
type textarea "x"
type textarea "PriYoBD.com Banglad"
type textarea "x"
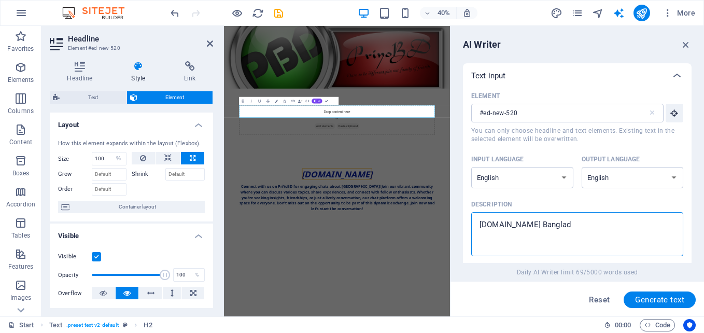
type textarea "PriYoBD.com Banglade"
type textarea "x"
type textarea "PriYoBD.com Banglades"
type textarea "x"
type textarea "PriYoBD.com Bangladesh"
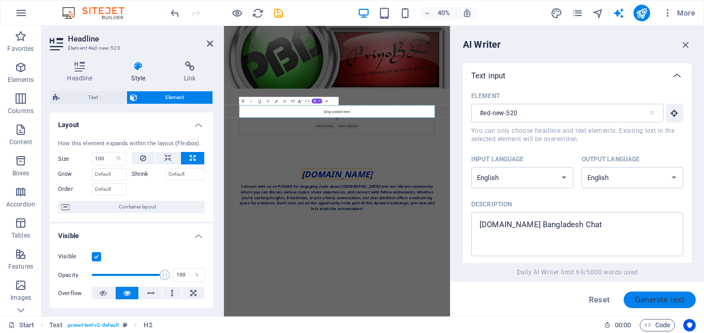
click at [668, 300] on span "Generate text" at bounding box center [659, 299] width 49 height 8
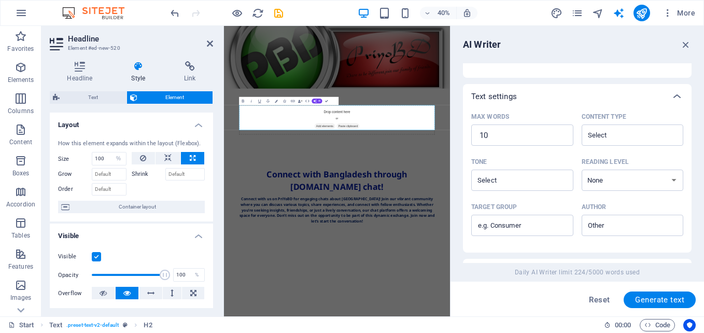
scroll to position [320, 0]
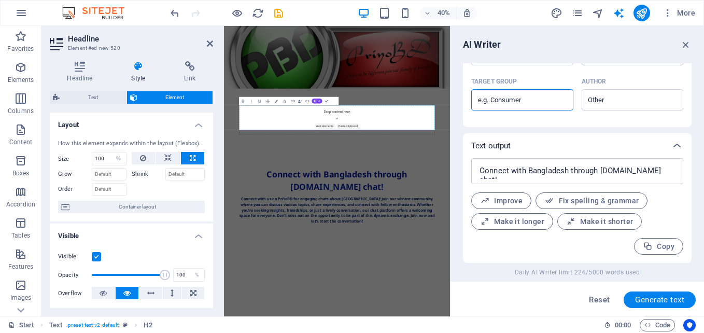
click at [548, 103] on input "Target group ​" at bounding box center [522, 100] width 102 height 17
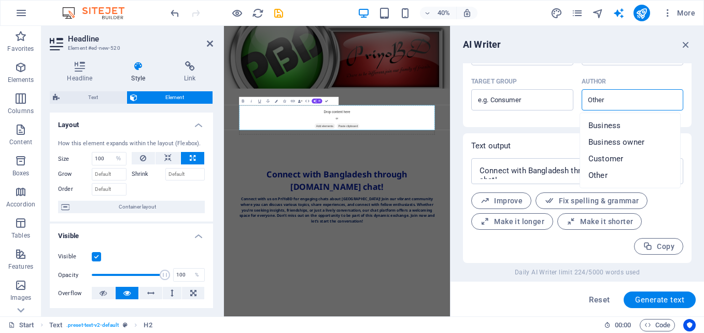
click at [654, 101] on input "Author ​" at bounding box center [623, 99] width 79 height 15
click at [556, 146] on div "Text output" at bounding box center [567, 145] width 193 height 10
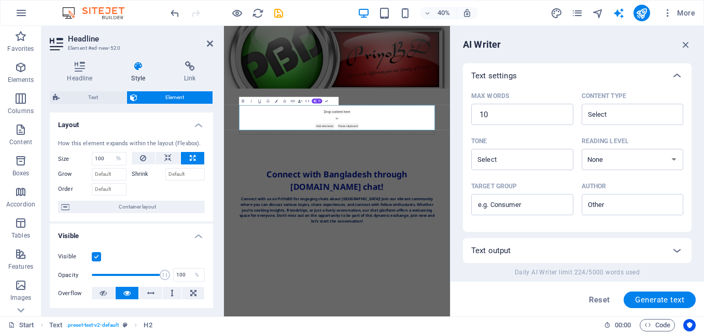
scroll to position [216, 0]
click at [684, 45] on icon "button" at bounding box center [685, 44] width 11 height 11
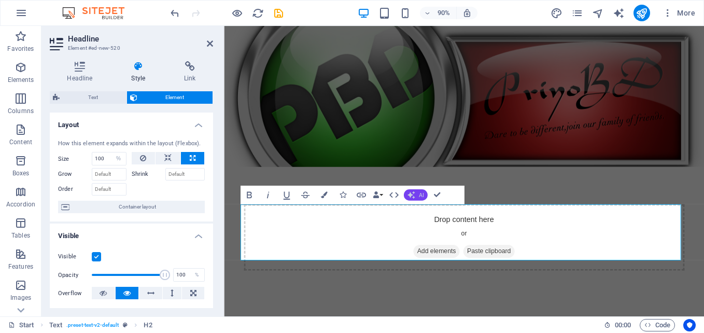
click at [417, 196] on button "AI" at bounding box center [416, 194] width 24 height 11
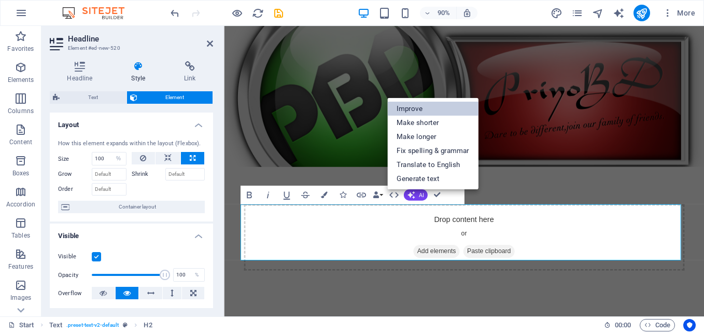
click at [418, 108] on link "Improve" at bounding box center [432, 109] width 91 height 14
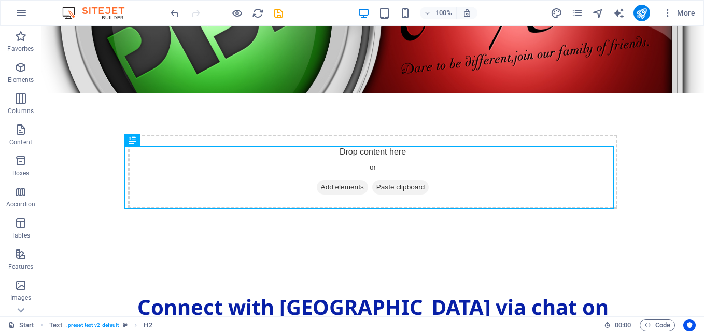
scroll to position [90, 0]
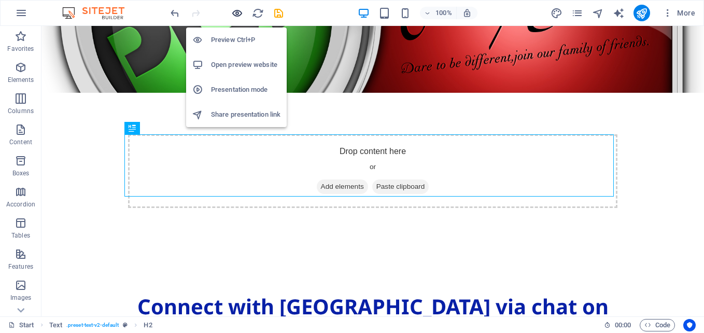
click at [240, 11] on icon "button" at bounding box center [237, 13] width 12 height 12
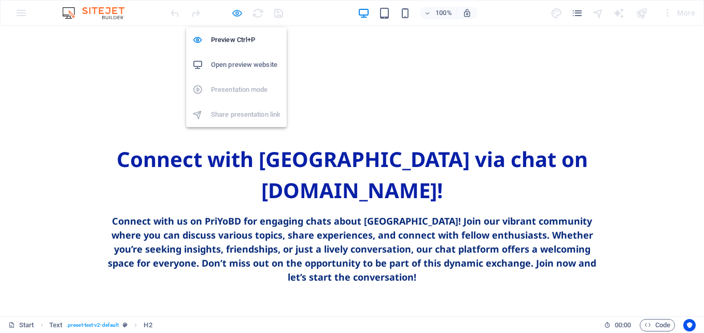
scroll to position [16, 0]
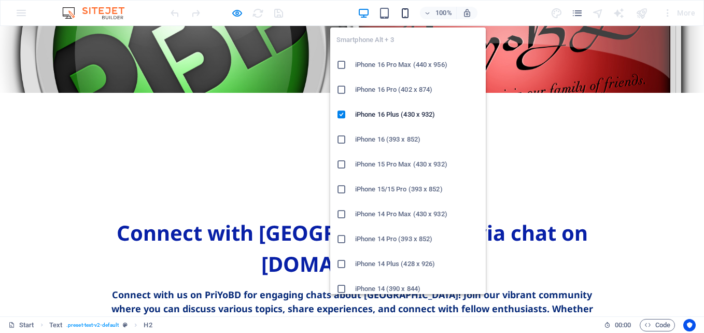
click at [405, 13] on icon "button" at bounding box center [405, 13] width 12 height 12
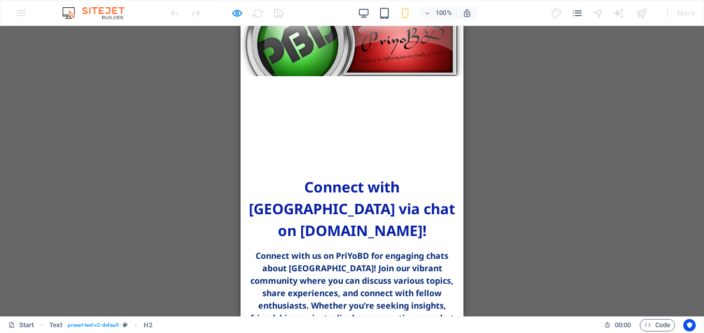
click at [571, 170] on div "Drag here to replace the existing content. Press “Ctrl” if you want to create a…" at bounding box center [352, 171] width 704 height 290
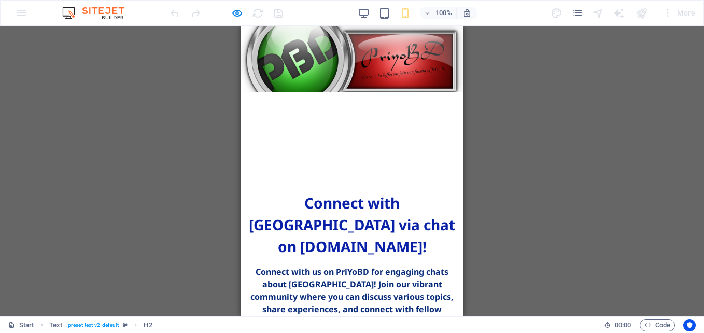
scroll to position [19, 0]
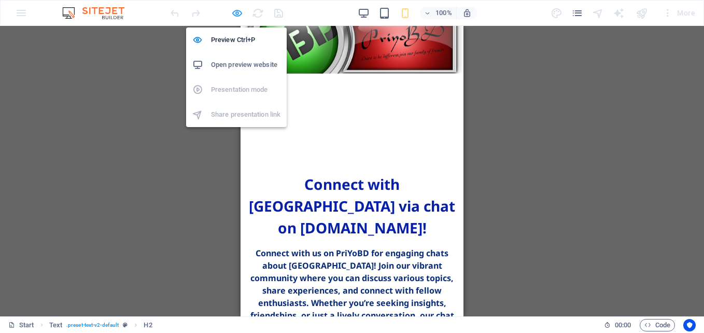
click at [241, 12] on icon "button" at bounding box center [237, 13] width 12 height 12
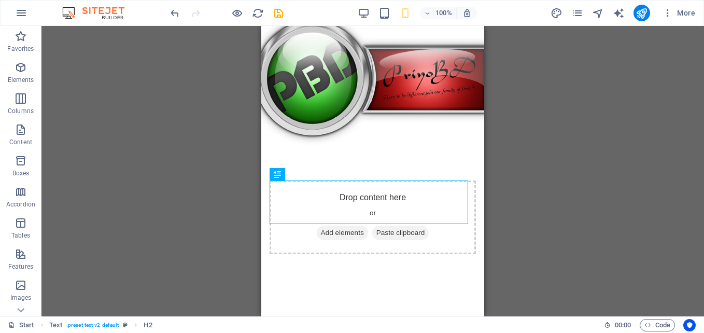
click at [567, 96] on div "Drag here to replace the existing content. Press “Ctrl” if you want to create a…" at bounding box center [372, 171] width 662 height 290
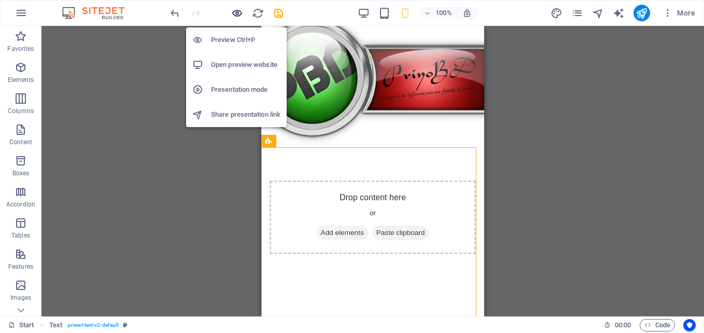
click at [237, 14] on icon "button" at bounding box center [237, 13] width 12 height 12
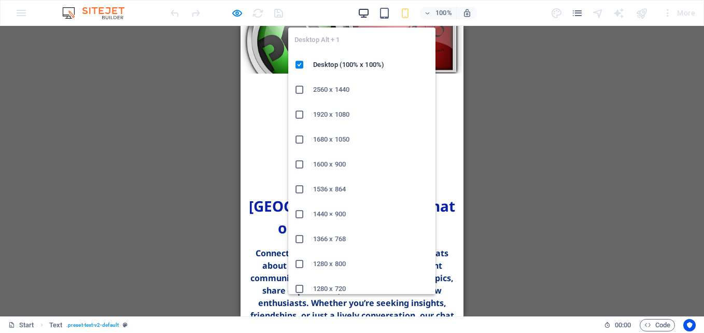
click at [361, 10] on icon "button" at bounding box center [363, 13] width 12 height 12
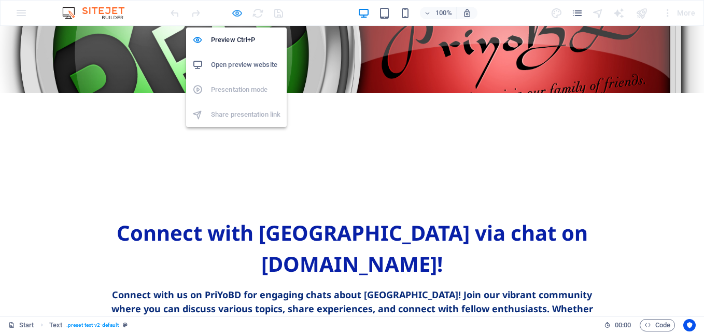
click at [235, 13] on icon "button" at bounding box center [237, 13] width 12 height 12
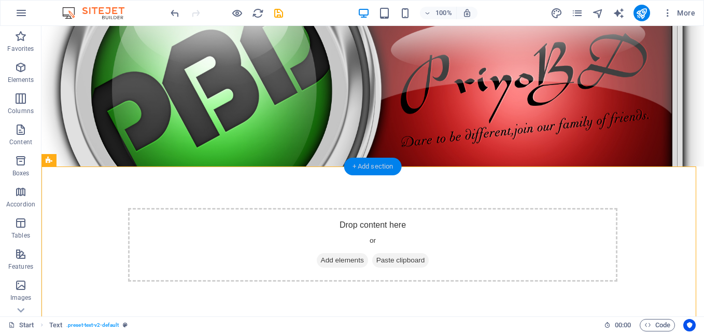
click at [363, 166] on div "+ Add section" at bounding box center [373, 166] width 58 height 18
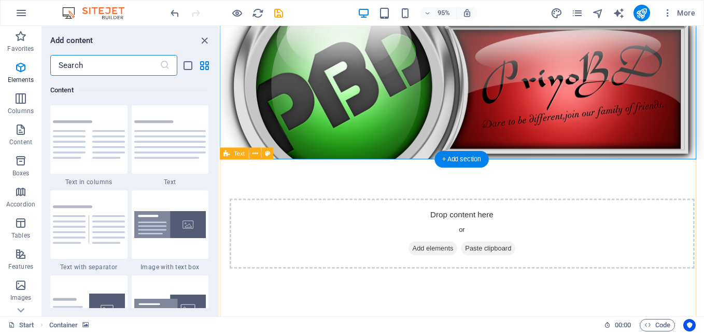
scroll to position [1813, 0]
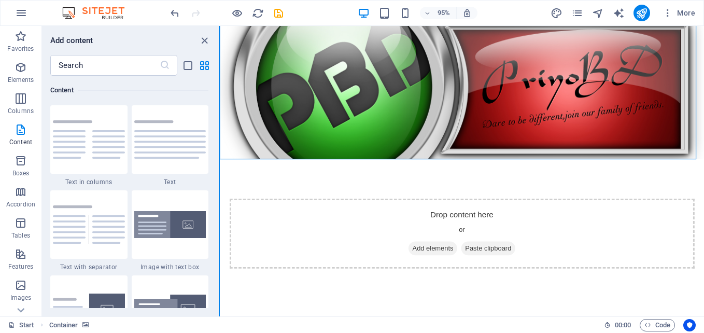
click at [219, 121] on button at bounding box center [219, 171] width 1 height 290
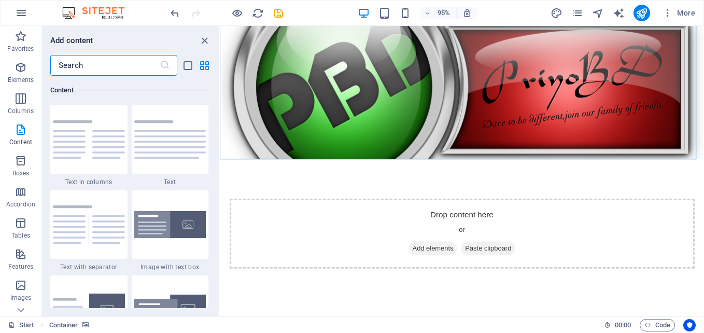
click at [135, 69] on input "text" at bounding box center [104, 65] width 109 height 21
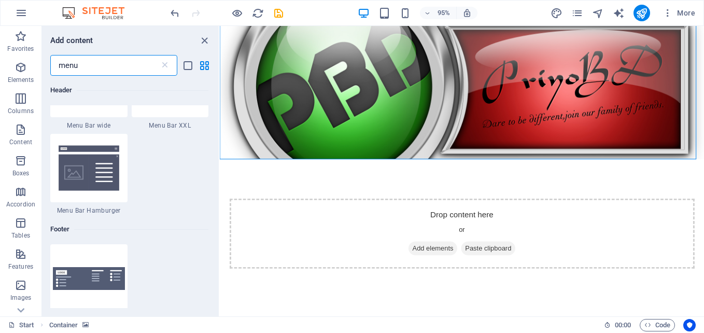
scroll to position [586, 0]
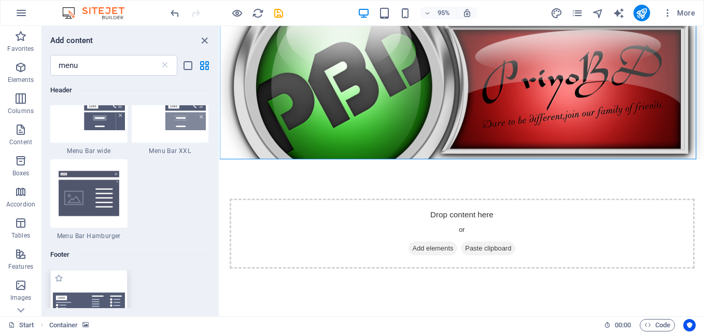
click at [102, 284] on div at bounding box center [88, 303] width 77 height 68
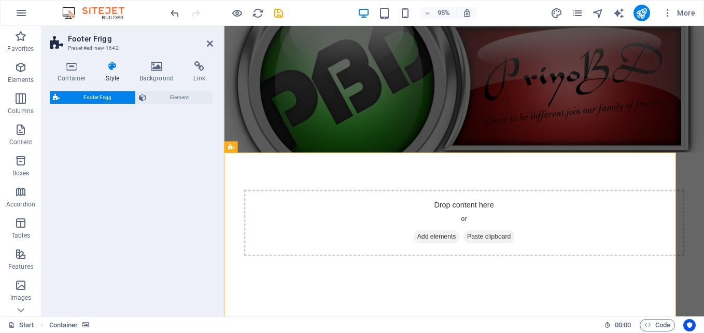
drag, startPoint x: 102, startPoint y: 284, endPoint x: 173, endPoint y: 297, distance: 71.5
click at [173, 297] on div "Footer Frigg Preset #ed-new-1642 Container Style Background Link Size Height De…" at bounding box center [372, 171] width 662 height 290
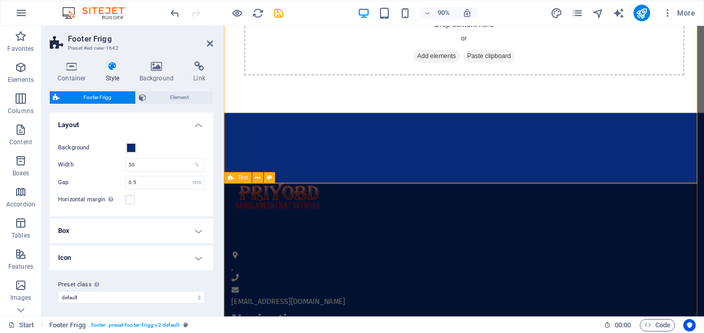
scroll to position [214, 0]
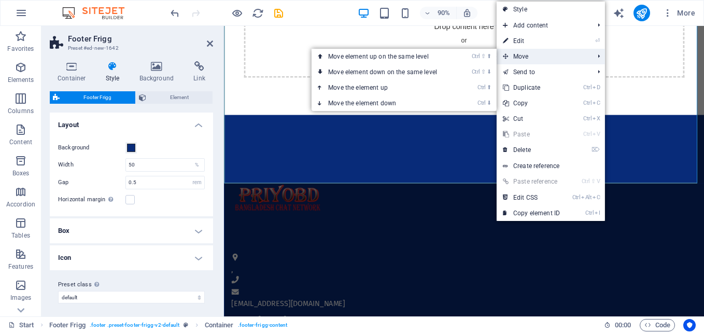
click at [546, 53] on span "Move" at bounding box center [542, 57] width 93 height 16
click at [445, 99] on link "Ctrl ⬇ Move the element down" at bounding box center [384, 103] width 146 height 16
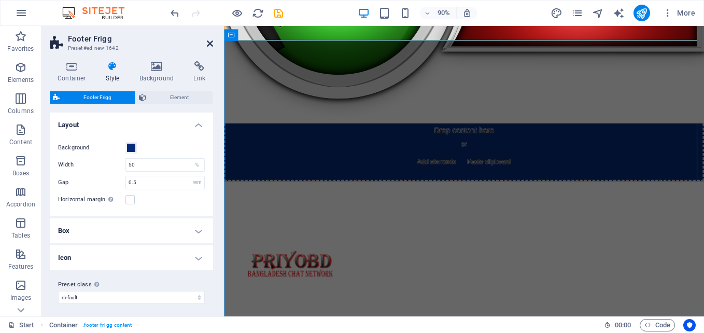
click at [210, 44] on icon at bounding box center [210, 43] width 6 height 8
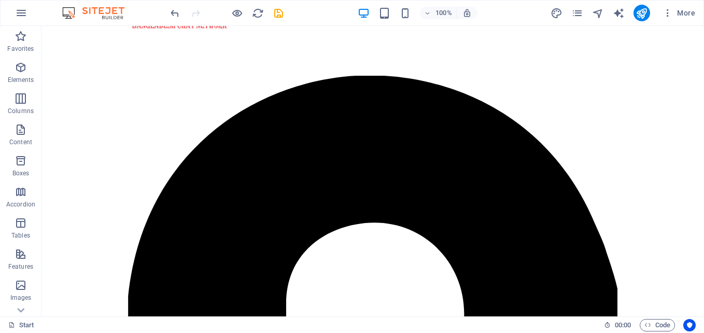
scroll to position [573, 0]
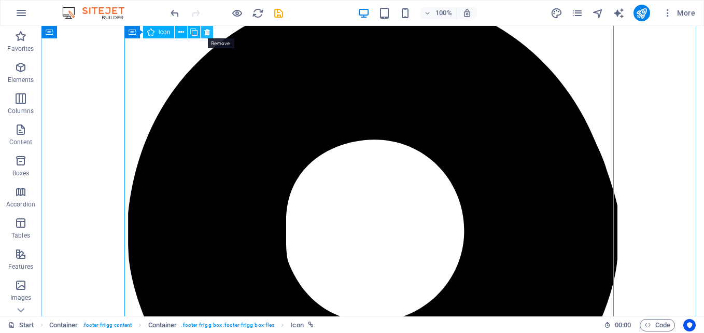
click at [207, 33] on icon at bounding box center [207, 32] width 6 height 11
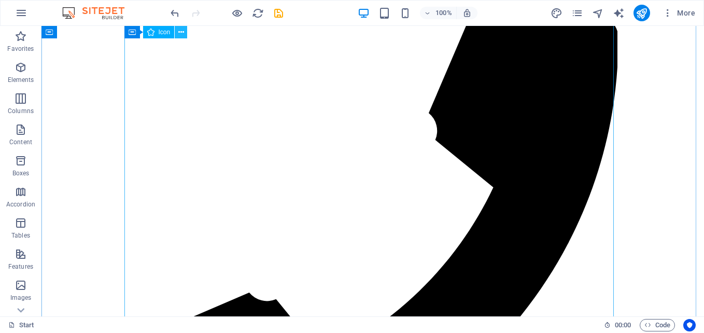
click at [182, 29] on icon at bounding box center [181, 32] width 6 height 11
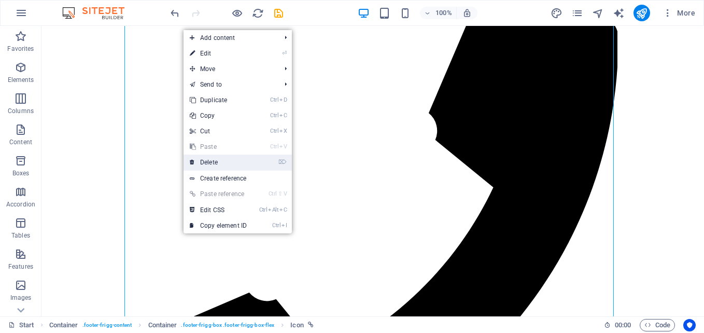
click at [245, 159] on link "⌦ Delete" at bounding box center [217, 162] width 69 height 16
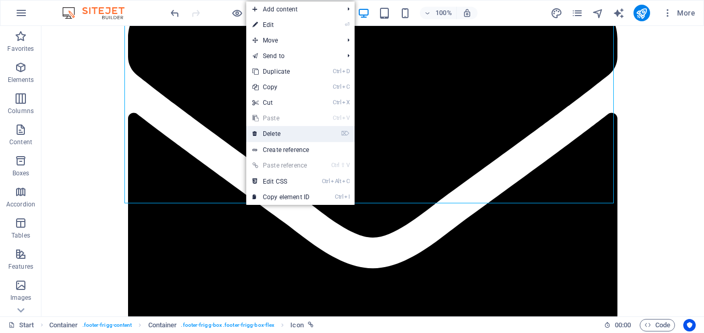
click at [276, 133] on link "⌦ Delete" at bounding box center [280, 134] width 69 height 16
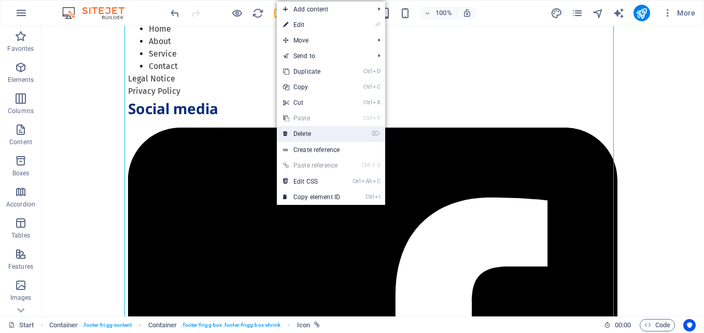
click at [293, 134] on link "⌦ Delete" at bounding box center [311, 134] width 69 height 16
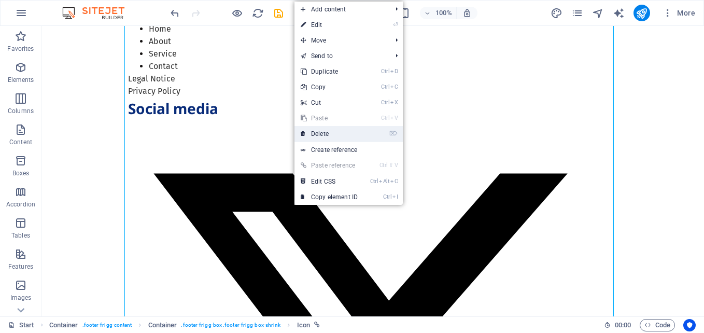
click at [313, 133] on link "⌦ Delete" at bounding box center [328, 134] width 69 height 16
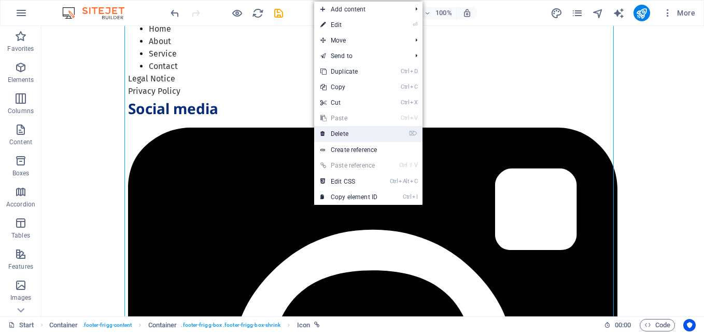
click at [327, 135] on link "⌦ Delete" at bounding box center [348, 134] width 69 height 16
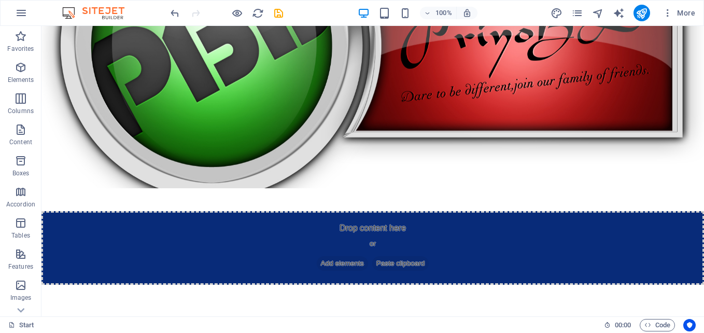
scroll to position [133, 0]
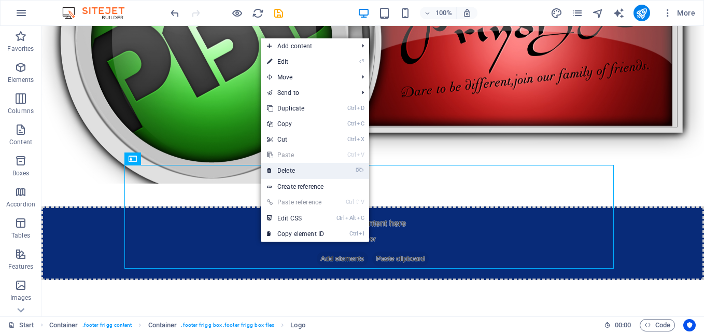
click at [292, 165] on link "⌦ Delete" at bounding box center [295, 171] width 69 height 16
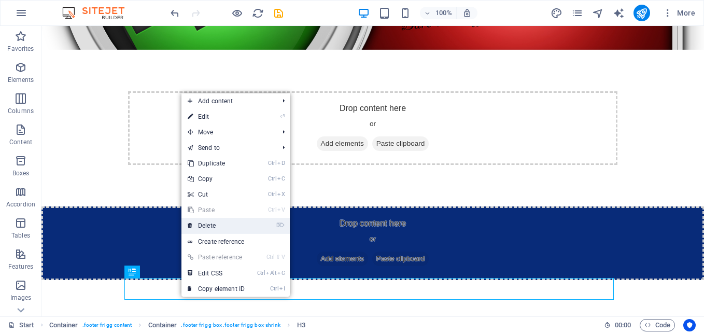
click at [223, 230] on link "⌦ Delete" at bounding box center [215, 226] width 69 height 16
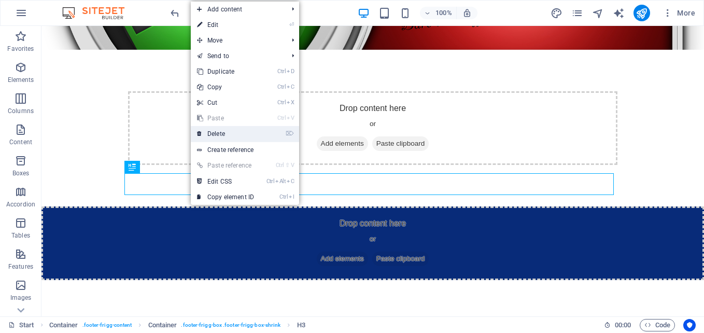
click at [218, 133] on link "⌦ Delete" at bounding box center [225, 134] width 69 height 16
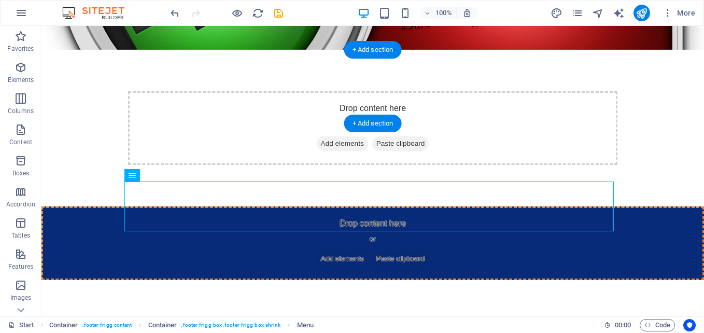
drag, startPoint x: 159, startPoint y: 198, endPoint x: 193, endPoint y: 106, distance: 97.9
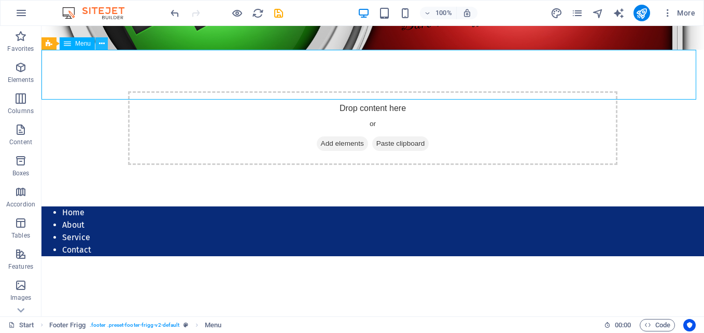
click at [97, 40] on button at bounding box center [101, 43] width 12 height 12
click at [79, 44] on span "Menu" at bounding box center [83, 43] width 16 height 6
click at [65, 45] on icon at bounding box center [67, 43] width 7 height 12
click at [103, 48] on icon at bounding box center [102, 43] width 6 height 11
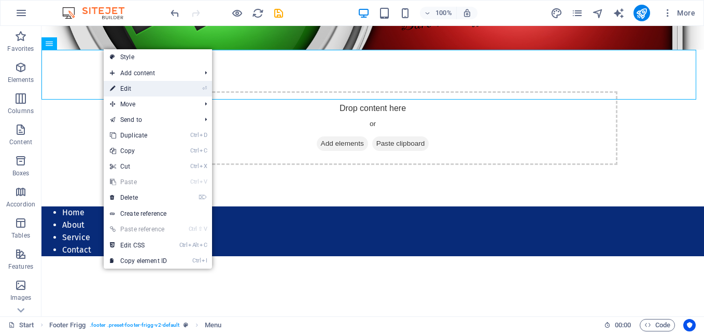
click at [141, 88] on link "⏎ Edit" at bounding box center [138, 89] width 69 height 16
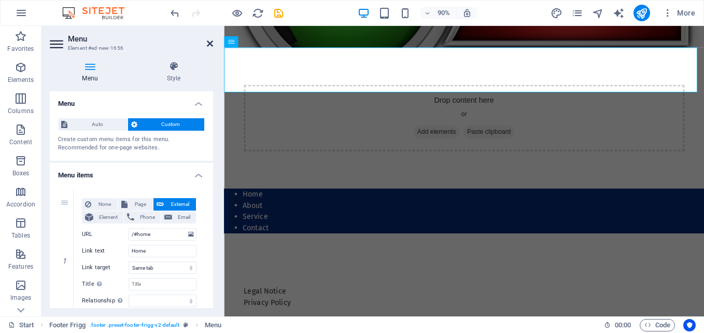
click at [210, 40] on icon at bounding box center [210, 43] width 6 height 8
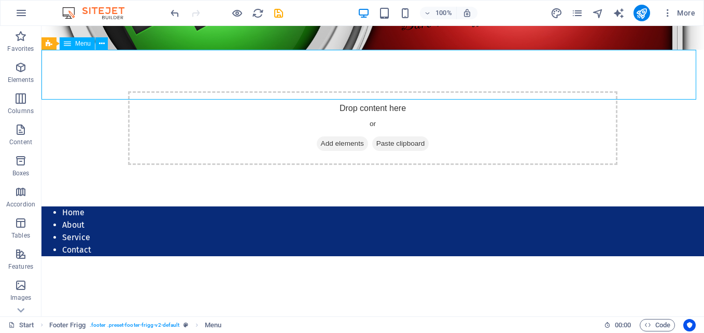
click at [65, 44] on icon at bounding box center [67, 43] width 7 height 12
click at [102, 45] on icon at bounding box center [102, 43] width 6 height 11
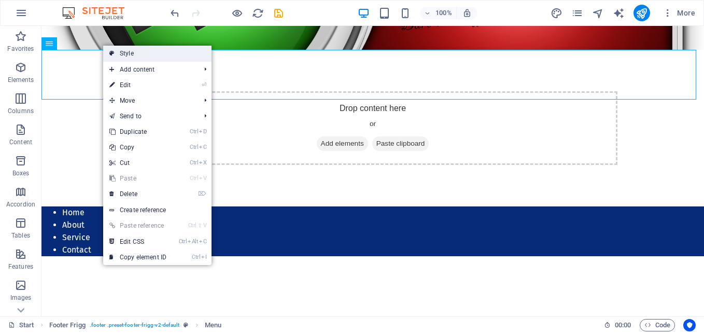
click at [140, 52] on link "Style" at bounding box center [157, 54] width 108 height 16
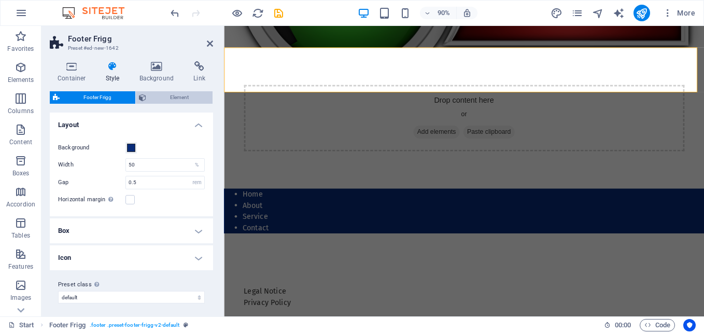
click at [184, 102] on span "Element" at bounding box center [179, 97] width 60 height 12
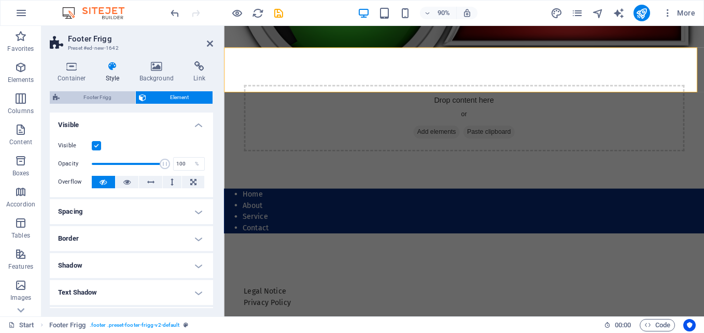
click at [82, 101] on span "Footer Frigg" at bounding box center [97, 97] width 69 height 12
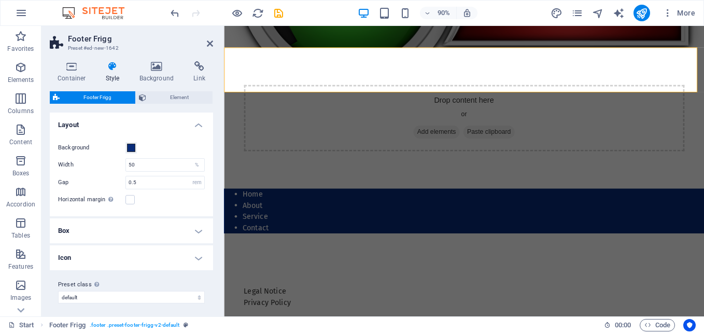
click at [197, 232] on h4 "Box" at bounding box center [131, 230] width 163 height 25
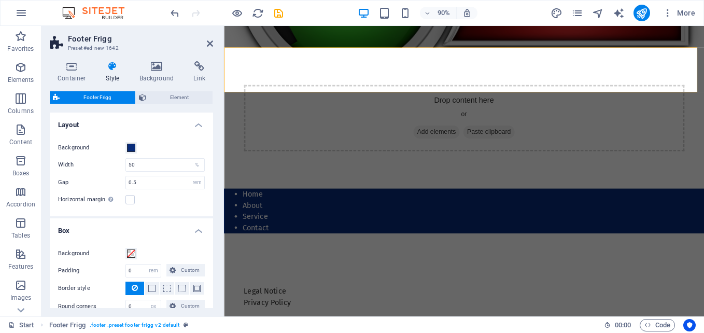
click at [197, 232] on h4 "Box" at bounding box center [131, 227] width 163 height 19
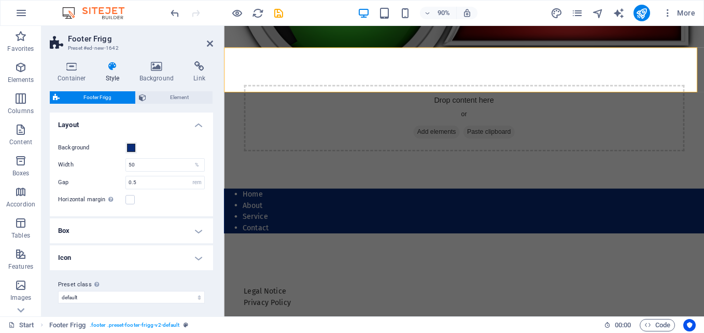
click at [197, 232] on h4 "Box" at bounding box center [131, 230] width 163 height 25
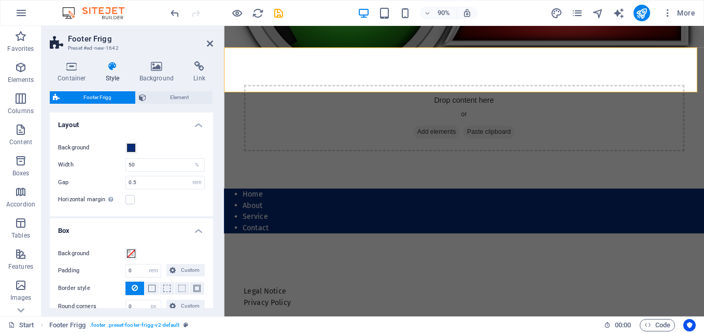
click at [197, 232] on h4 "Box" at bounding box center [131, 227] width 163 height 19
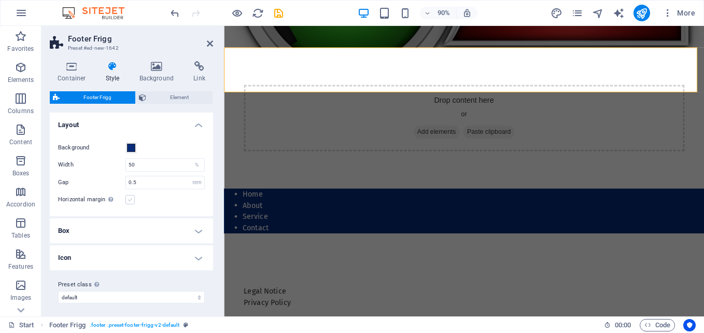
click at [128, 198] on label at bounding box center [129, 199] width 9 height 9
click at [0, 0] on input "Horizontal margin Only if the containers "Content width" is not set to "Default"" at bounding box center [0, 0] width 0 height 0
click at [194, 125] on h4 "Layout" at bounding box center [131, 121] width 163 height 19
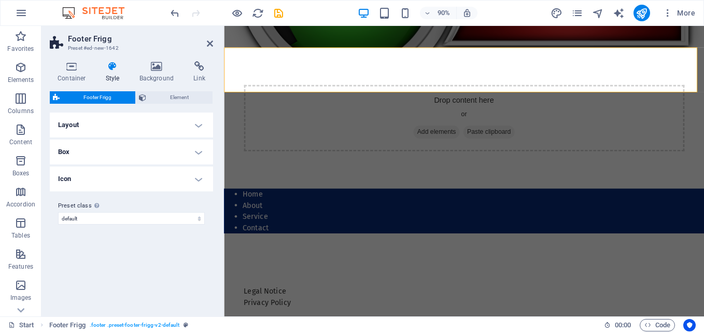
click at [196, 179] on h4 "Icon" at bounding box center [131, 178] width 163 height 25
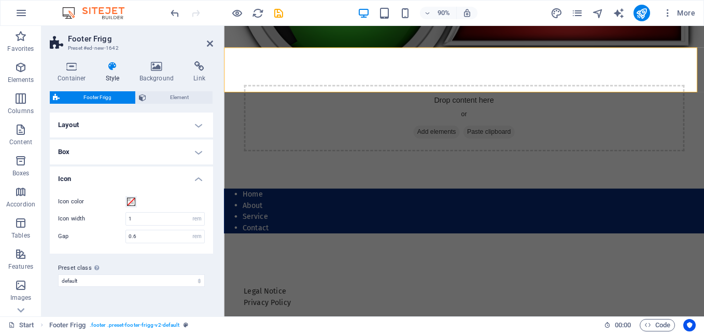
click at [196, 179] on h4 "Icon" at bounding box center [131, 175] width 163 height 19
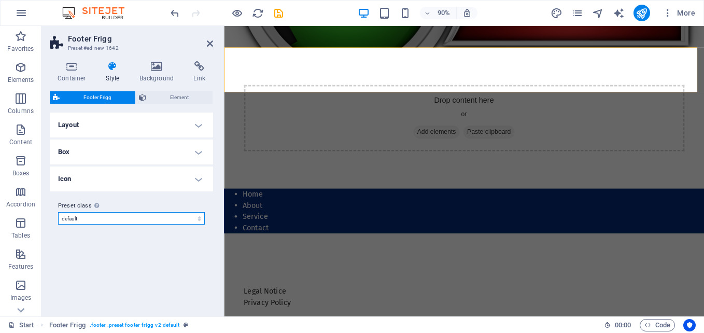
click at [173, 217] on select "default Add preset class" at bounding box center [131, 218] width 147 height 12
click at [58, 212] on select "default Add preset class" at bounding box center [131, 218] width 147 height 12
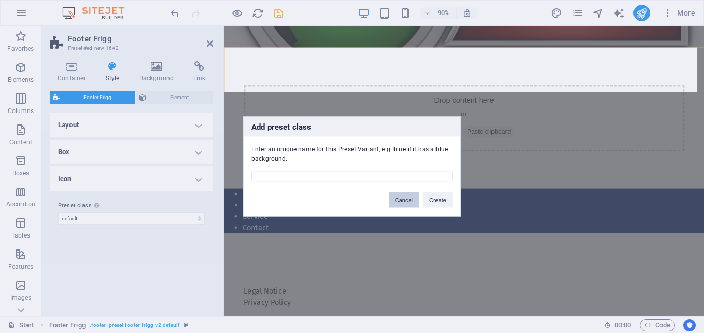
click at [404, 198] on button "Cancel" at bounding box center [404, 200] width 30 height 16
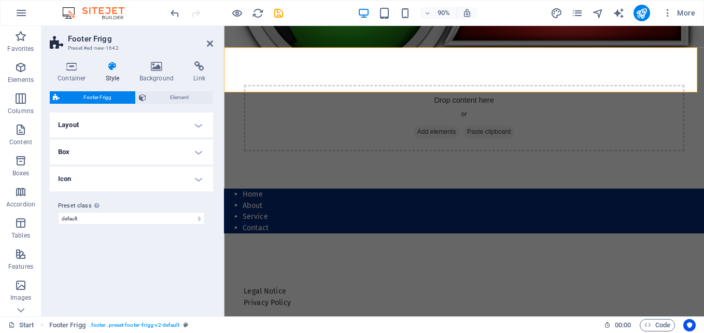
click at [194, 179] on h4 "Icon" at bounding box center [131, 178] width 163 height 25
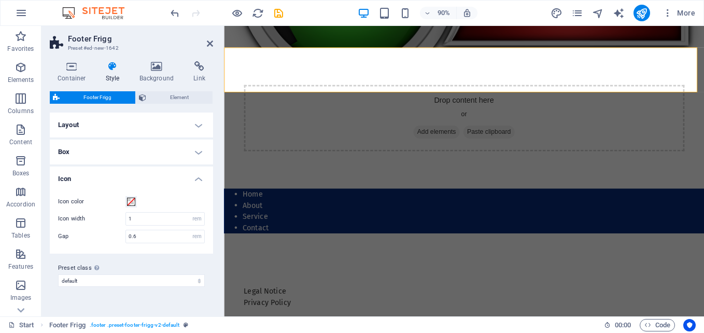
click at [194, 179] on h4 "Icon" at bounding box center [131, 175] width 163 height 19
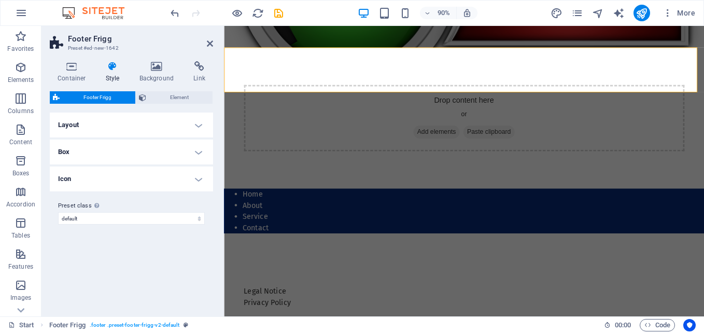
click at [196, 150] on h4 "Box" at bounding box center [131, 151] width 163 height 25
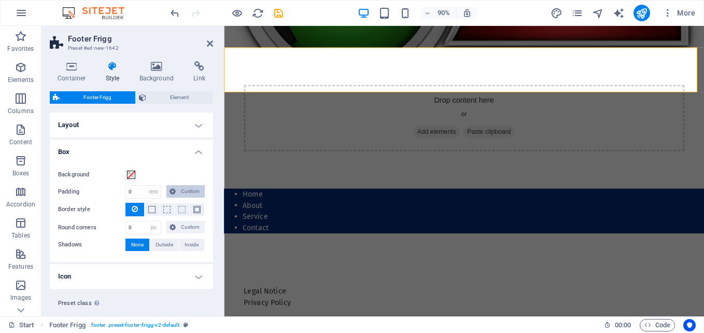
click at [183, 190] on span "Custom" at bounding box center [190, 191] width 23 height 12
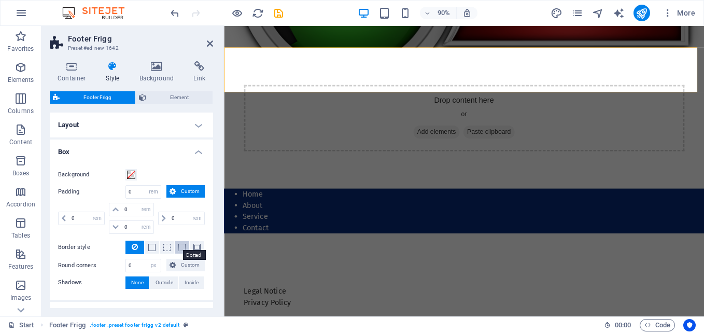
click at [180, 248] on span at bounding box center [181, 246] width 7 height 7
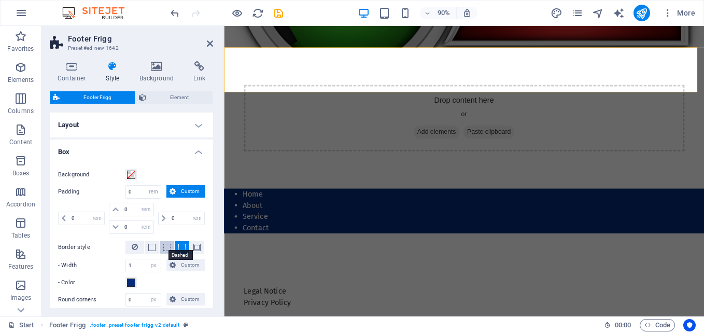
click at [165, 245] on span at bounding box center [166, 246] width 7 height 7
click at [147, 246] on button at bounding box center [152, 247] width 15 height 12
click at [198, 155] on h4 "Box" at bounding box center [131, 148] width 163 height 19
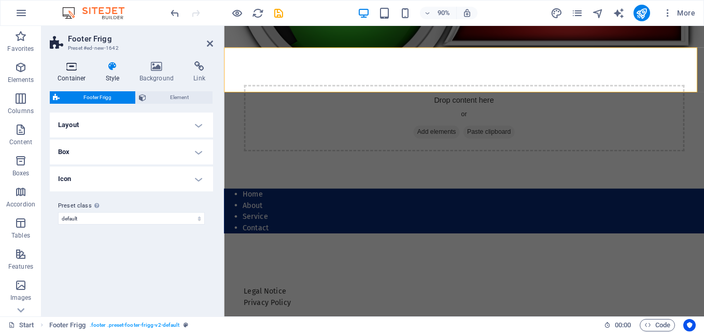
click at [77, 76] on h4 "Container" at bounding box center [74, 72] width 48 height 22
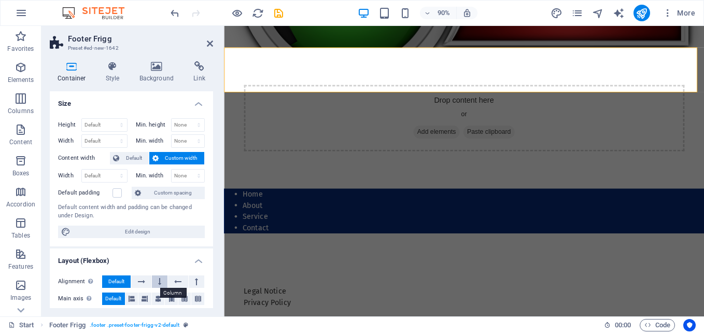
click at [159, 280] on icon at bounding box center [159, 281] width 3 height 12
click at [177, 280] on icon at bounding box center [177, 281] width 7 height 12
click at [138, 281] on icon at bounding box center [141, 281] width 7 height 12
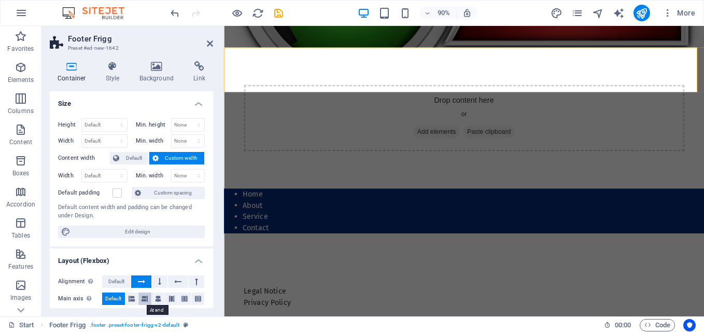
click at [147, 299] on icon at bounding box center [144, 298] width 6 height 12
click at [125, 300] on button at bounding box center [131, 298] width 13 height 12
click at [211, 41] on icon at bounding box center [210, 43] width 6 height 8
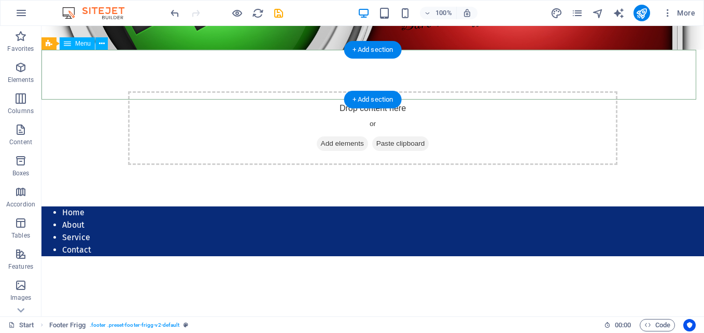
click at [77, 206] on nav "Home About Service Contact" at bounding box center [372, 231] width 662 height 50
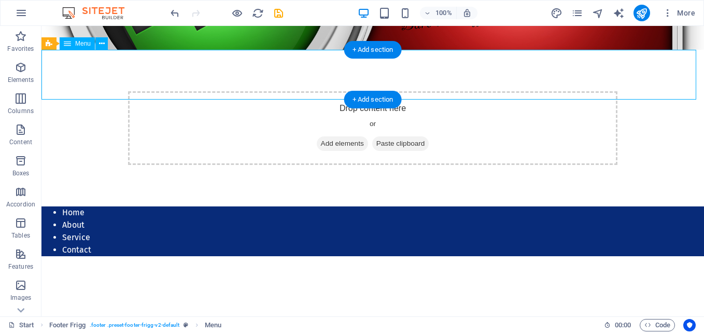
click at [77, 206] on nav "Home About Service Contact" at bounding box center [372, 231] width 662 height 50
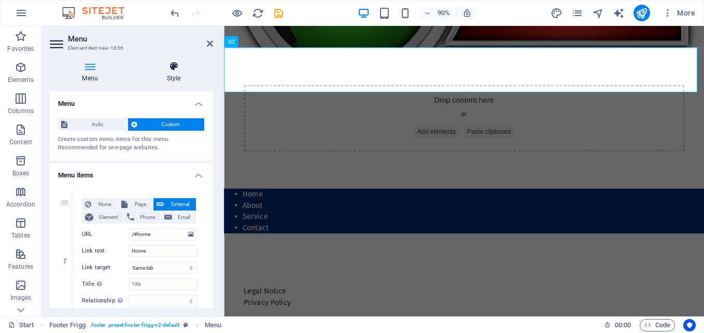
click at [171, 68] on icon at bounding box center [173, 66] width 79 height 10
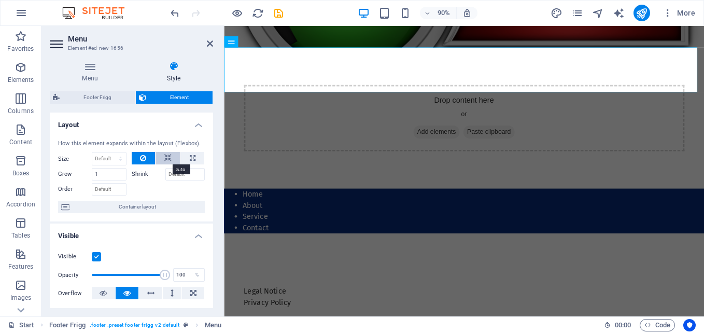
click at [166, 154] on icon at bounding box center [167, 158] width 7 height 12
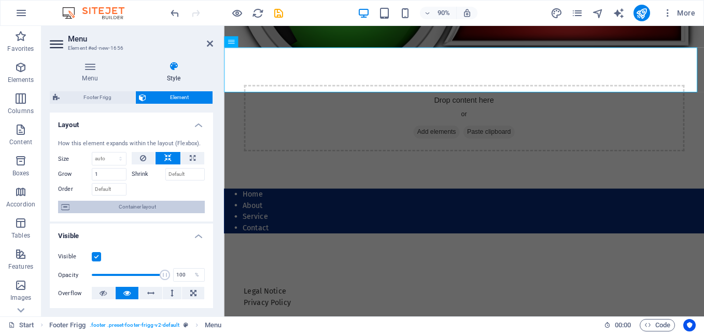
click at [133, 205] on span "Container layout" at bounding box center [137, 206] width 129 height 12
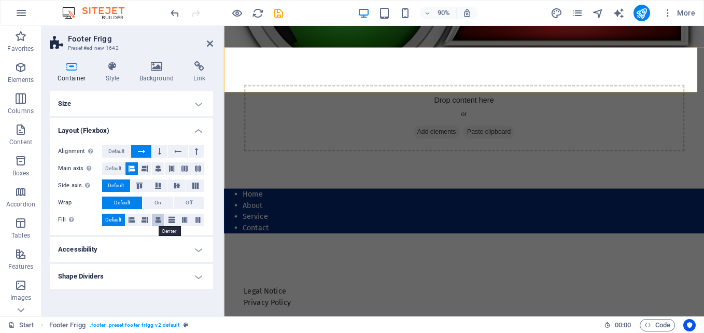
click at [161, 218] on icon at bounding box center [158, 219] width 6 height 12
click at [173, 218] on icon at bounding box center [171, 219] width 6 height 12
click at [179, 152] on icon at bounding box center [177, 151] width 7 height 12
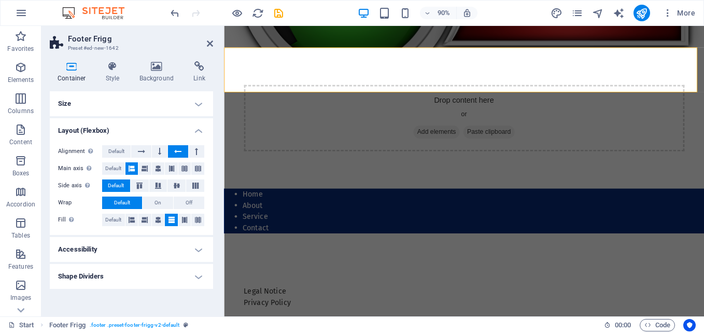
click at [179, 152] on icon at bounding box center [177, 151] width 7 height 12
click at [139, 152] on icon at bounding box center [141, 151] width 7 height 12
click at [149, 167] on button at bounding box center [144, 168] width 13 height 12
click at [141, 187] on icon at bounding box center [139, 185] width 12 height 6
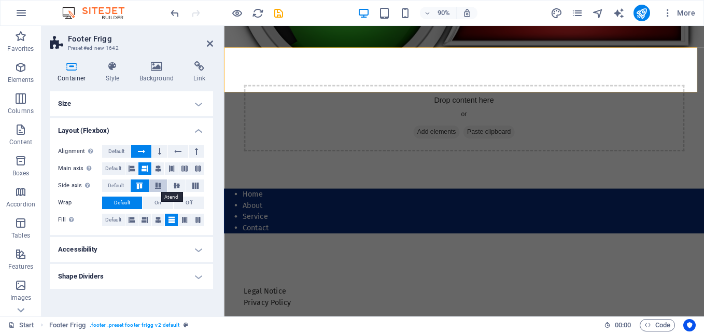
click at [159, 185] on icon at bounding box center [158, 185] width 12 height 6
click at [181, 185] on icon at bounding box center [176, 185] width 12 height 6
click at [189, 204] on span "Off" at bounding box center [188, 202] width 7 height 12
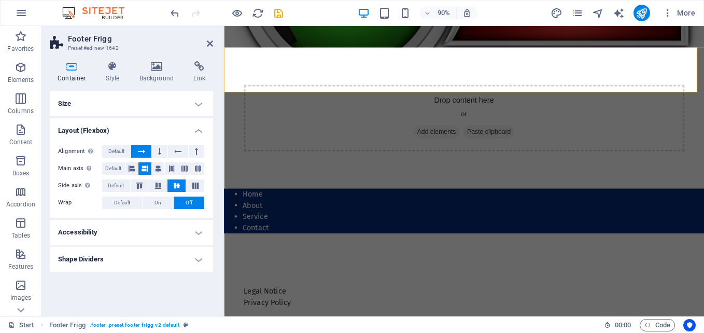
click at [189, 204] on span "Off" at bounding box center [188, 202] width 7 height 12
click at [209, 41] on icon at bounding box center [210, 43] width 6 height 8
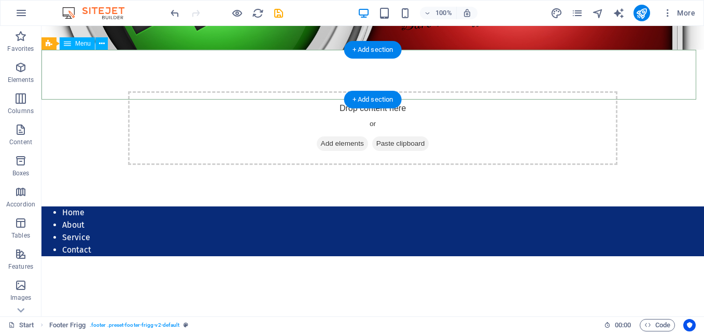
click at [338, 206] on nav "Home About Service Contact" at bounding box center [372, 231] width 662 height 50
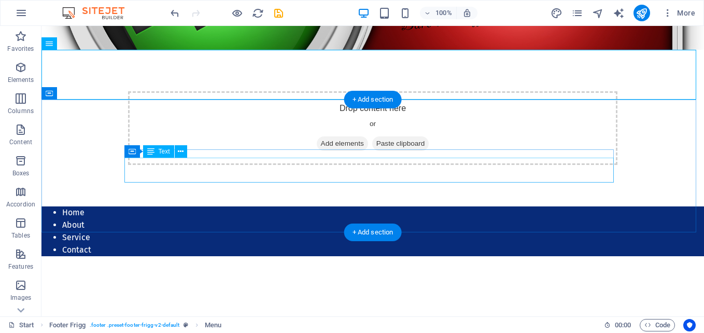
click at [163, 314] on div "Legal Notice Privacy Policy" at bounding box center [372, 326] width 489 height 25
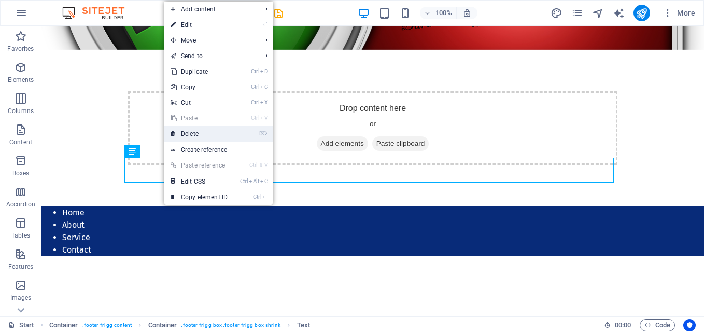
click at [209, 129] on link "⌦ Delete" at bounding box center [198, 134] width 69 height 16
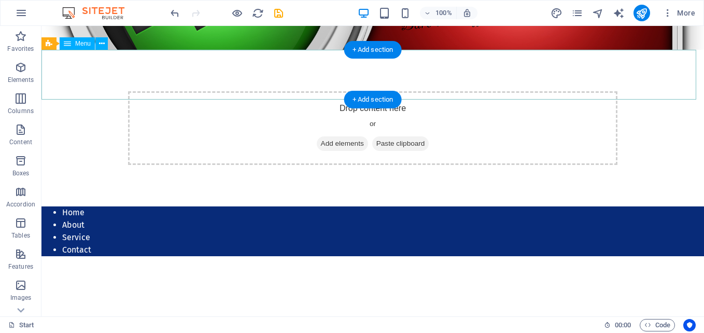
click at [233, 206] on nav "Home About Service Contact" at bounding box center [372, 231] width 662 height 50
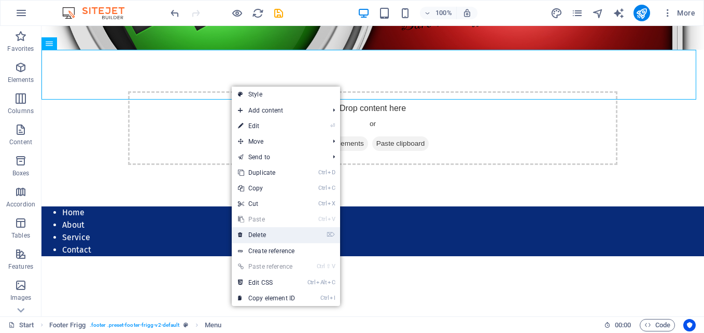
click at [284, 234] on link "⌦ Delete" at bounding box center [266, 235] width 69 height 16
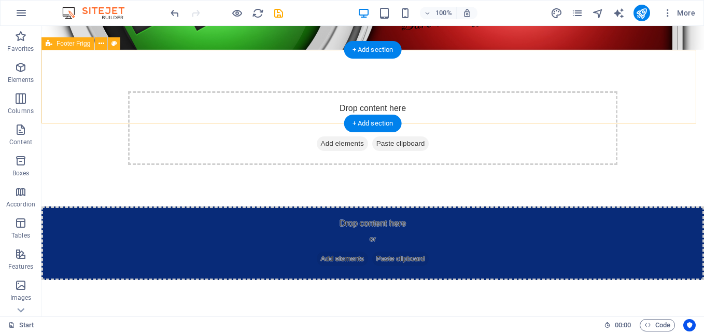
click at [297, 206] on div "Drop content here or Add elements Paste clipboard" at bounding box center [372, 243] width 662 height 74
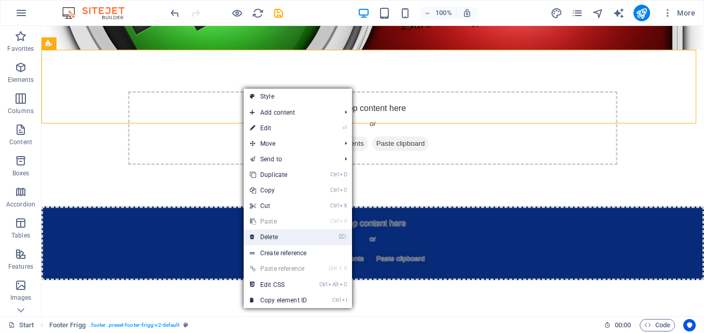
click at [300, 233] on link "⌦ Delete" at bounding box center [277, 237] width 69 height 16
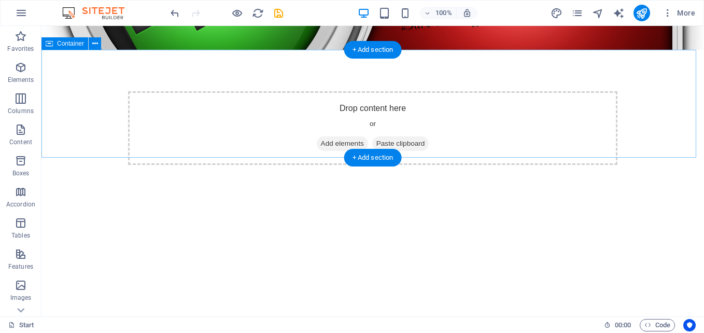
click at [294, 206] on div at bounding box center [372, 260] width 662 height 108
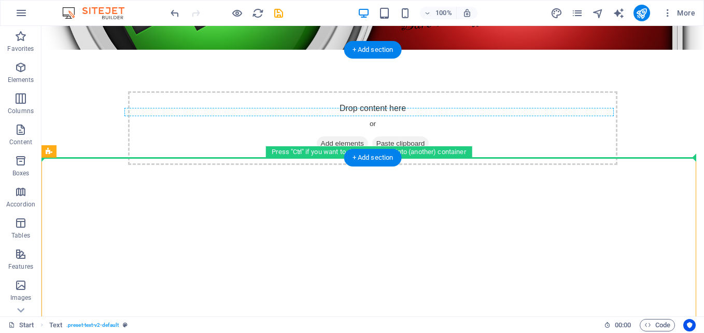
drag, startPoint x: 294, startPoint y: 191, endPoint x: 294, endPoint y: 111, distance: 80.3
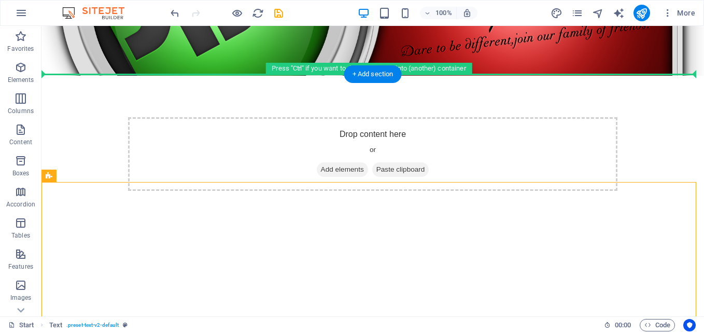
scroll to position [106, 0]
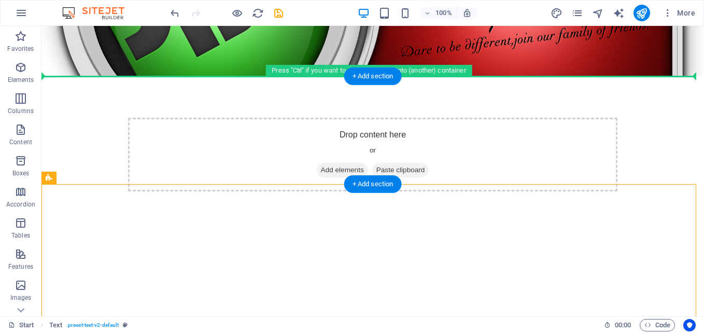
drag, startPoint x: 288, startPoint y: 166, endPoint x: 278, endPoint y: 97, distance: 69.6
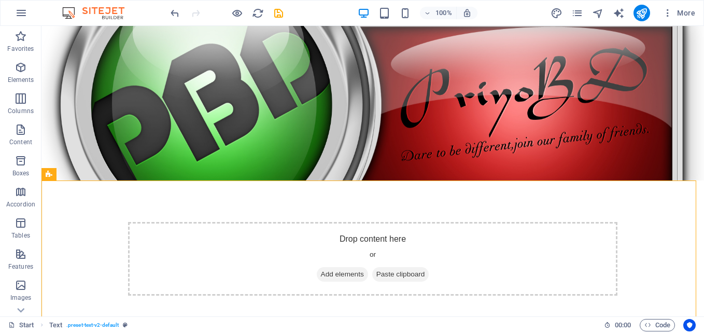
scroll to position [0, 0]
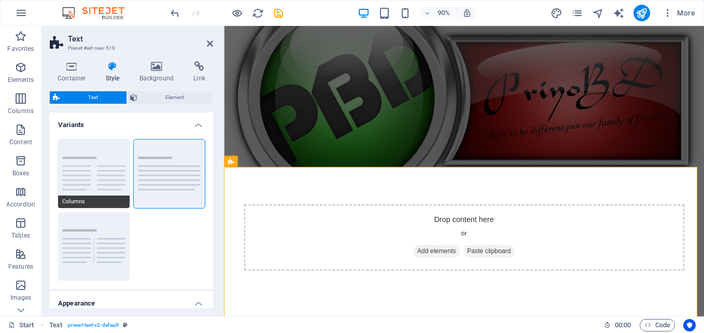
click at [111, 191] on button "Columns" at bounding box center [93, 173] width 71 height 68
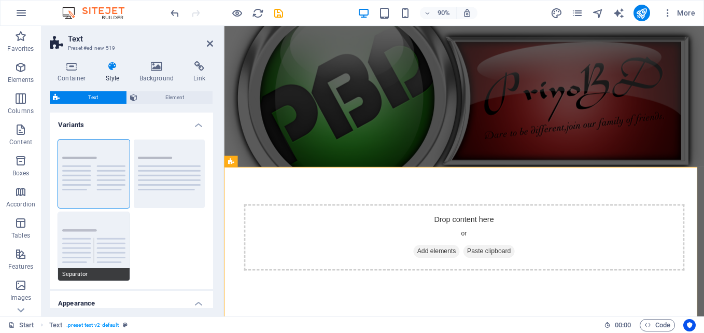
click at [106, 231] on button "Separator" at bounding box center [93, 246] width 71 height 68
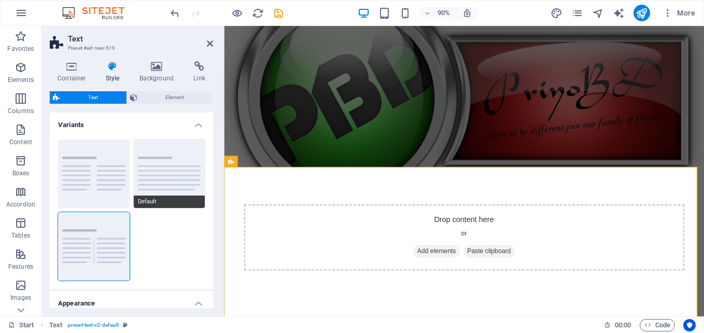
click at [159, 187] on button "Default" at bounding box center [169, 173] width 71 height 68
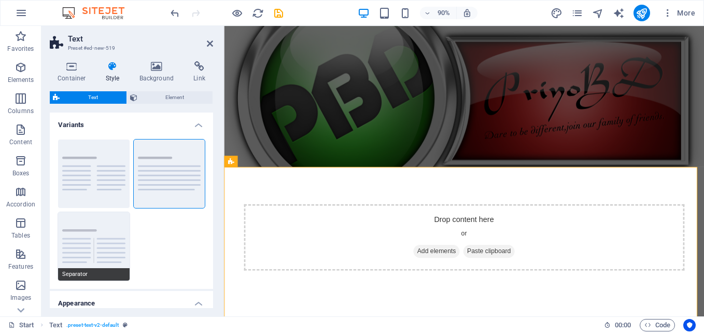
click at [111, 225] on button "Separator" at bounding box center [93, 246] width 71 height 68
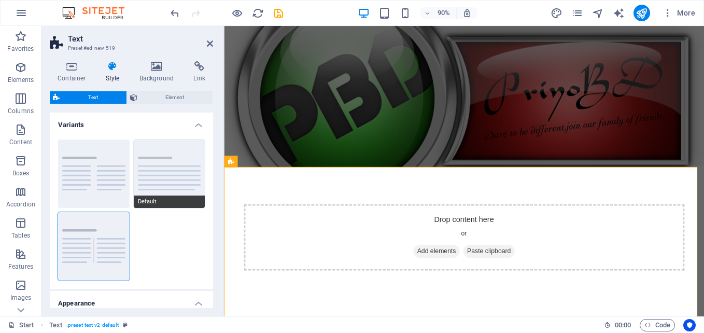
click at [155, 180] on button "Default" at bounding box center [169, 173] width 71 height 68
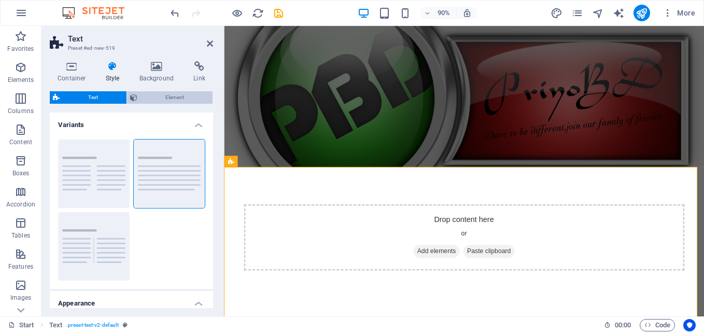
click at [168, 99] on span "Element" at bounding box center [174, 97] width 69 height 12
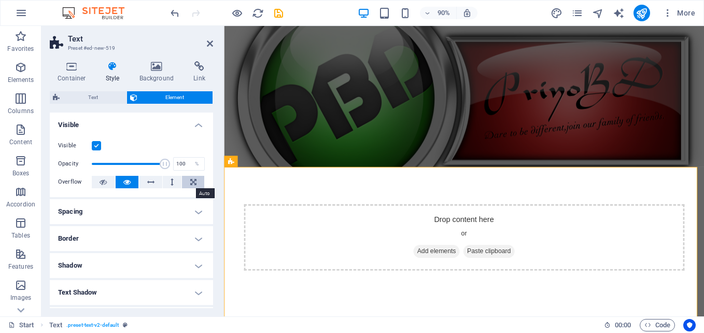
click at [186, 183] on button at bounding box center [193, 182] width 22 height 12
click at [208, 40] on icon at bounding box center [210, 43] width 6 height 8
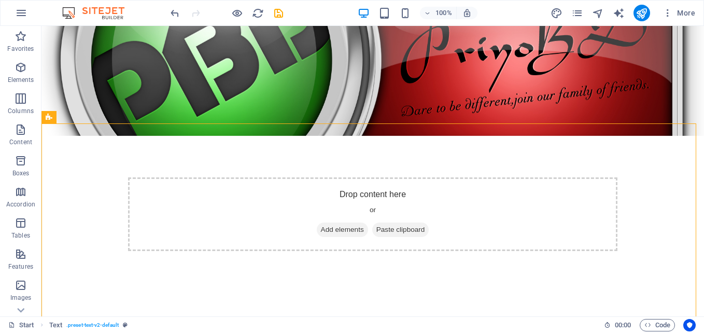
scroll to position [16, 0]
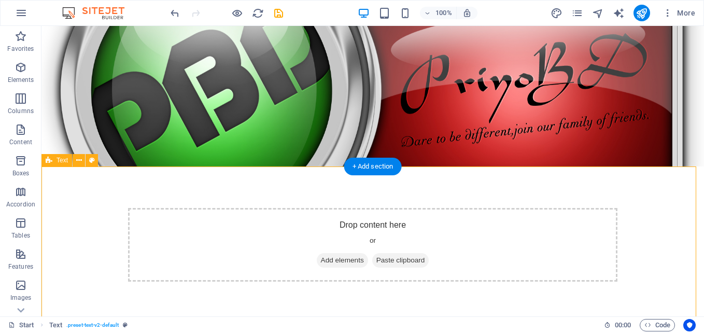
click at [352, 169] on div "+ Add section" at bounding box center [373, 166] width 58 height 18
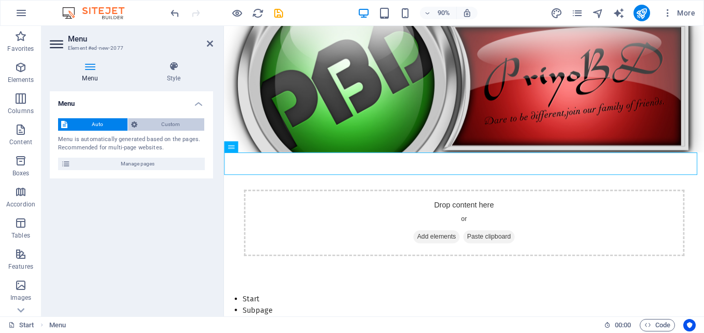
click at [167, 129] on span "Custom" at bounding box center [170, 124] width 61 height 12
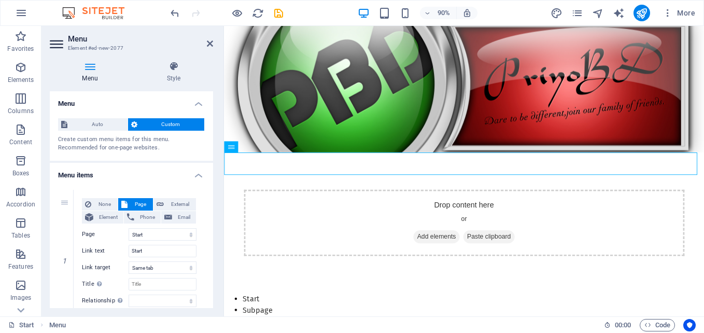
click at [197, 101] on h4 "Menu" at bounding box center [131, 100] width 163 height 19
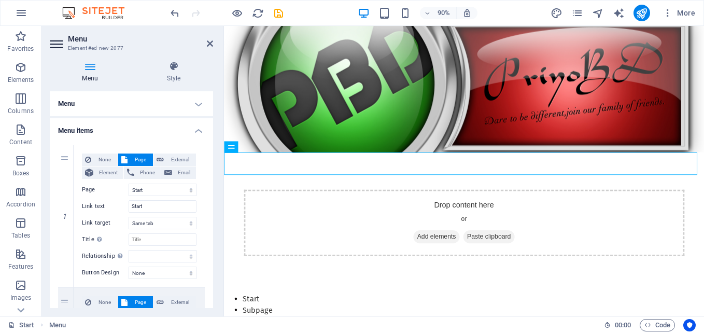
click at [197, 123] on h4 "Menu items" at bounding box center [131, 127] width 163 height 19
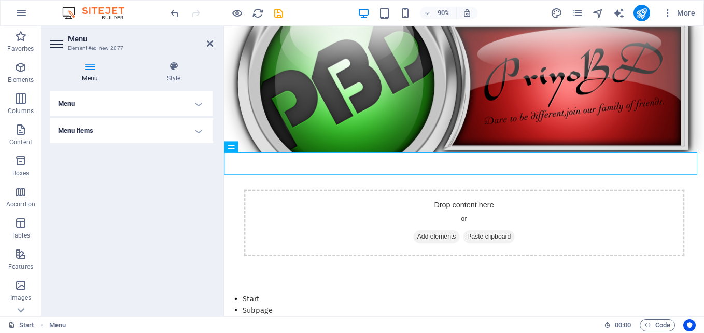
click at [197, 123] on h4 "Menu items" at bounding box center [131, 130] width 163 height 25
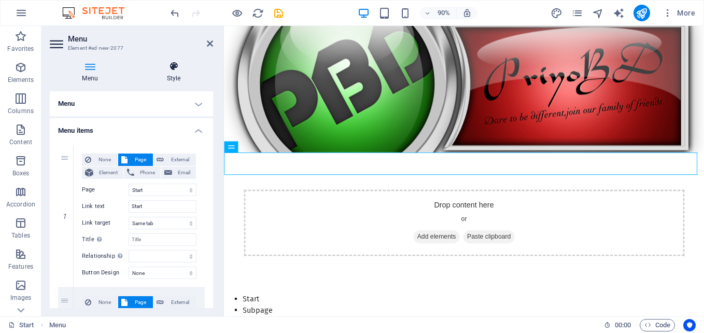
click at [179, 73] on h4 "Style" at bounding box center [173, 72] width 79 height 22
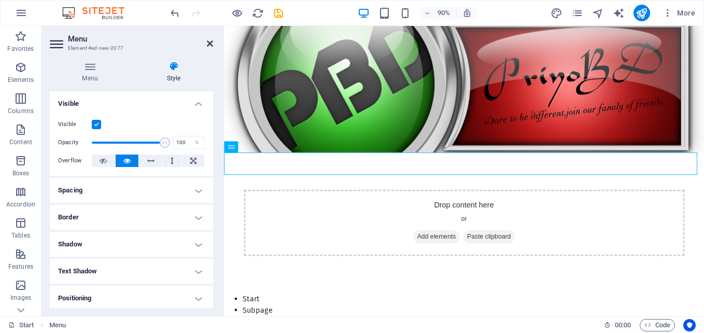
click at [210, 43] on icon at bounding box center [210, 43] width 6 height 8
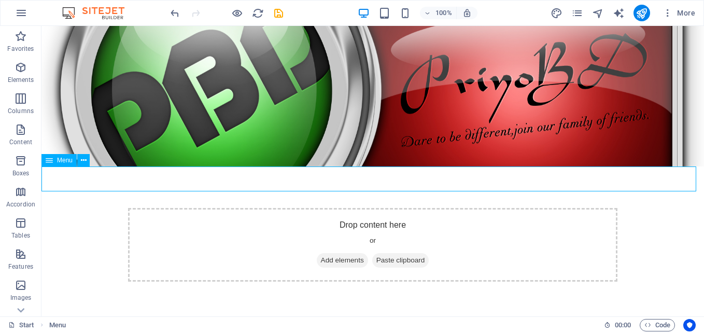
click at [49, 161] on icon at bounding box center [49, 160] width 7 height 12
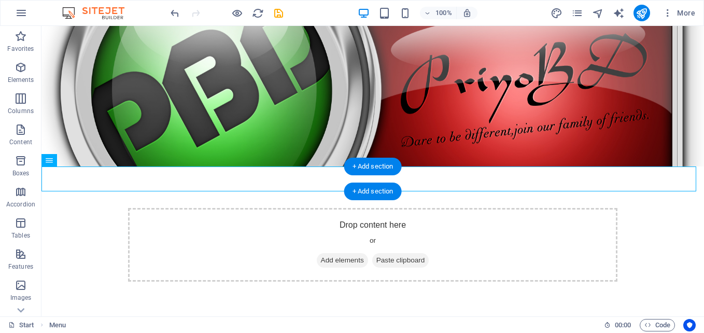
drag, startPoint x: 91, startPoint y: 187, endPoint x: 261, endPoint y: 184, distance: 170.5
click at [116, 323] on nav "Start Subpage" at bounding box center [372, 335] width 662 height 25
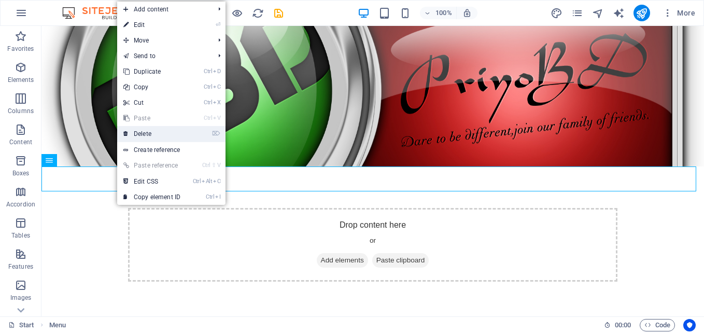
click at [162, 131] on link "⌦ Delete" at bounding box center [151, 134] width 69 height 16
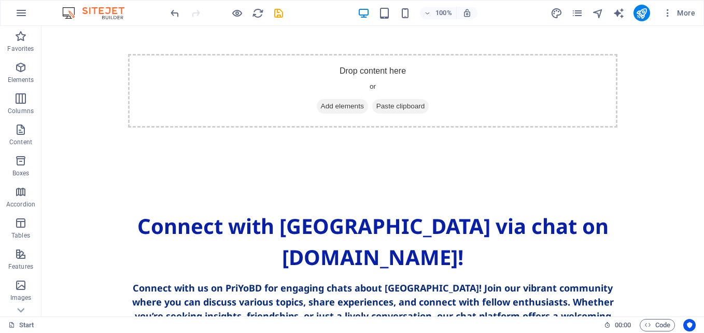
scroll to position [197, 0]
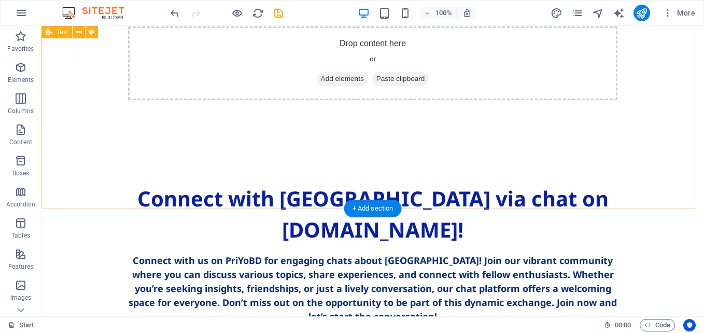
click at [507, 205] on div "Connect with Bangladesh via chat on PriYoBD.com! Connect with us on PriYoBD for…" at bounding box center [372, 252] width 662 height 223
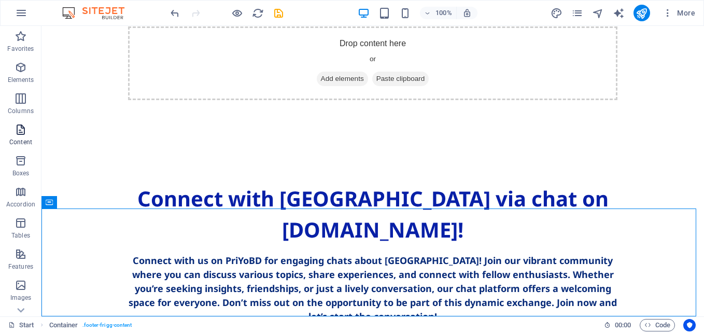
click at [21, 138] on p "Content" at bounding box center [20, 142] width 23 height 8
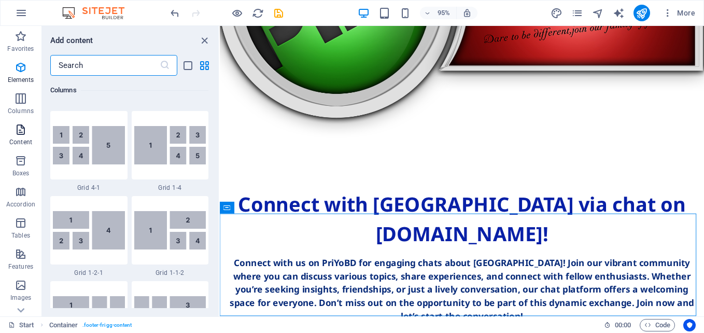
scroll to position [1813, 0]
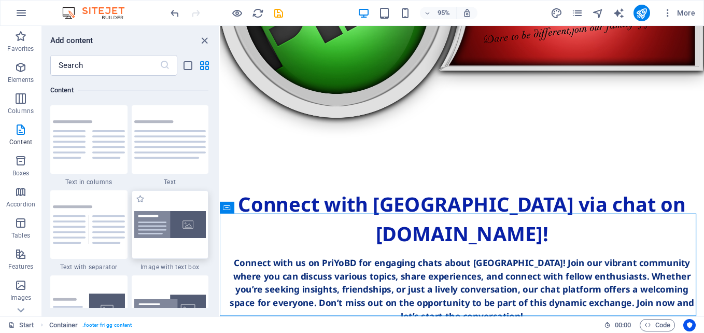
click at [173, 225] on img at bounding box center [170, 224] width 72 height 27
drag, startPoint x: 392, startPoint y: 251, endPoint x: 535, endPoint y: 277, distance: 145.3
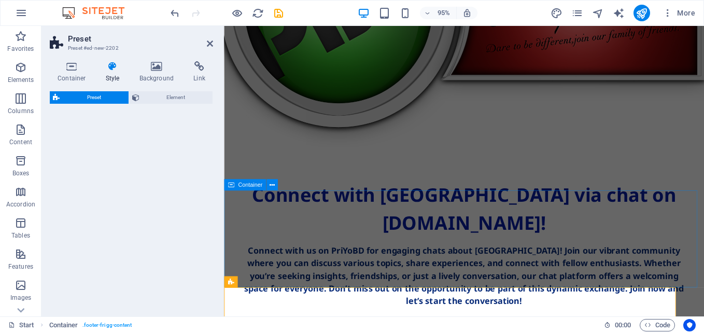
scroll to position [197, 0]
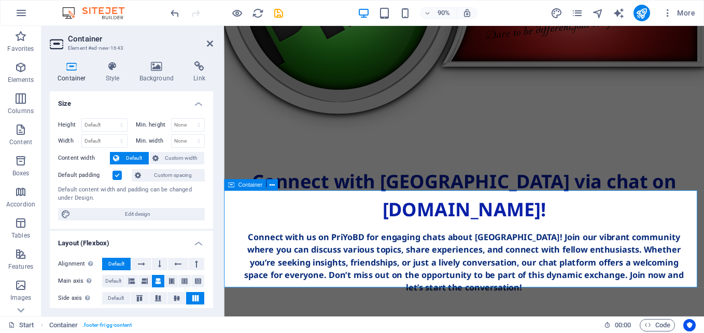
click at [244, 185] on span "Container" at bounding box center [250, 185] width 24 height 6
click at [271, 184] on icon at bounding box center [271, 185] width 5 height 10
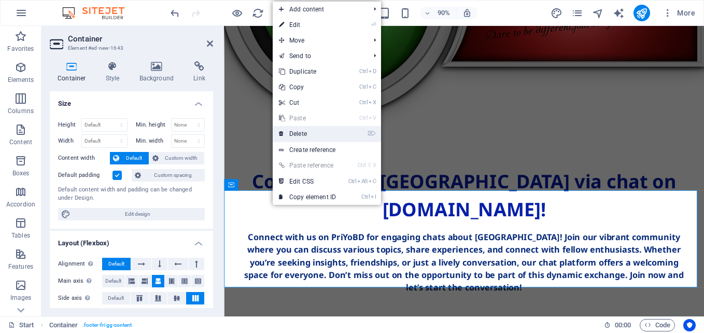
click at [304, 135] on link "⌦ Delete" at bounding box center [307, 134] width 69 height 16
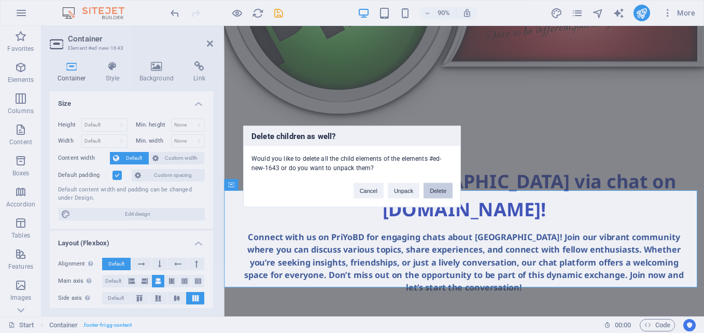
click at [445, 187] on button "Delete" at bounding box center [437, 191] width 29 height 16
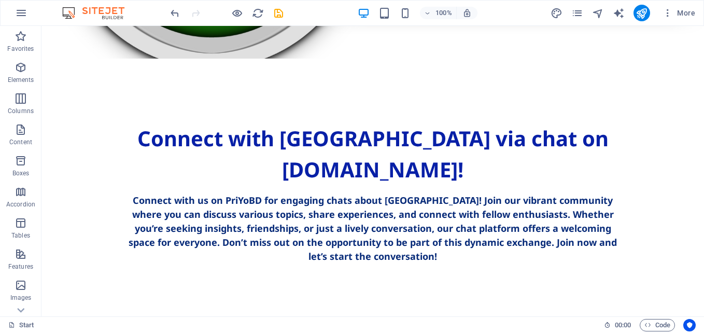
scroll to position [259, 0]
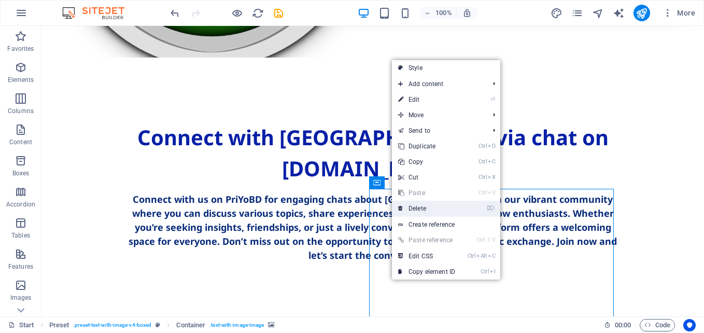
click at [431, 207] on link "⌦ Delete" at bounding box center [426, 208] width 69 height 16
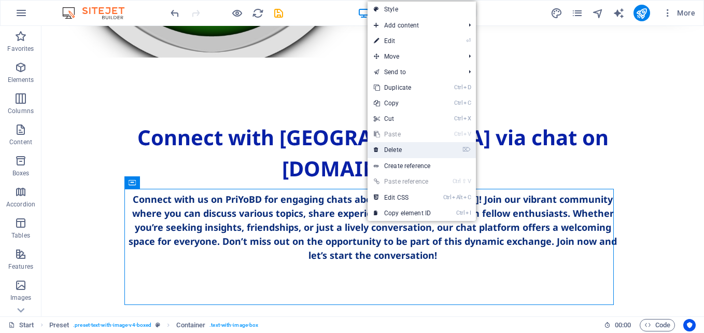
click at [397, 149] on link "⌦ Delete" at bounding box center [401, 150] width 69 height 16
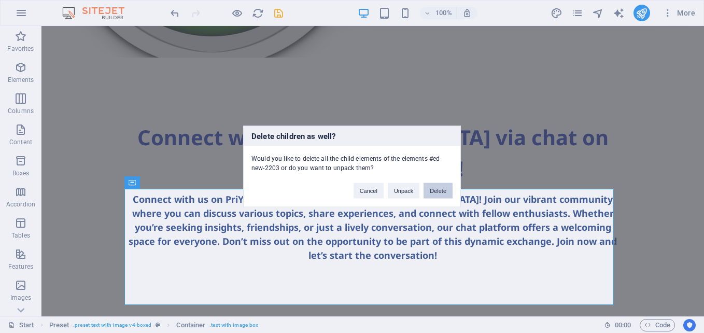
click at [436, 188] on button "Delete" at bounding box center [437, 191] width 29 height 16
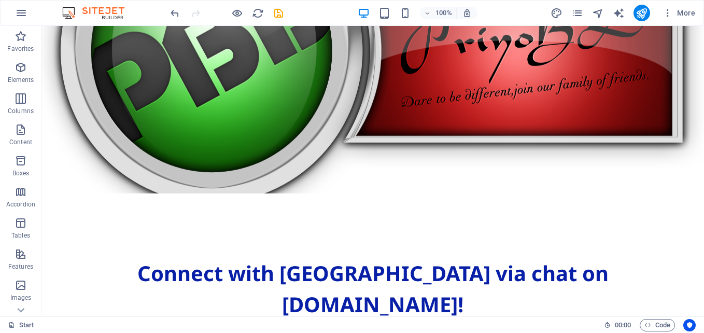
scroll to position [109, 0]
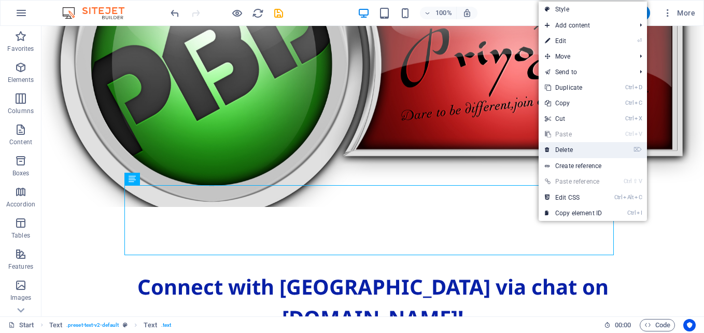
click at [571, 153] on link "⌦ Delete" at bounding box center [572, 150] width 69 height 16
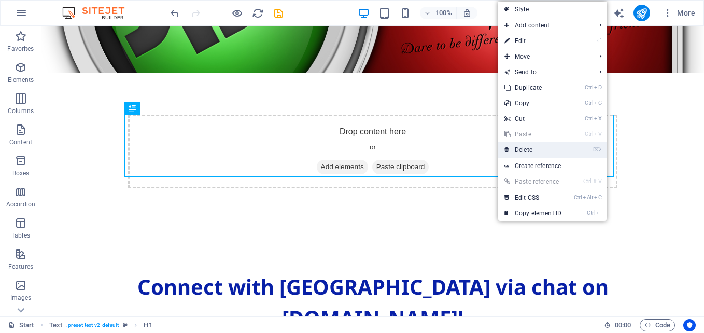
click at [518, 147] on link "⌦ Delete" at bounding box center [532, 150] width 69 height 16
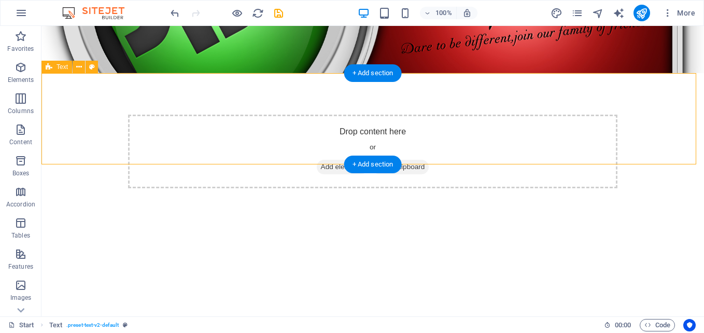
click at [376, 230] on div at bounding box center [372, 275] width 662 height 91
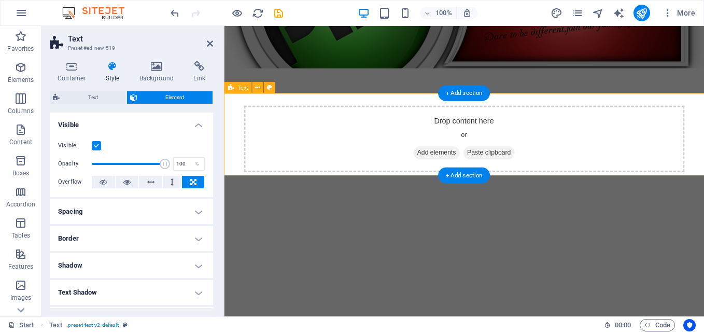
scroll to position [82, 0]
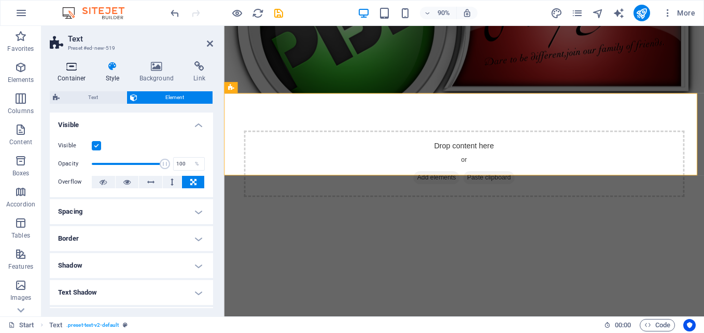
click at [70, 76] on h4 "Container" at bounding box center [74, 72] width 48 height 22
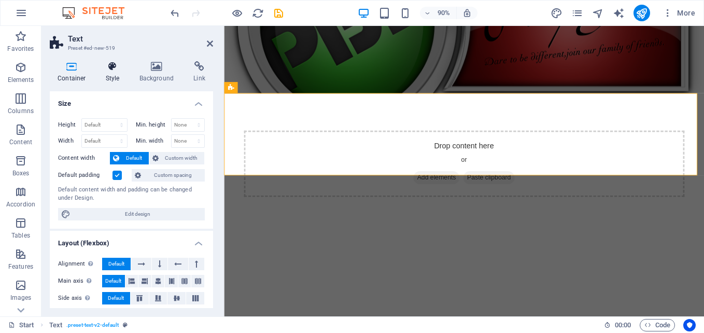
click at [107, 69] on icon at bounding box center [113, 66] width 30 height 10
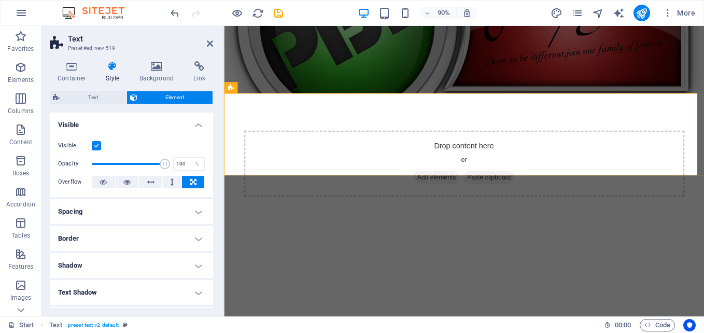
click at [198, 125] on h4 "Visible" at bounding box center [131, 121] width 163 height 19
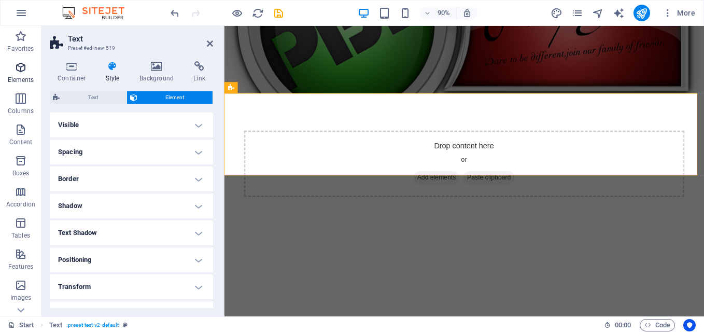
click at [19, 71] on icon "button" at bounding box center [21, 67] width 12 height 12
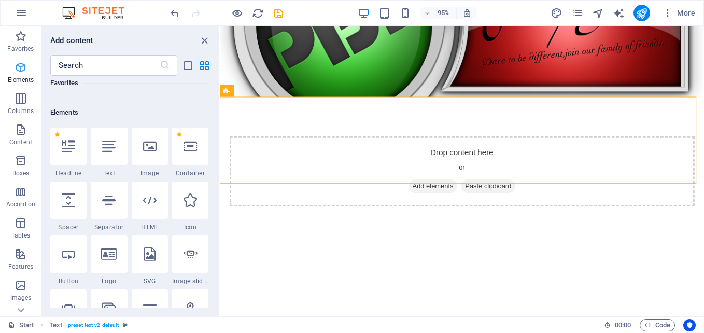
scroll to position [110, 0]
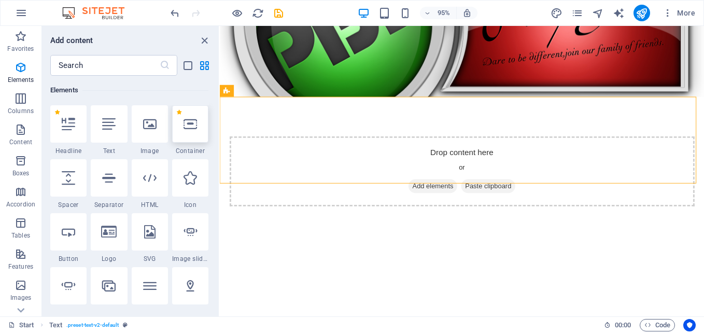
click at [190, 127] on icon at bounding box center [189, 123] width 13 height 13
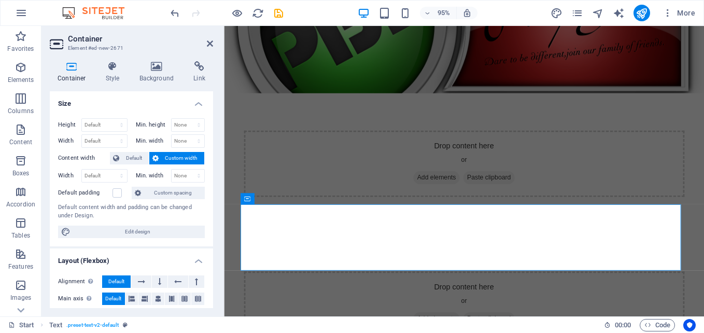
scroll to position [0, 0]
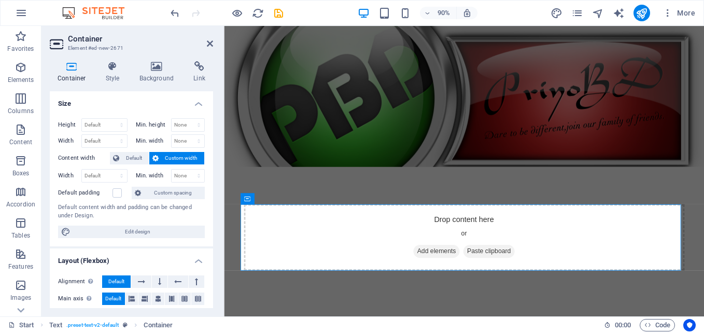
click at [76, 68] on icon at bounding box center [72, 66] width 44 height 10
click at [198, 253] on h4 "Layout (Flexbox)" at bounding box center [131, 257] width 163 height 19
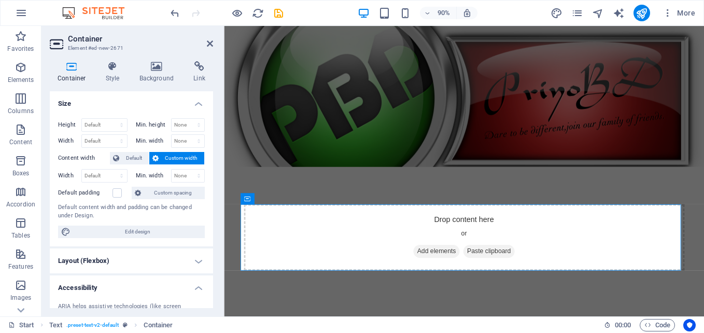
click at [197, 102] on h4 "Size" at bounding box center [131, 100] width 163 height 19
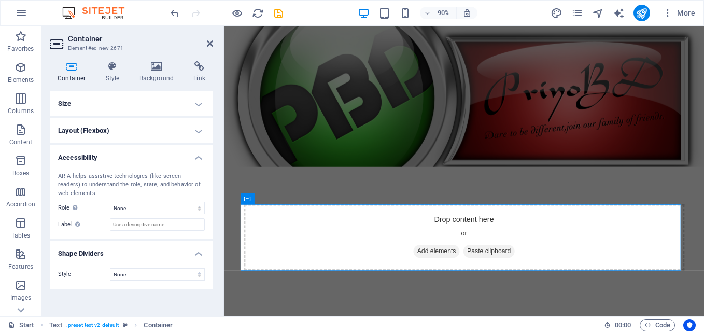
click at [198, 157] on h4 "Accessibility" at bounding box center [131, 154] width 163 height 19
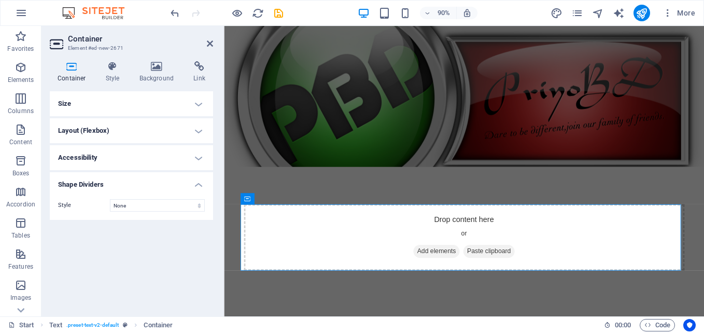
click at [76, 73] on h4 "Container" at bounding box center [74, 72] width 48 height 22
drag, startPoint x: 300, startPoint y: 98, endPoint x: 347, endPoint y: 255, distance: 163.4
click at [265, 202] on div "Container" at bounding box center [261, 198] width 42 height 11
click at [266, 199] on span "Container" at bounding box center [266, 199] width 24 height 6
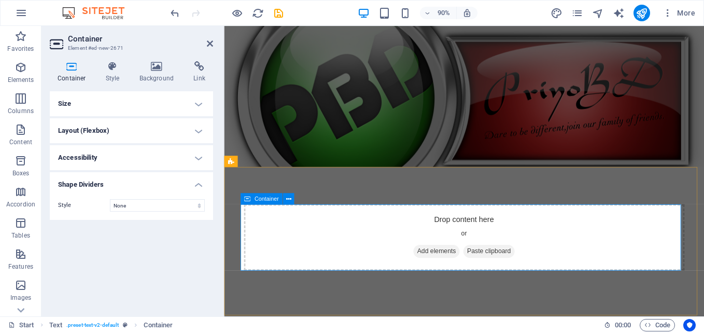
click at [266, 199] on span "Container" at bounding box center [266, 199] width 24 height 6
click at [291, 196] on icon at bounding box center [287, 199] width 5 height 10
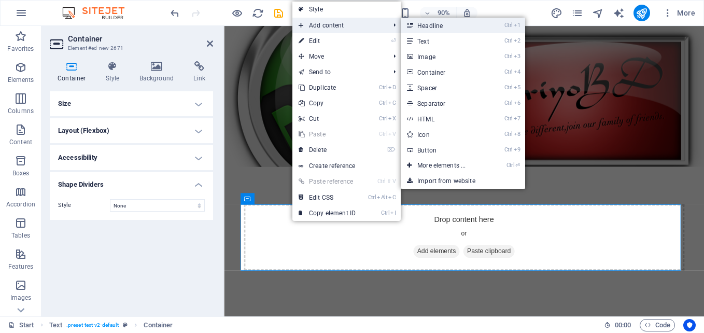
click at [431, 23] on link "Ctrl 1 Headline" at bounding box center [442, 26] width 85 height 16
